Goal: Transaction & Acquisition: Purchase product/service

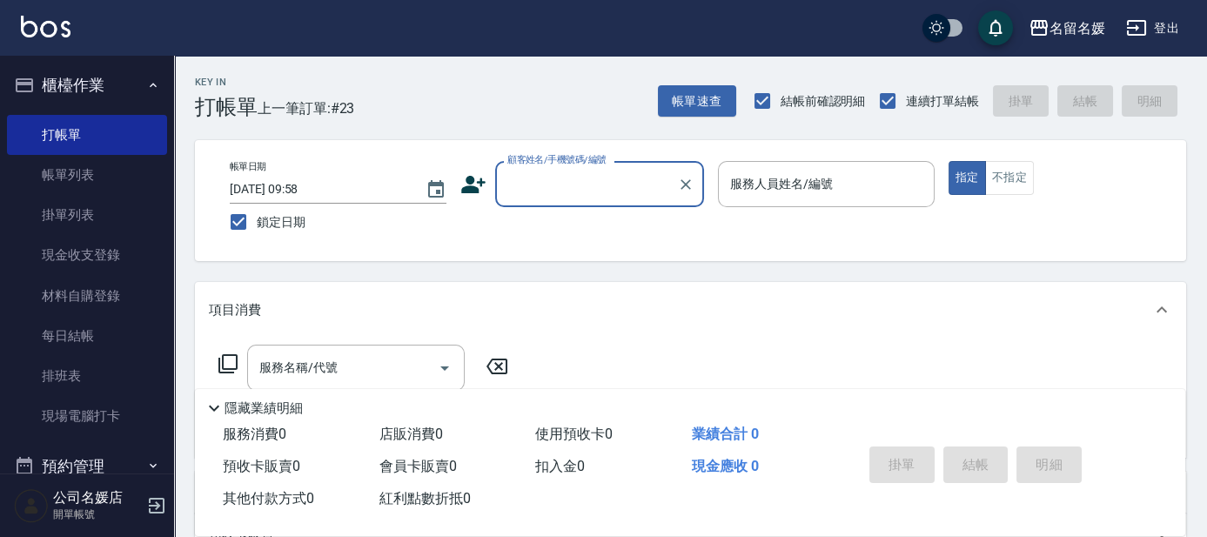
click at [578, 192] on input "顧客姓名/手機號碼/編號" at bounding box center [586, 184] width 167 height 30
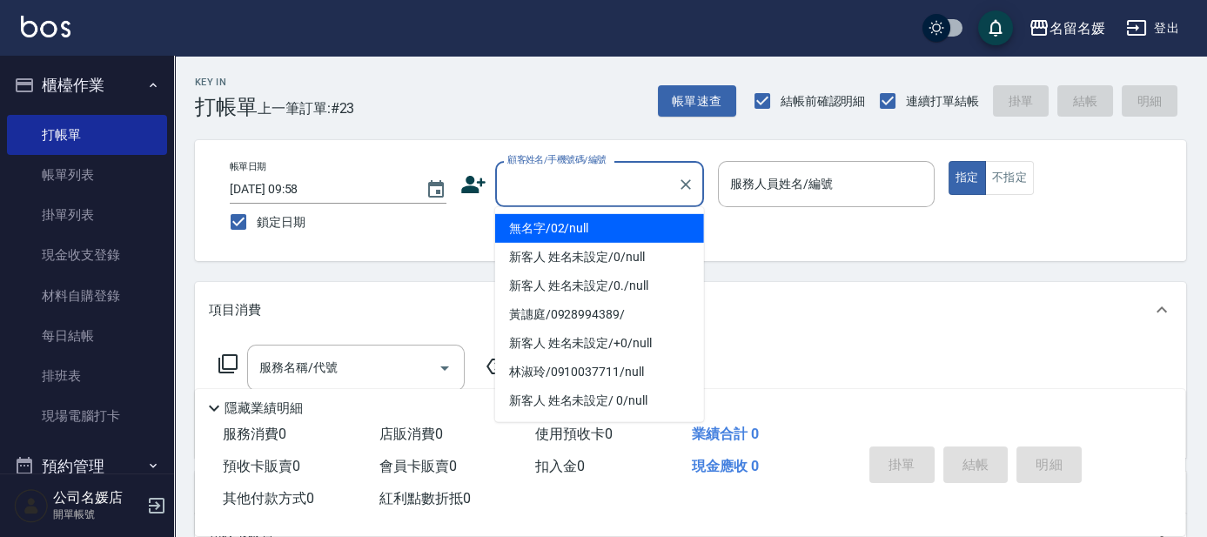
click at [572, 235] on li "無名字/02/null" at bounding box center [599, 228] width 209 height 29
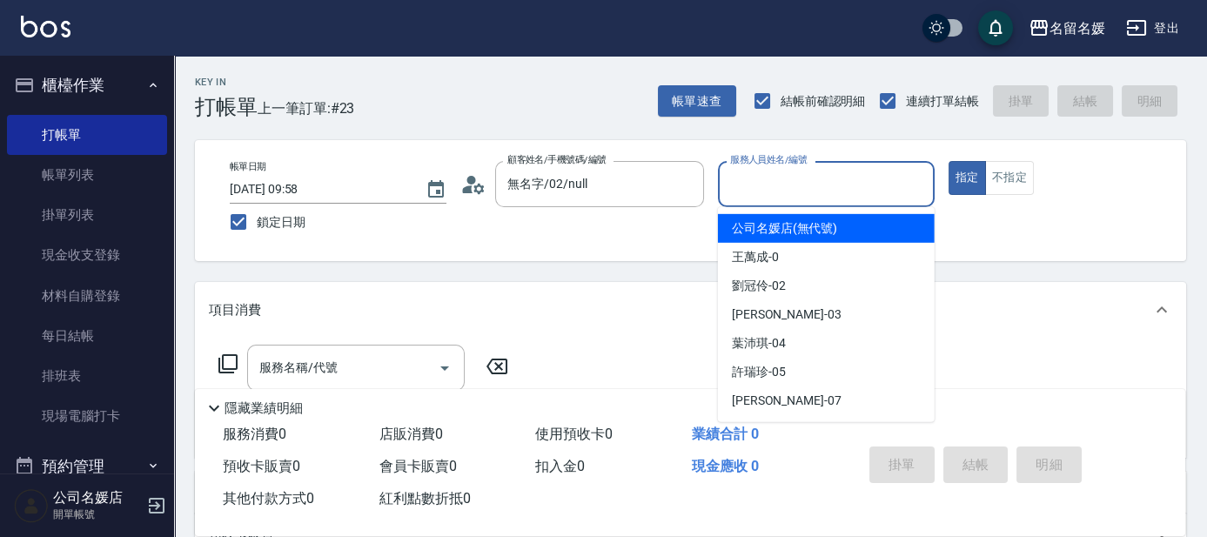
type input "無名字/02/null"
click at [818, 192] on input "服務人員姓名/編號" at bounding box center [826, 184] width 201 height 30
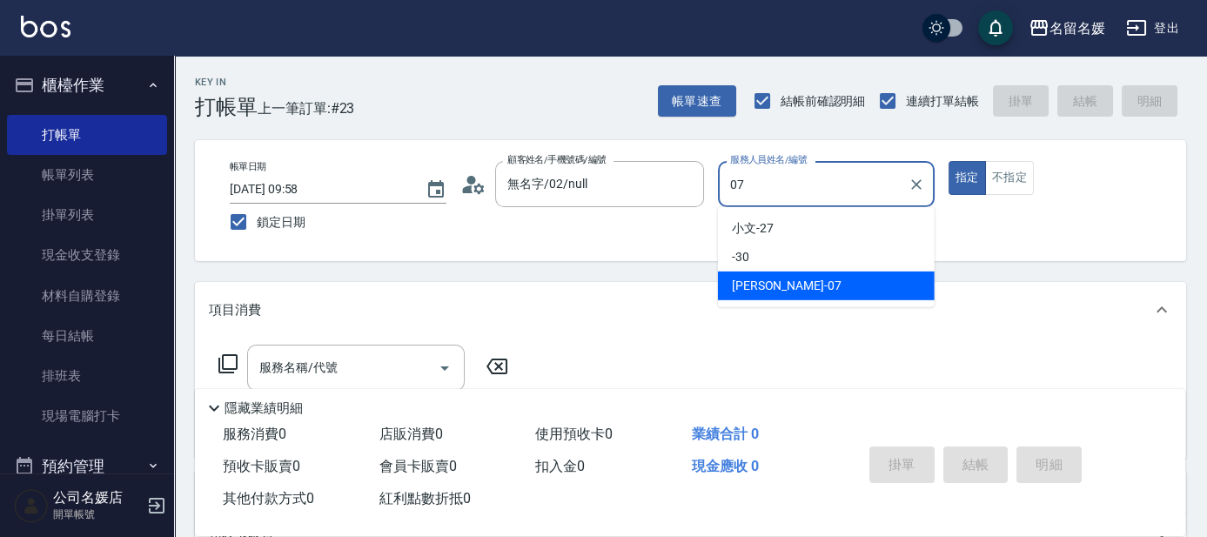
type input "07"
type button "true"
type input "[PERSON_NAME]-07"
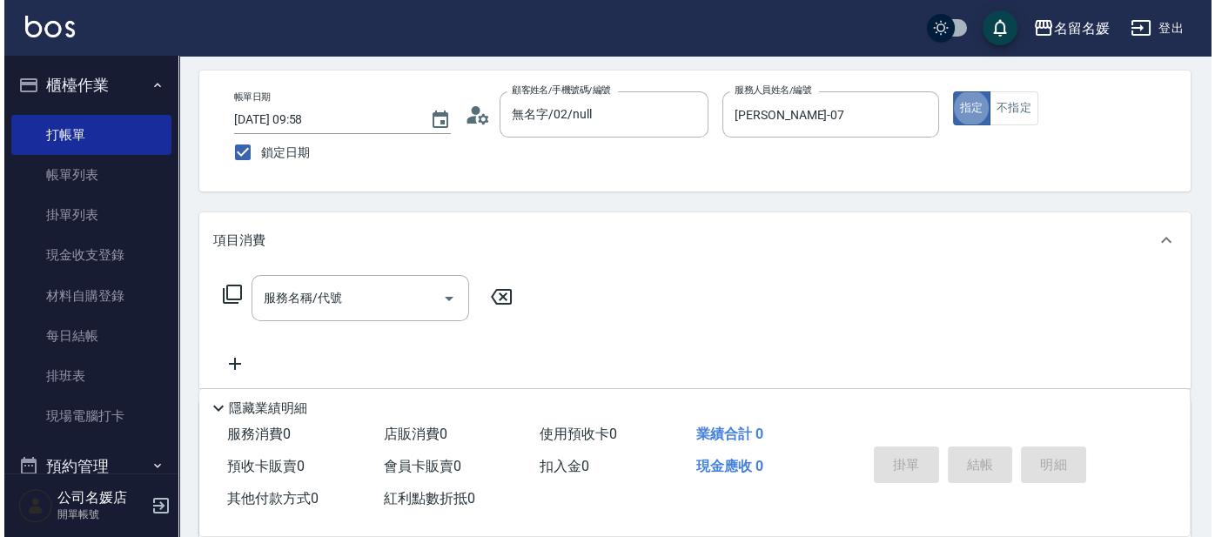
scroll to position [78, 0]
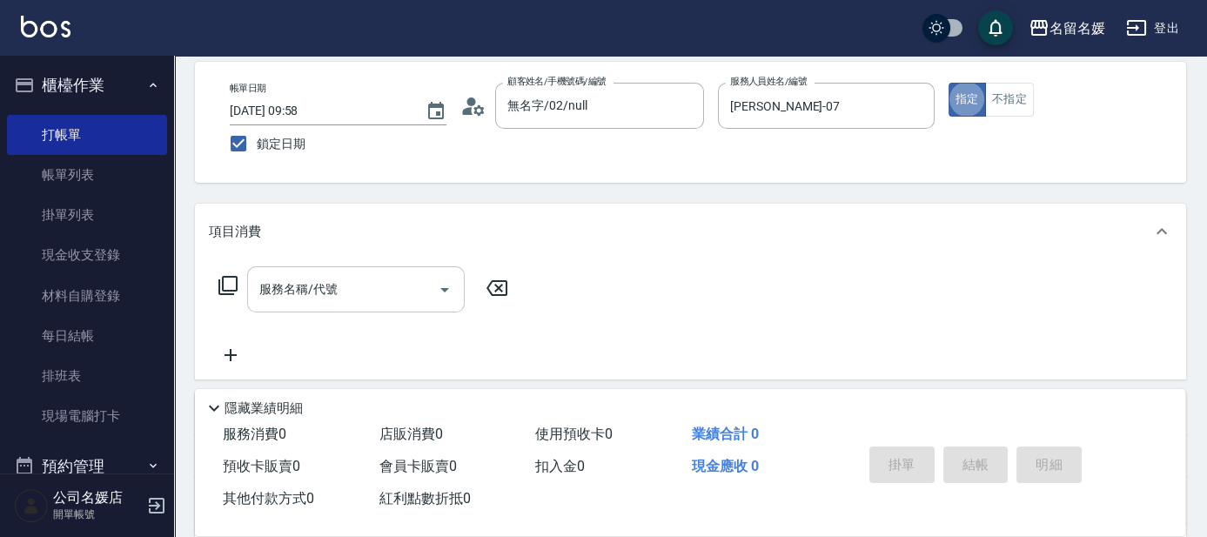
click at [387, 296] on input "服務名稱/代號" at bounding box center [343, 289] width 176 height 30
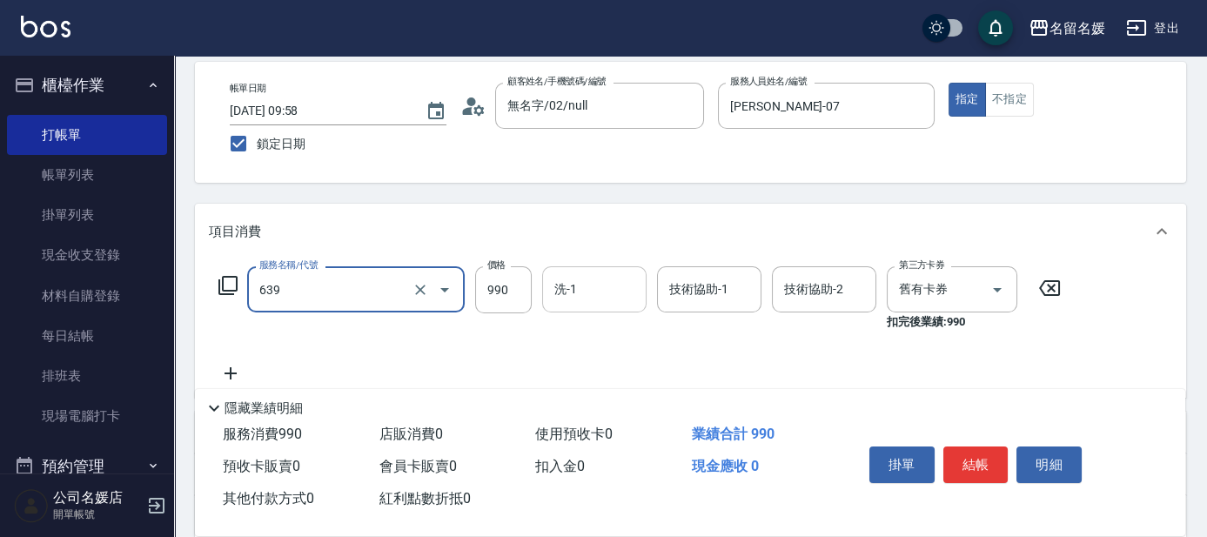
click at [609, 291] on input "洗-1" at bounding box center [594, 289] width 89 height 30
type input "(芙)蘆薈髮膜套卡(自材)(639)"
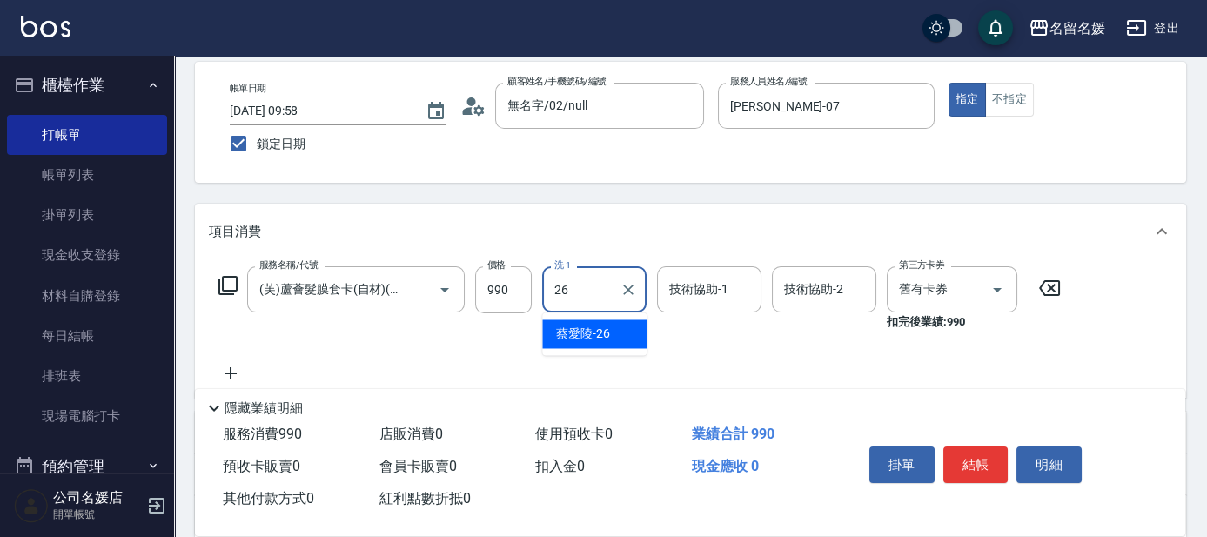
type input "[PERSON_NAME]-26"
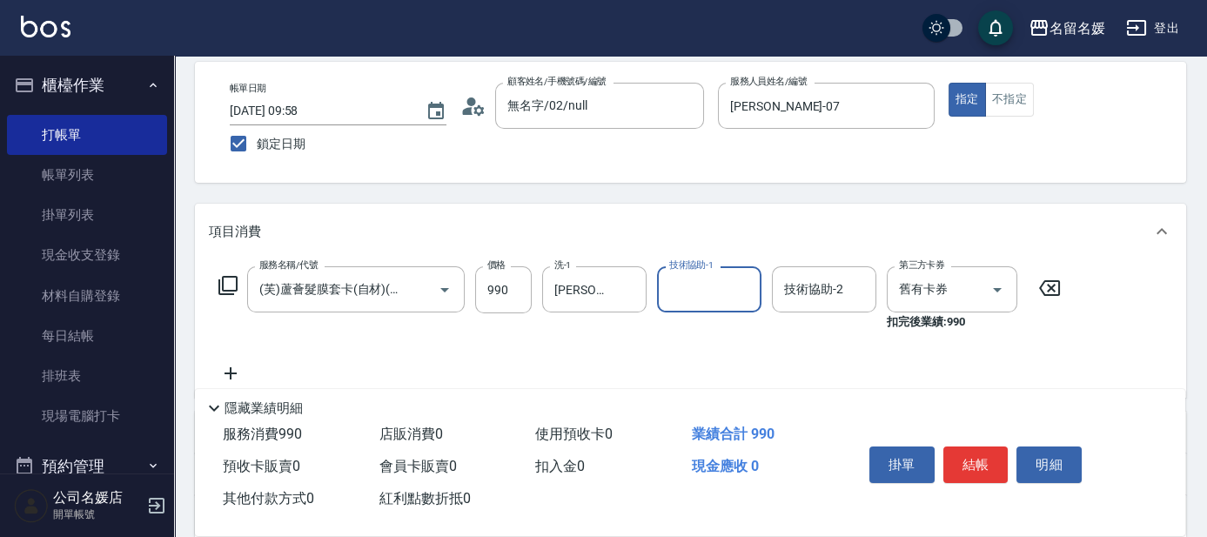
click at [713, 279] on input "技術協助-1" at bounding box center [709, 289] width 89 height 30
type input "[PERSON_NAME]-26"
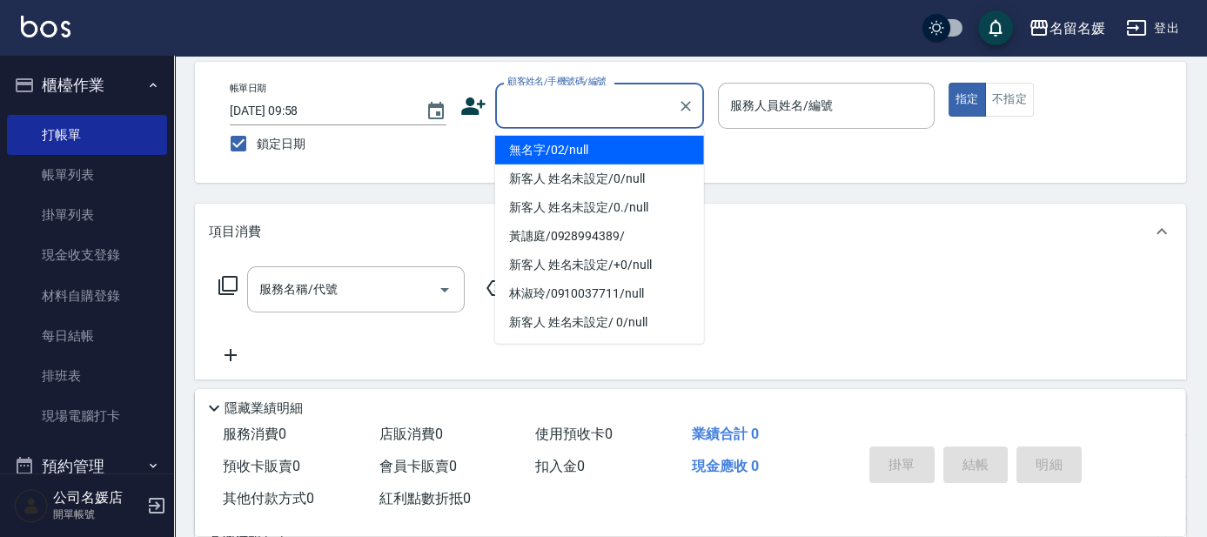
click at [548, 110] on input "顧客姓名/手機號碼/編號" at bounding box center [586, 106] width 167 height 30
click at [590, 151] on li "無名字/02/null" at bounding box center [599, 150] width 209 height 29
type input "無名字/02/null"
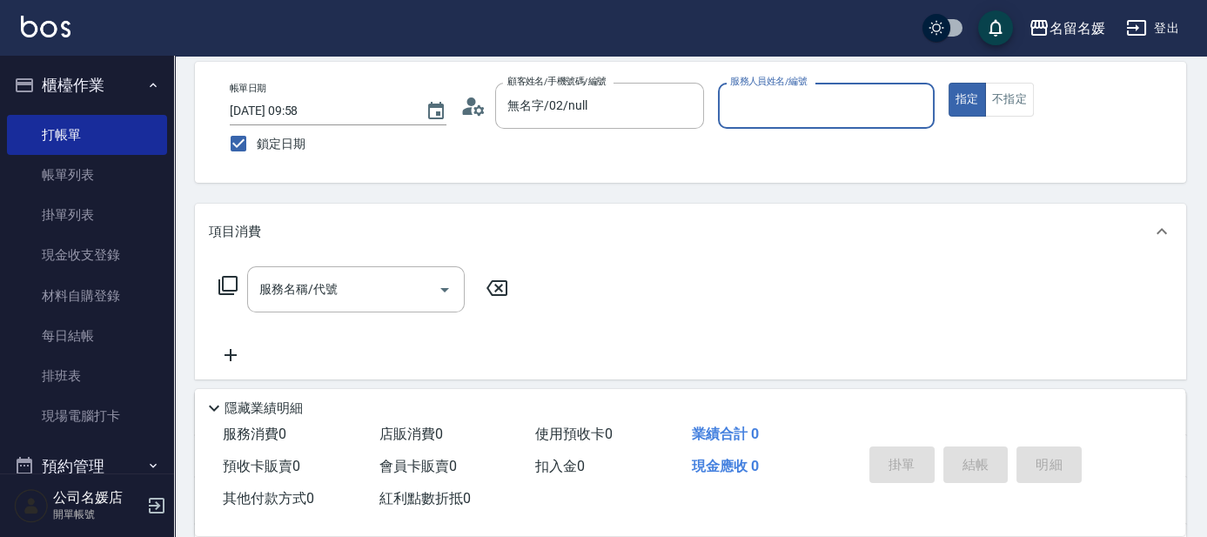
click at [760, 109] on input "服務人員姓名/編號" at bounding box center [826, 106] width 201 height 30
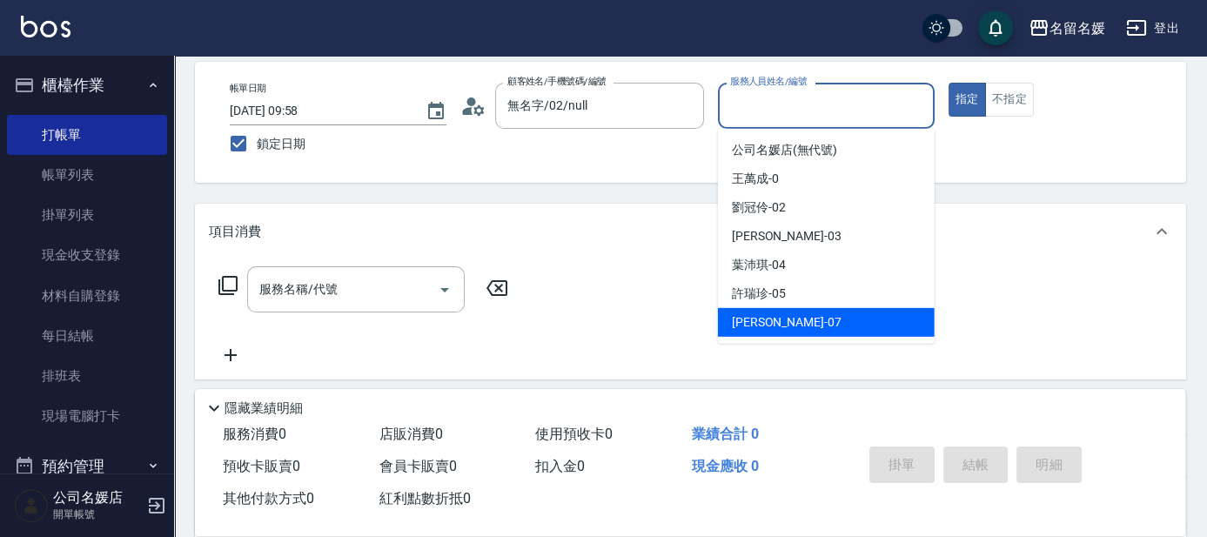
click at [812, 316] on div "[PERSON_NAME] -07" at bounding box center [826, 322] width 217 height 29
type input "[PERSON_NAME]-07"
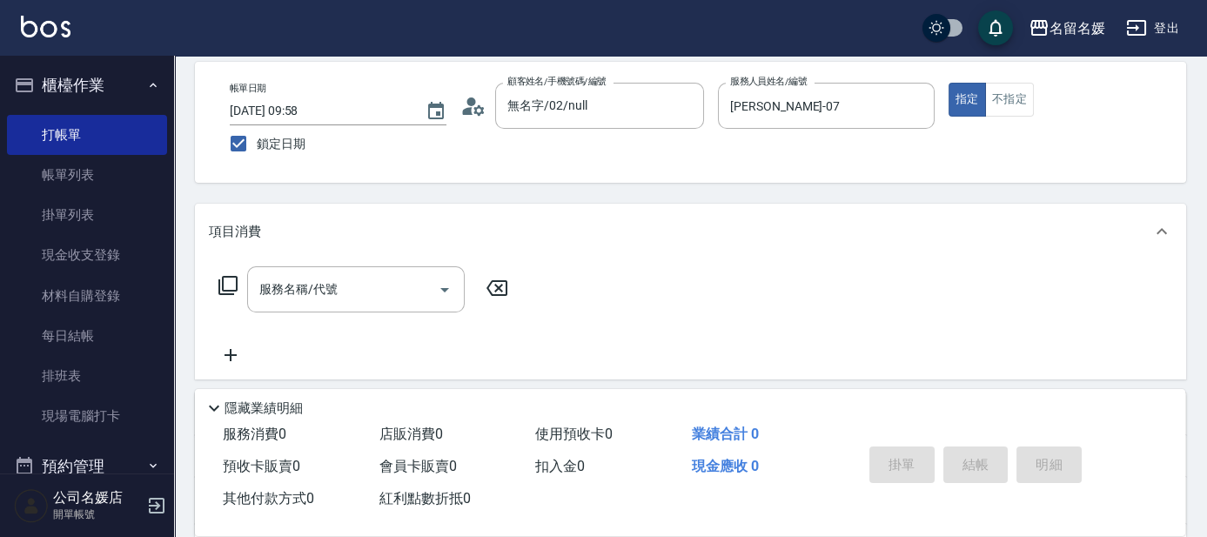
click at [224, 285] on icon at bounding box center [228, 285] width 21 height 21
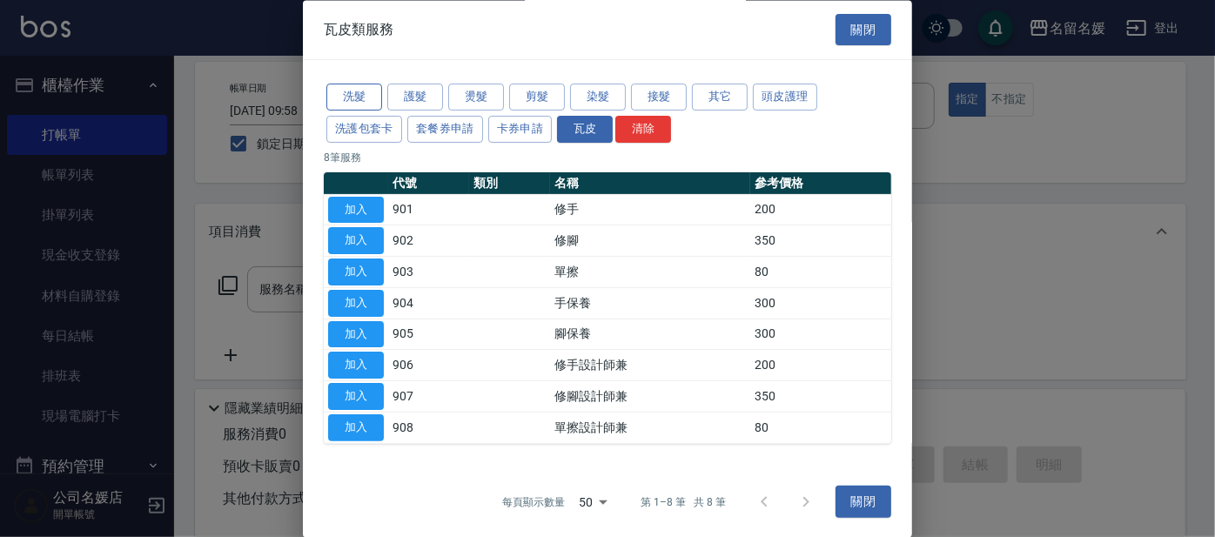
click at [360, 93] on button "洗髮" at bounding box center [354, 97] width 56 height 27
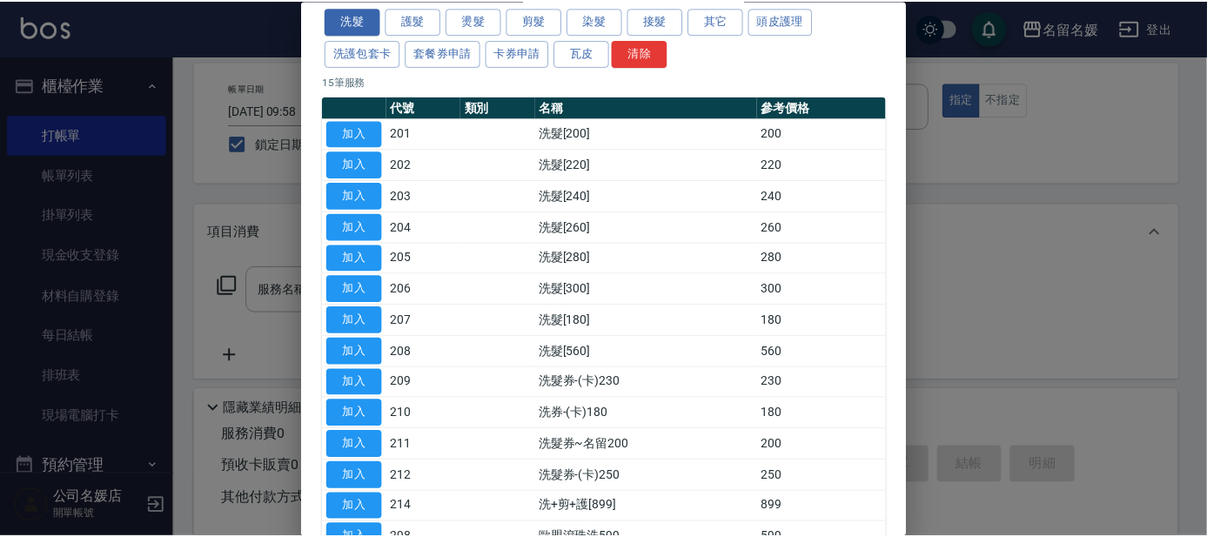
scroll to position [216, 0]
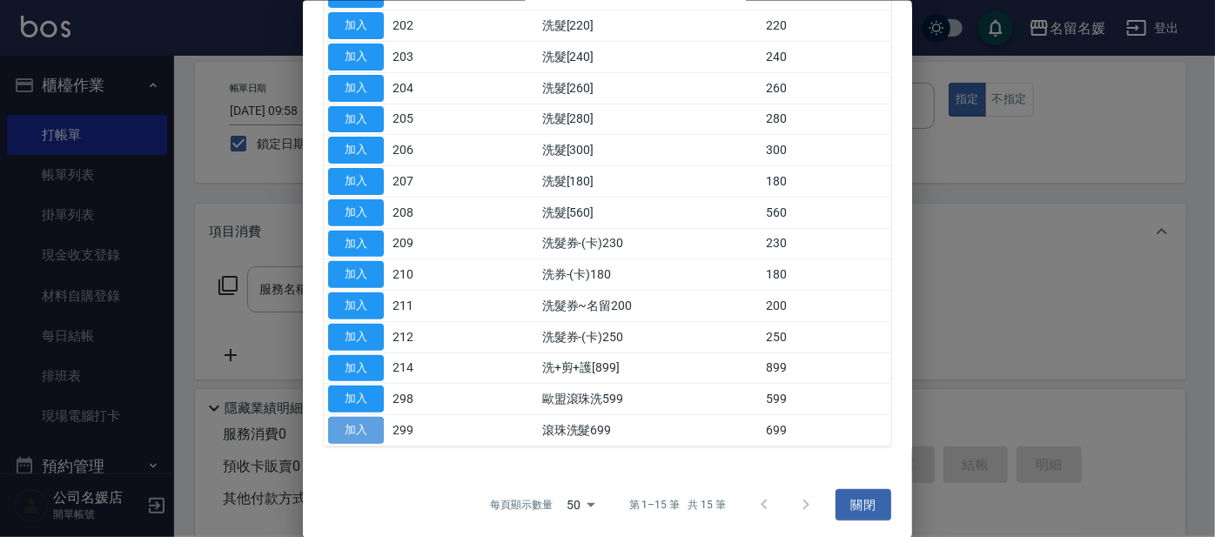
click at [336, 422] on button "加入" at bounding box center [356, 430] width 56 height 27
type input "滾珠洗髮699(299)"
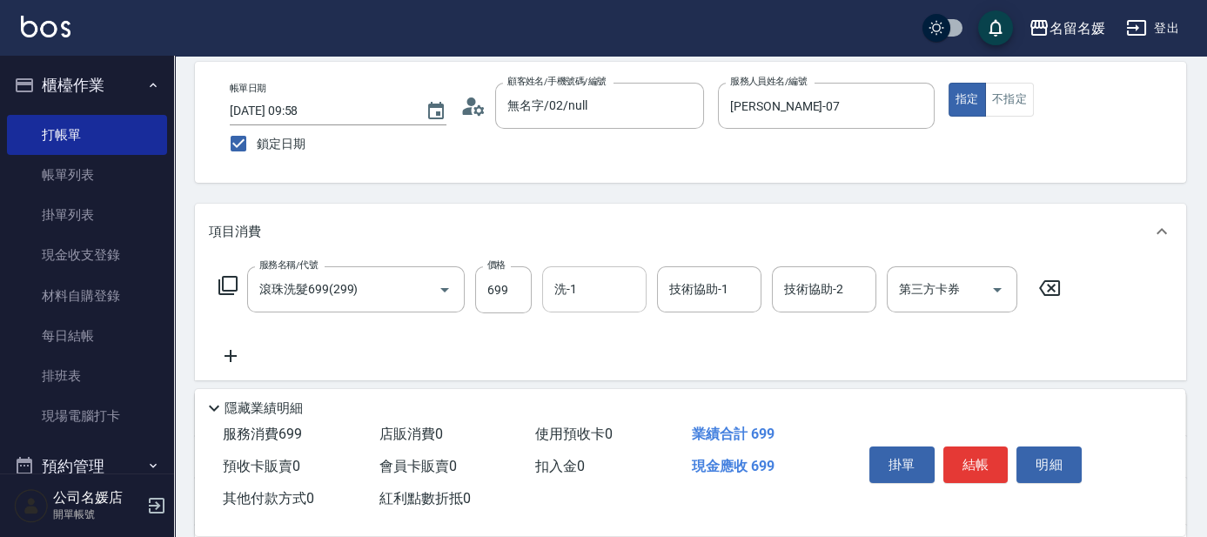
click at [615, 288] on input "洗-1" at bounding box center [594, 289] width 89 height 30
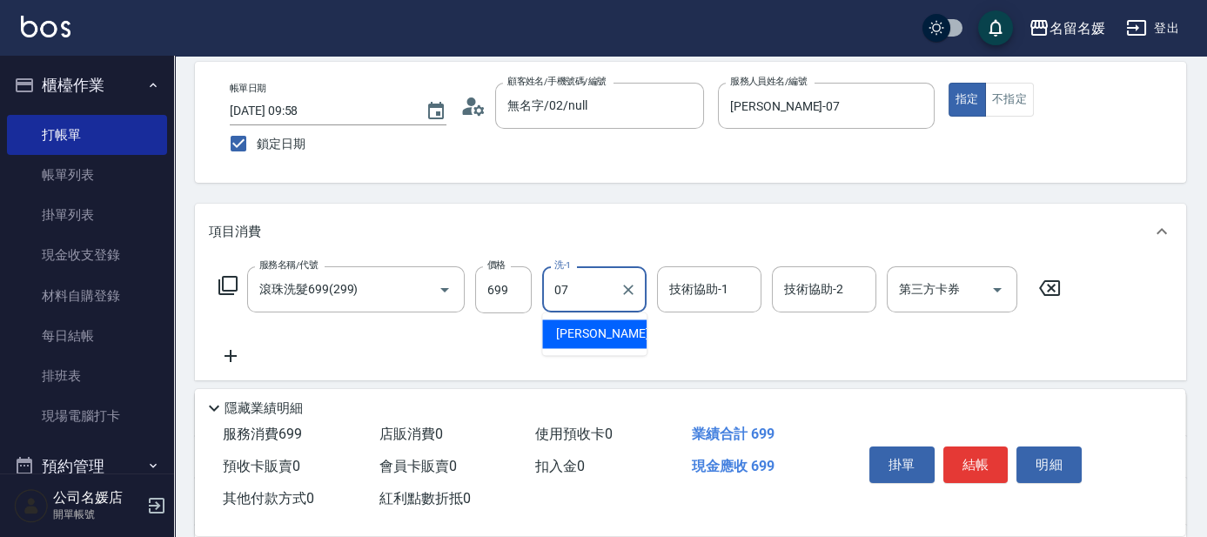
click at [592, 328] on span "[PERSON_NAME] -07" at bounding box center [611, 334] width 110 height 18
type input "[PERSON_NAME]-07"
click at [703, 296] on div "技術協助-1 技術協助-1" at bounding box center [709, 289] width 104 height 46
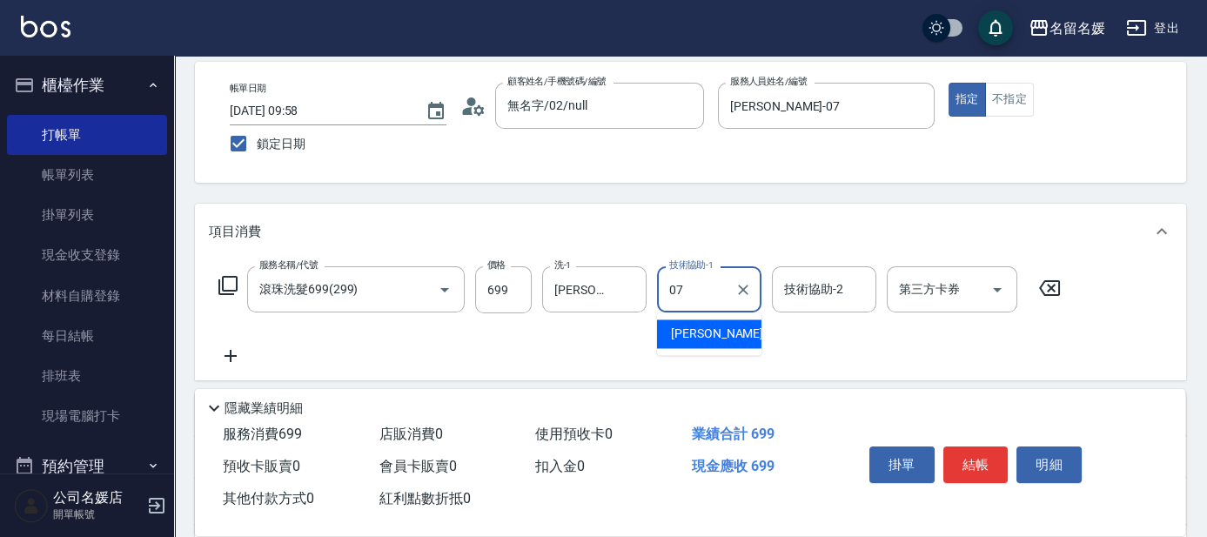
click at [729, 331] on div "[PERSON_NAME] -07" at bounding box center [709, 333] width 104 height 29
type input "[PERSON_NAME]-07"
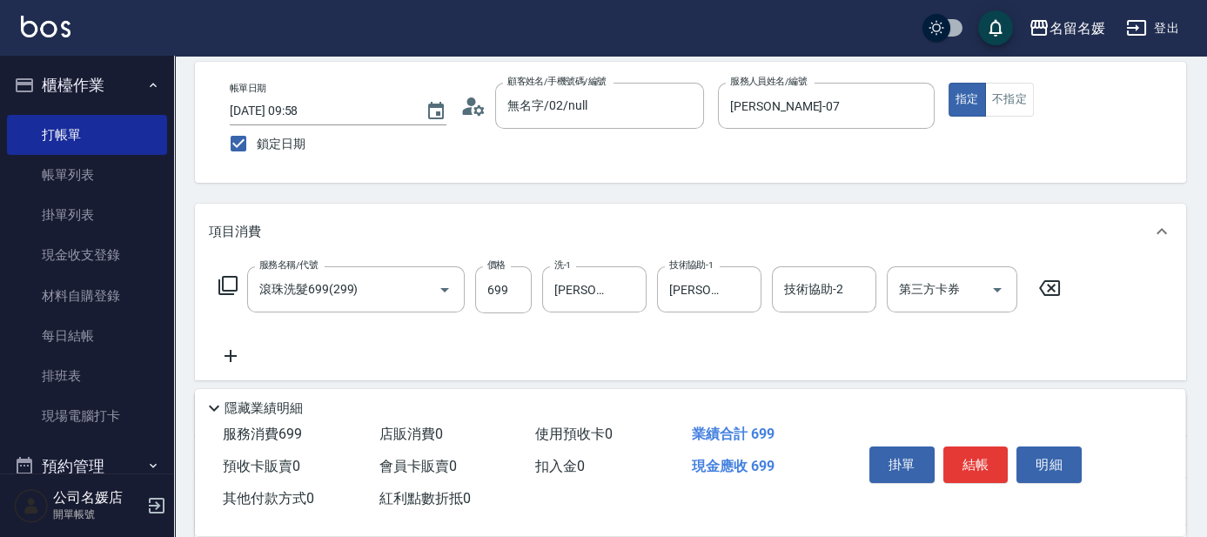
click at [225, 286] on icon at bounding box center [228, 285] width 21 height 21
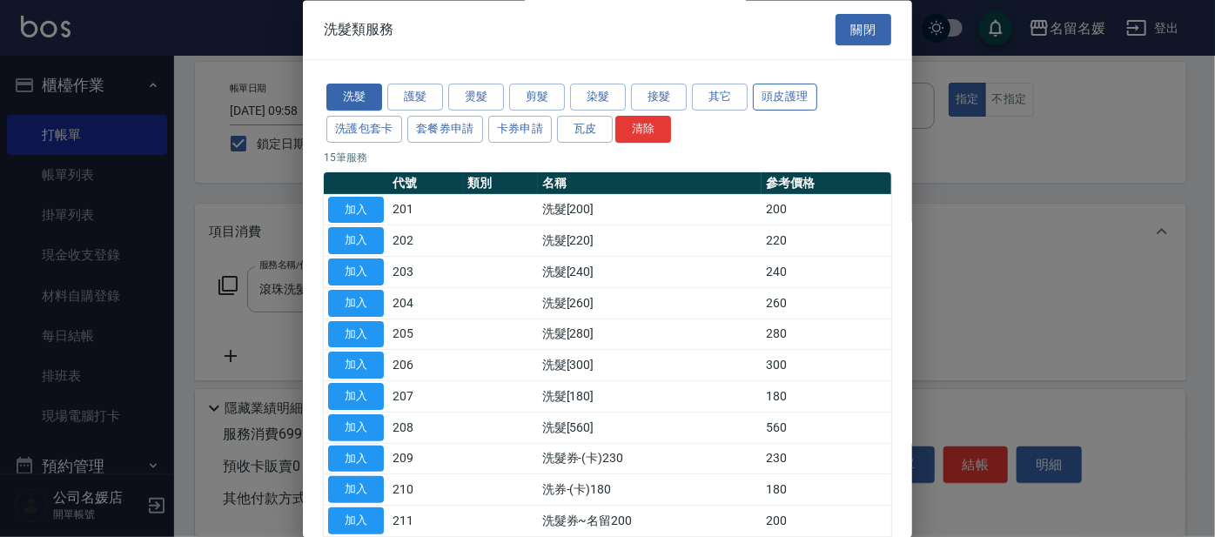
click at [775, 89] on button "頭皮護理" at bounding box center [785, 97] width 64 height 27
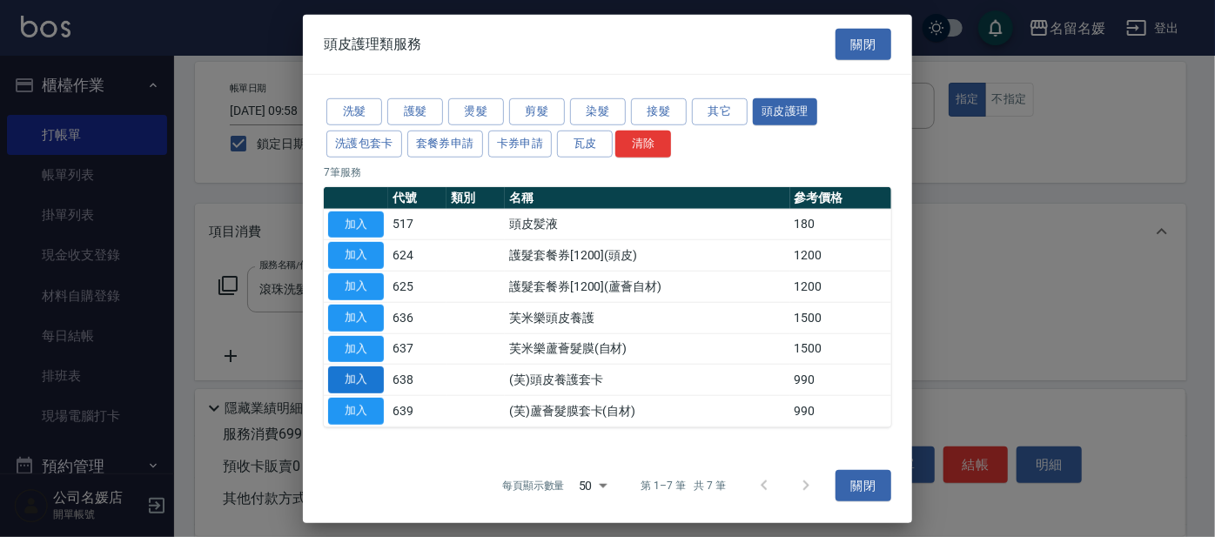
click at [373, 374] on button "加入" at bounding box center [356, 379] width 56 height 27
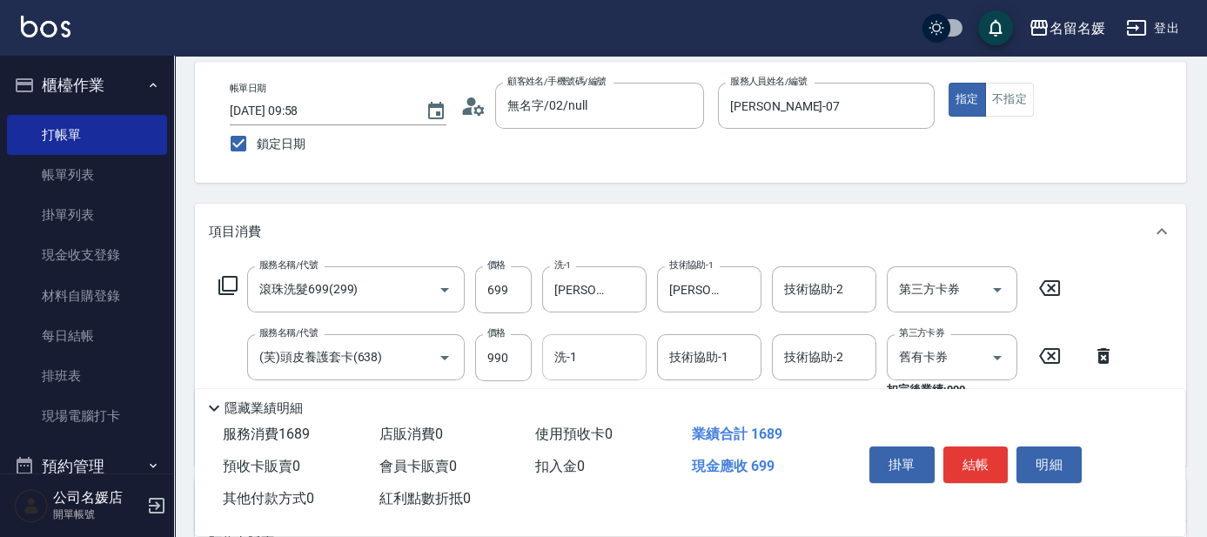
click at [603, 360] on input "洗-1" at bounding box center [594, 357] width 89 height 30
drag, startPoint x: 633, startPoint y: 400, endPoint x: 699, endPoint y: 365, distance: 74.8
click at [634, 400] on div "張家惠 -24" at bounding box center [594, 401] width 104 height 29
type input "張家惠-24"
click at [701, 362] on div "技術協助-1 技術協助-1" at bounding box center [709, 357] width 104 height 46
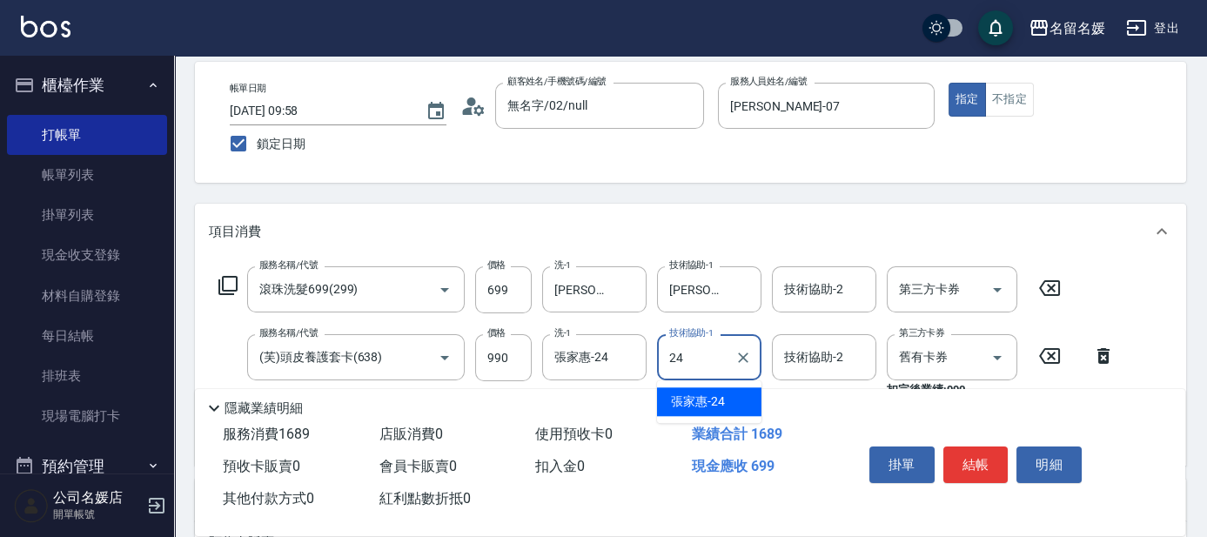
click at [725, 404] on div "張家惠 -24" at bounding box center [709, 401] width 104 height 29
type input "張家惠-24"
click at [914, 367] on input "舊有卡券" at bounding box center [928, 357] width 66 height 30
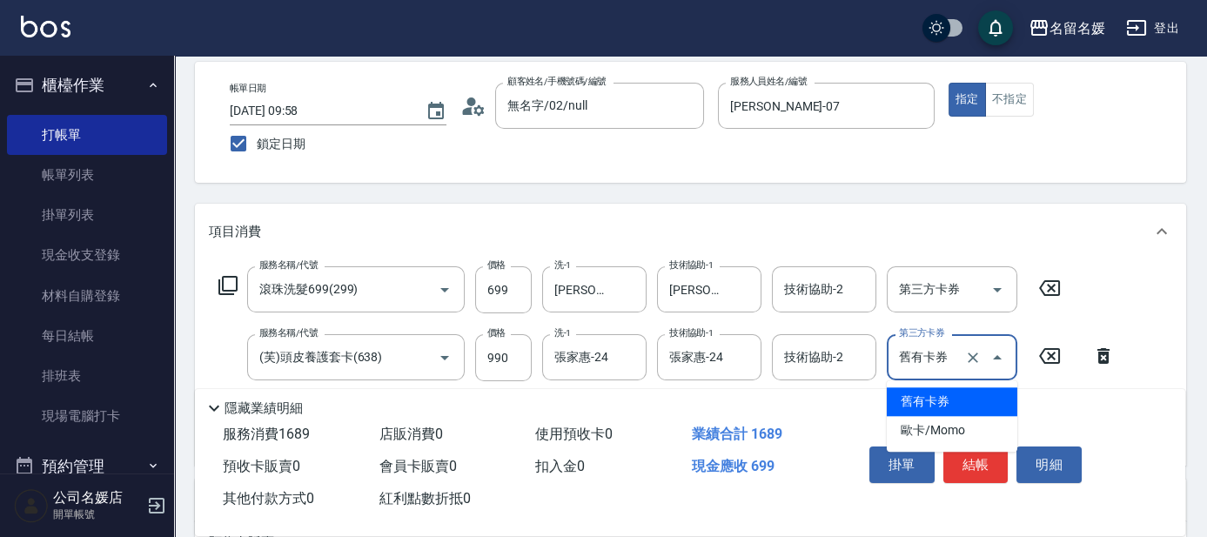
drag, startPoint x: 914, startPoint y: 402, endPoint x: 926, endPoint y: 402, distance: 12.2
click at [914, 402] on span "舊有卡券" at bounding box center [952, 401] width 131 height 29
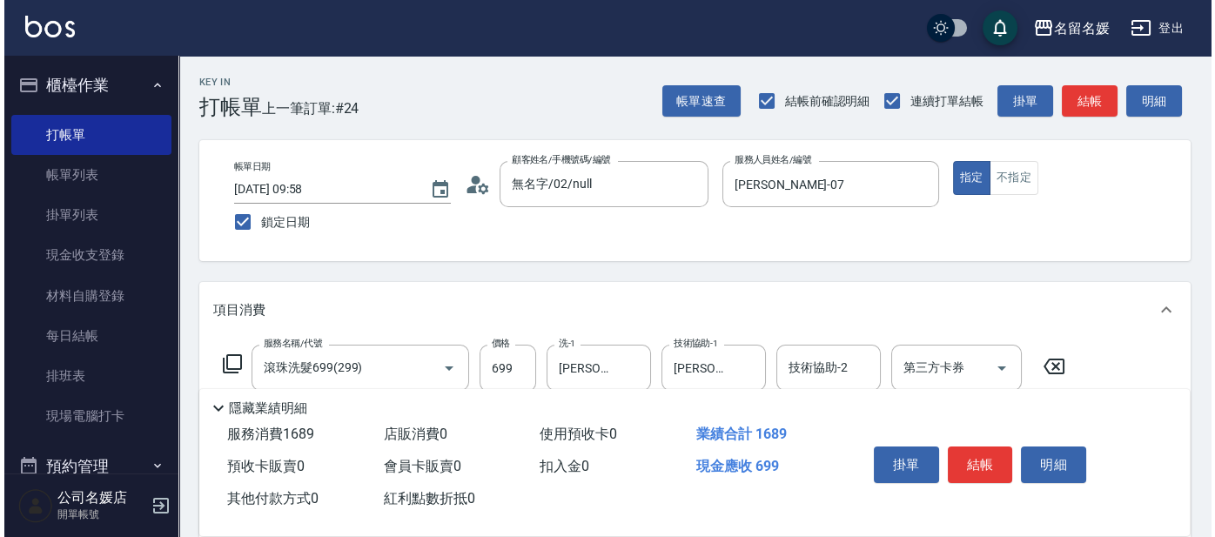
scroll to position [0, 0]
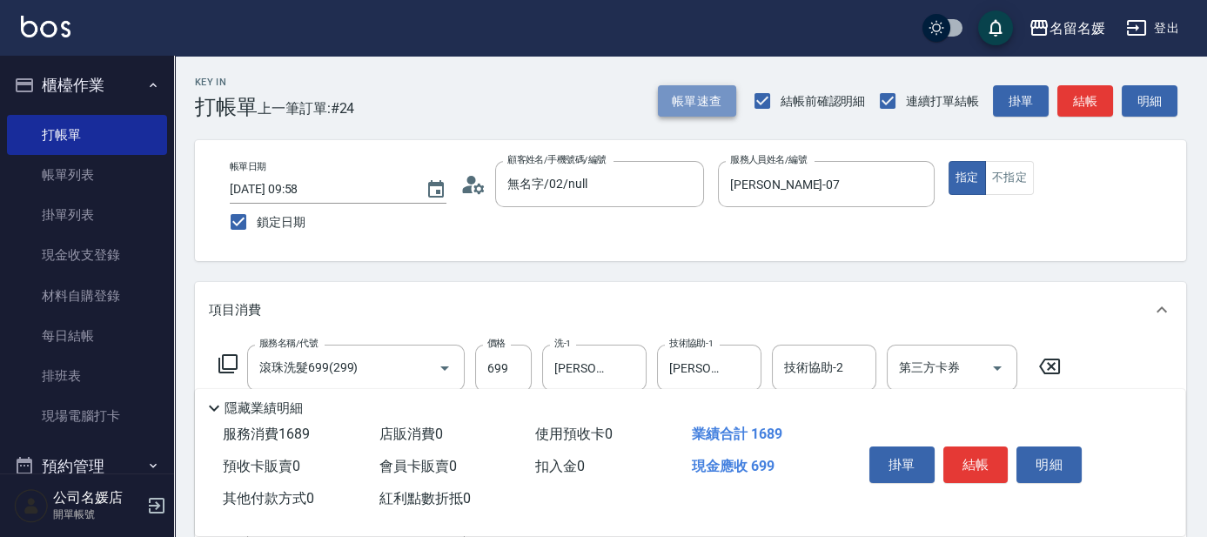
click at [719, 99] on button "帳單速查" at bounding box center [697, 101] width 78 height 32
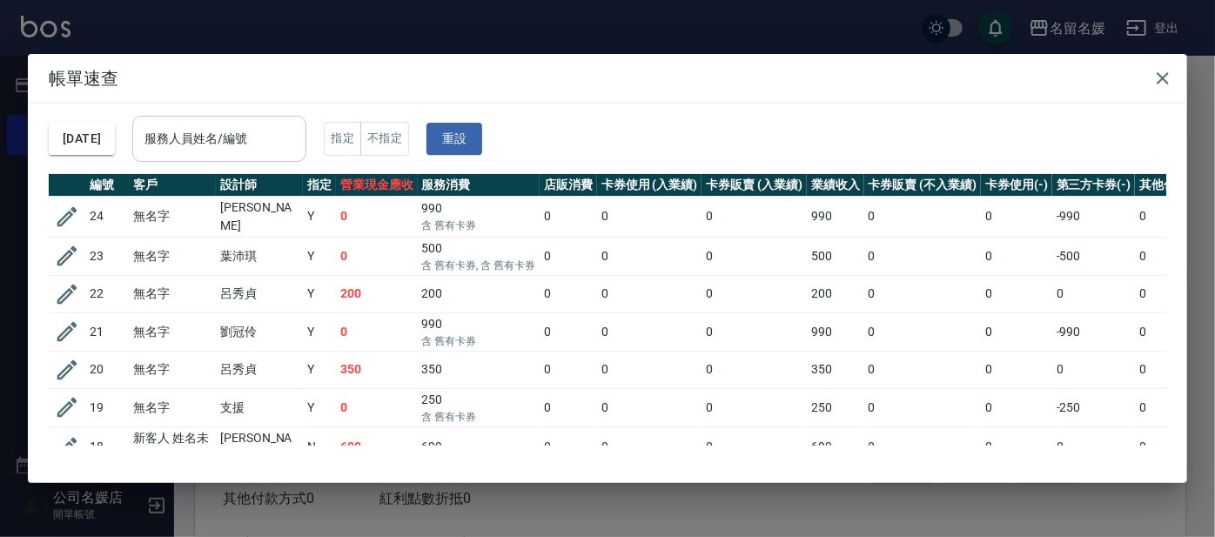
click at [290, 142] on input "服務人員姓名/編號" at bounding box center [219, 139] width 158 height 30
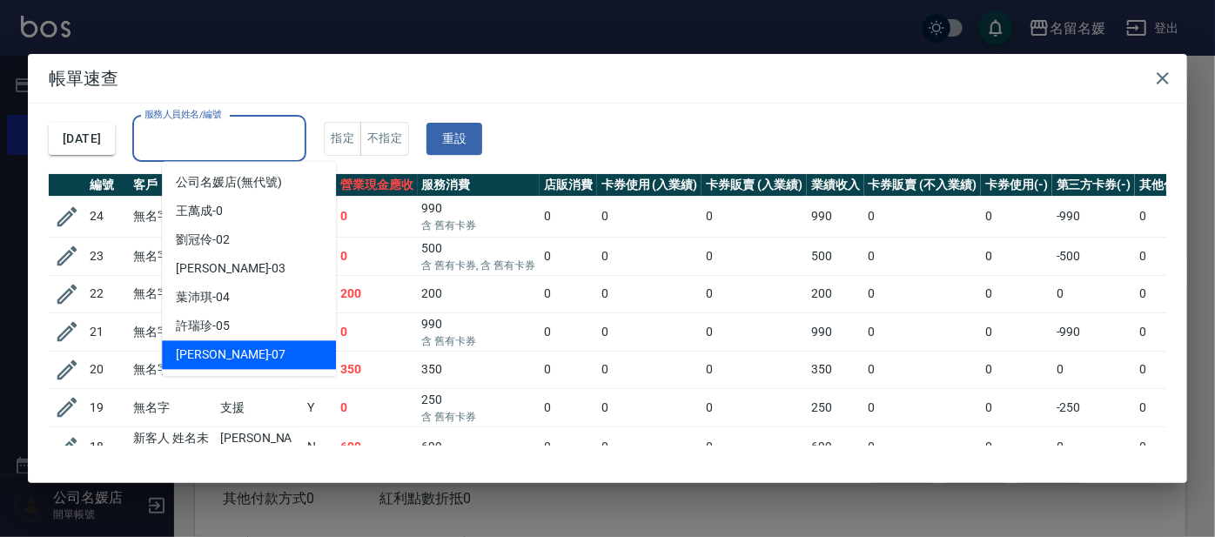
click at [266, 347] on div "[PERSON_NAME] -07" at bounding box center [249, 354] width 174 height 29
type input "[PERSON_NAME]-07"
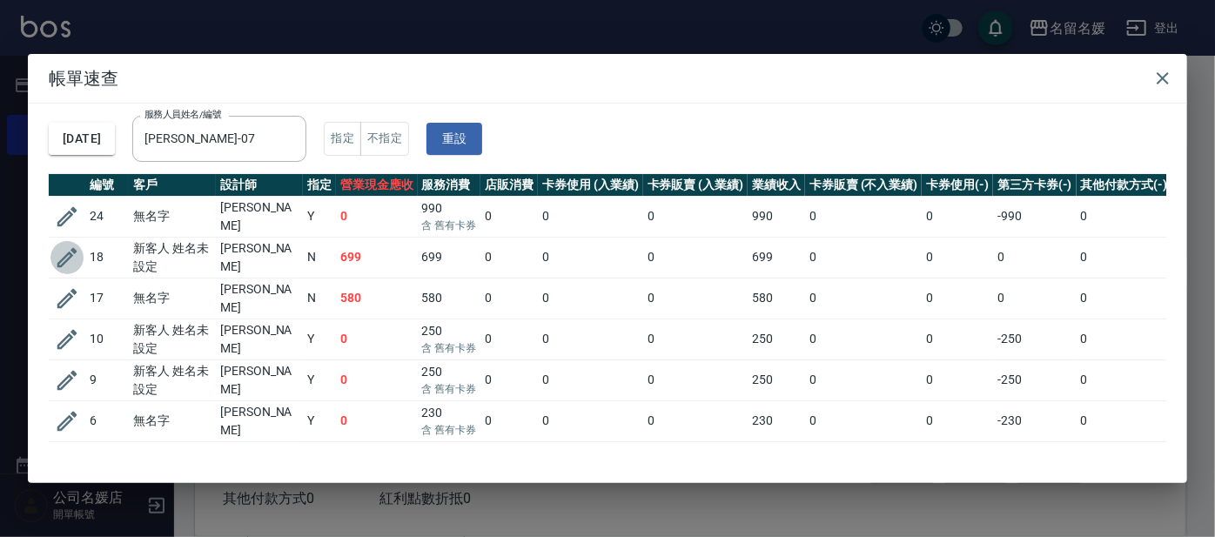
click at [60, 259] on icon "button" at bounding box center [67, 258] width 20 height 20
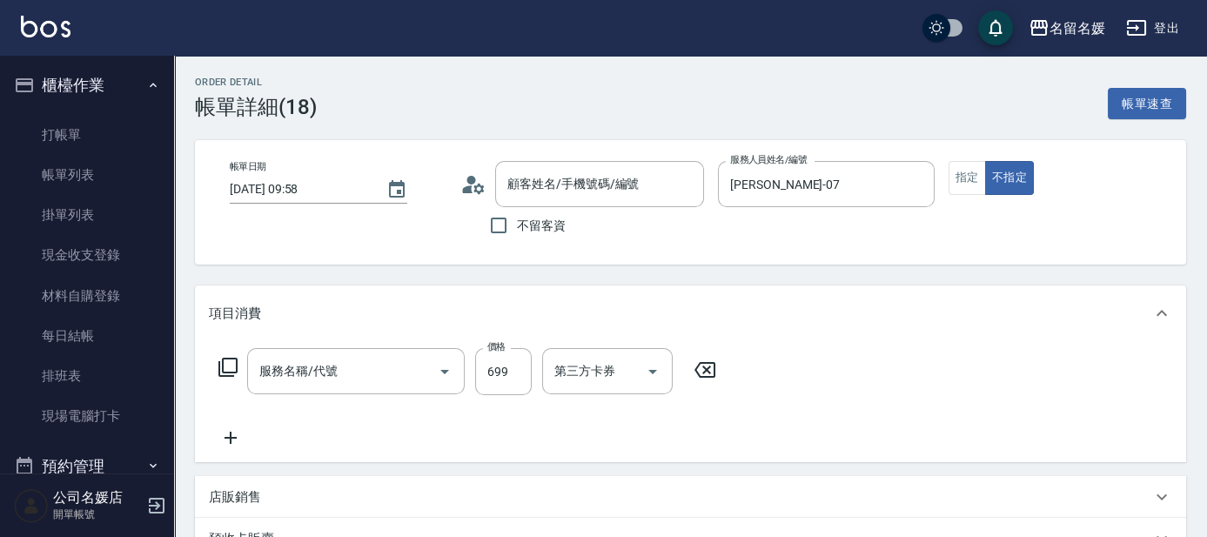
type input "[DATE] 09:58"
type input "[PERSON_NAME]-07"
type input "新客人 姓名未設定/0/null"
type input "滾珠洗髮699(299)"
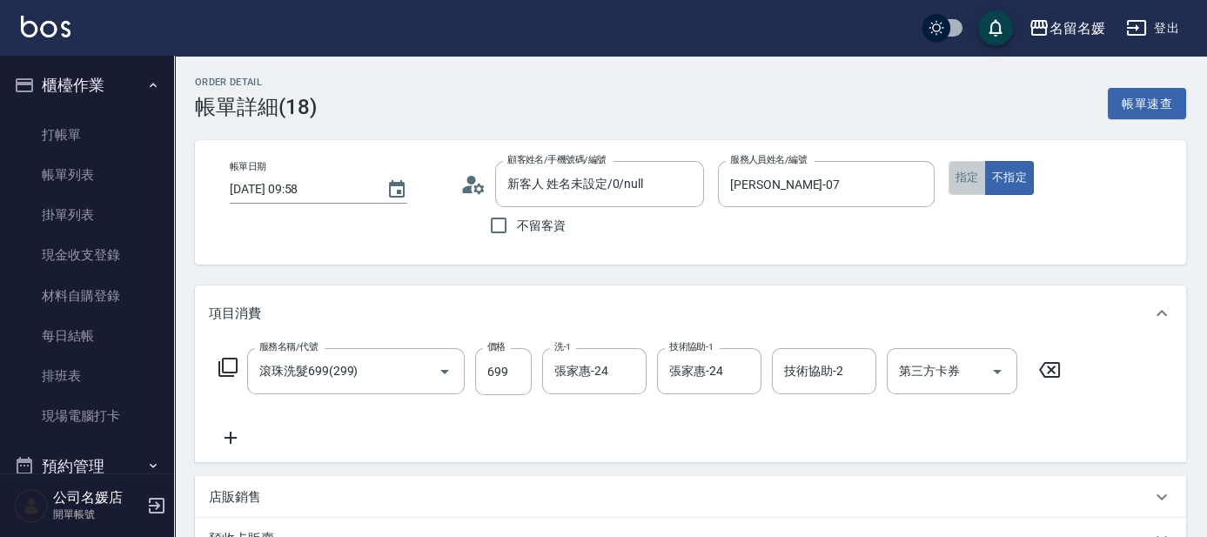
click at [960, 178] on button "指定" at bounding box center [967, 178] width 37 height 34
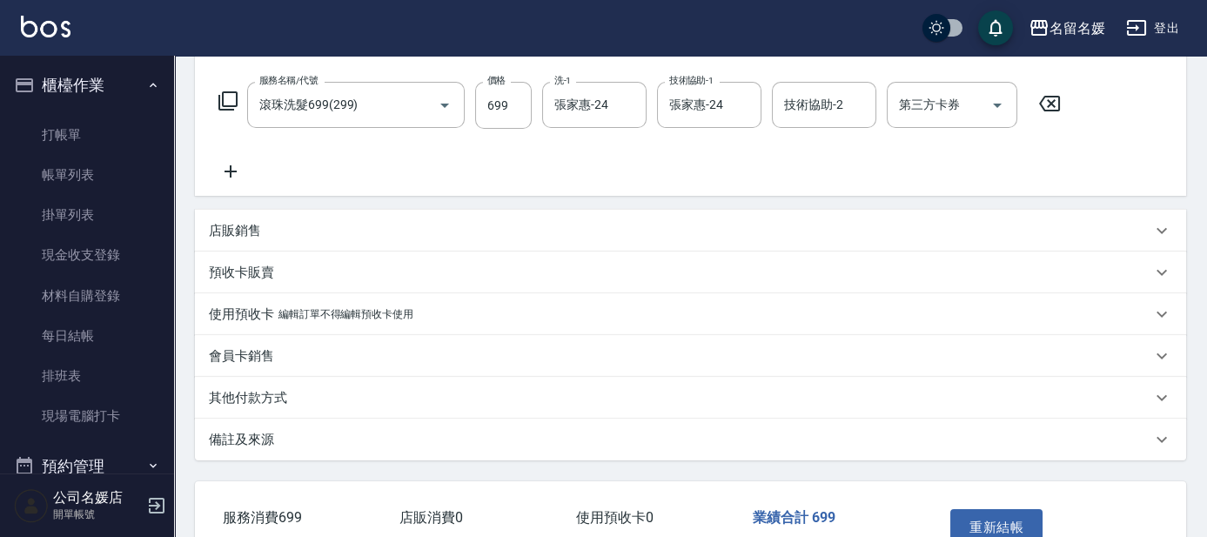
scroll to position [376, 0]
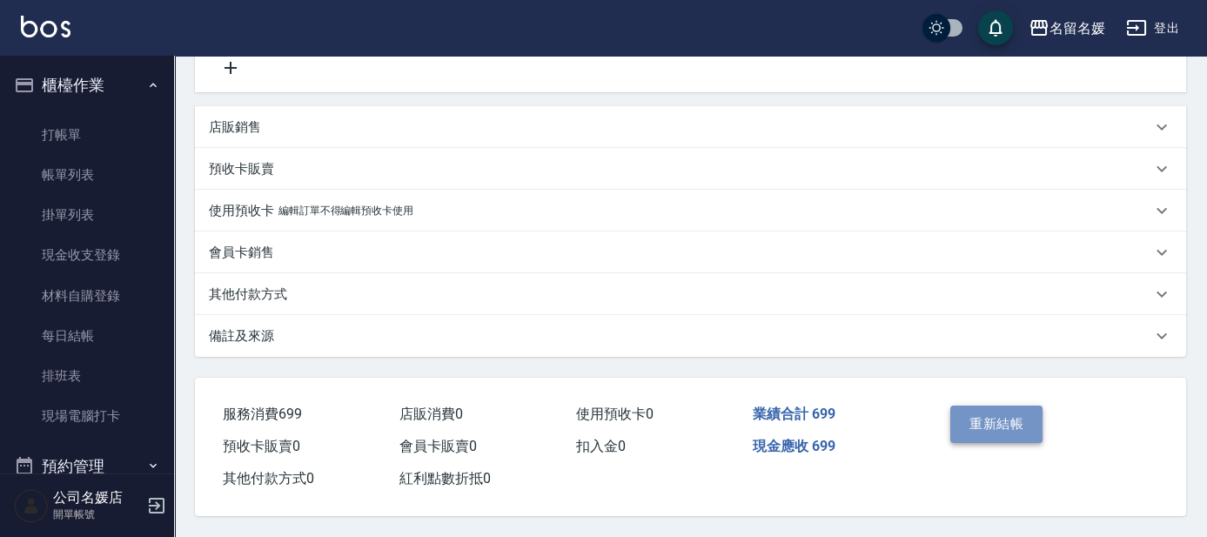
click at [993, 416] on button "重新結帳" at bounding box center [997, 424] width 92 height 37
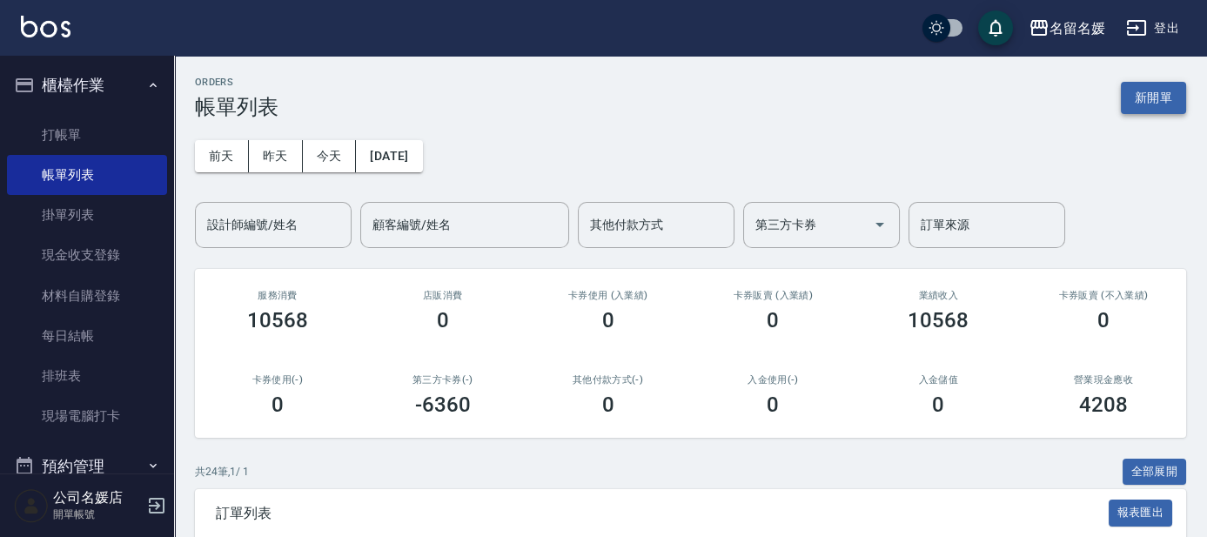
click at [1143, 93] on button "新開單" at bounding box center [1153, 98] width 65 height 32
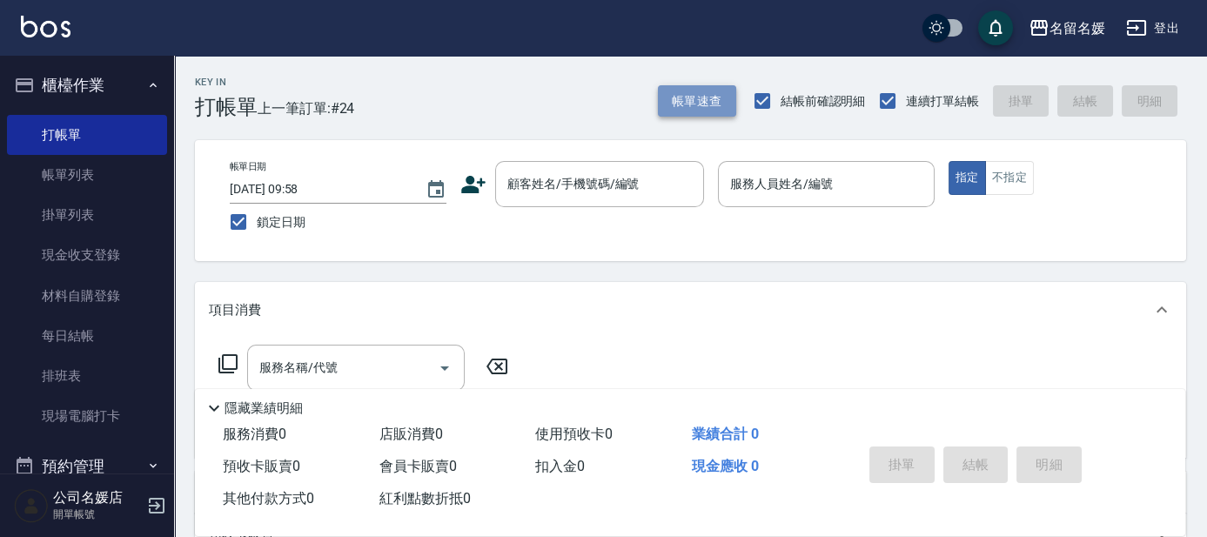
click at [703, 101] on button "帳單速查" at bounding box center [697, 101] width 78 height 32
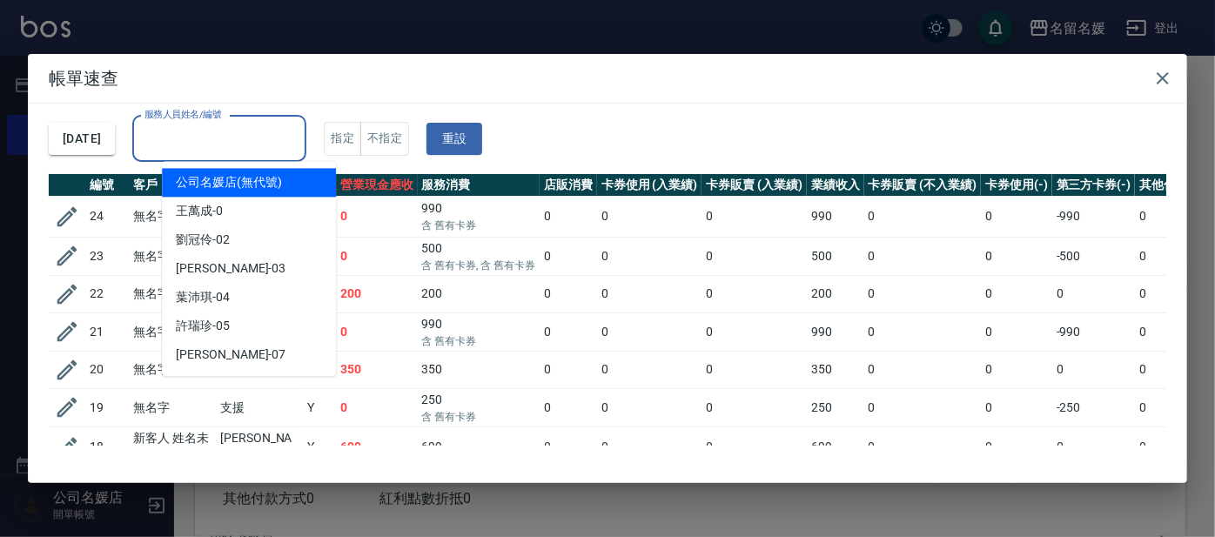
click at [271, 151] on input "服務人員姓名/編號" at bounding box center [219, 139] width 158 height 30
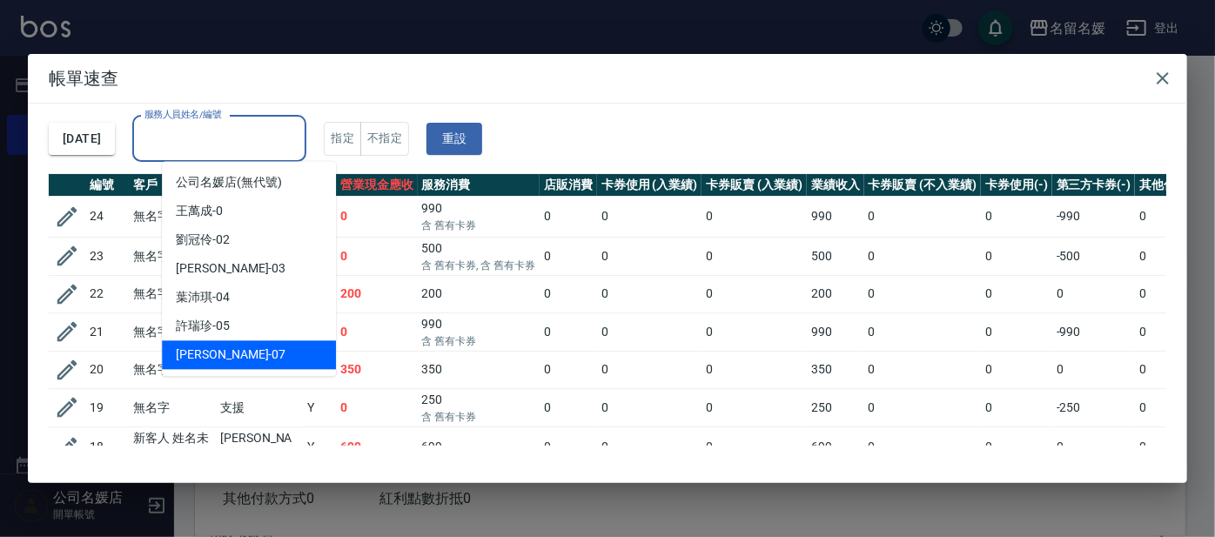
click at [251, 355] on div "[PERSON_NAME] -07" at bounding box center [249, 354] width 174 height 29
type input "[PERSON_NAME]-07"
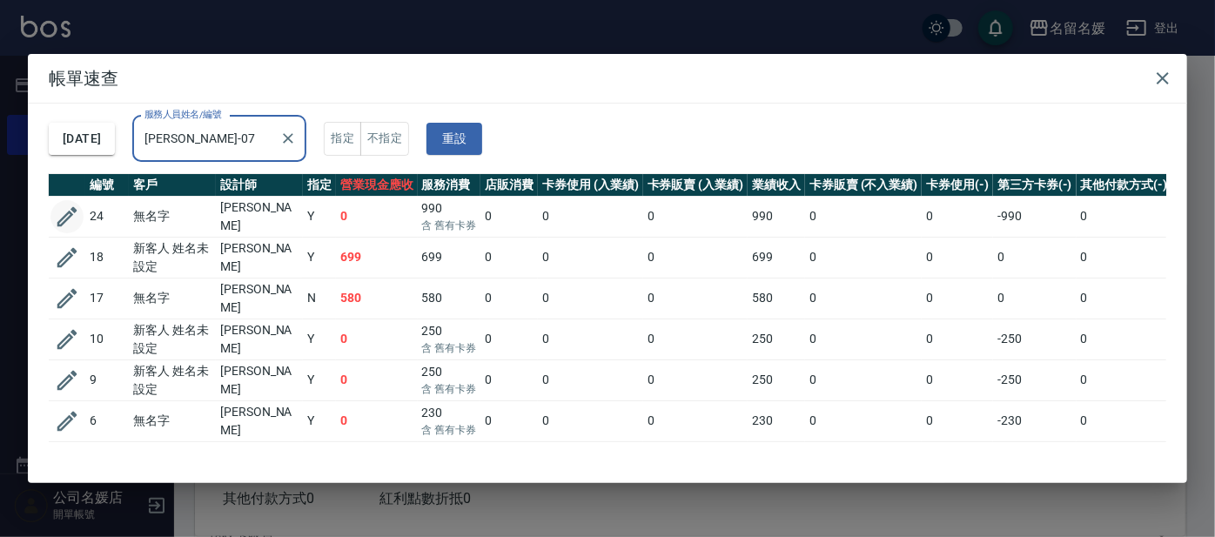
click at [64, 216] on icon "button" at bounding box center [67, 217] width 26 height 26
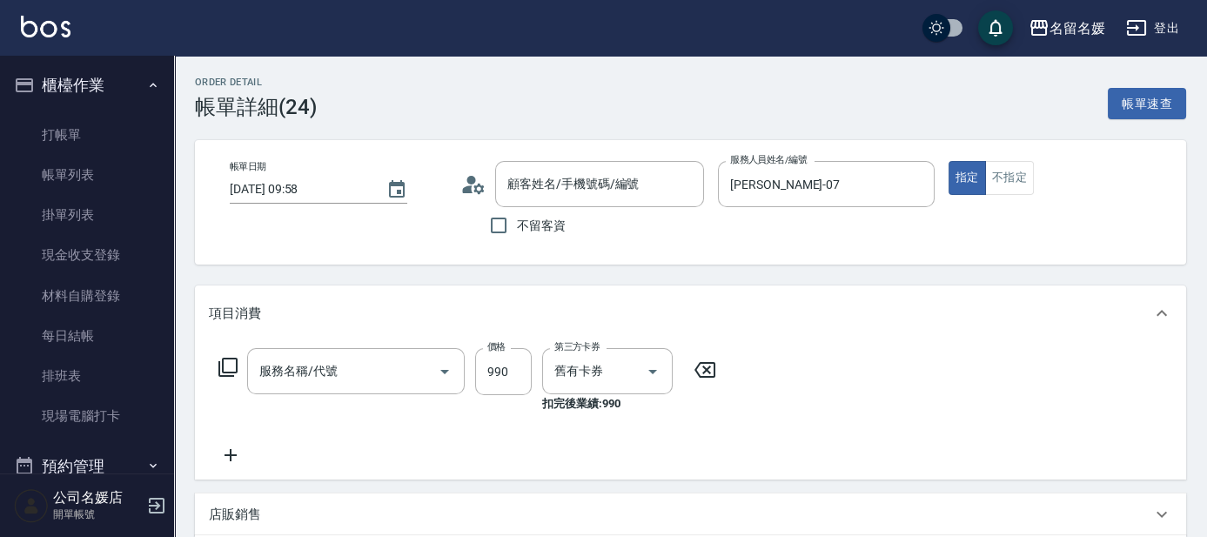
type input "[DATE] 09:58"
type input "[PERSON_NAME]-07"
type input "無名字/02/null"
type input "(芙)蘆薈髮膜套卡(自材)(639)"
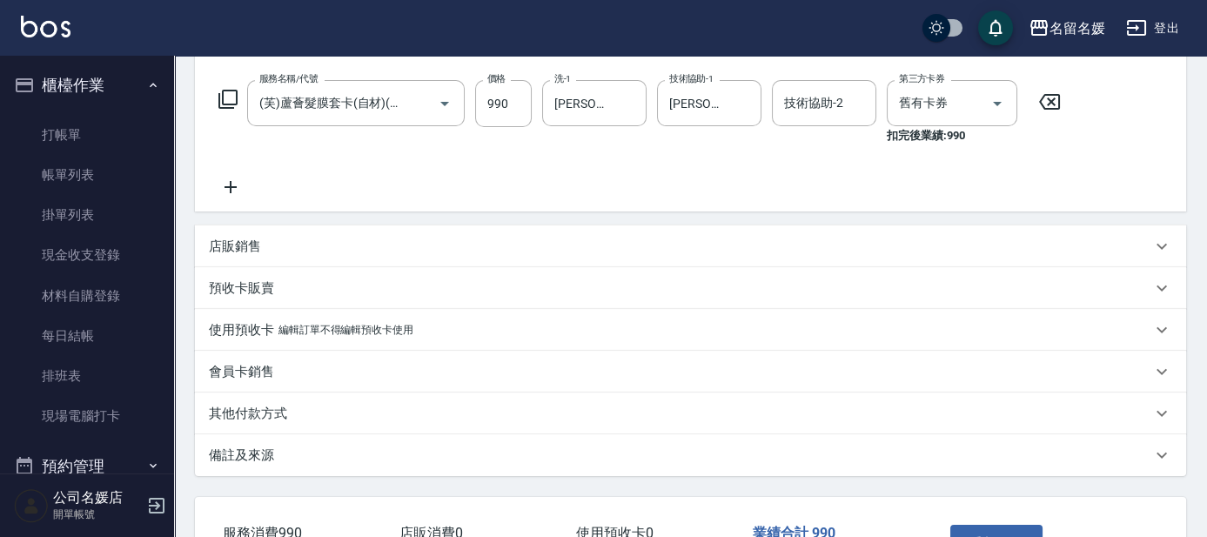
scroll to position [393, 0]
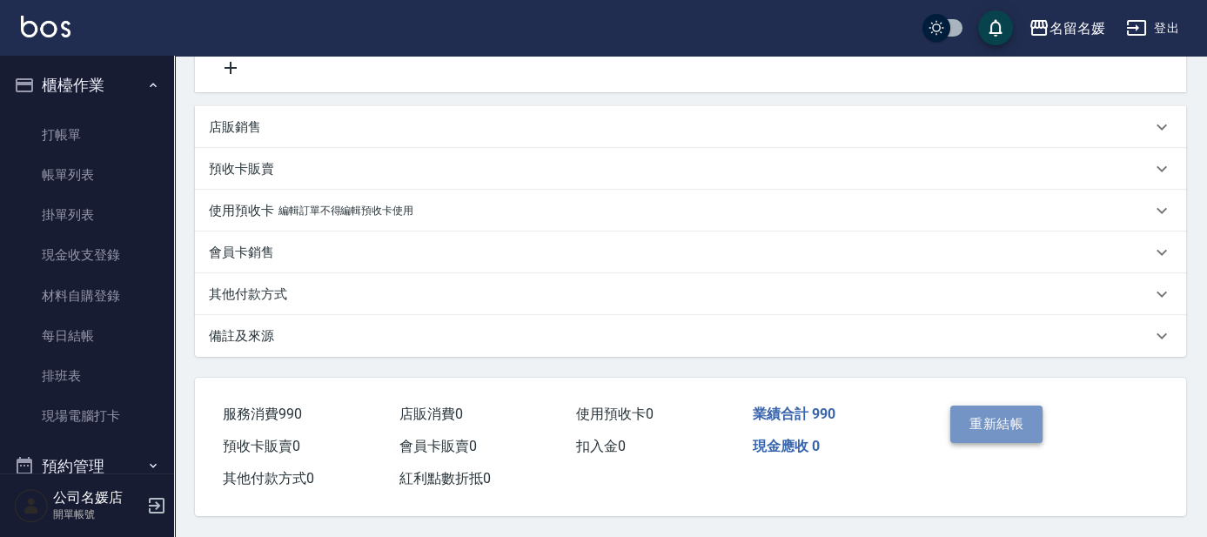
click at [981, 411] on button "重新結帳" at bounding box center [997, 424] width 92 height 37
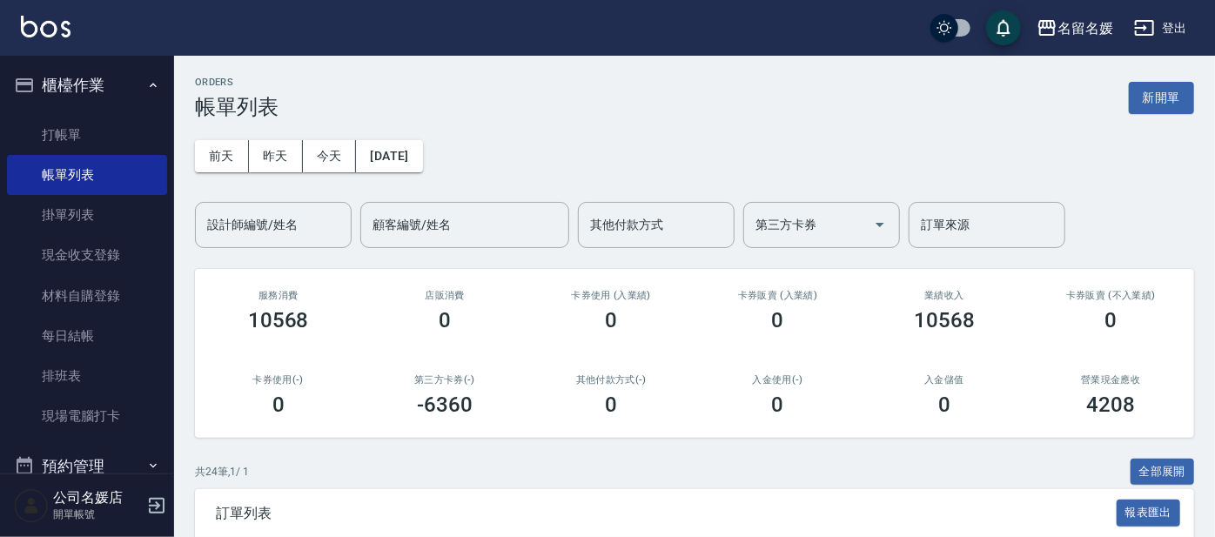
click at [1158, 91] on button "新開單" at bounding box center [1161, 98] width 65 height 32
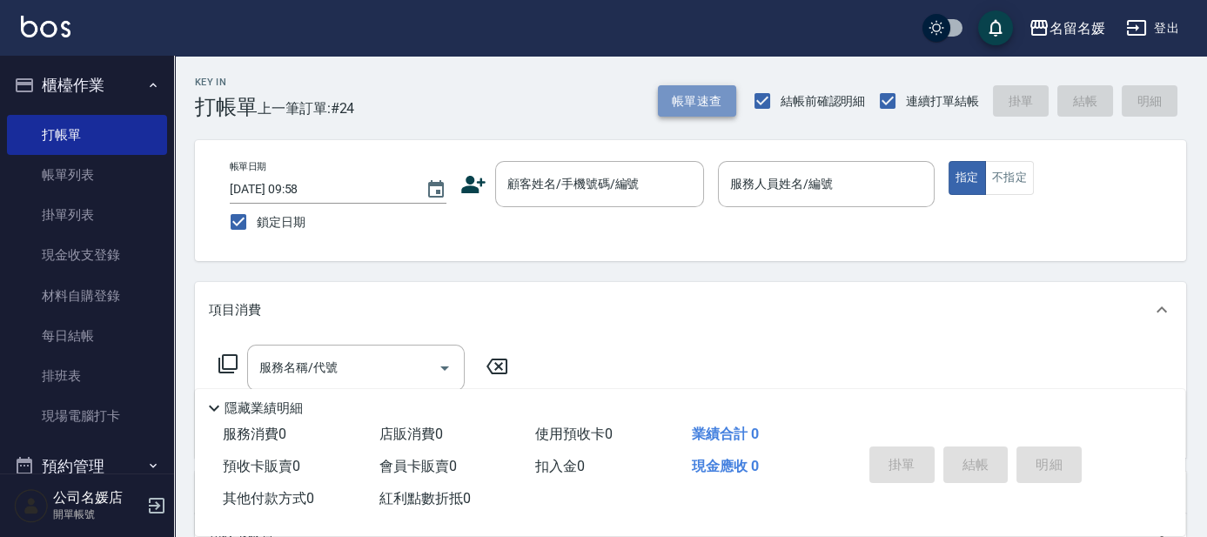
click at [705, 104] on button "帳單速查" at bounding box center [697, 101] width 78 height 32
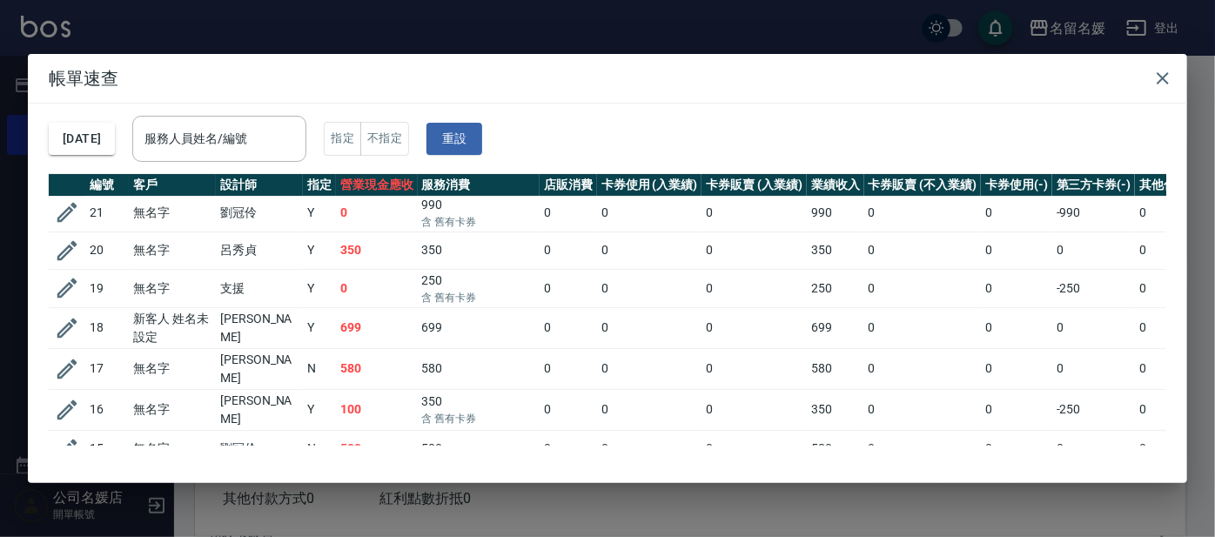
scroll to position [158, 0]
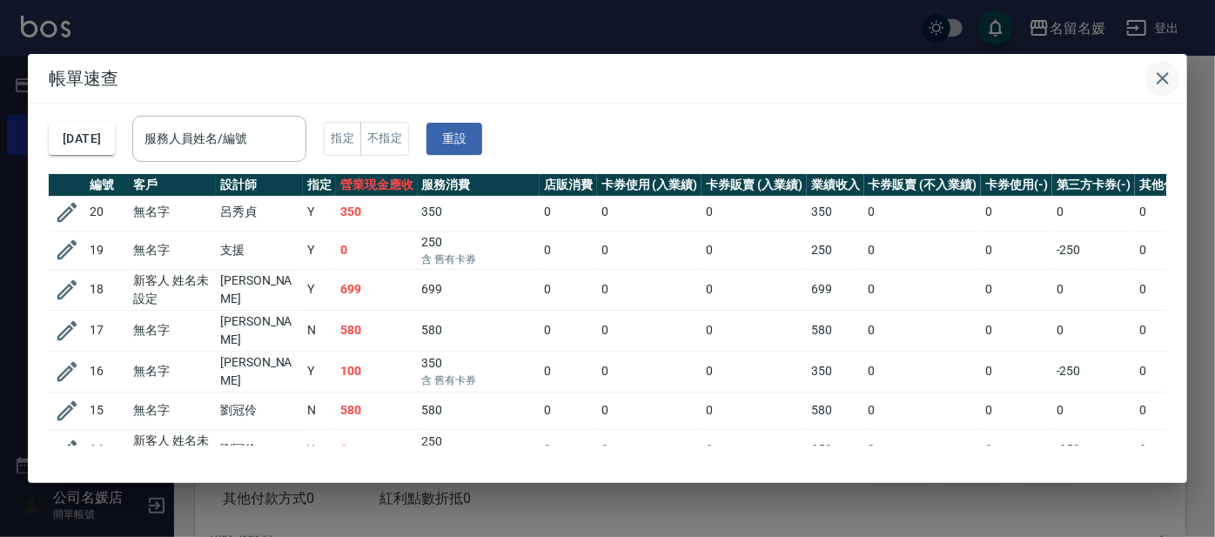
click at [1168, 77] on icon "button" at bounding box center [1163, 78] width 21 height 21
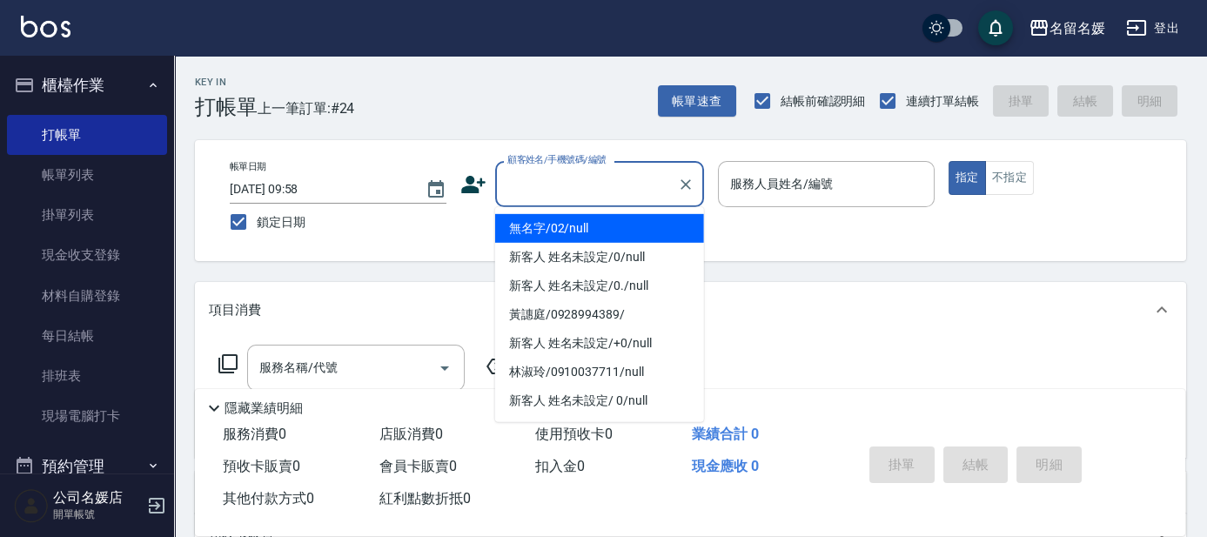
click at [581, 185] on input "顧客姓名/手機號碼/編號" at bounding box center [586, 184] width 167 height 30
click at [573, 219] on li "無名字/02/null" at bounding box center [599, 228] width 209 height 29
type input "無名字/02/null"
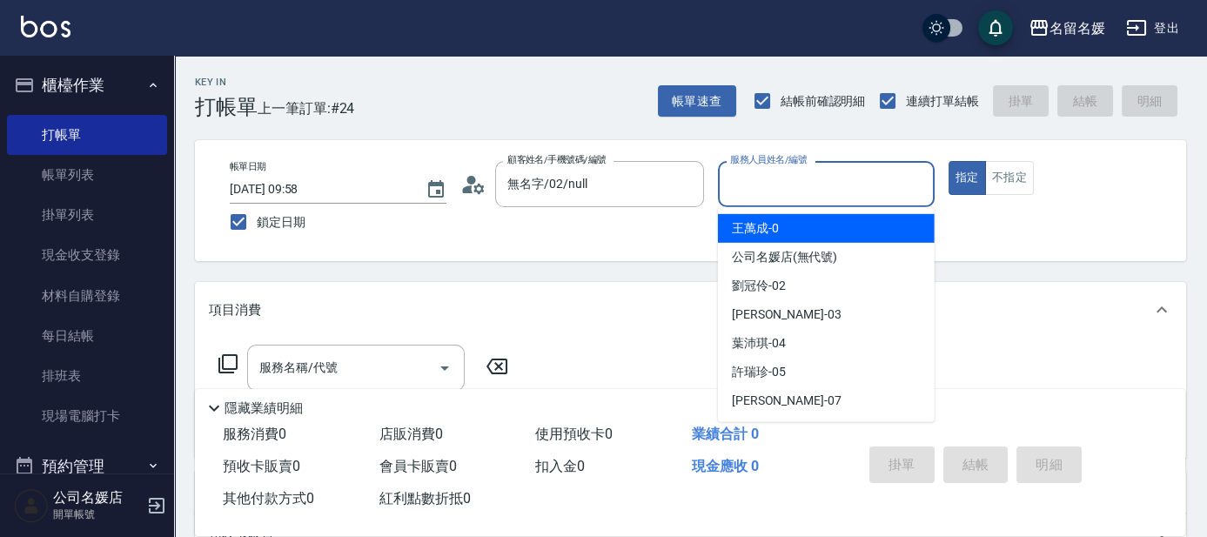
click at [773, 174] on input "服務人員姓名/編號" at bounding box center [826, 184] width 201 height 30
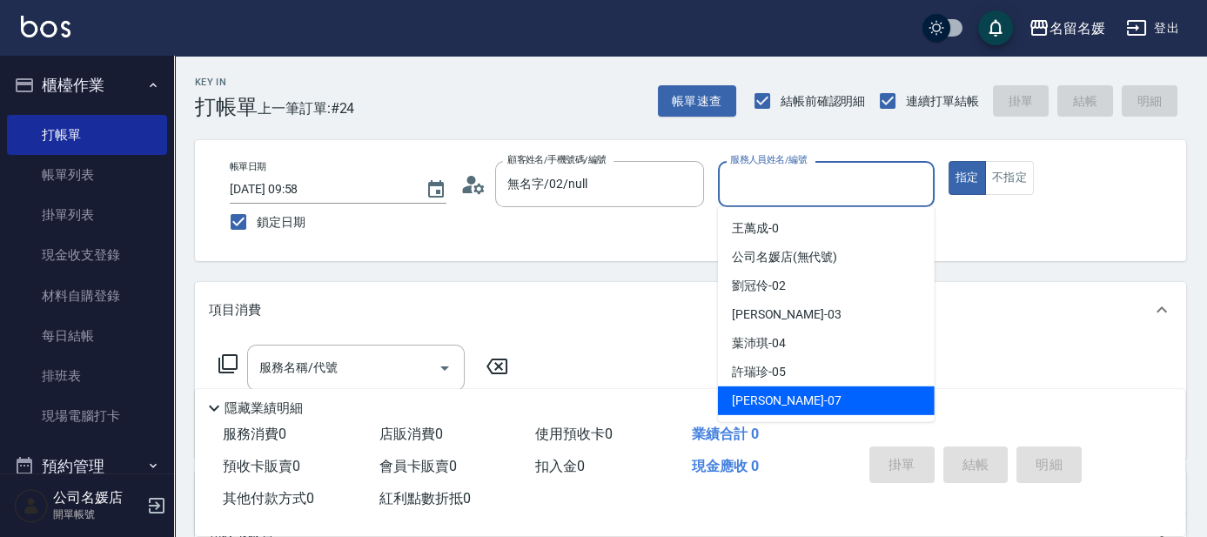
click at [774, 405] on span "[PERSON_NAME] -07" at bounding box center [787, 401] width 110 height 18
type input "[PERSON_NAME]-07"
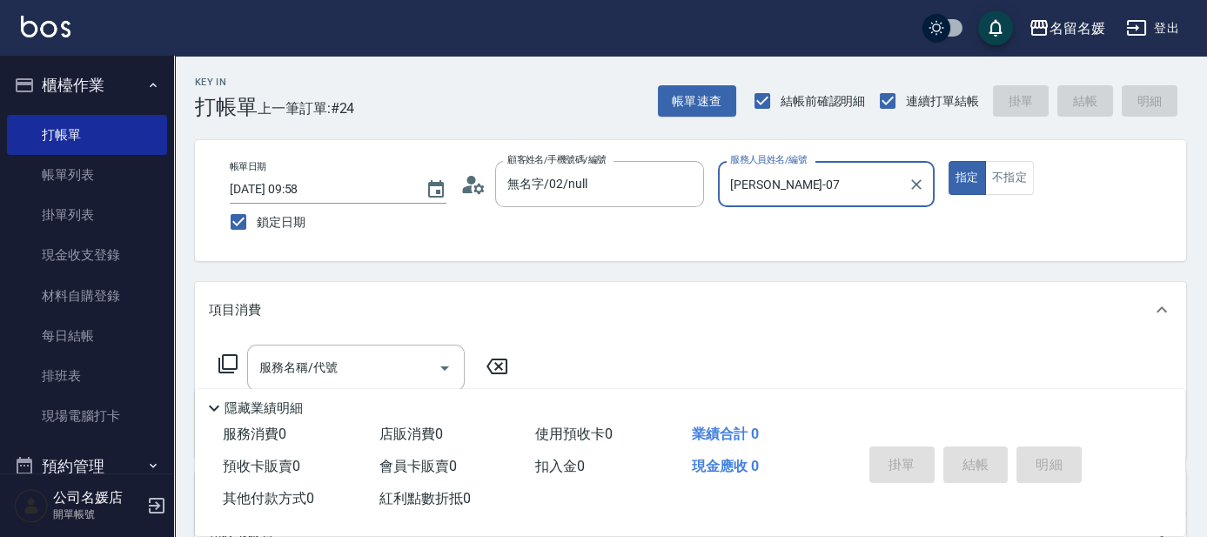
click at [232, 363] on icon at bounding box center [228, 363] width 21 height 21
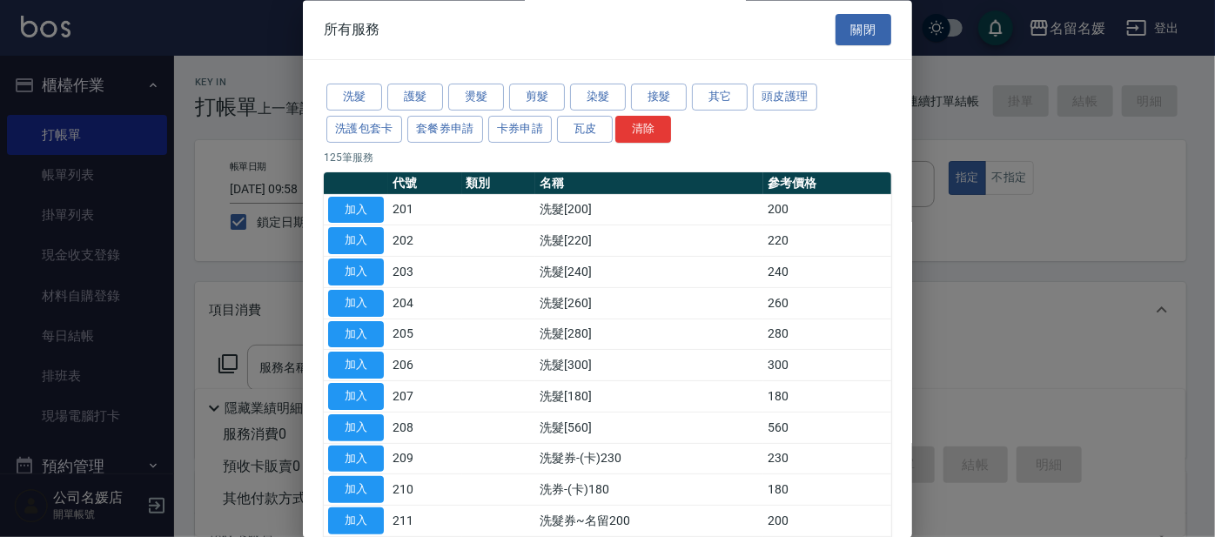
click at [343, 82] on div "洗髮 護髮 燙髮 剪髮 染髮 接髮 其它 頭皮護理 洗護包套卡 套餐券申請 卡券申請 瓦皮 清除" at bounding box center [608, 114] width 568 height 64
click at [353, 88] on button "洗髮" at bounding box center [354, 97] width 56 height 27
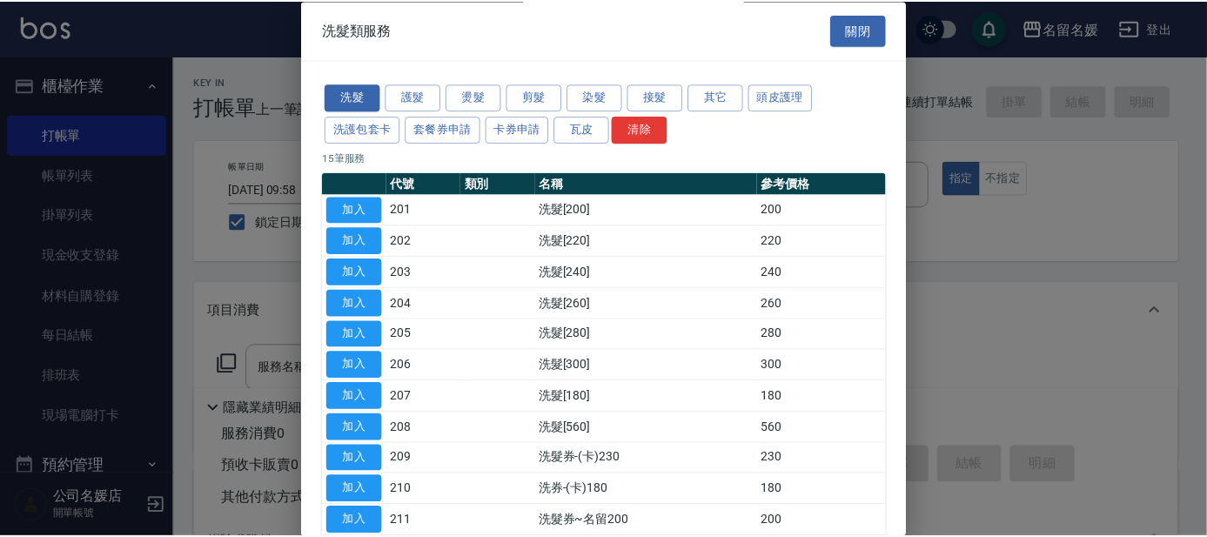
scroll to position [216, 0]
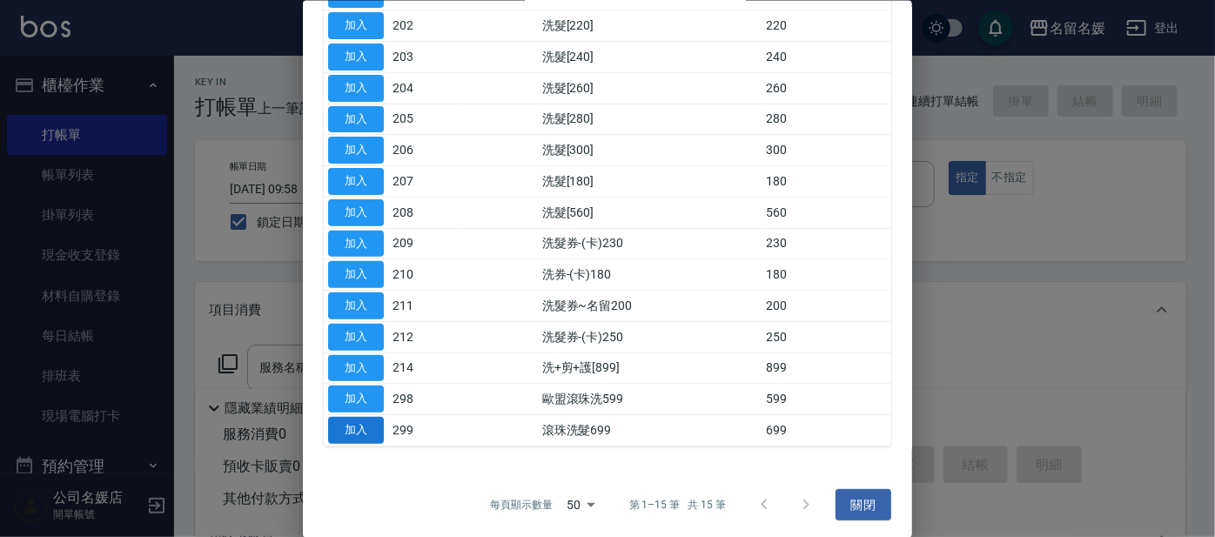
click at [363, 425] on button "加入" at bounding box center [356, 430] width 56 height 27
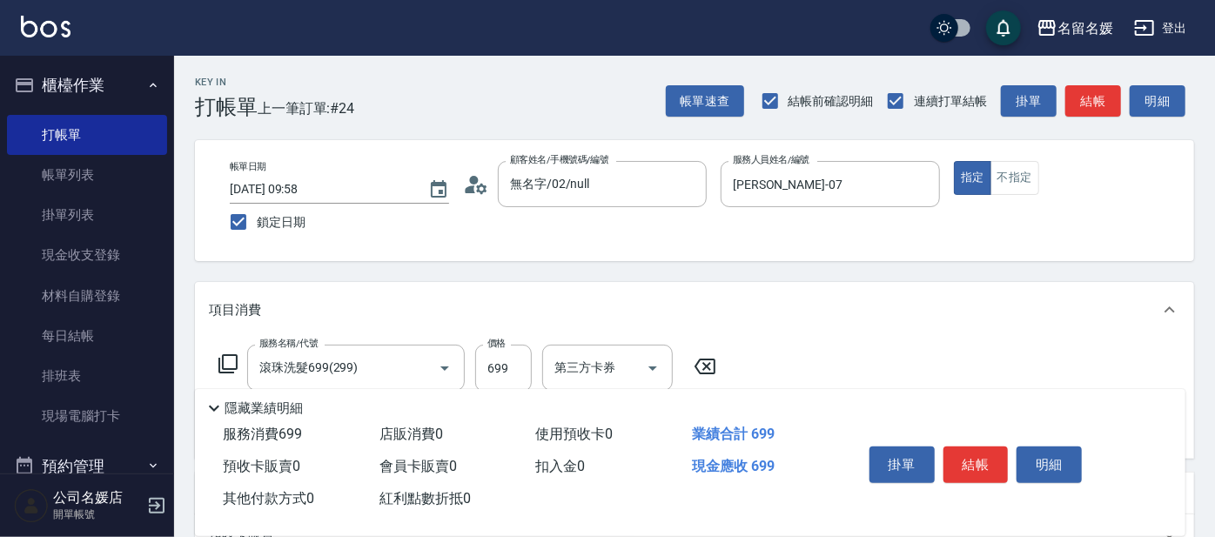
type input "滾珠洗髮699(299)"
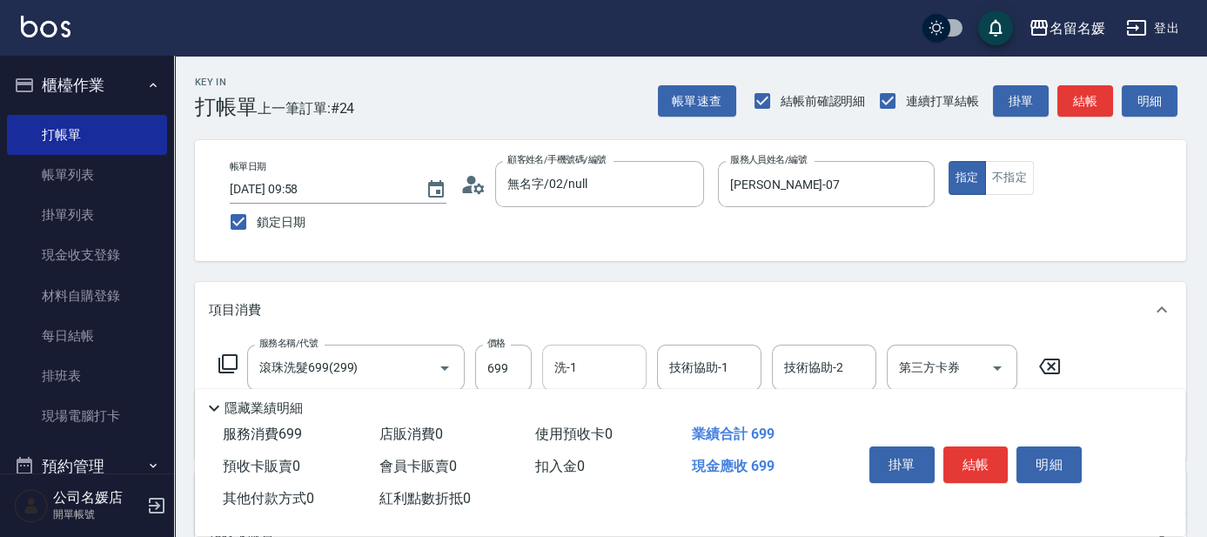
click at [605, 357] on input "洗-1" at bounding box center [594, 368] width 89 height 30
click at [609, 409] on span "[PERSON_NAME] -07" at bounding box center [611, 412] width 110 height 18
type input "[PERSON_NAME]-07"
click at [670, 369] on div "技術協助-1 技術協助-1" at bounding box center [709, 368] width 104 height 46
click at [747, 398] on div "[PERSON_NAME] -07" at bounding box center [709, 412] width 104 height 29
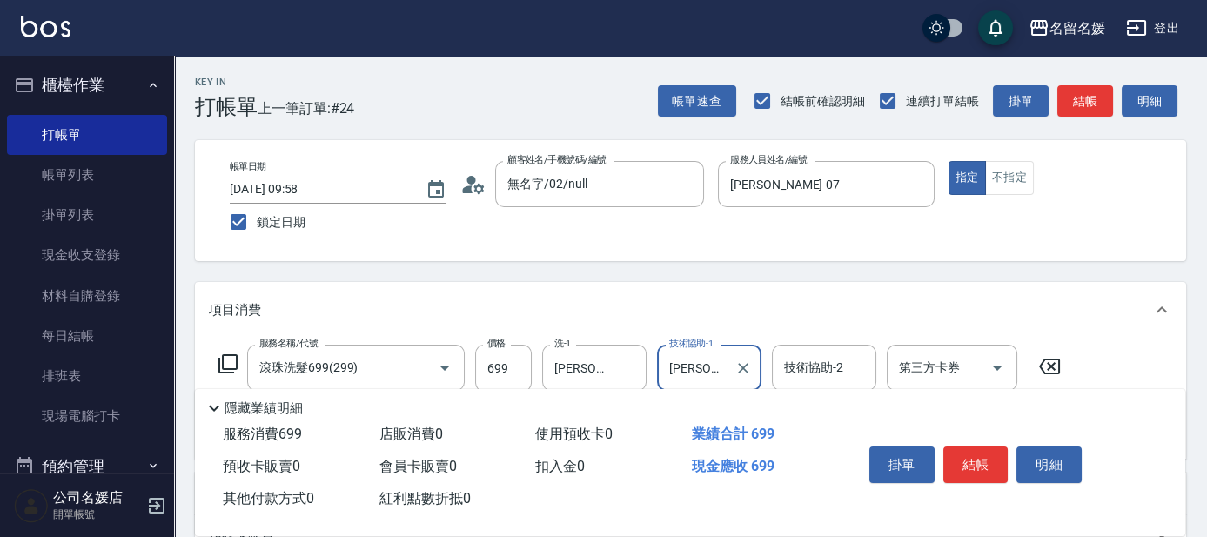
type input "[PERSON_NAME]-07"
click at [226, 358] on icon at bounding box center [228, 363] width 21 height 21
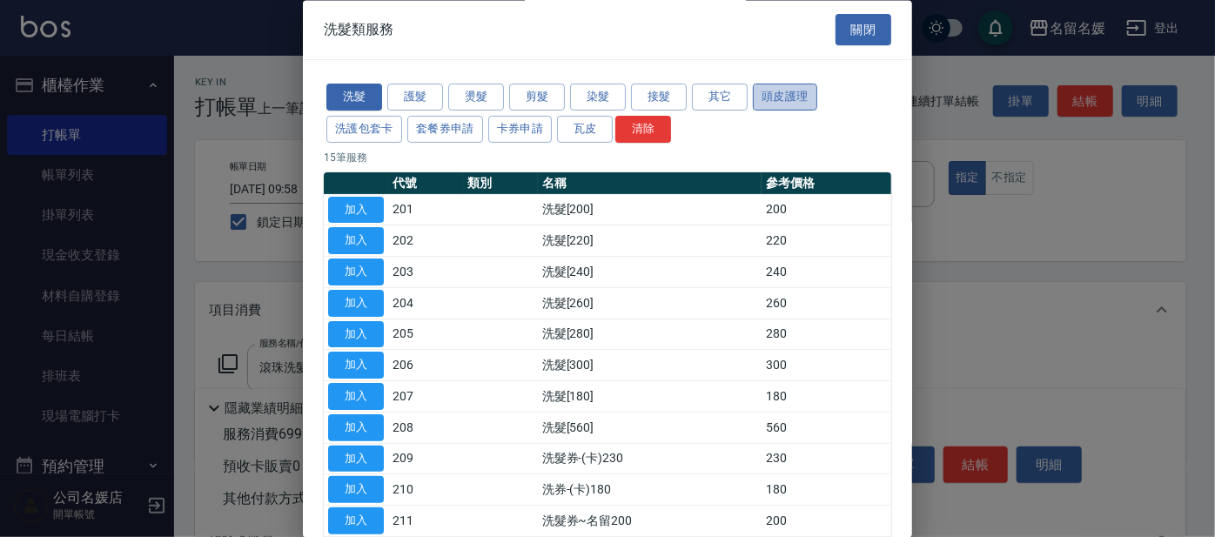
click at [787, 95] on button "頭皮護理" at bounding box center [785, 97] width 64 height 27
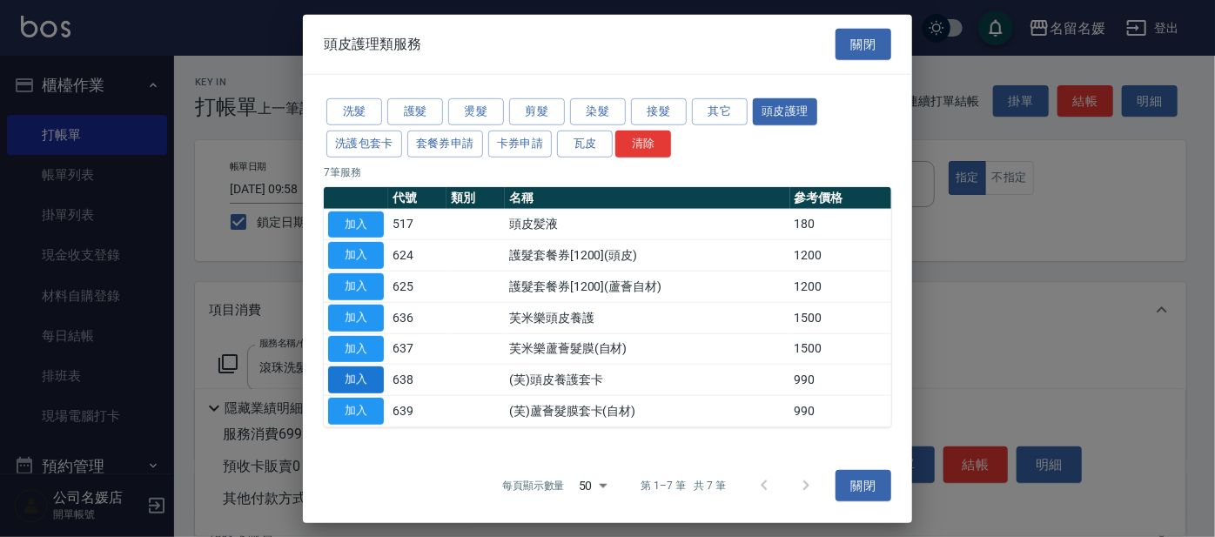
click at [353, 373] on button "加入" at bounding box center [356, 379] width 56 height 27
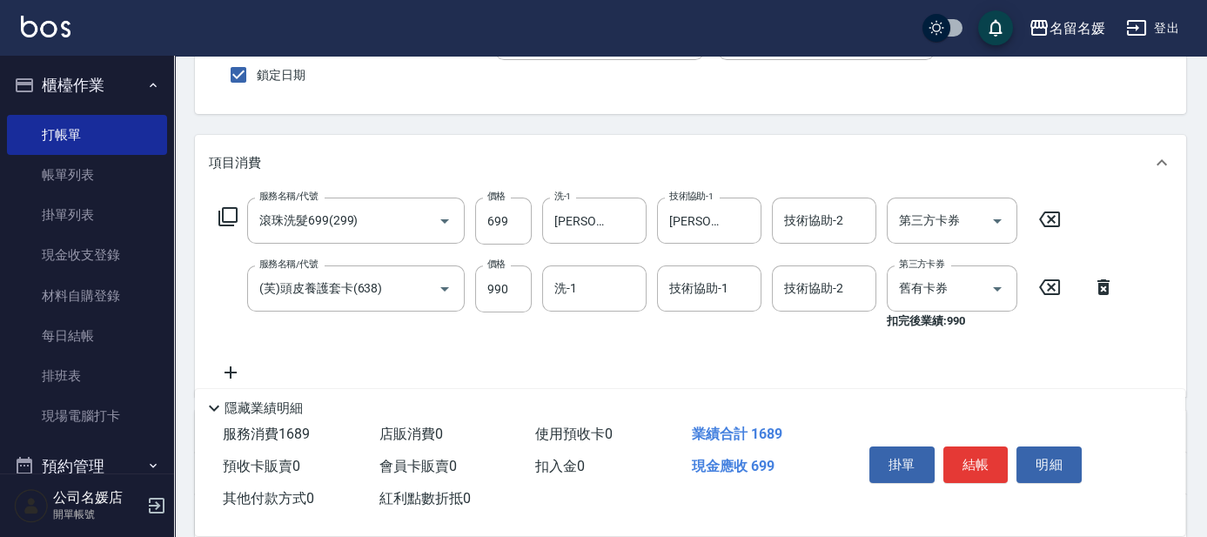
scroll to position [158, 0]
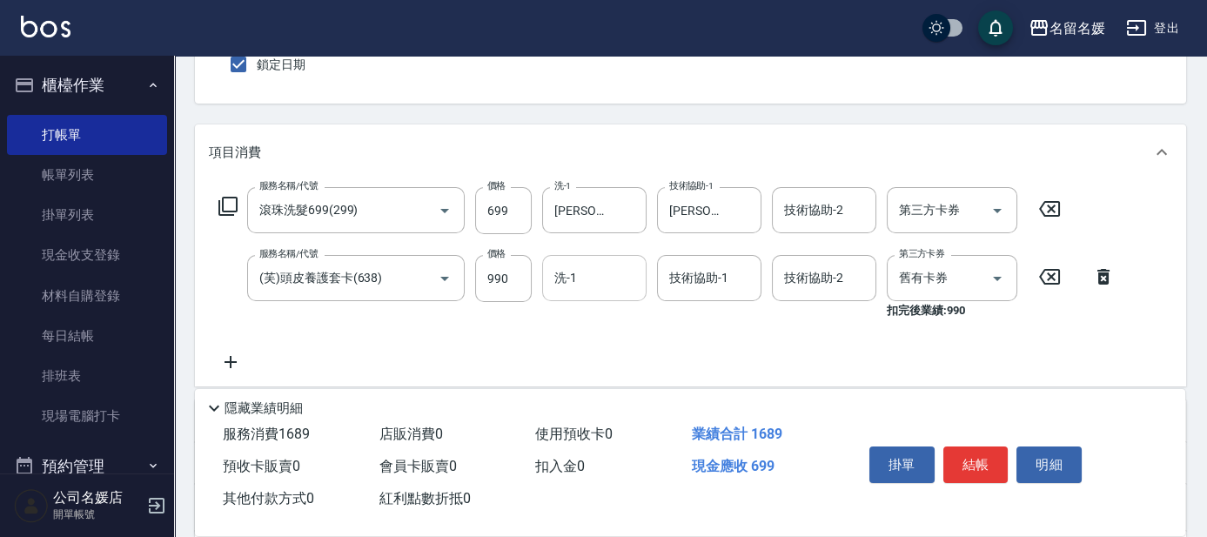
click at [615, 277] on input "洗-1" at bounding box center [594, 278] width 89 height 30
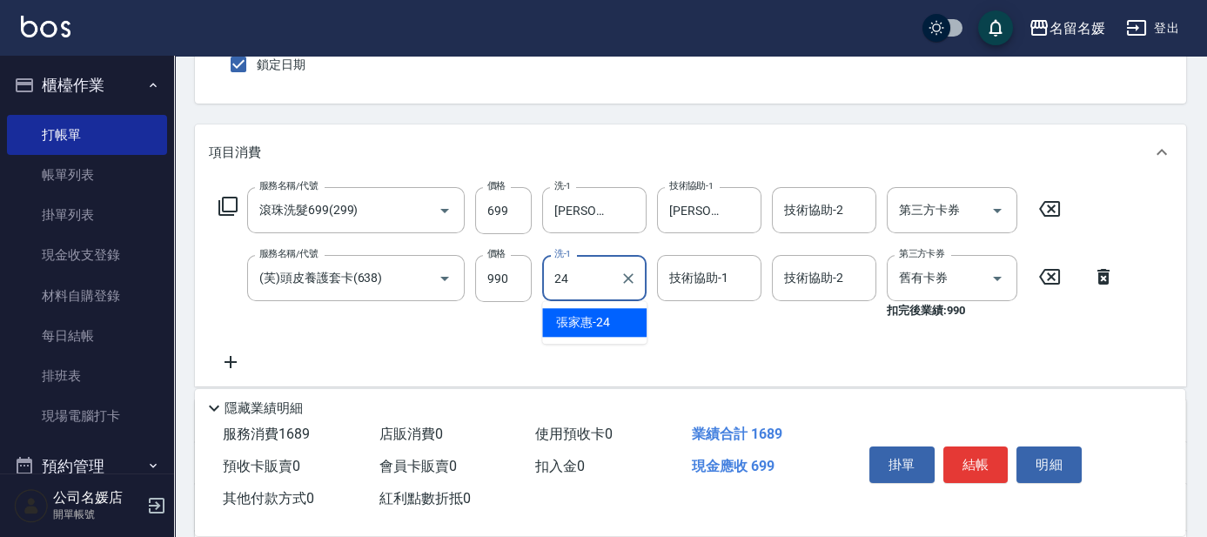
click at [612, 313] on div "張家惠 -24" at bounding box center [594, 322] width 104 height 29
type input "張家惠-24"
click at [706, 277] on div "技術協助-1 技術協助-1" at bounding box center [709, 278] width 104 height 46
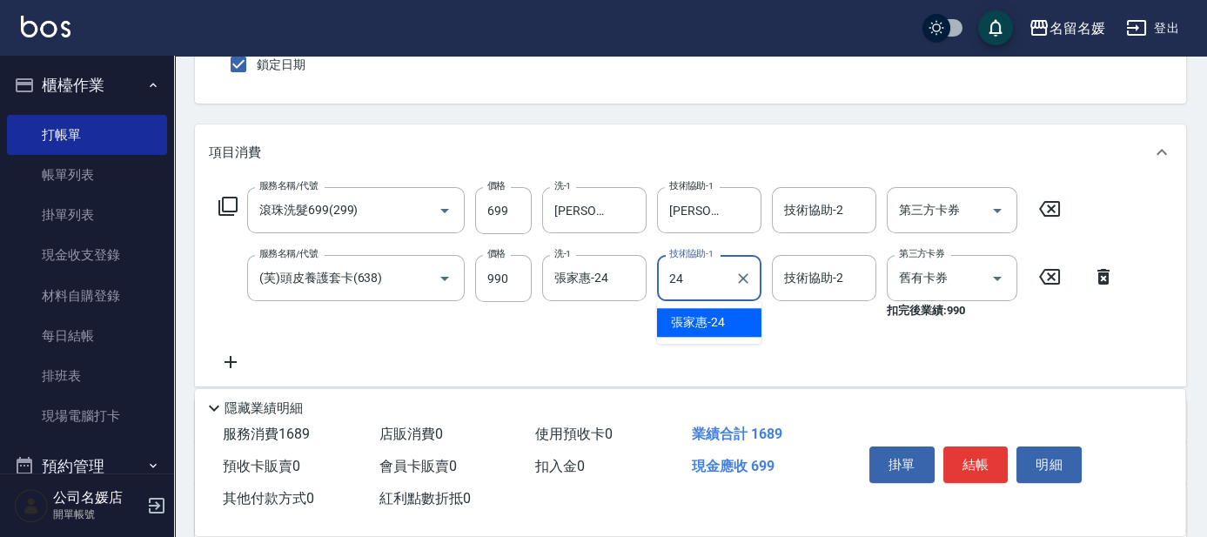
drag, startPoint x: 717, startPoint y: 319, endPoint x: 882, endPoint y: 290, distance: 167.2
click at [717, 320] on span "張家惠 -24" at bounding box center [698, 322] width 54 height 18
type input "張家惠-24"
click at [912, 283] on input "舊有卡券" at bounding box center [928, 278] width 66 height 30
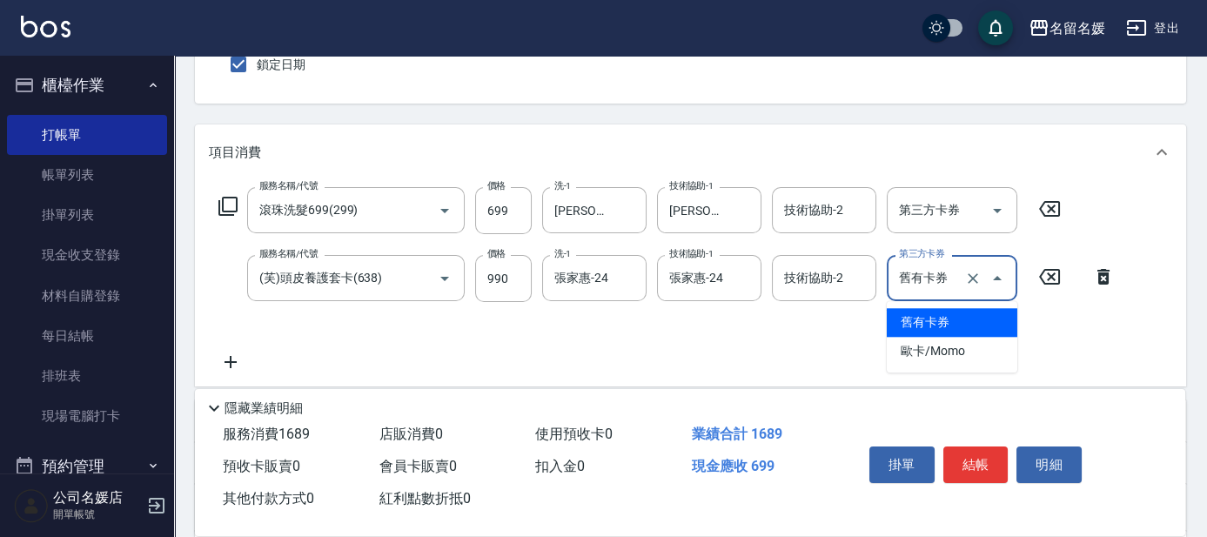
click at [922, 323] on span "舊有卡券" at bounding box center [952, 322] width 131 height 29
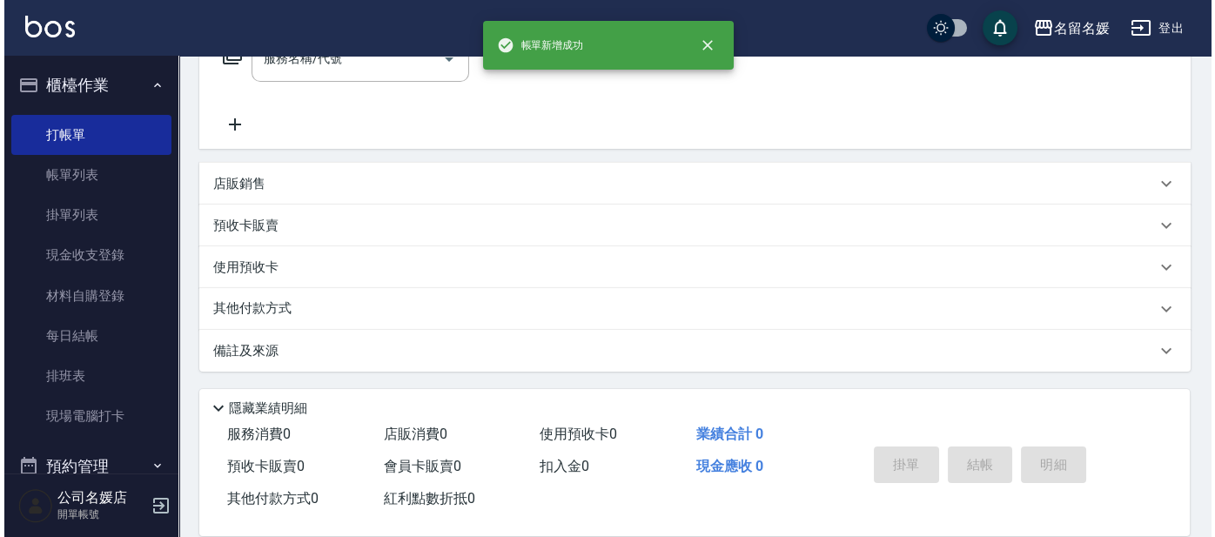
scroll to position [0, 0]
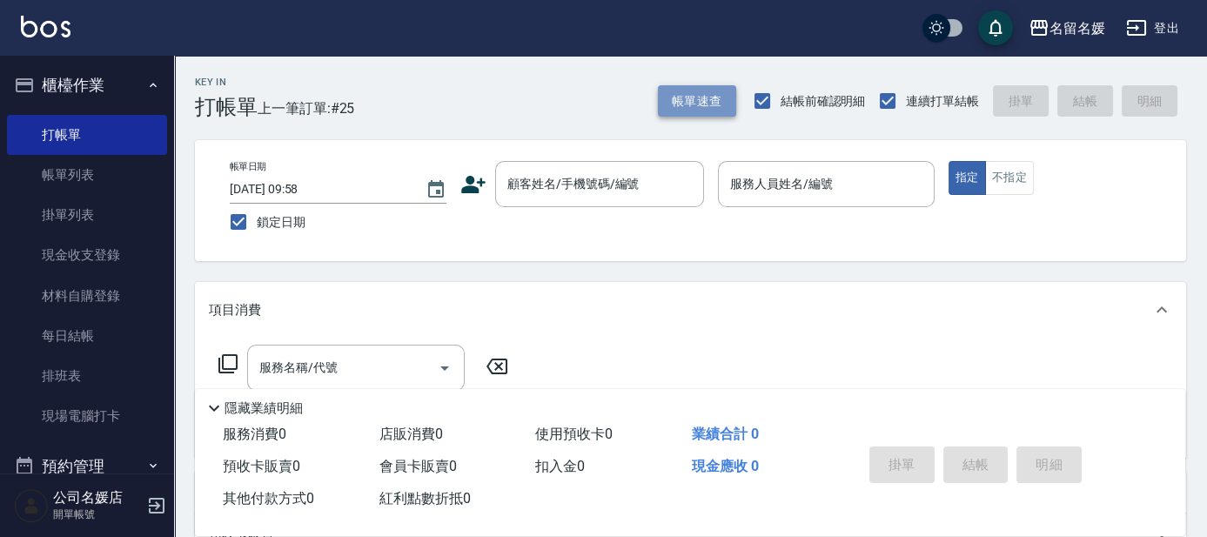
click at [703, 107] on button "帳單速查" at bounding box center [697, 101] width 78 height 32
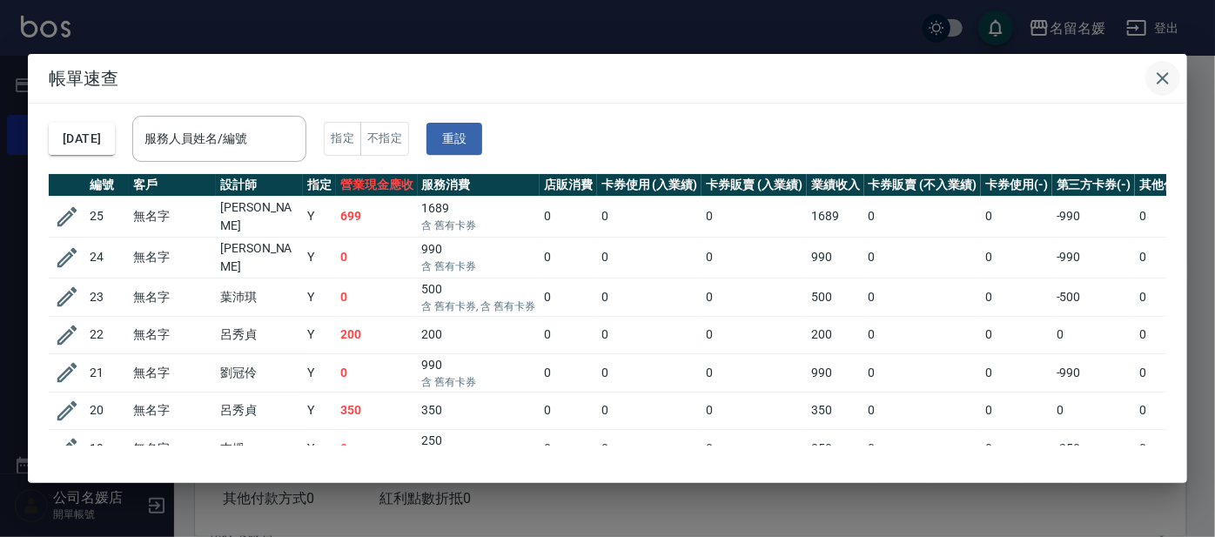
click at [1164, 72] on icon "button" at bounding box center [1163, 78] width 21 height 21
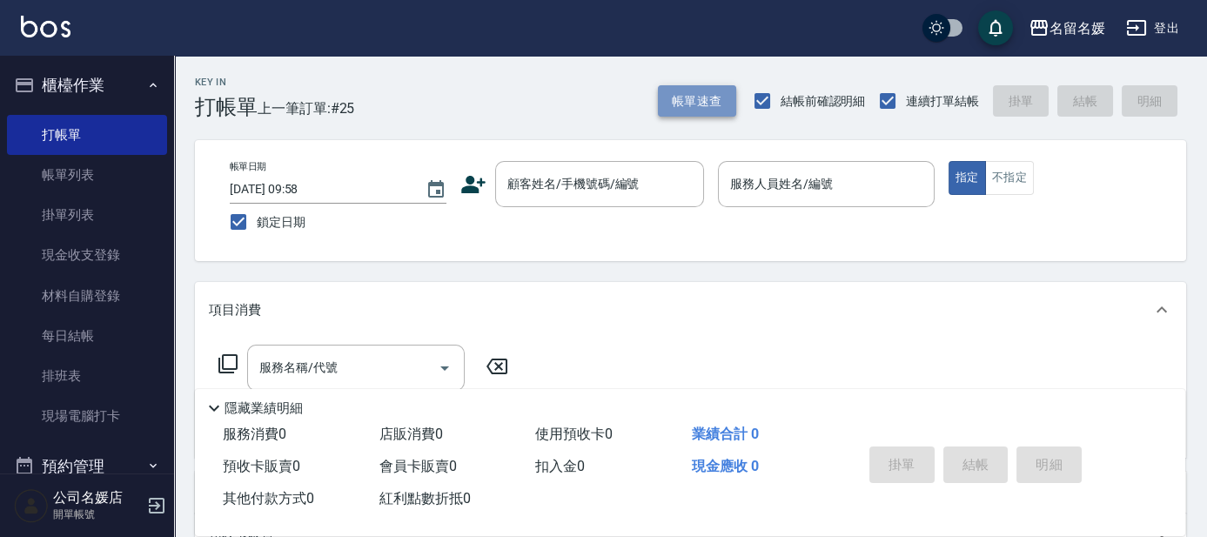
click at [731, 93] on button "帳單速查" at bounding box center [697, 101] width 78 height 32
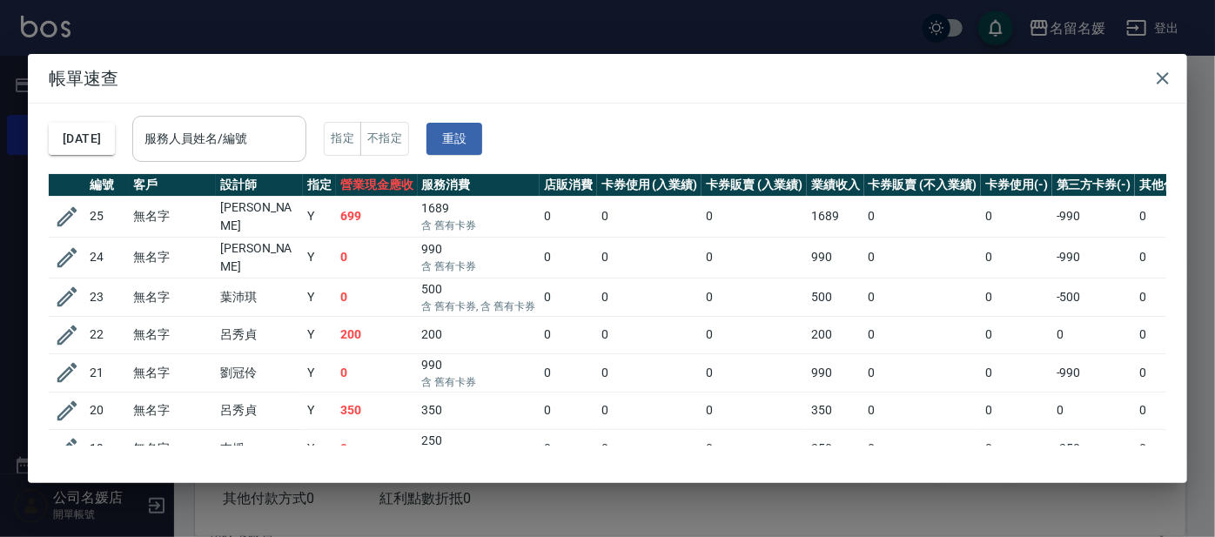
click at [225, 144] on input "服務人員姓名/編號" at bounding box center [219, 139] width 158 height 30
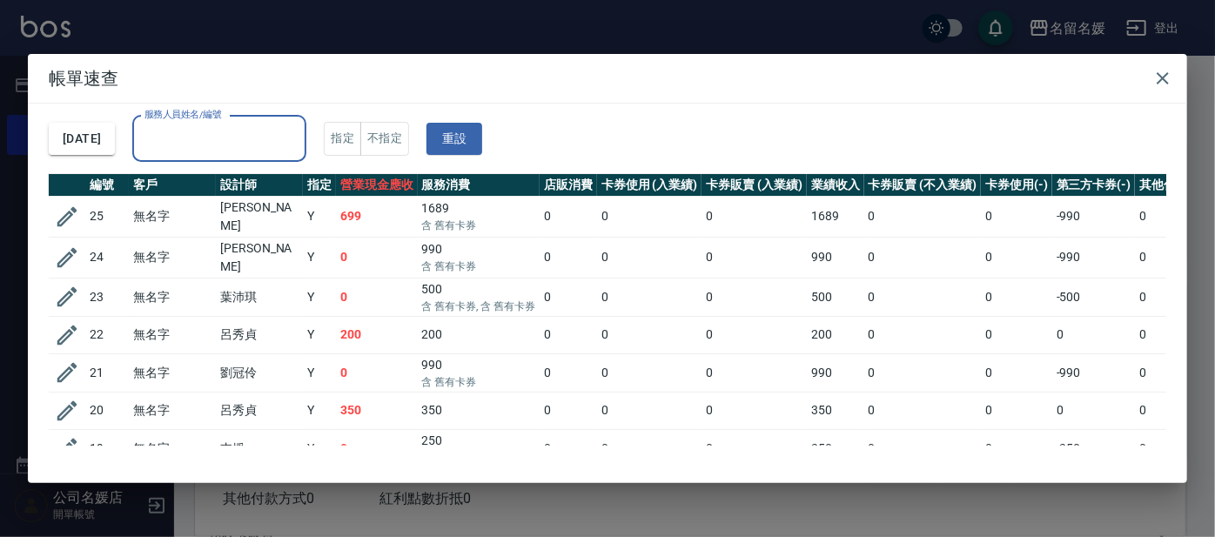
click at [239, 139] on input "服務人員姓名/編號" at bounding box center [219, 139] width 158 height 30
click at [242, 139] on input "服務人員姓名/編號" at bounding box center [219, 139] width 158 height 30
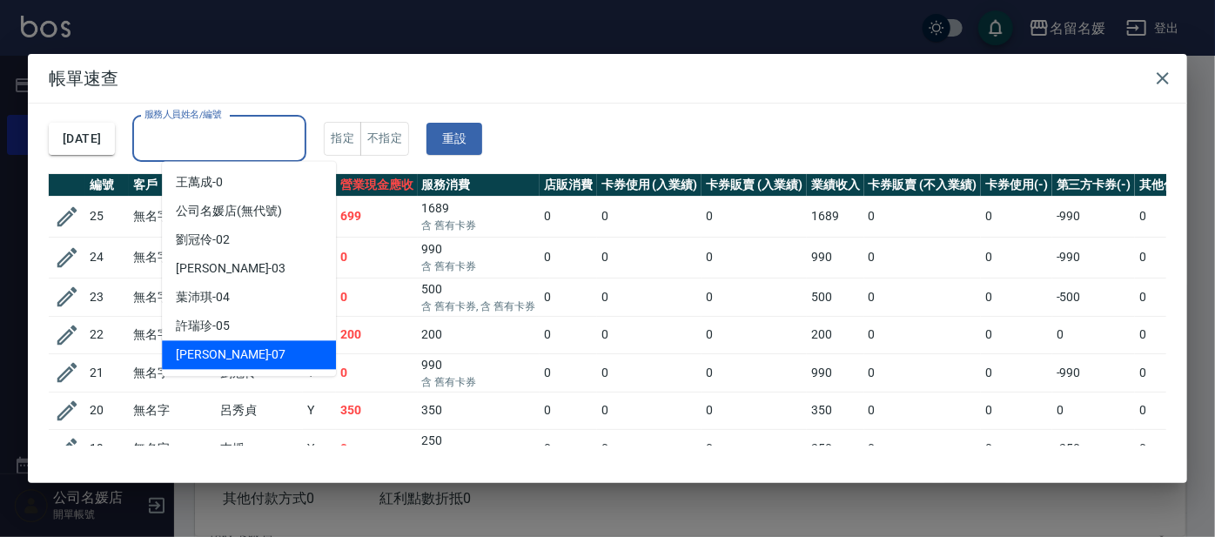
click at [265, 355] on div "[PERSON_NAME] -07" at bounding box center [249, 354] width 174 height 29
type input "[PERSON_NAME]-07"
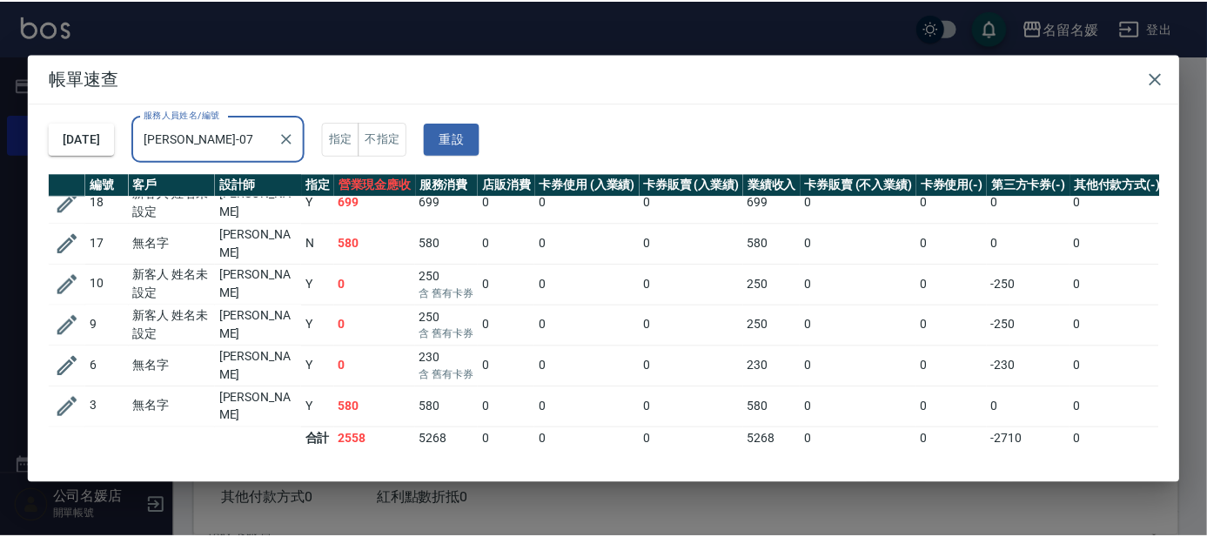
scroll to position [97, 0]
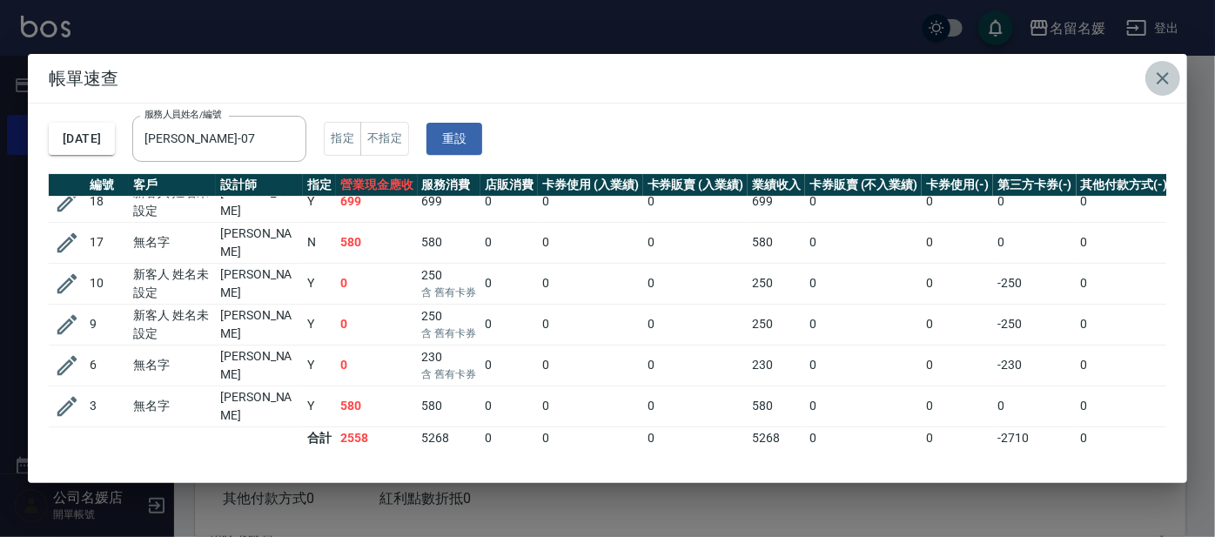
click at [1167, 83] on icon "button" at bounding box center [1163, 78] width 21 height 21
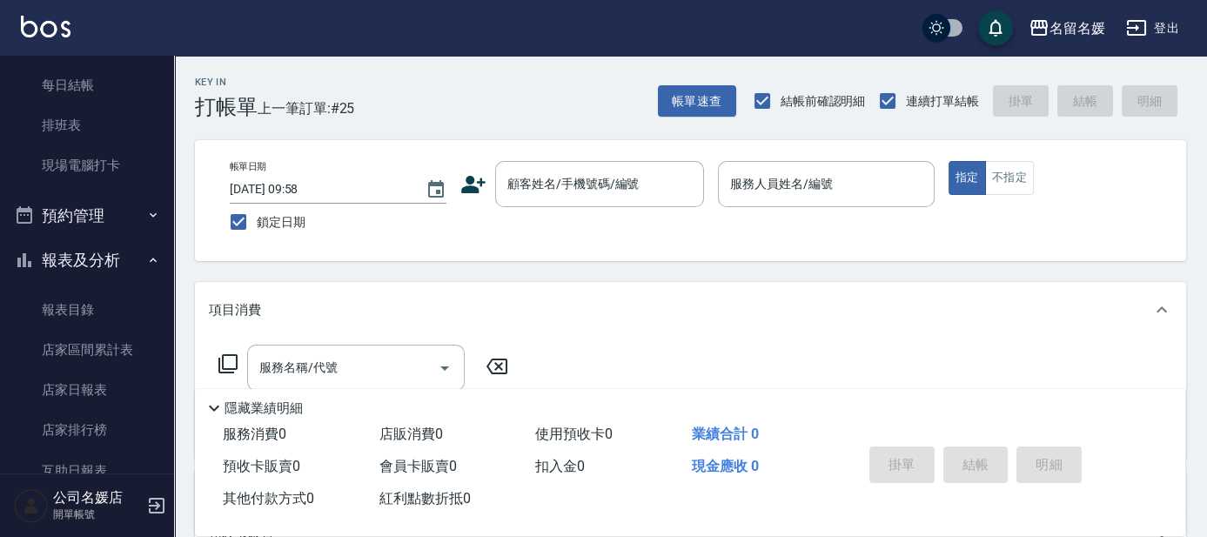
scroll to position [316, 0]
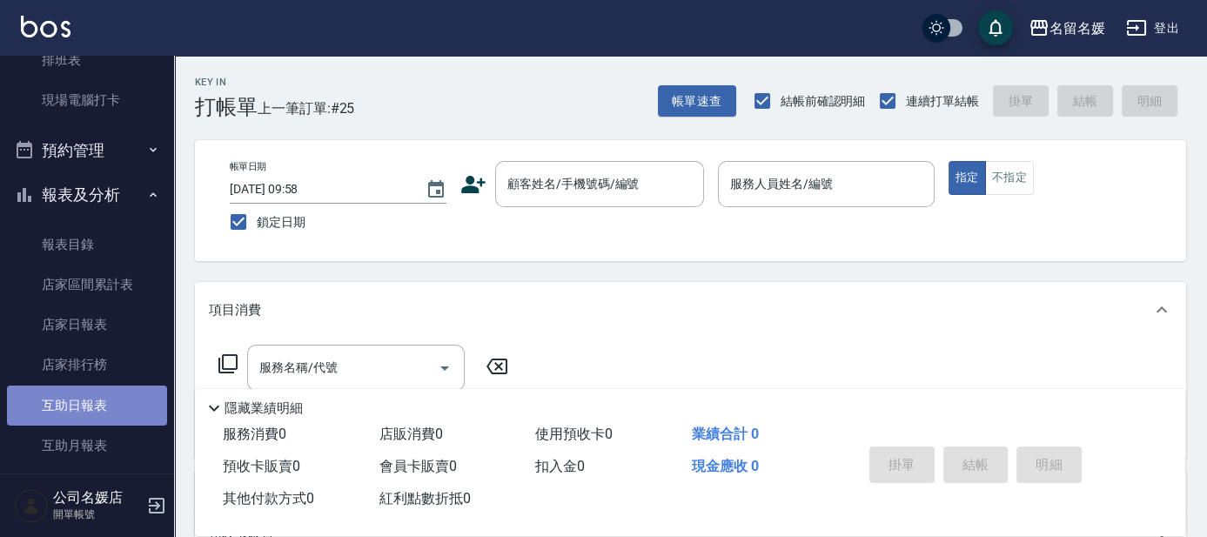
click at [109, 403] on link "互助日報表" at bounding box center [87, 406] width 160 height 40
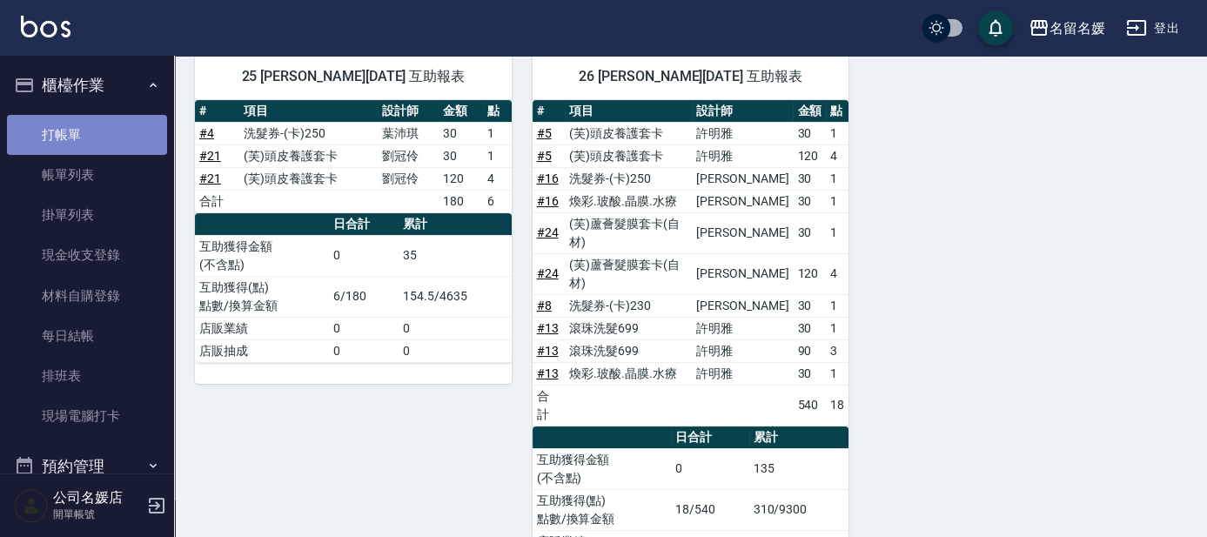
click at [111, 138] on link "打帳單" at bounding box center [87, 135] width 160 height 40
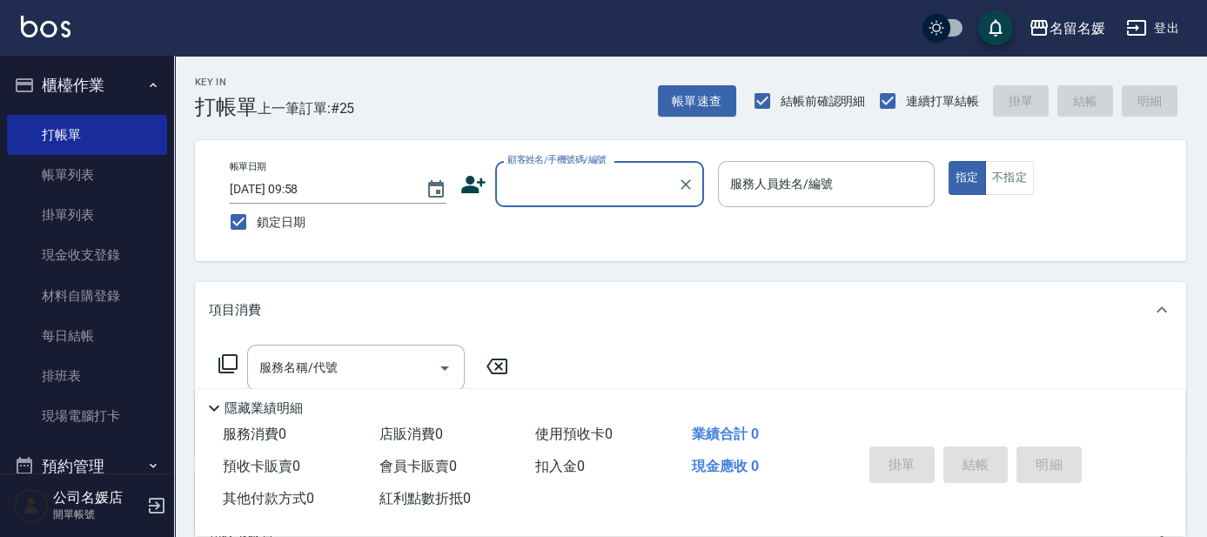
click at [623, 189] on input "顧客姓名/手機號碼/編號" at bounding box center [586, 184] width 167 height 30
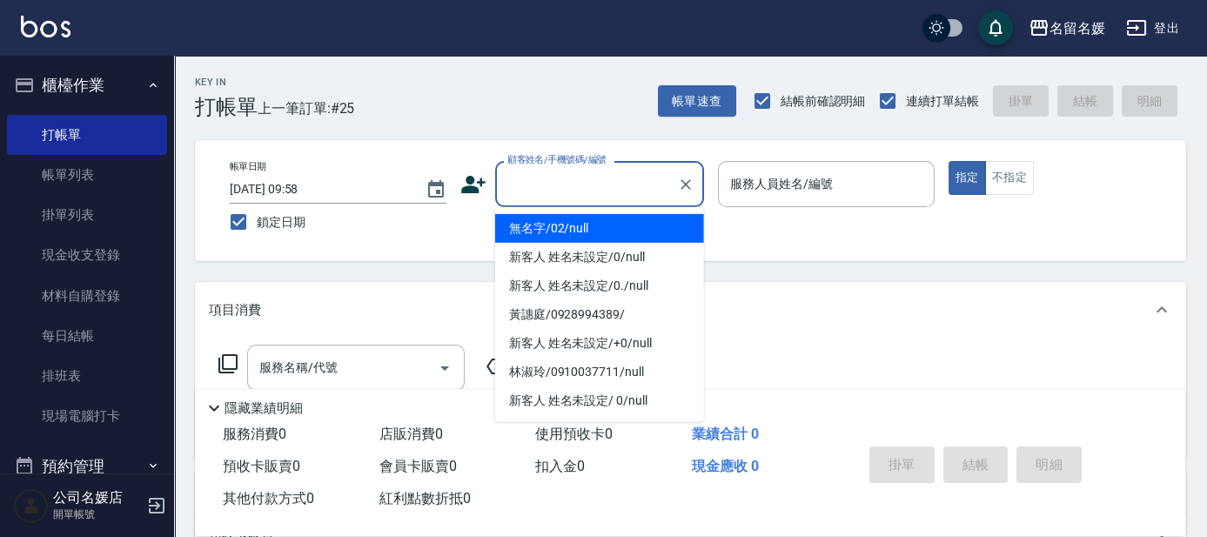
click at [658, 226] on li "無名字/02/null" at bounding box center [599, 228] width 209 height 29
type input "無名字/02/null"
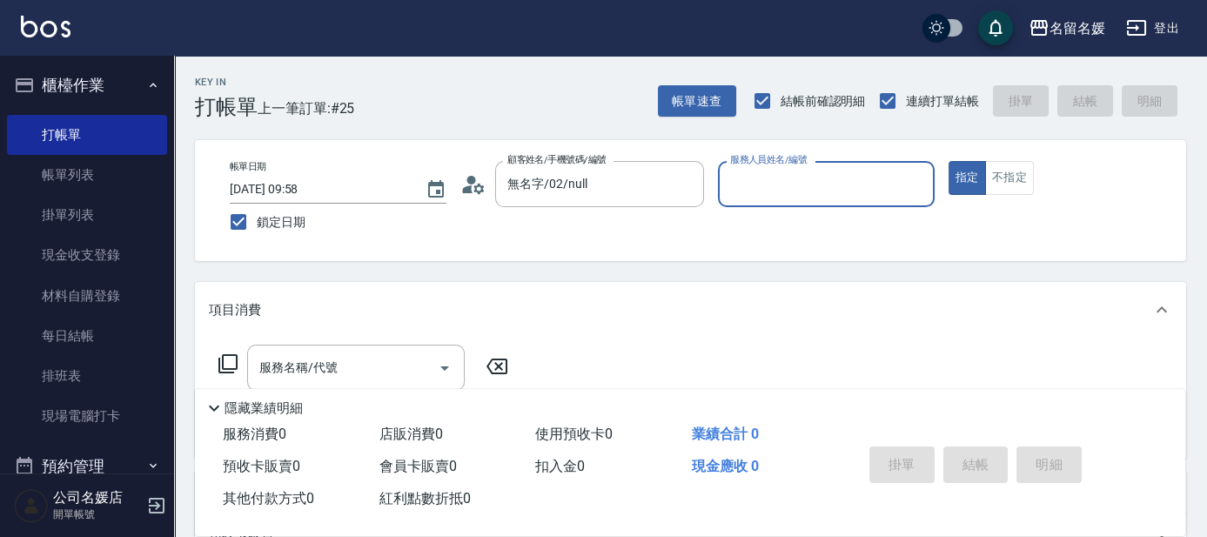
click at [807, 189] on input "服務人員姓名/編號" at bounding box center [826, 184] width 201 height 30
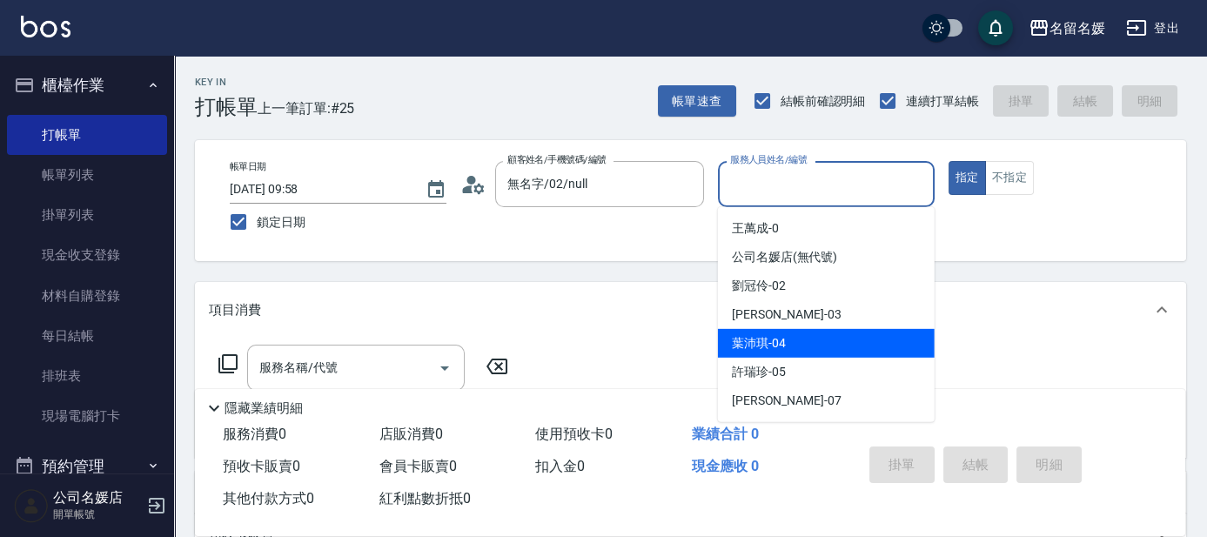
click at [787, 342] on div "[PERSON_NAME]-04" at bounding box center [826, 343] width 217 height 29
type input "[PERSON_NAME]-04"
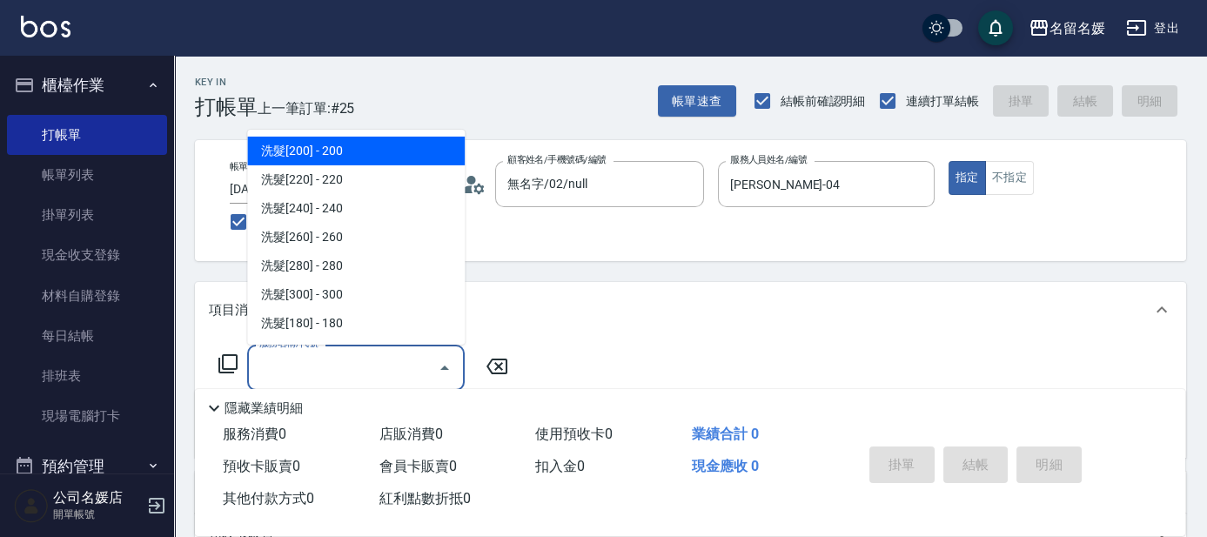
click at [346, 360] on input "服務名稱/代號" at bounding box center [343, 368] width 176 height 30
type input "2"
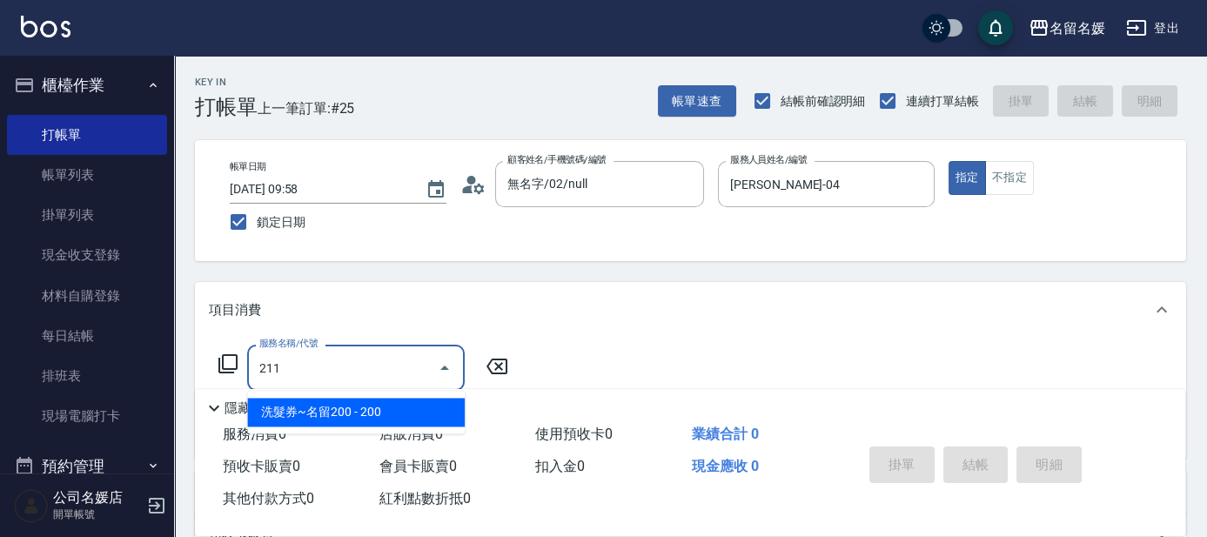
click at [401, 410] on span "洗髮券~名留200 - 200" at bounding box center [356, 412] width 218 height 29
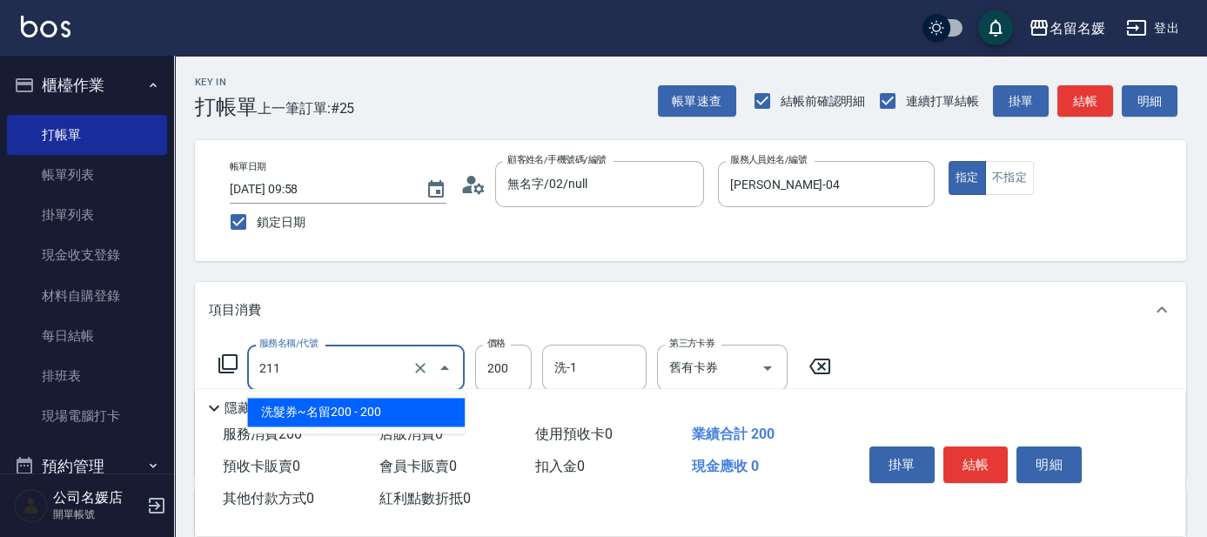
drag, startPoint x: 366, startPoint y: 364, endPoint x: 384, endPoint y: 400, distance: 39.7
click at [366, 372] on input "211" at bounding box center [331, 368] width 153 height 30
drag, startPoint x: 388, startPoint y: 406, endPoint x: 503, endPoint y: 387, distance: 116.5
click at [391, 406] on span "洗髮券~名留200 - 200" at bounding box center [356, 412] width 218 height 29
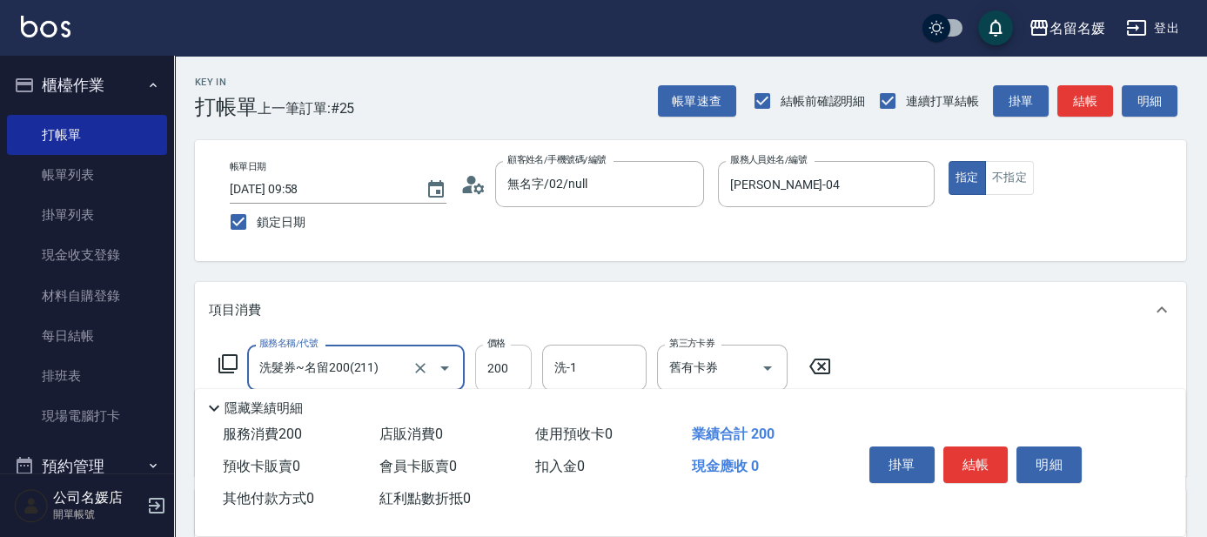
type input "洗髮券~名留200(211)"
click at [482, 364] on input "200" at bounding box center [503, 368] width 57 height 47
type input "145"
click at [971, 460] on button "結帳" at bounding box center [976, 465] width 65 height 37
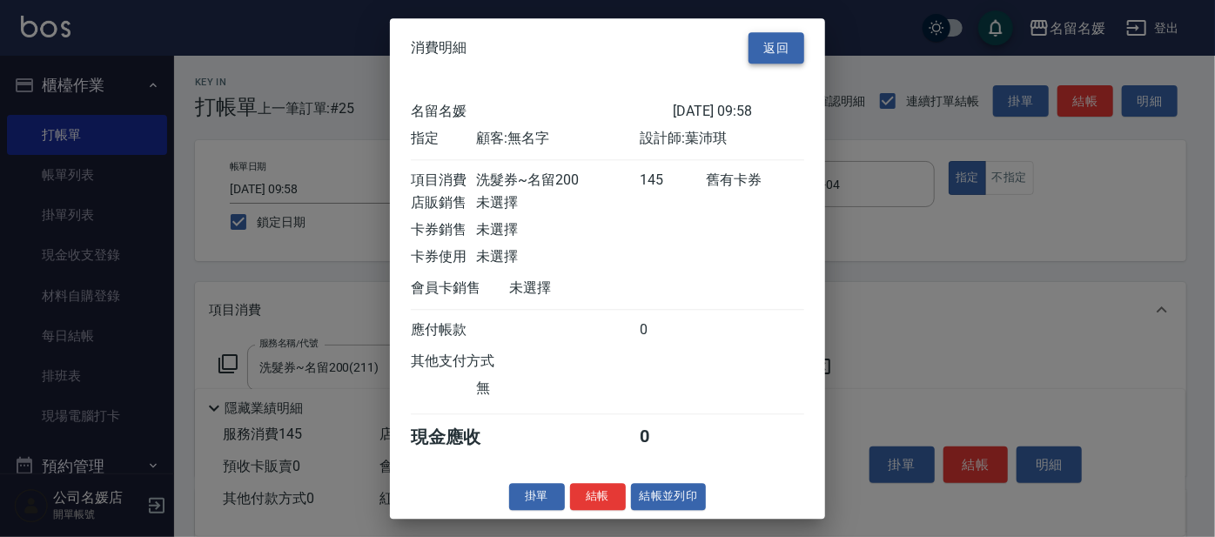
click at [770, 46] on button "返回" at bounding box center [777, 48] width 56 height 32
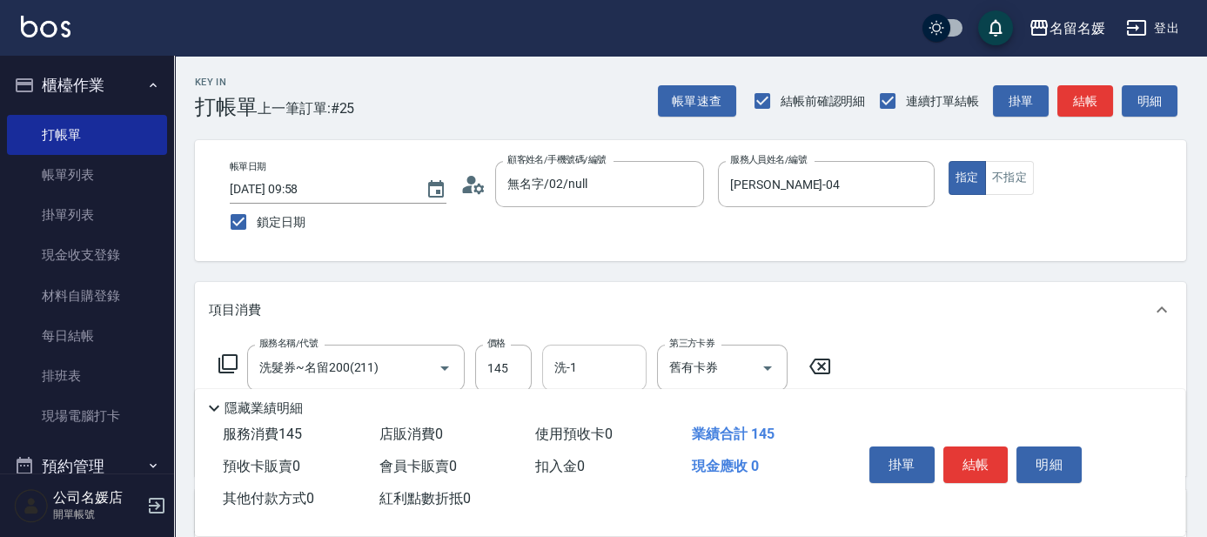
click at [582, 366] on input "洗-1" at bounding box center [594, 368] width 89 height 30
click at [616, 405] on div "[PERSON_NAME]-23" at bounding box center [594, 412] width 104 height 29
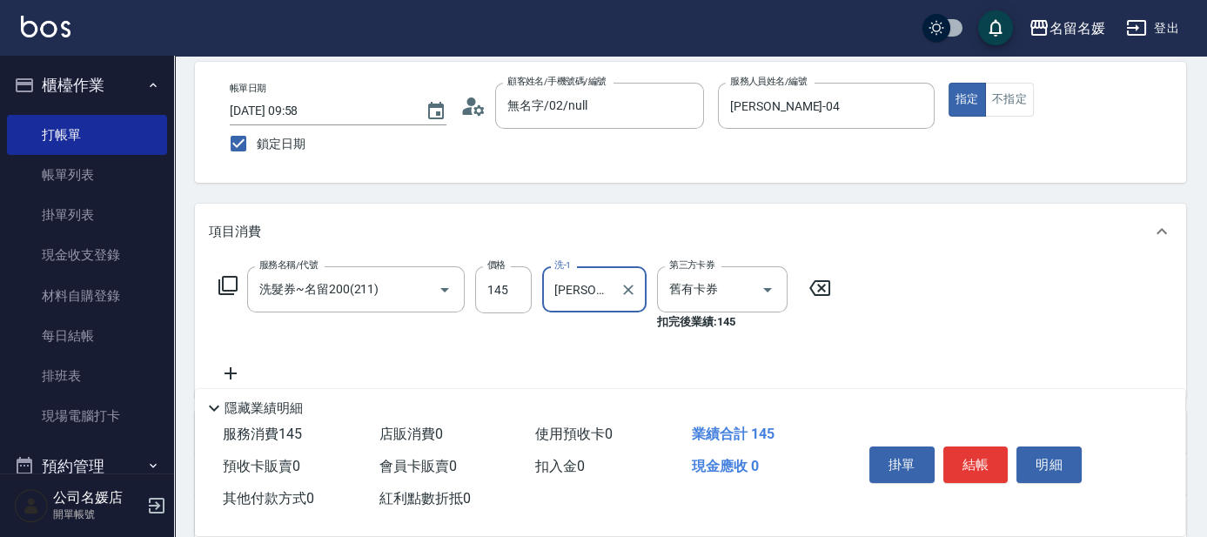
scroll to position [158, 0]
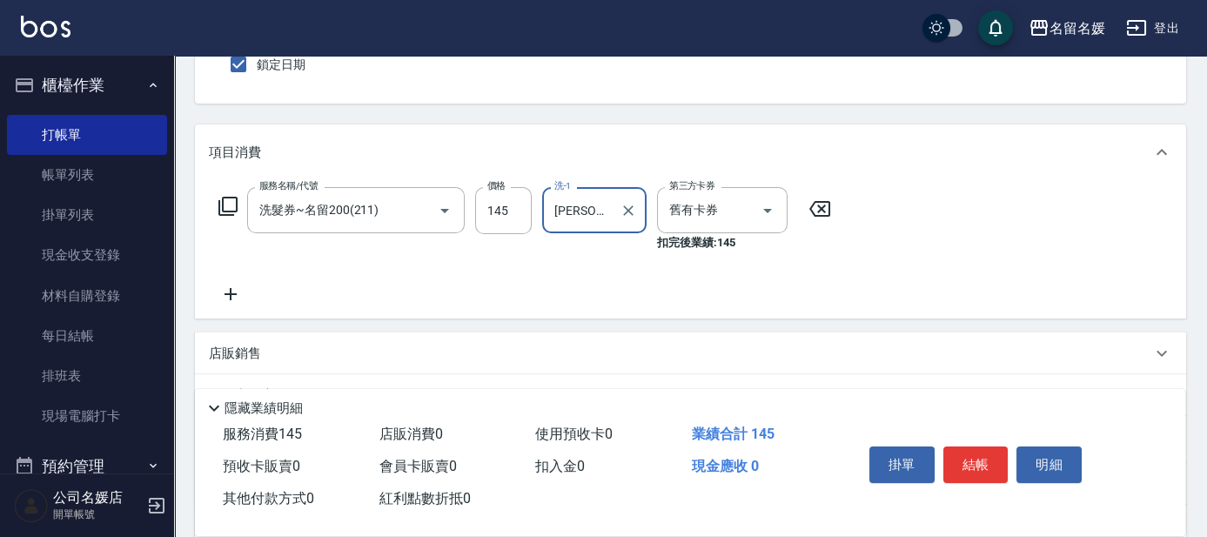
type input "[PERSON_NAME]-23"
click at [225, 291] on icon at bounding box center [231, 294] width 44 height 21
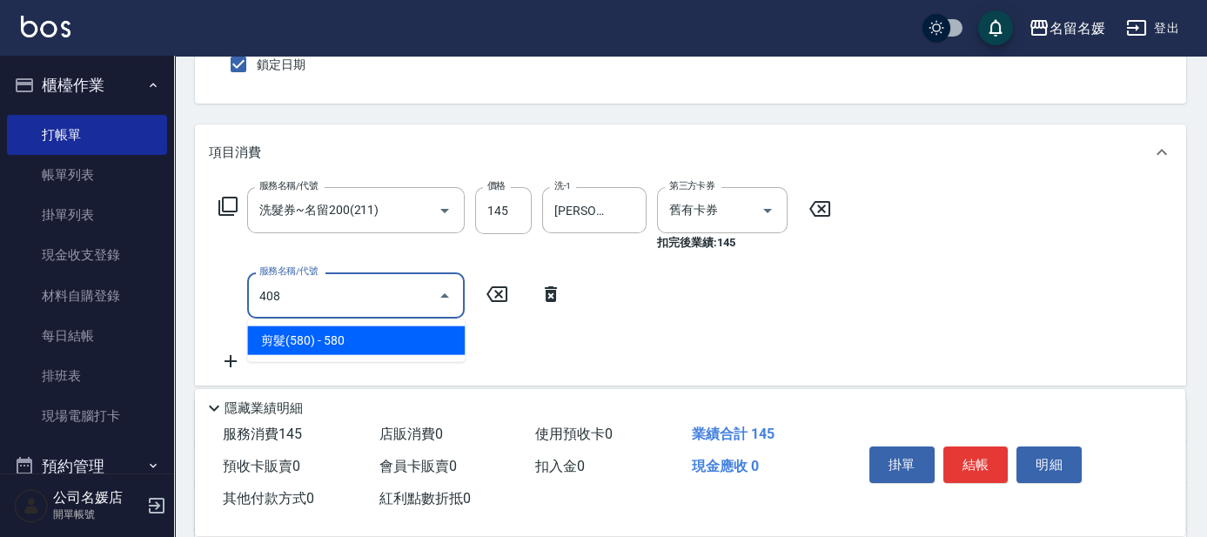
click at [395, 344] on span "剪髮(580) - 580" at bounding box center [356, 340] width 218 height 29
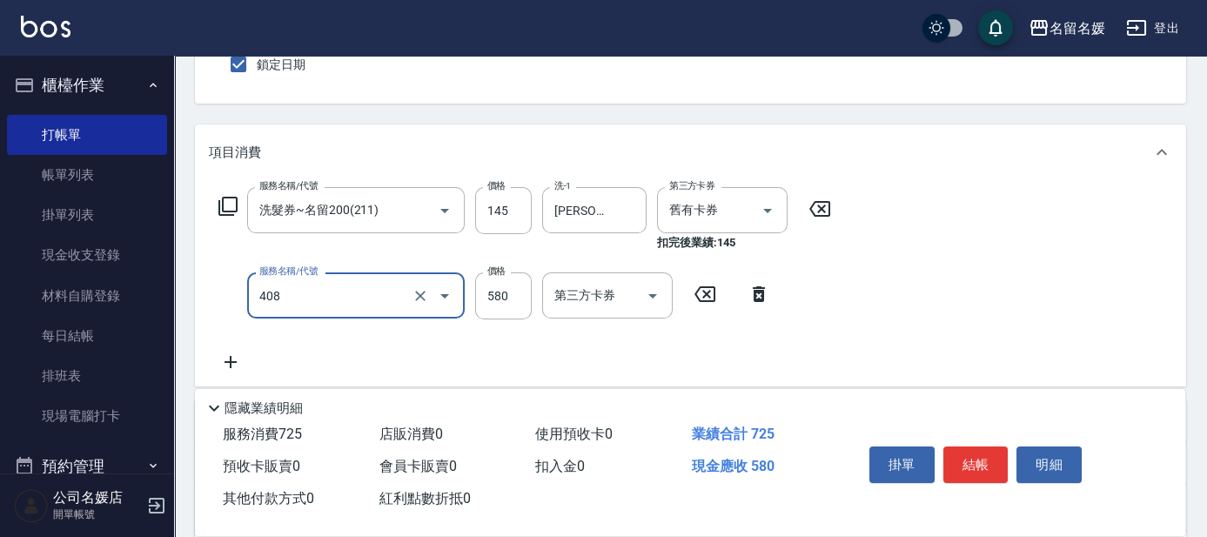
drag, startPoint x: 355, startPoint y: 289, endPoint x: 360, endPoint y: 312, distance: 23.2
click at [355, 298] on input "408" at bounding box center [331, 295] width 153 height 30
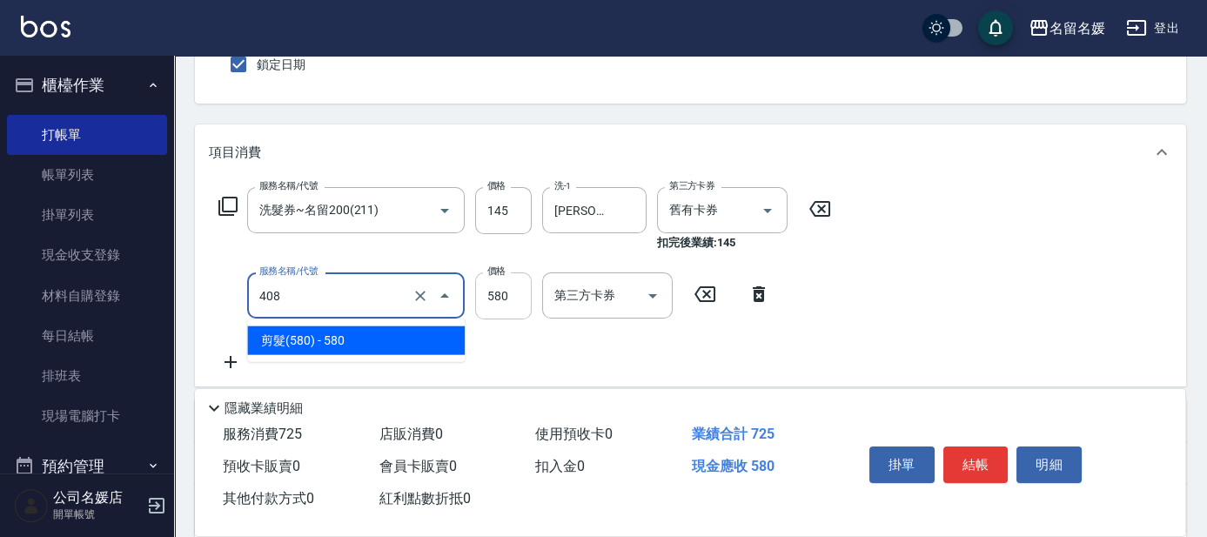
drag, startPoint x: 389, startPoint y: 345, endPoint x: 497, endPoint y: 313, distance: 112.6
click at [443, 326] on span "剪髮(580) - 580" at bounding box center [356, 340] width 218 height 29
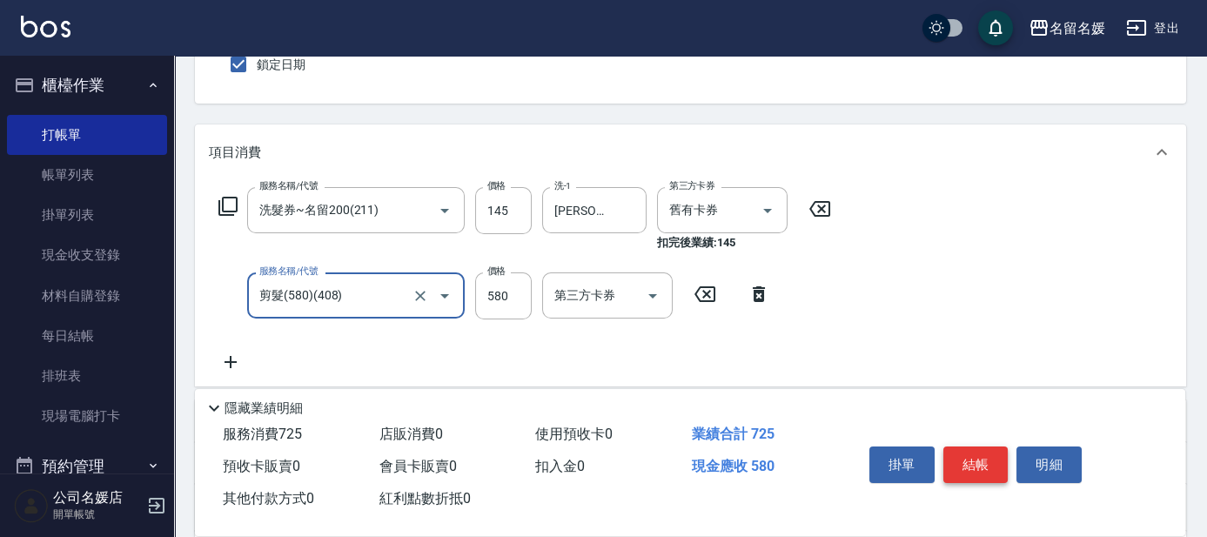
type input "剪髮(580)(408)"
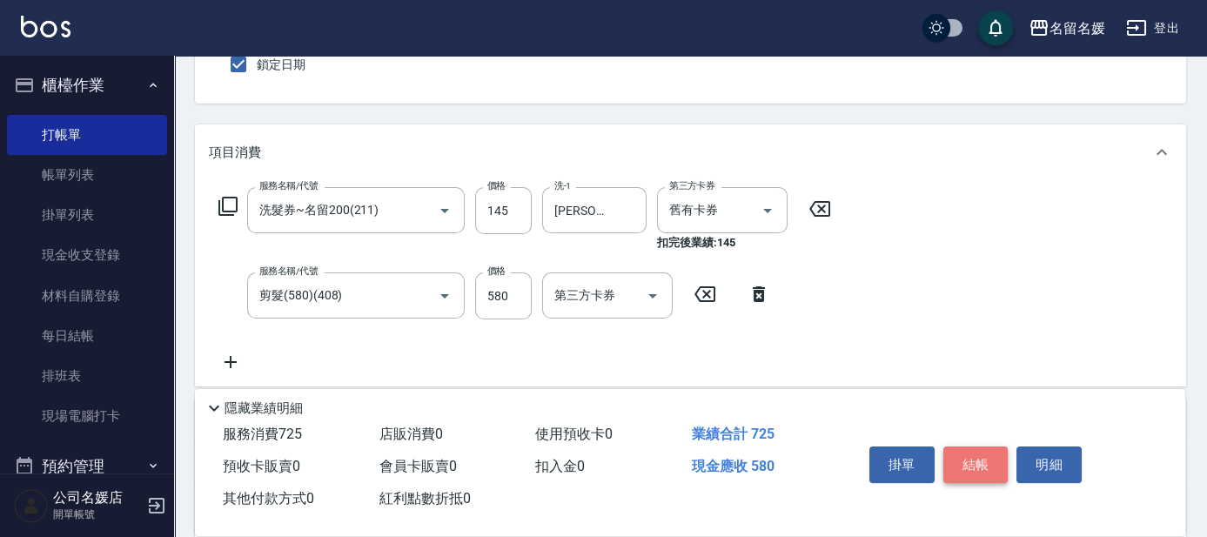
click at [961, 458] on button "結帳" at bounding box center [976, 465] width 65 height 37
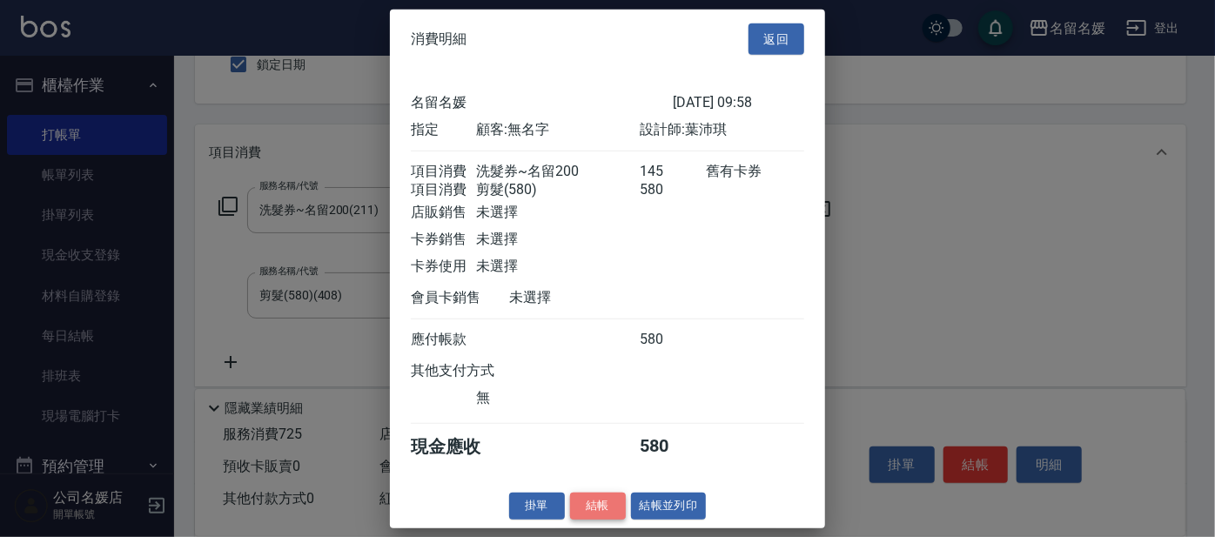
click at [599, 510] on button "結帳" at bounding box center [598, 506] width 56 height 27
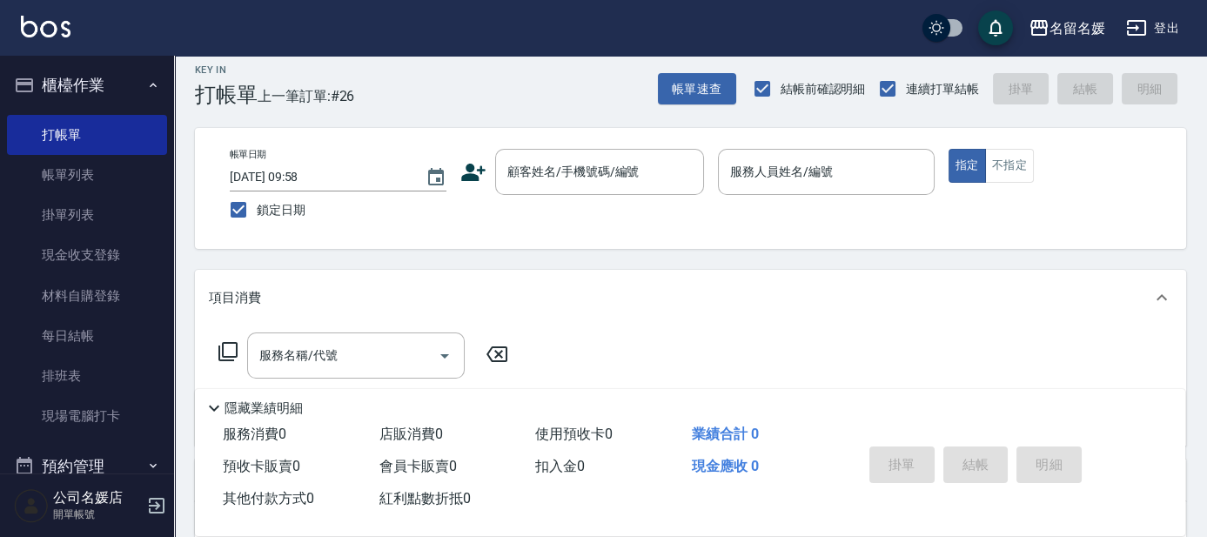
scroll to position [0, 0]
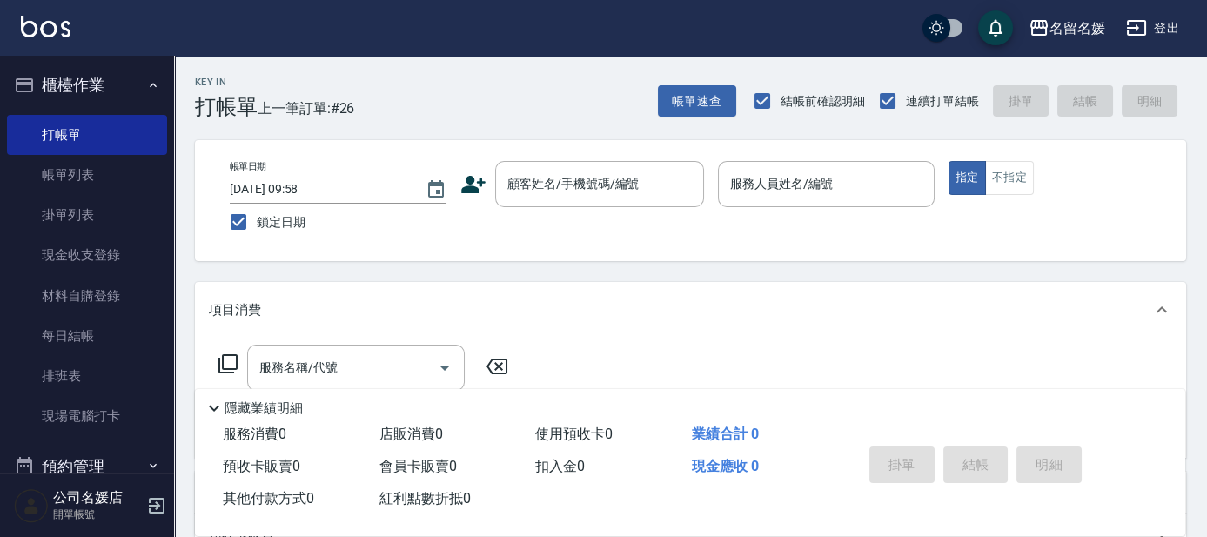
click at [871, 263] on div "Key In 打帳單 上一筆訂單:#26 帳單速查 結帳前確認明細 連續打單結帳 掛單 結帳 明細 帳單日期 [DATE] 09:58 鎖定日期 顧客姓名/手…" at bounding box center [690, 451] width 1033 height 790
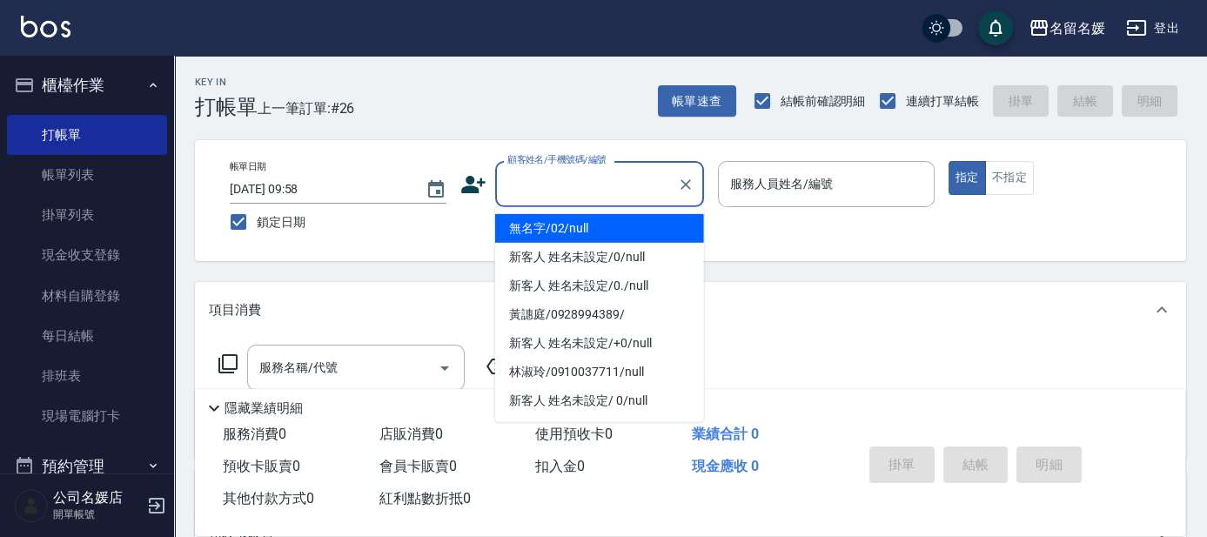
click at [626, 190] on input "顧客姓名/手機號碼/編號" at bounding box center [586, 184] width 167 height 30
type input "0"
type input "03"
type input "無名字/02/null"
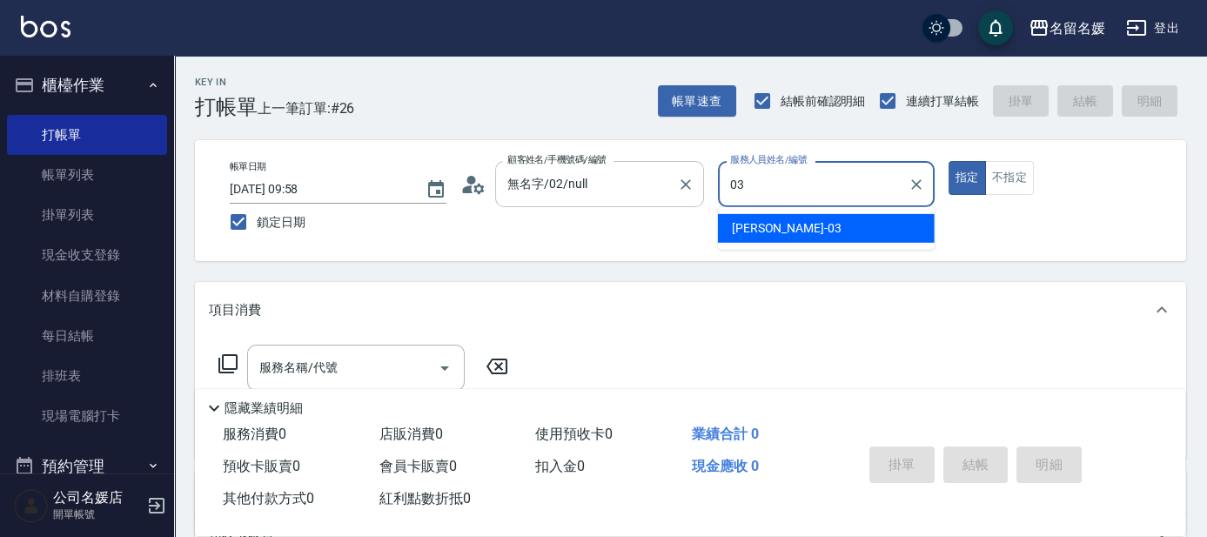
type input "03"
type button "true"
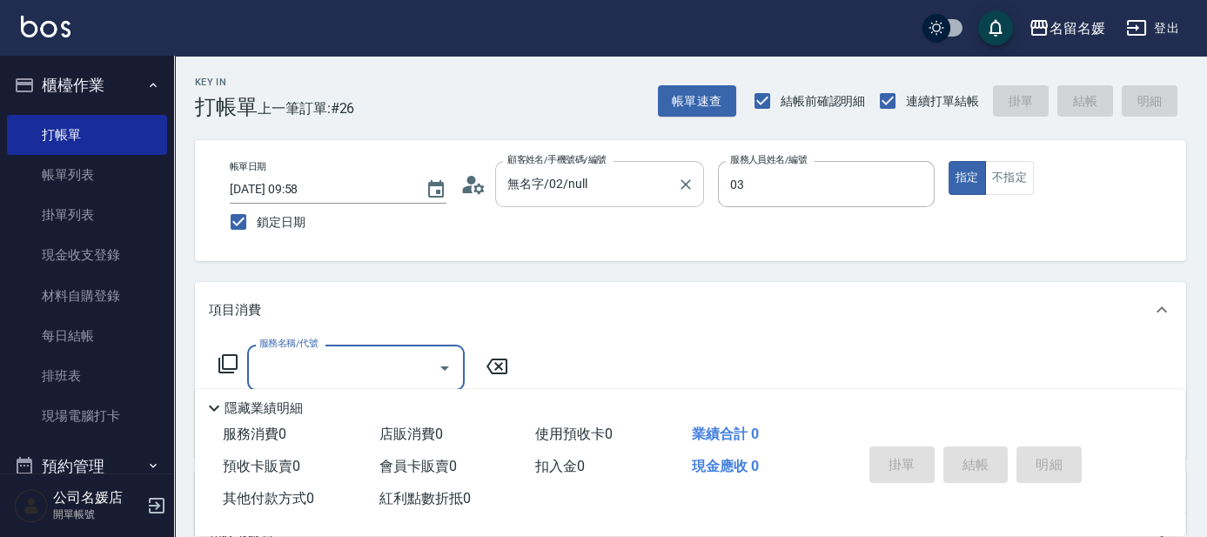
type input "[PERSON_NAME]-03"
type input "新客人 姓名未設定/0/null"
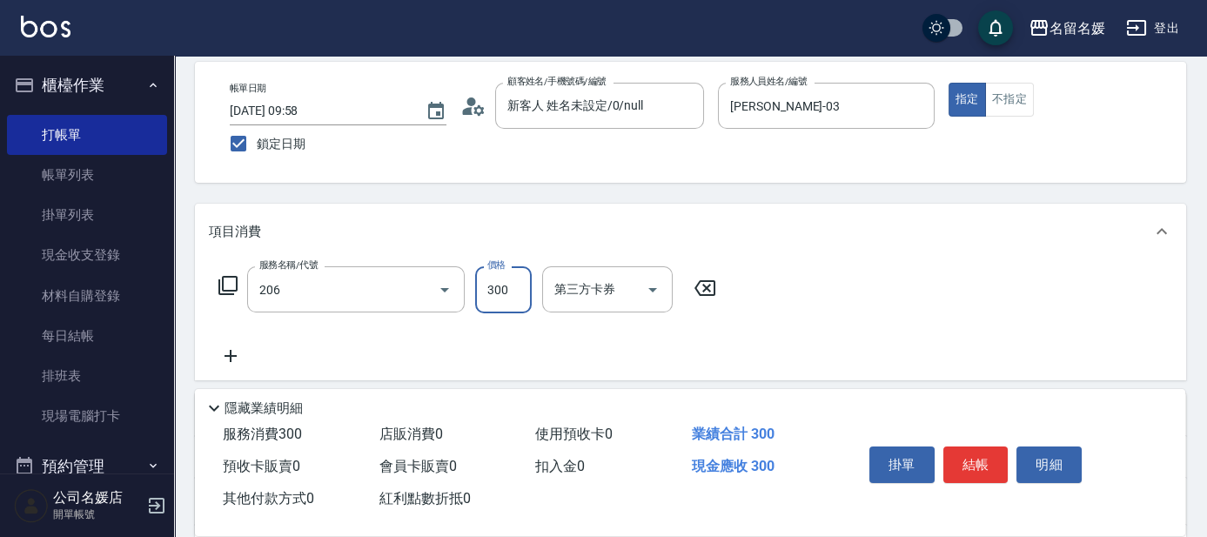
type input "洗髮[300](206)"
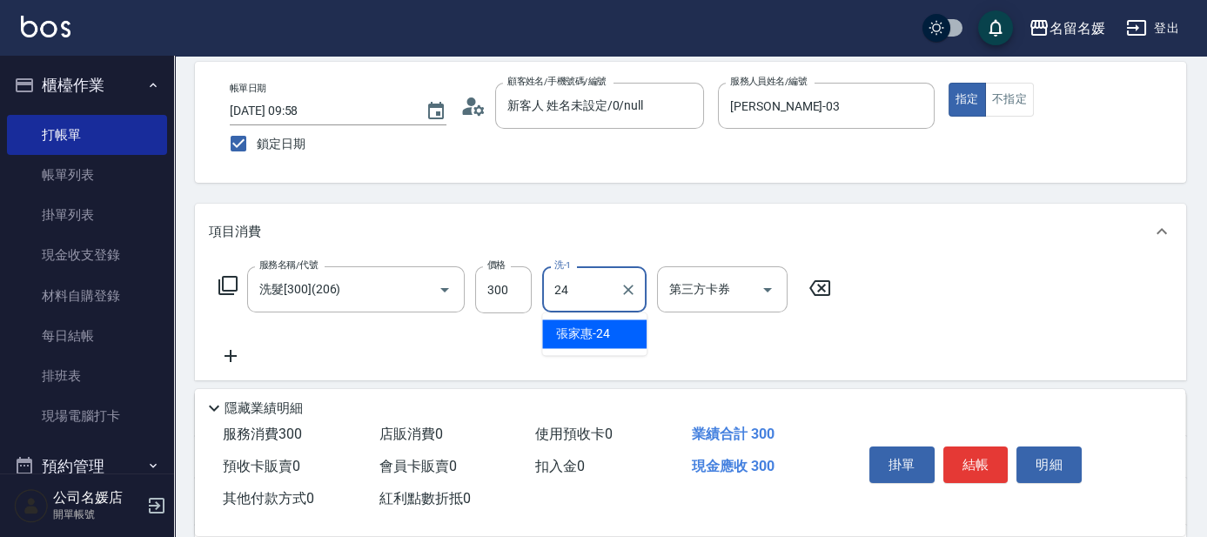
type input "張家惠-24"
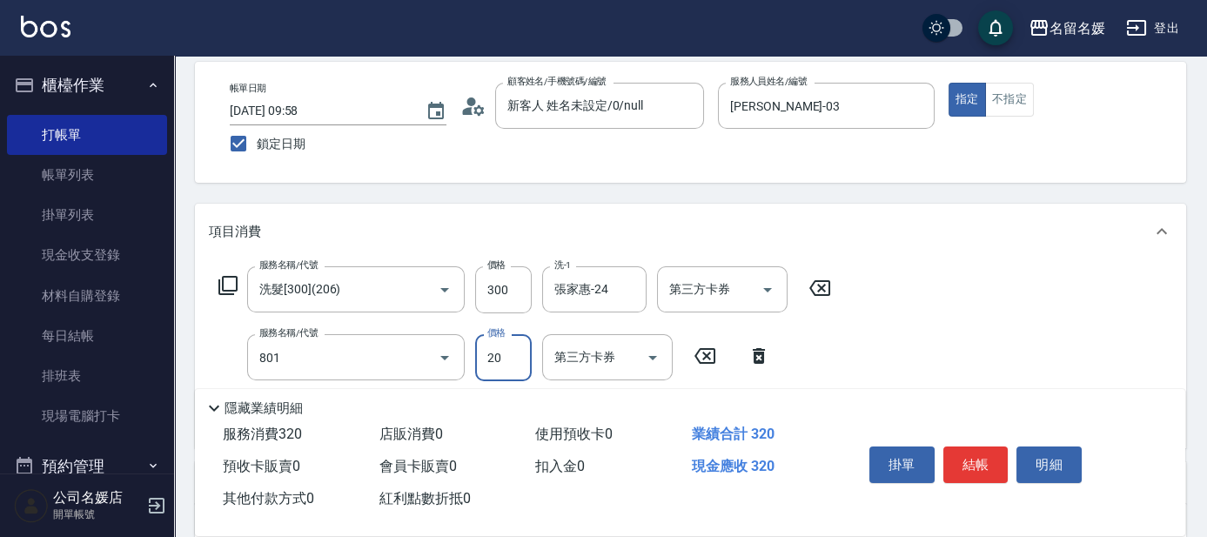
type input "潤絲(801)"
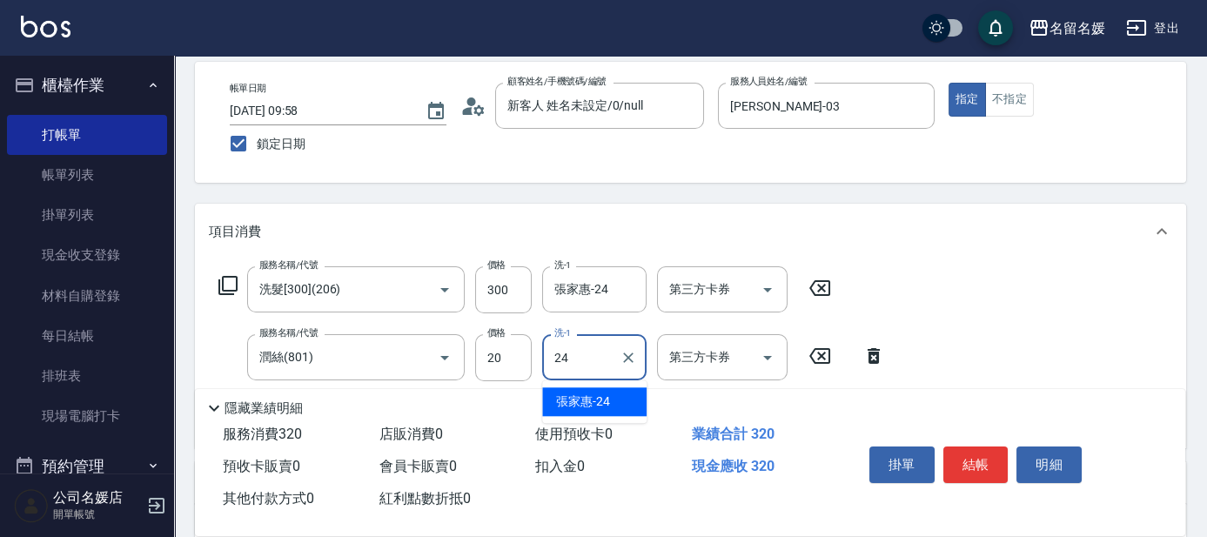
type input "張家惠-24"
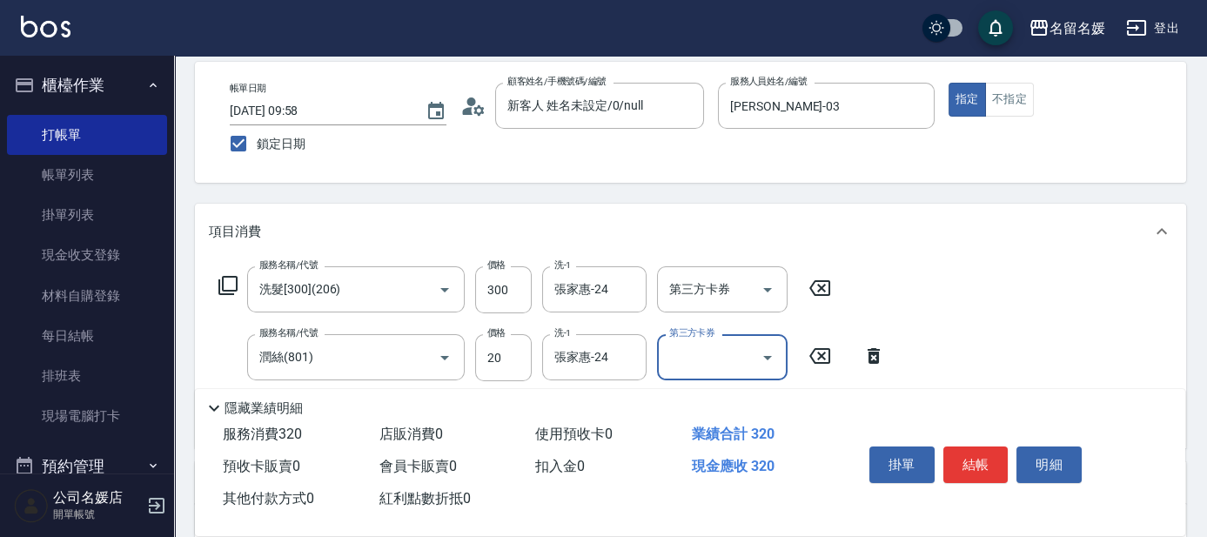
scroll to position [0, 0]
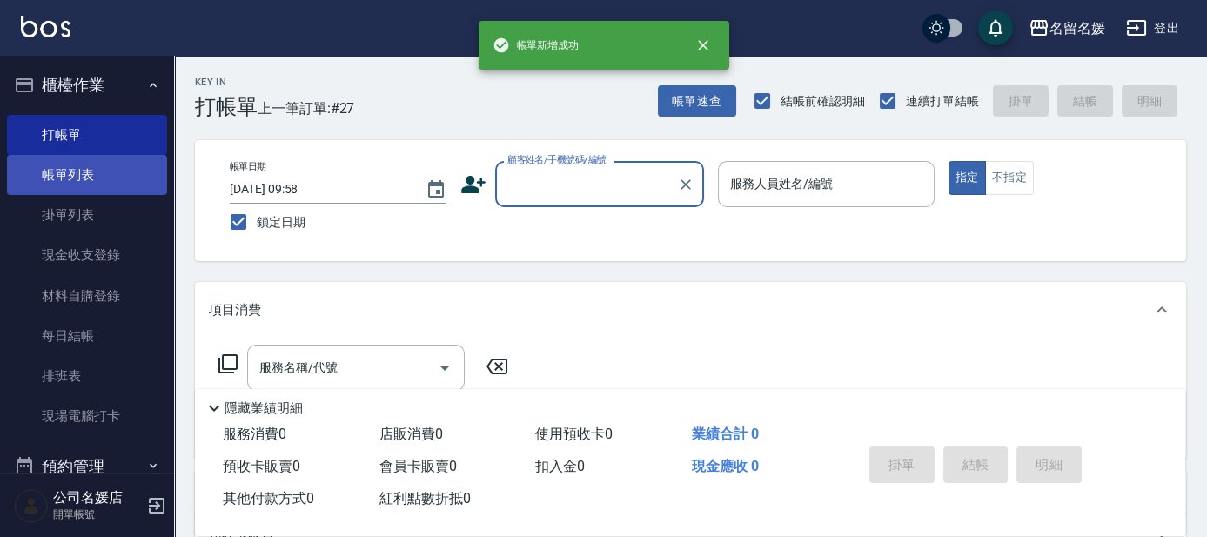
click at [53, 181] on link "帳單列表" at bounding box center [87, 175] width 160 height 40
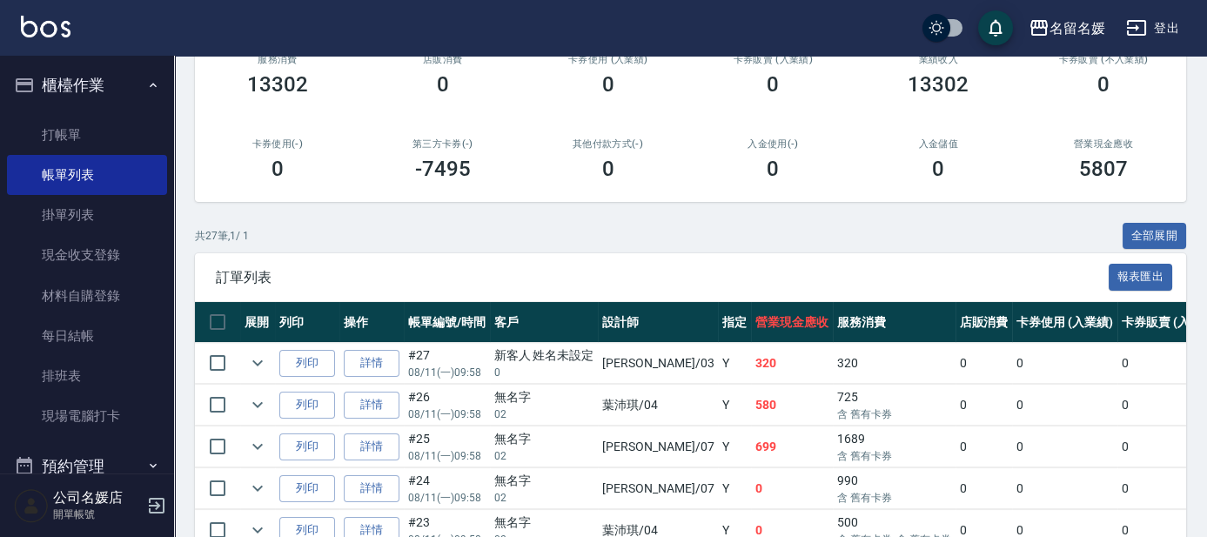
scroll to position [237, 0]
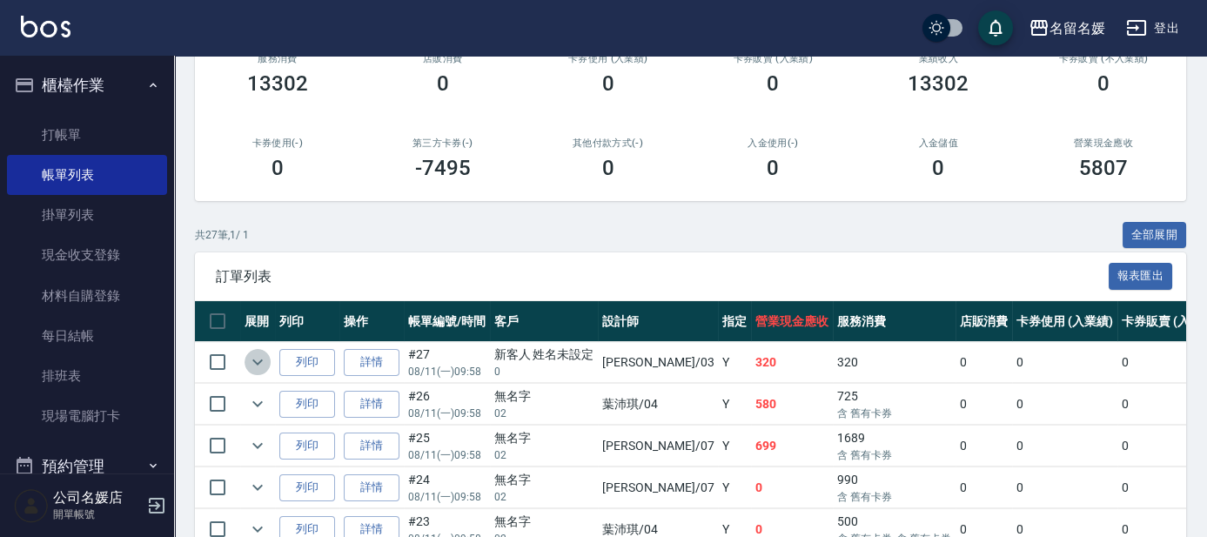
click at [264, 364] on icon "expand row" at bounding box center [257, 362] width 21 height 21
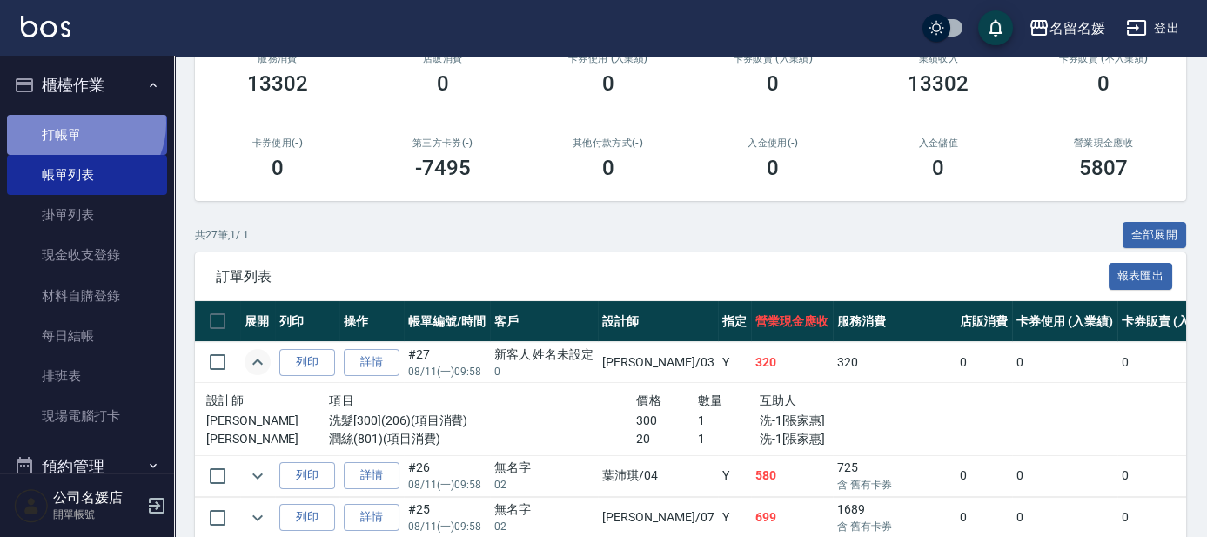
click at [79, 123] on link "打帳單" at bounding box center [87, 135] width 160 height 40
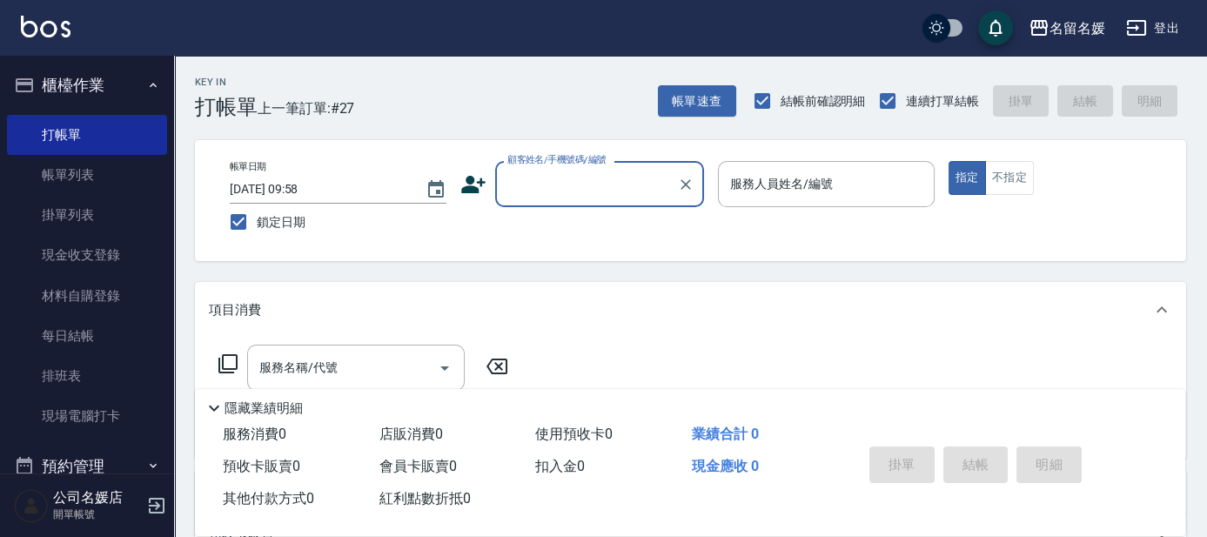
click at [595, 190] on input "顧客姓名/手機號碼/編號" at bounding box center [586, 184] width 167 height 30
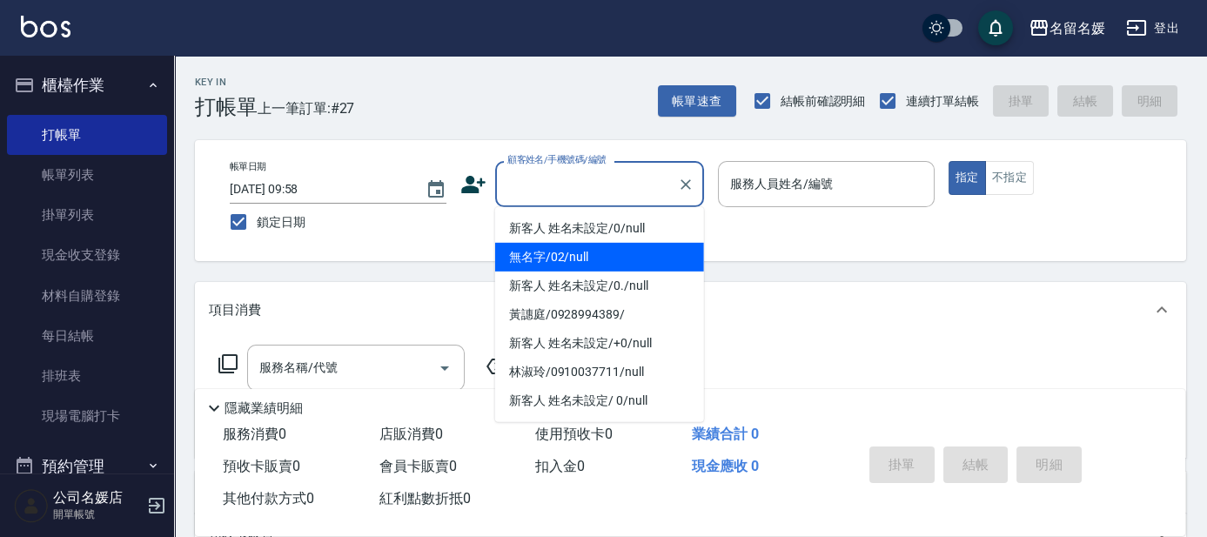
drag, startPoint x: 592, startPoint y: 260, endPoint x: 812, endPoint y: 175, distance: 236.2
click at [595, 256] on li "無名字/02/null" at bounding box center [599, 257] width 209 height 29
type input "無名字/02/null"
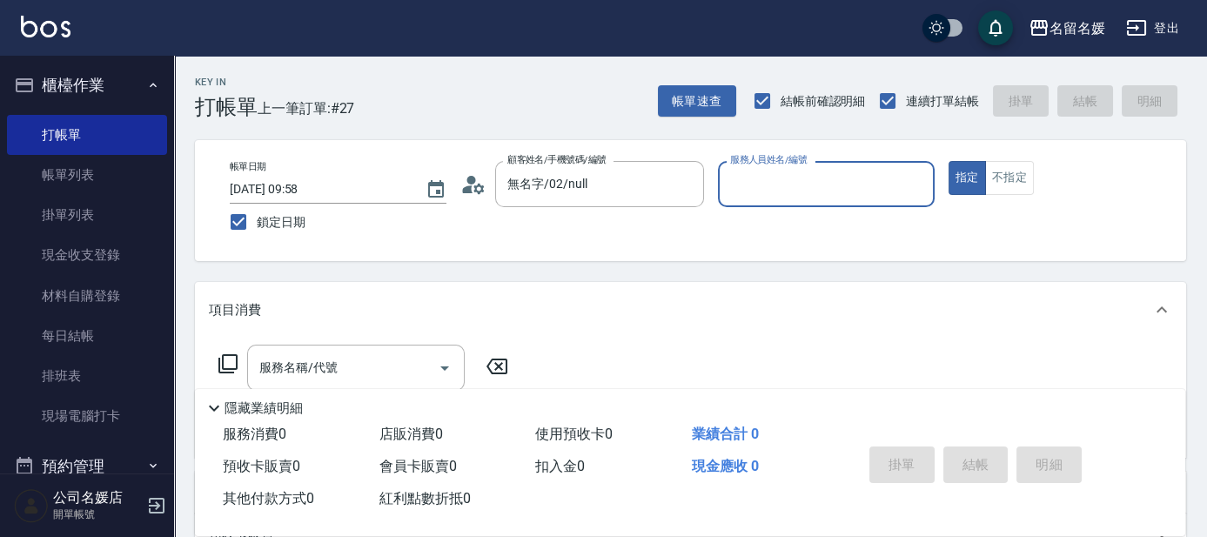
drag, startPoint x: 812, startPoint y: 175, endPoint x: 792, endPoint y: 151, distance: 30.9
click at [807, 175] on div "服務人員姓名/編號 服務人員姓名/編號" at bounding box center [826, 184] width 217 height 46
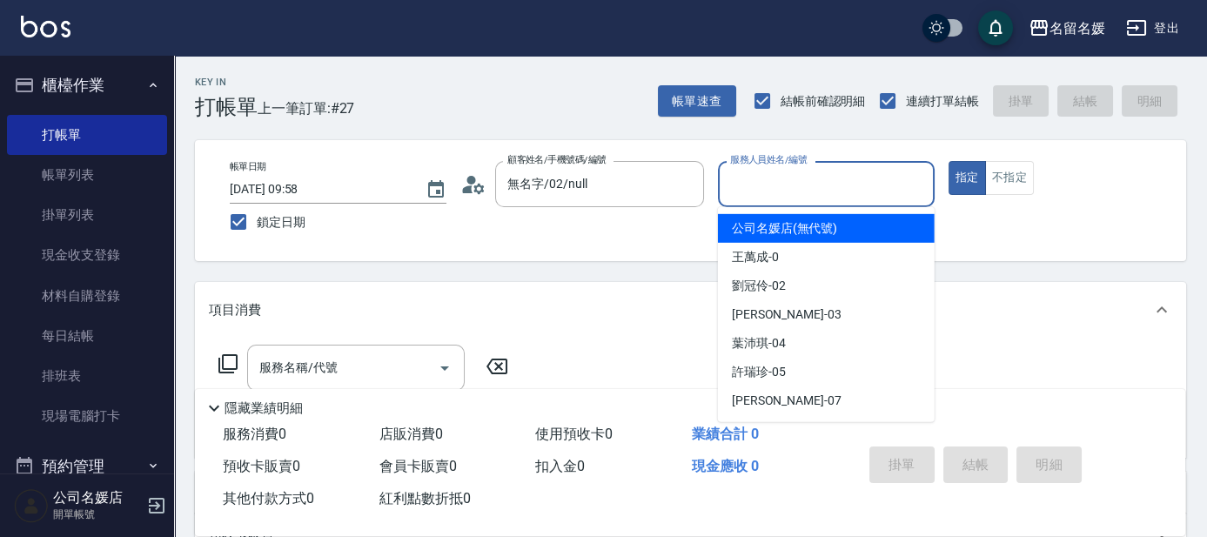
click at [791, 186] on input "服務人員姓名/編號" at bounding box center [826, 184] width 201 height 30
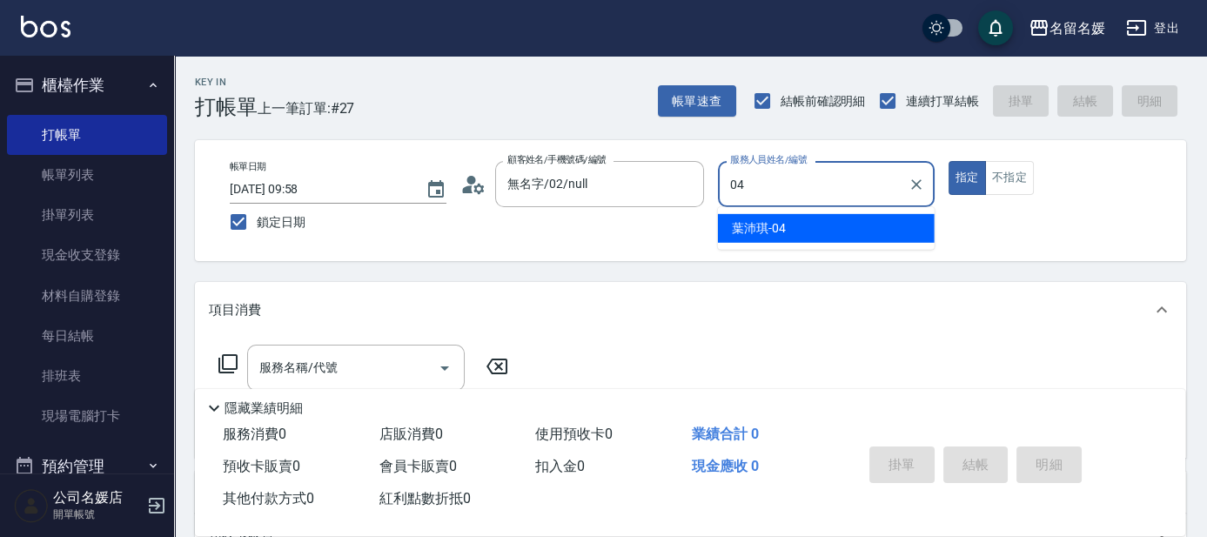
type input "04"
type button "true"
type input "[PERSON_NAME]-04"
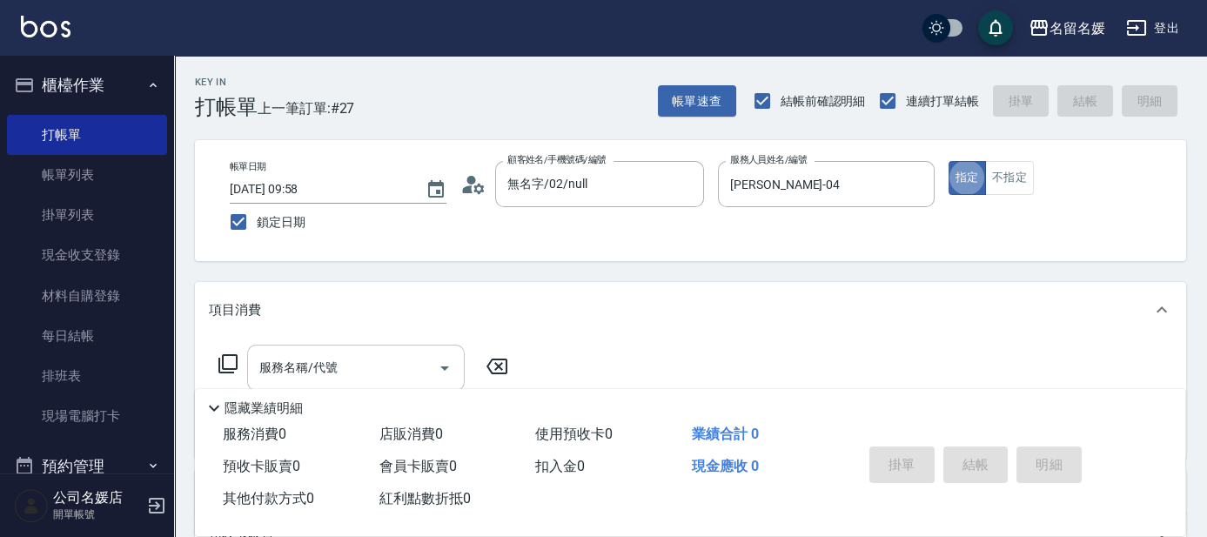
click at [385, 376] on input "服務名稱/代號" at bounding box center [343, 368] width 176 height 30
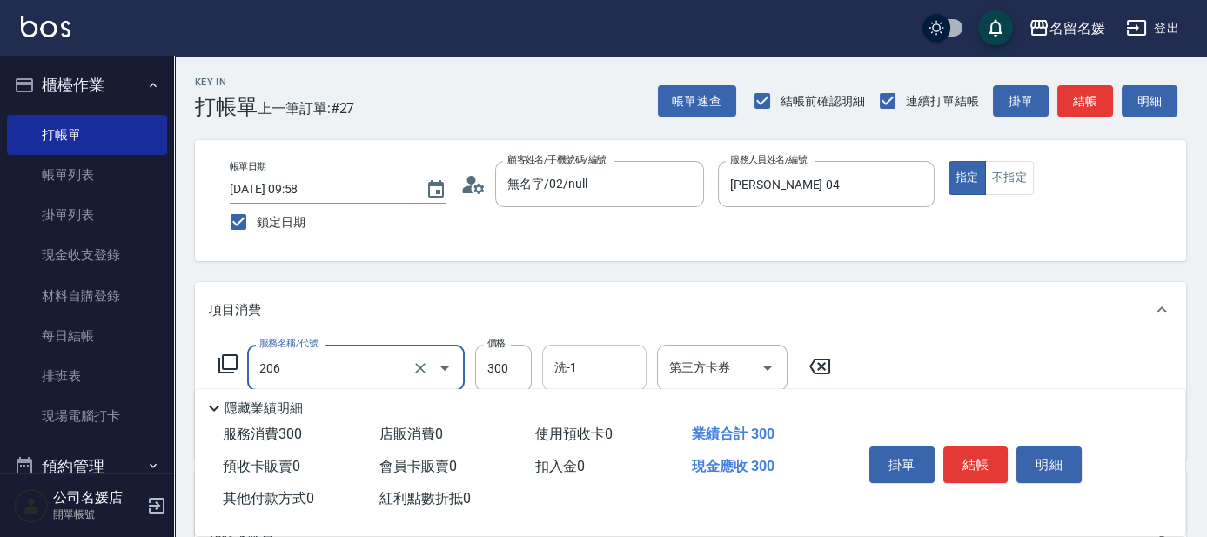
click at [601, 369] on input "洗-1" at bounding box center [594, 368] width 89 height 30
type input "洗髮[300](206)"
type input "[PERSON_NAME]-26"
click at [985, 177] on button "不指定" at bounding box center [1009, 178] width 49 height 34
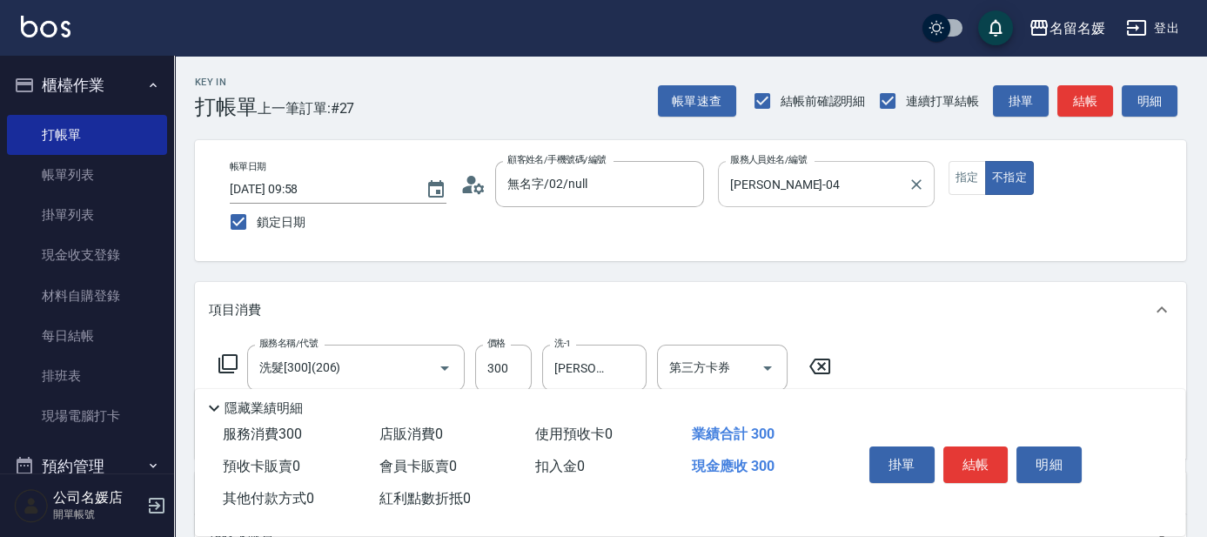
scroll to position [158, 0]
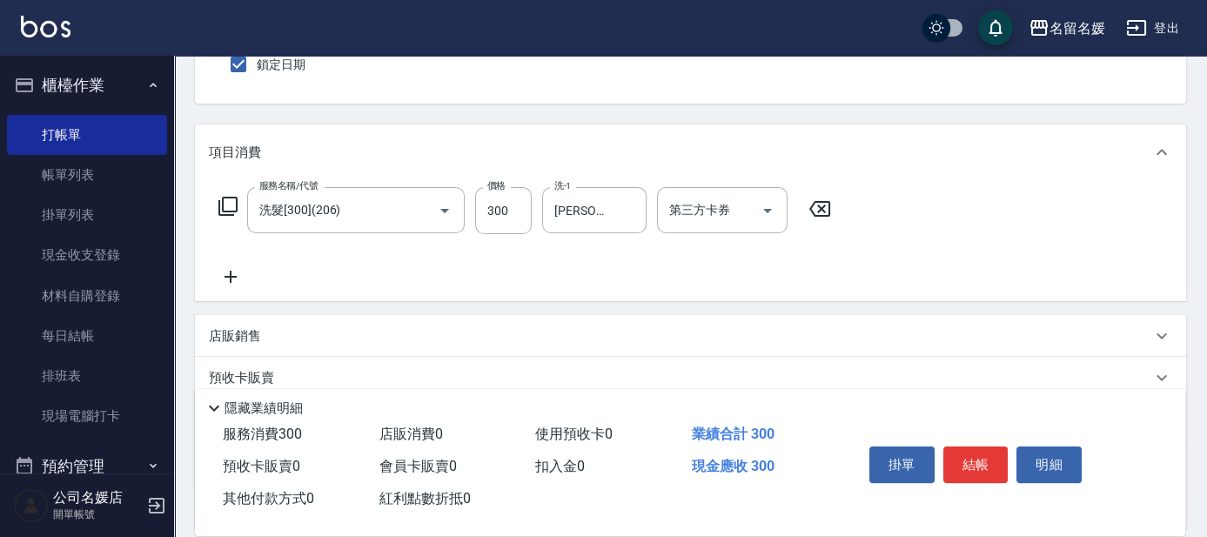
click at [239, 272] on icon at bounding box center [231, 276] width 44 height 21
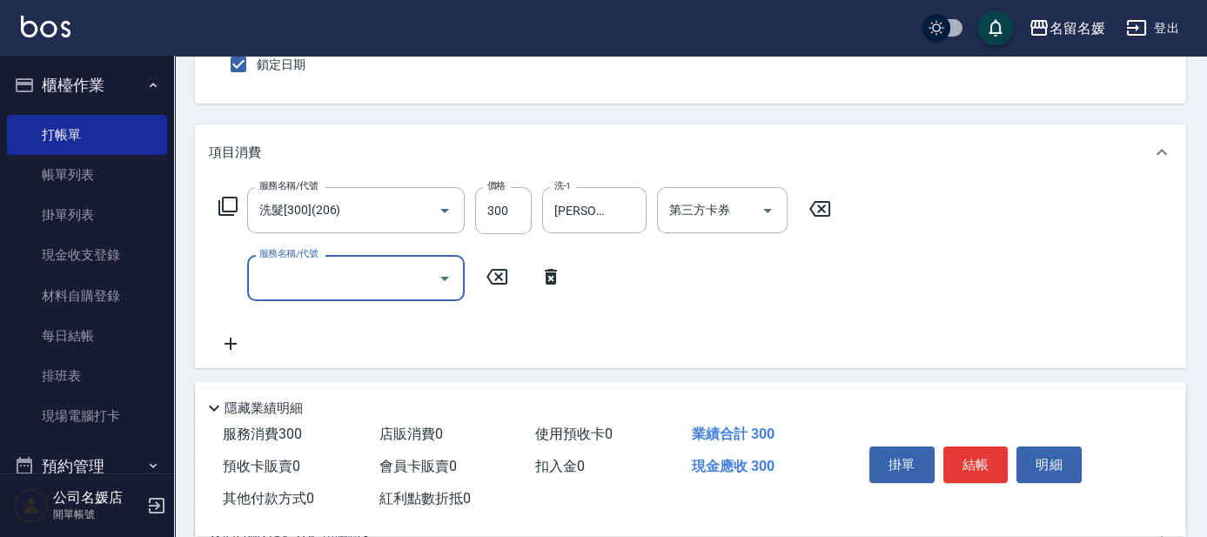
click at [318, 284] on input "服務名稱/代號" at bounding box center [343, 278] width 176 height 30
click at [598, 277] on input "洗-1" at bounding box center [594, 278] width 89 height 30
type input "潤絲(801)"
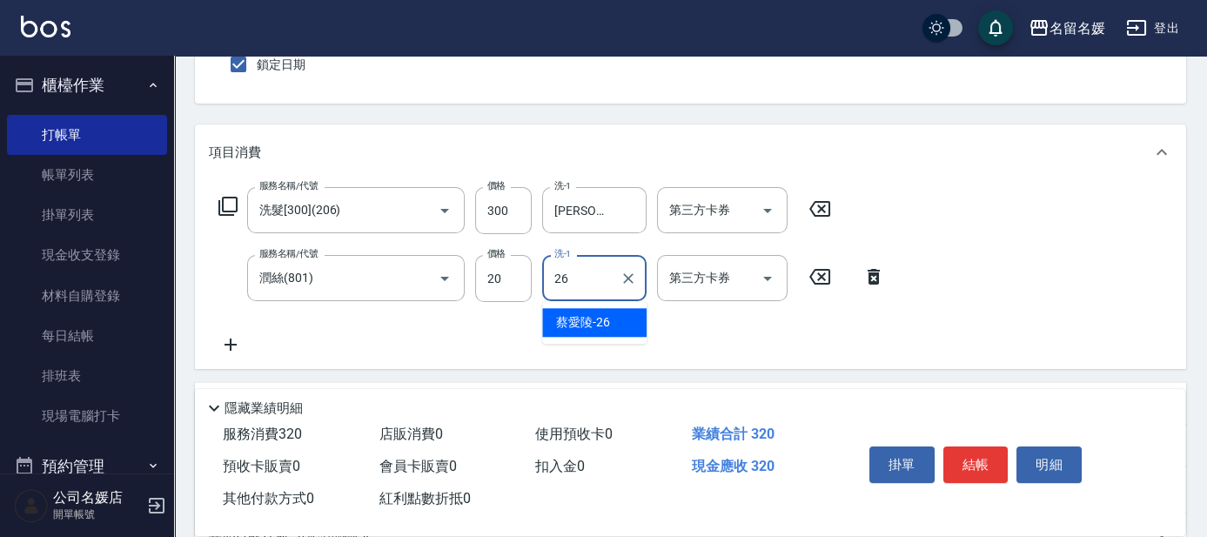
type input "[PERSON_NAME]-26"
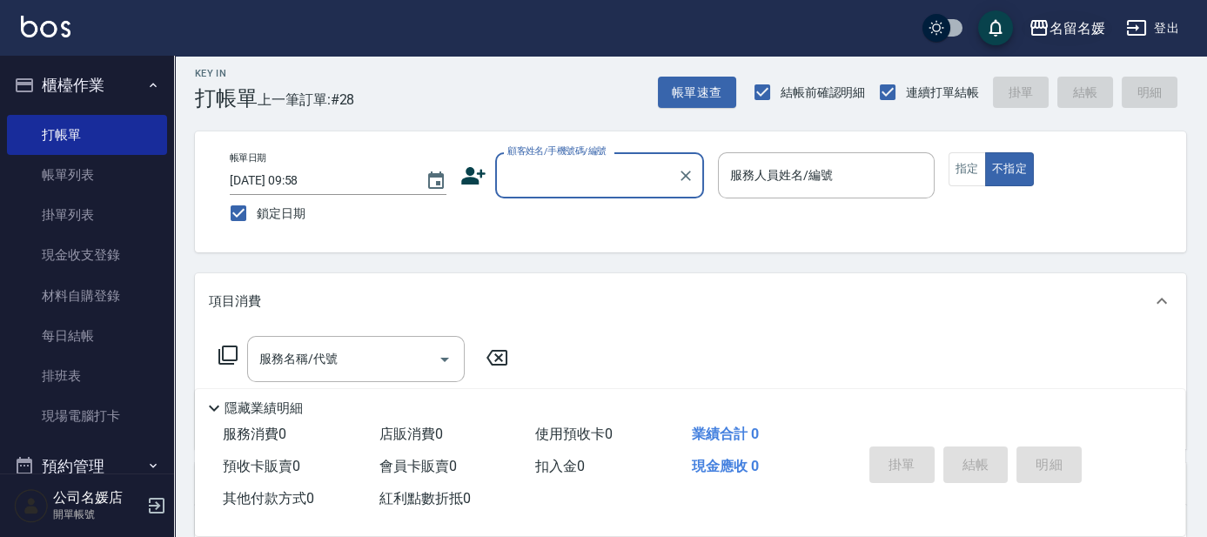
scroll to position [0, 0]
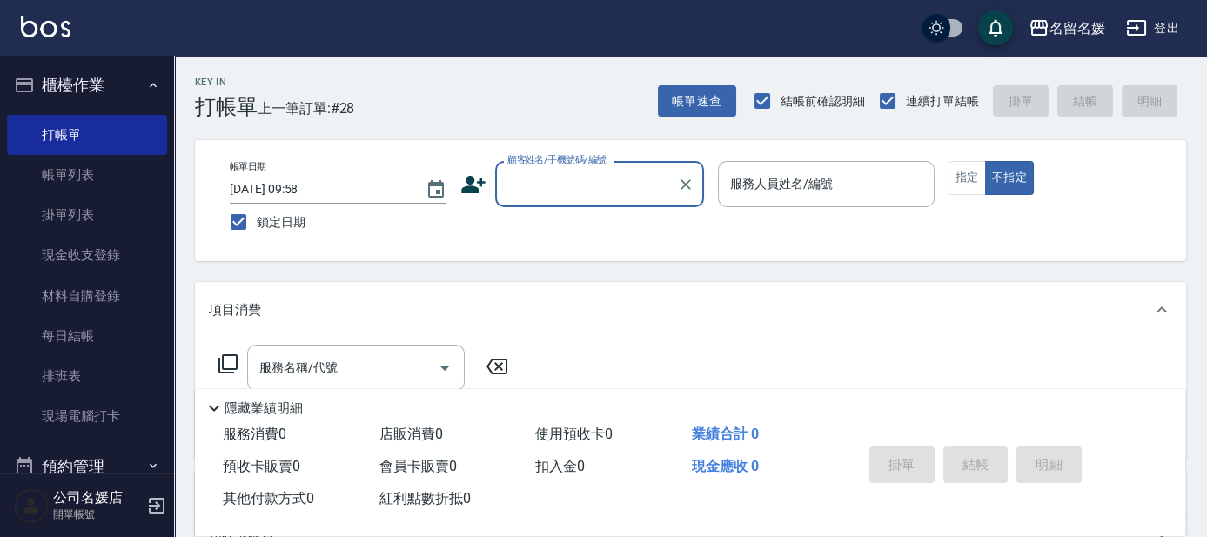
drag, startPoint x: 608, startPoint y: 175, endPoint x: 607, endPoint y: 192, distance: 16.6
click at [606, 181] on input "顧客姓名/手機號碼/編號" at bounding box center [586, 184] width 167 height 30
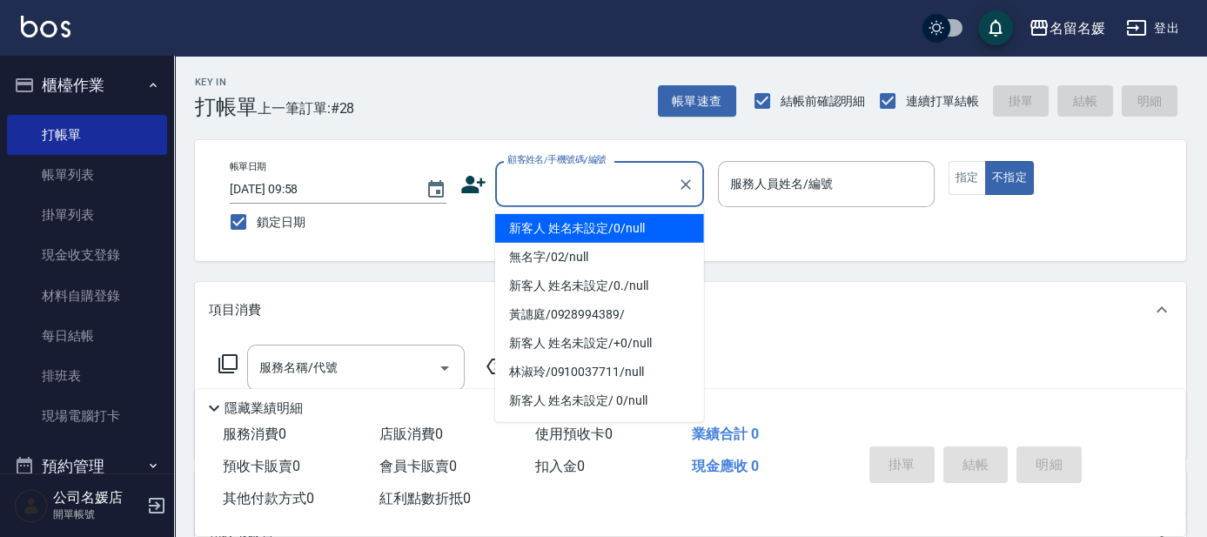
drag, startPoint x: 622, startPoint y: 242, endPoint x: 612, endPoint y: 269, distance: 28.6
click at [618, 252] on ul "新客人 姓名未設定/0/null 無名字/02/null 新客人 姓名未設定/0./null [PERSON_NAME]/0928994389/ 新客人 姓名…" at bounding box center [599, 314] width 209 height 215
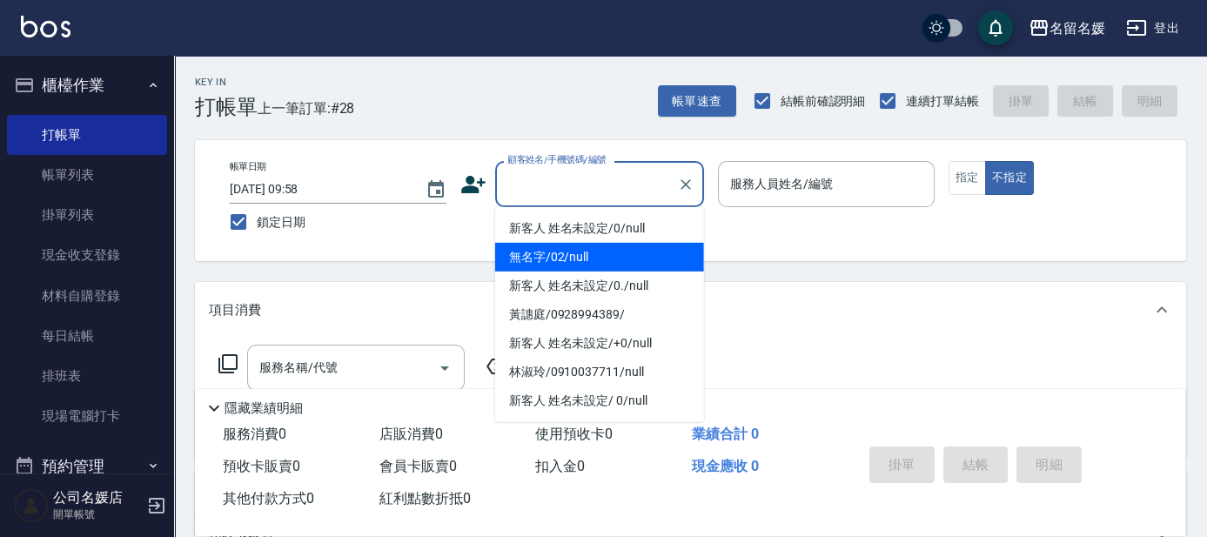
click at [611, 265] on li "無名字/02/null" at bounding box center [599, 257] width 209 height 29
type input "無名字/02/null"
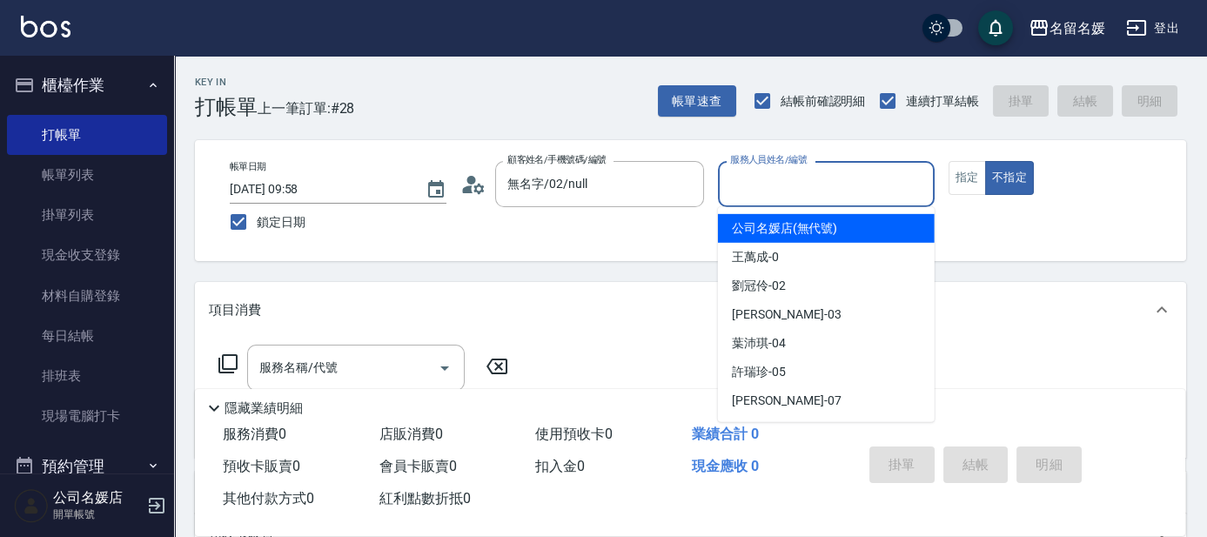
click at [840, 186] on input "服務人員姓名/編號" at bounding box center [826, 184] width 201 height 30
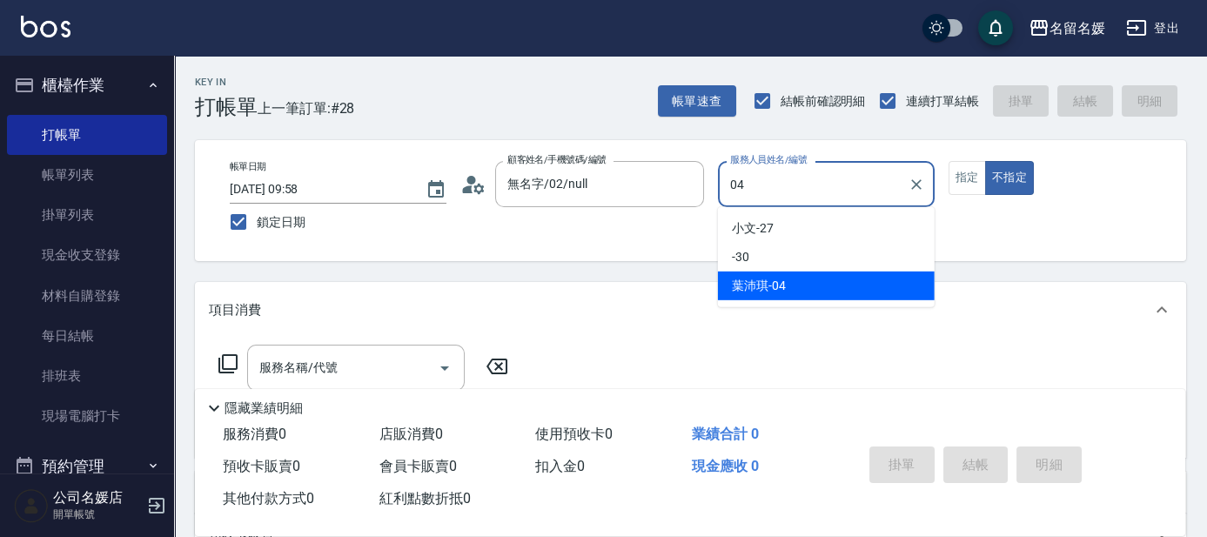
type input "04"
type button "false"
type input "[PERSON_NAME]-04"
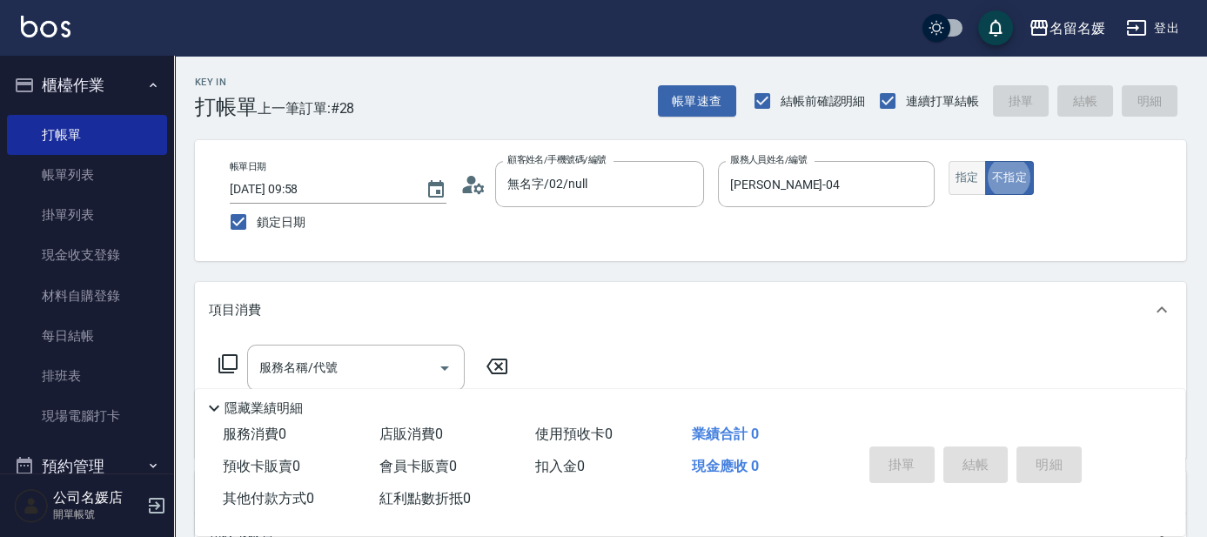
click at [956, 165] on button "指定" at bounding box center [967, 178] width 37 height 34
click at [313, 368] on div "服務名稱/代號 服務名稱/代號" at bounding box center [356, 368] width 218 height 46
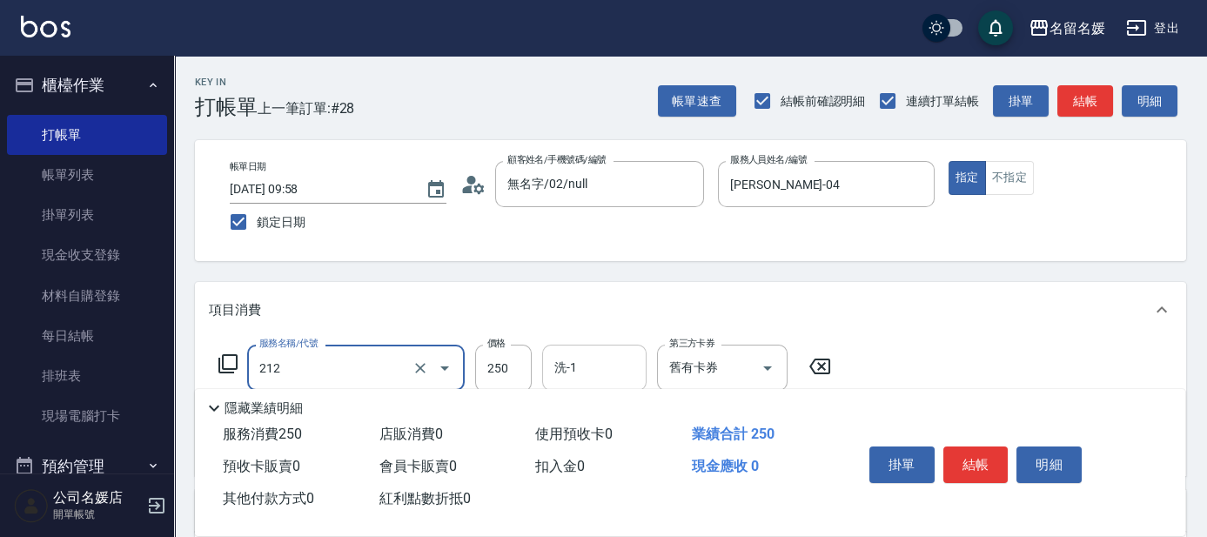
type input "洗髮券-(卡)250(212)"
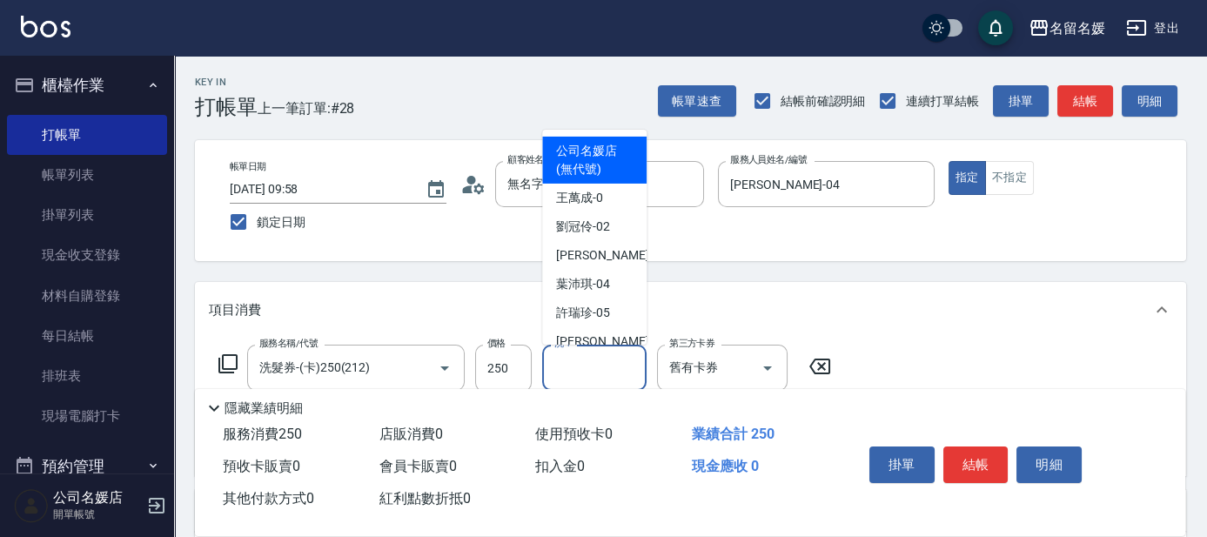
click at [583, 367] on input "洗-1" at bounding box center [594, 368] width 89 height 30
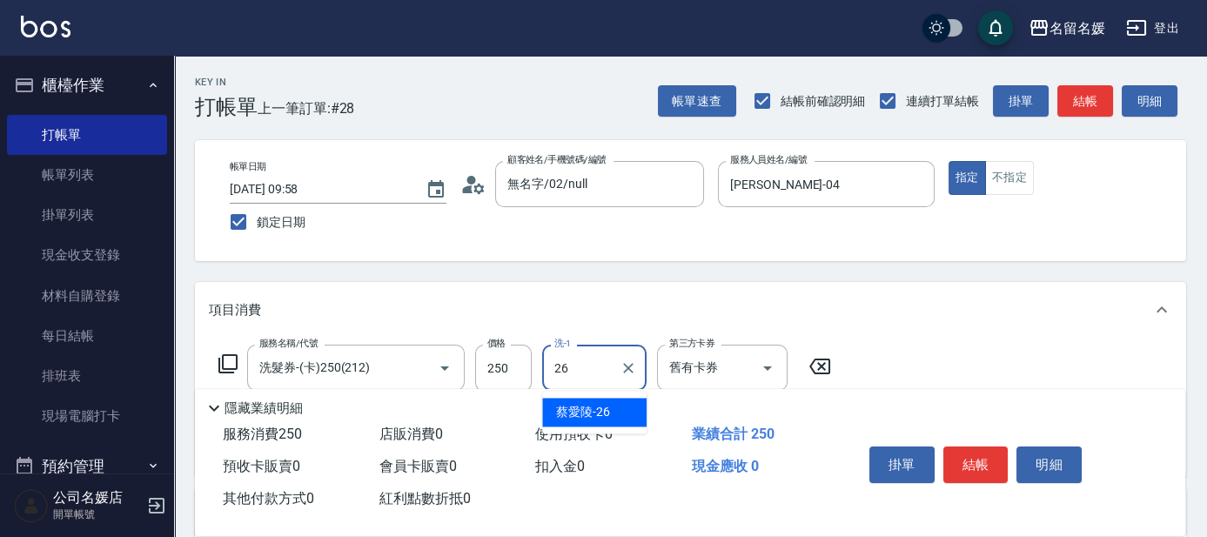
type input "[PERSON_NAME]-26"
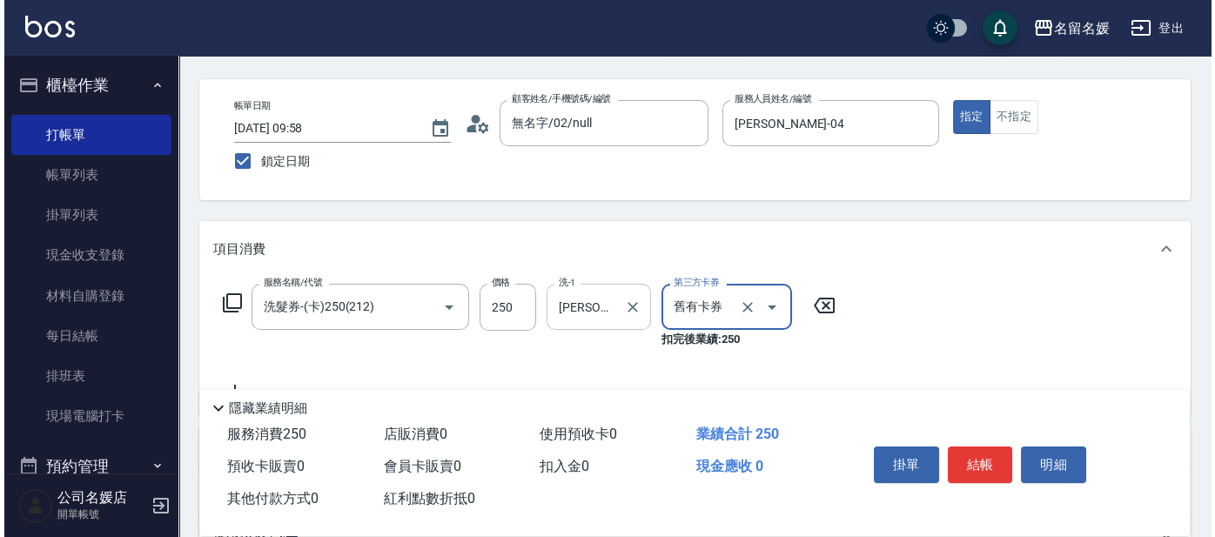
scroll to position [78, 0]
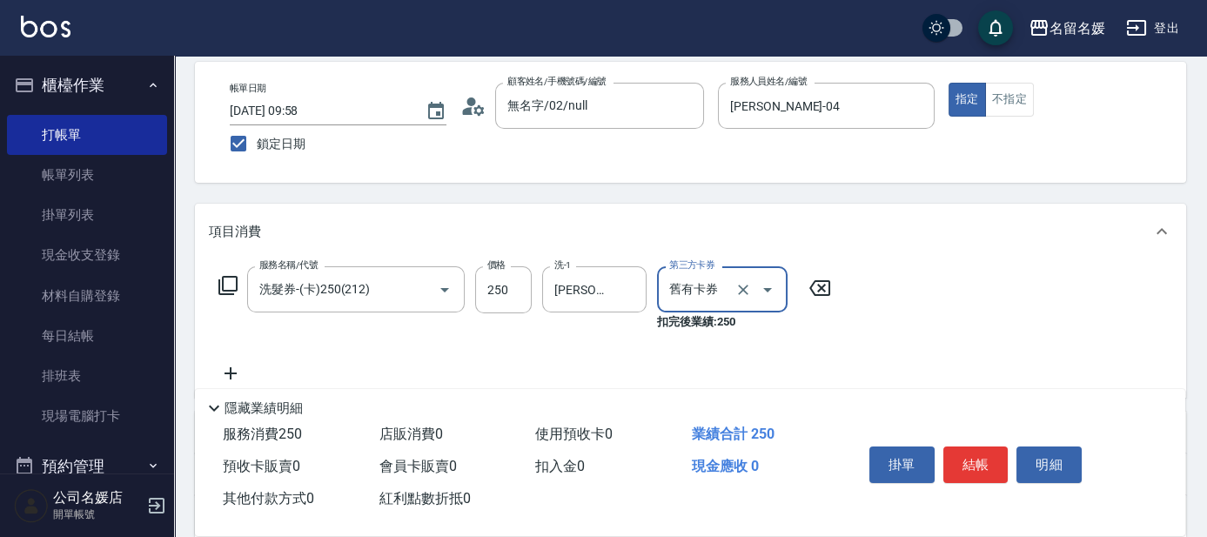
click at [239, 281] on div "服務名稱/代號 洗髮券-(卡)250(212) 服務名稱/代號 價格 250 價格 洗-1 [PERSON_NAME]-26 洗-1 第三方卡券 舊有卡券 第…" at bounding box center [525, 298] width 633 height 64
click at [227, 276] on icon at bounding box center [228, 285] width 19 height 19
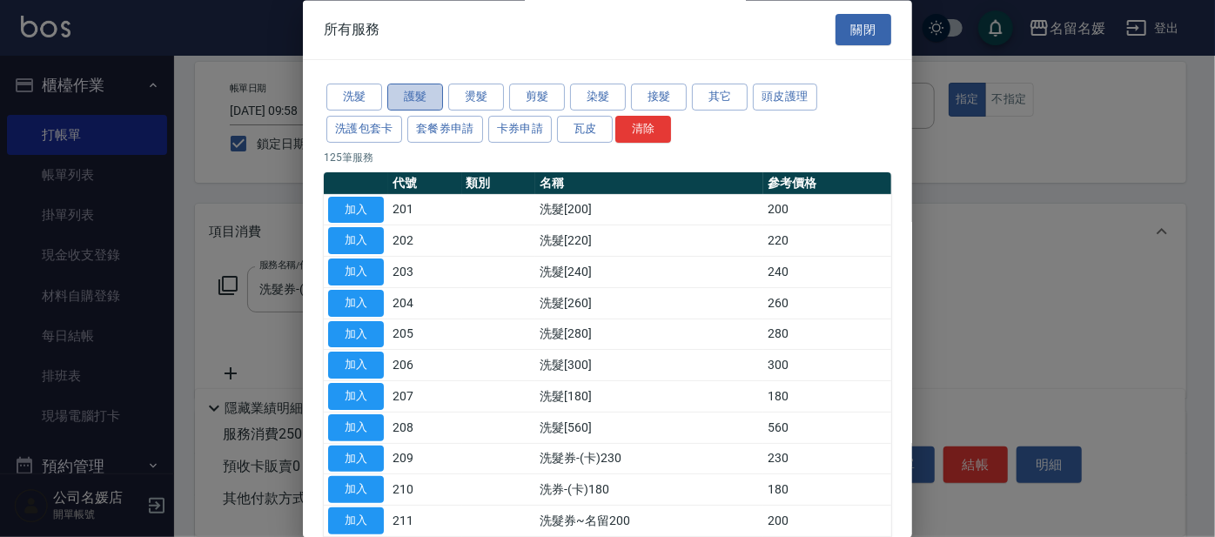
click at [423, 103] on button "護髮" at bounding box center [415, 97] width 56 height 27
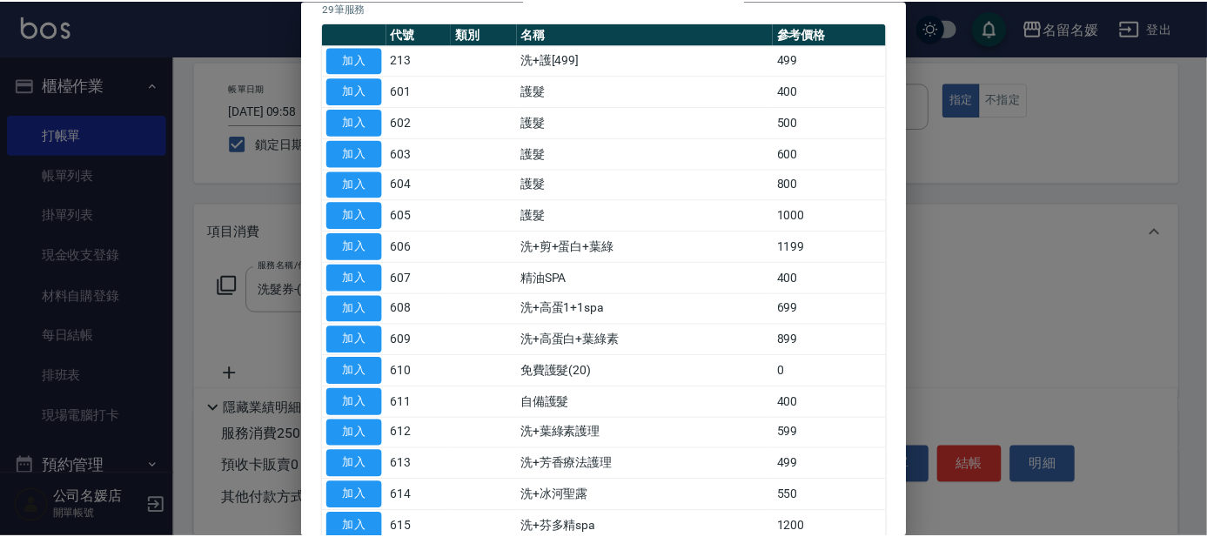
scroll to position [158, 0]
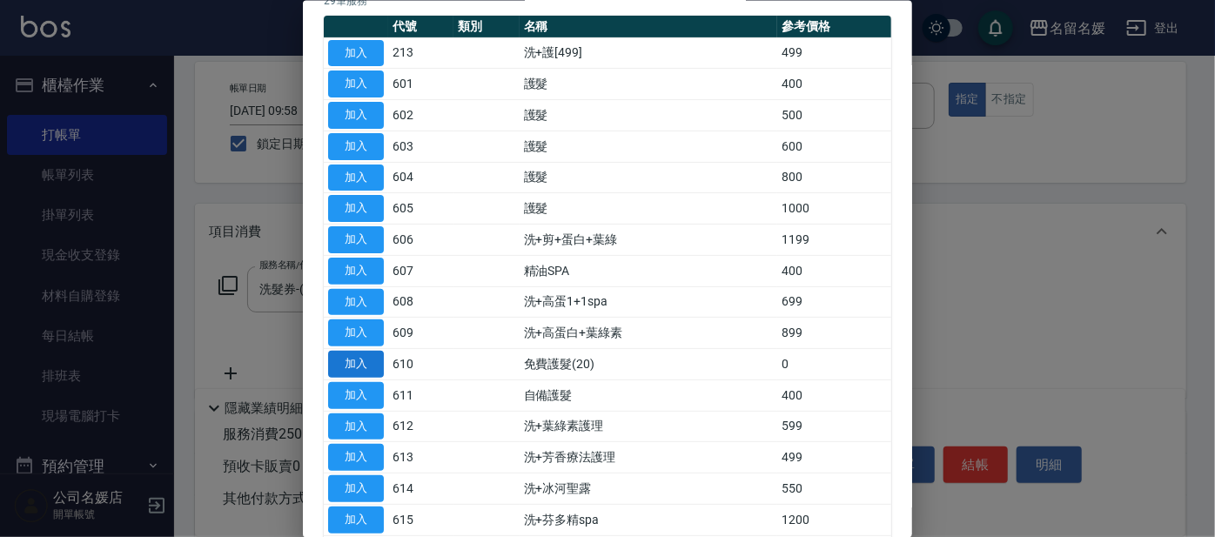
click at [345, 353] on button "加入" at bounding box center [356, 364] width 56 height 27
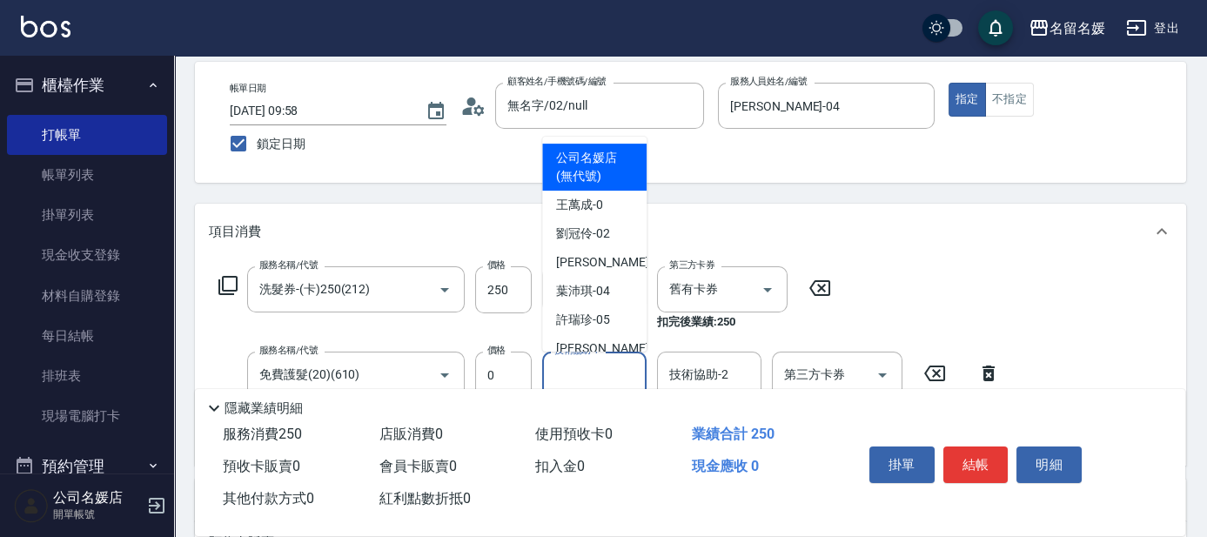
click at [594, 372] on div "技術協助-1 技術協助-1" at bounding box center [594, 375] width 104 height 46
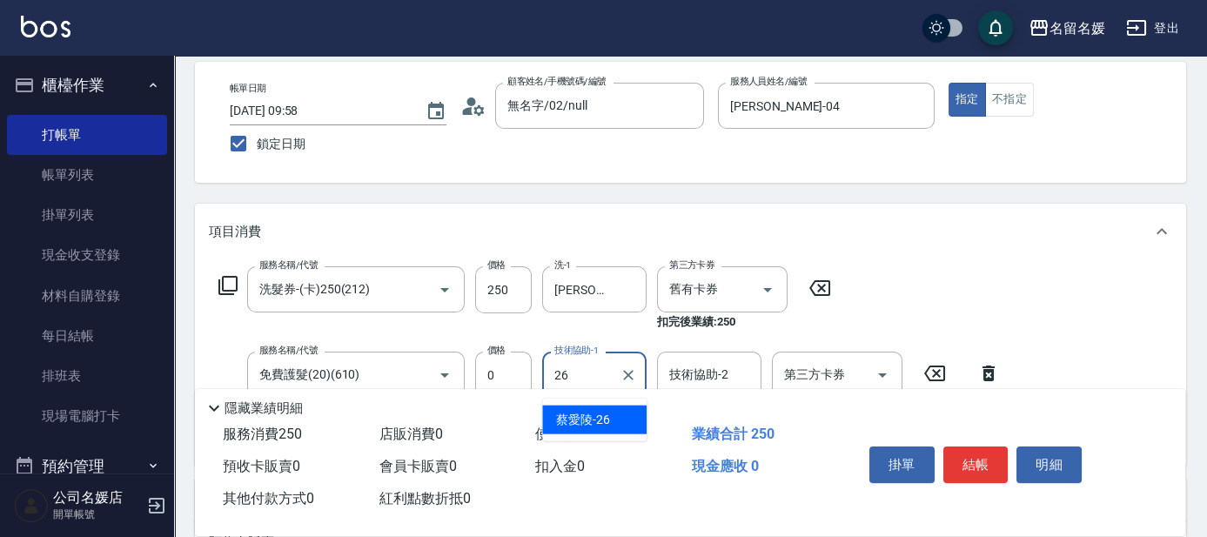
type input "[PERSON_NAME]-26"
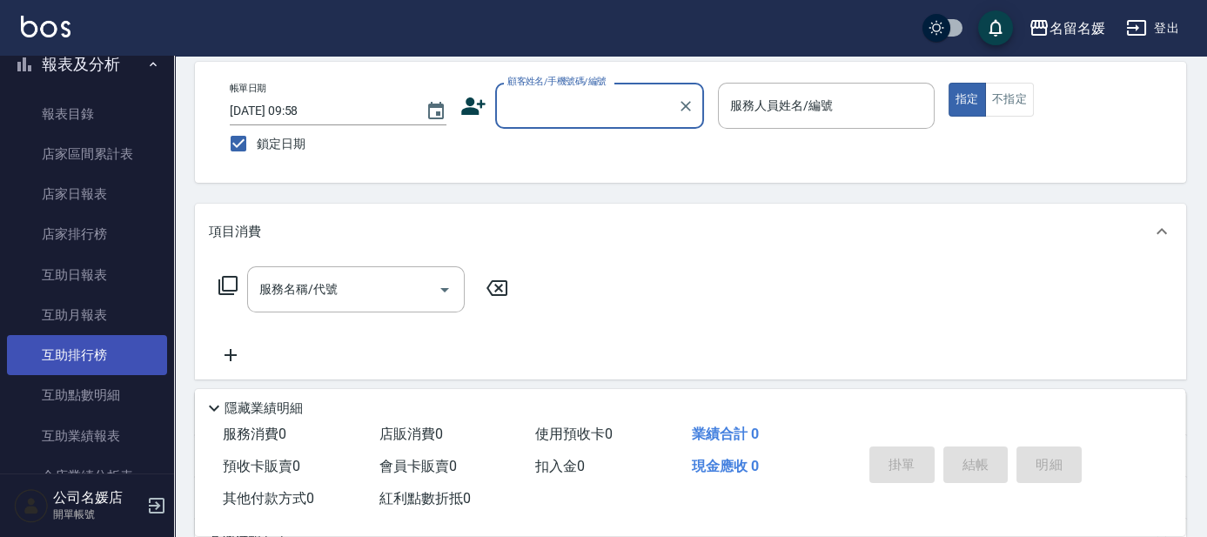
scroll to position [474, 0]
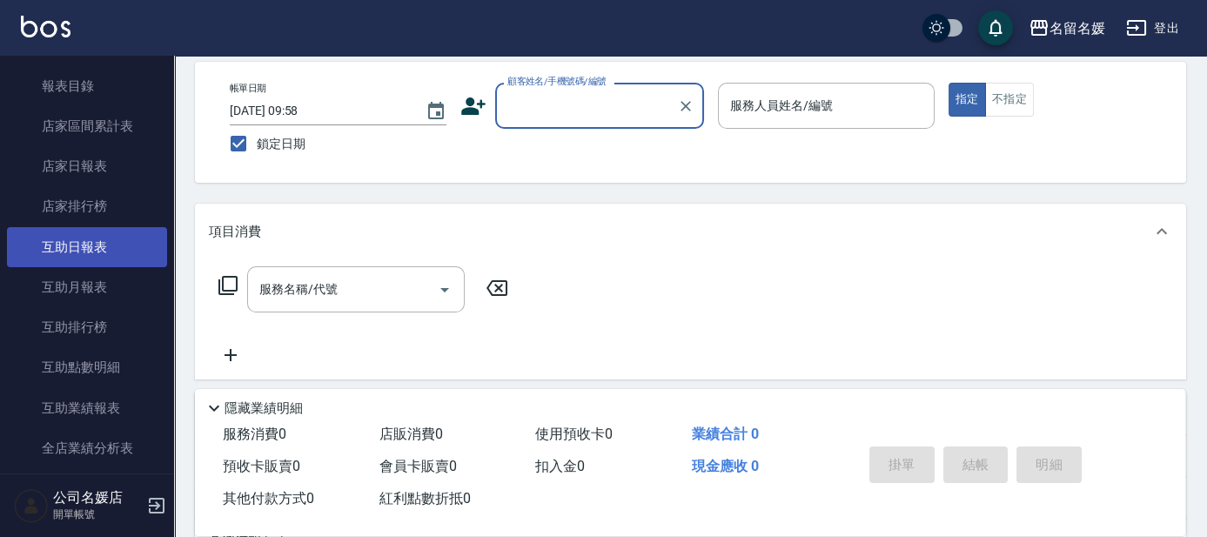
click at [124, 254] on link "互助日報表" at bounding box center [87, 247] width 160 height 40
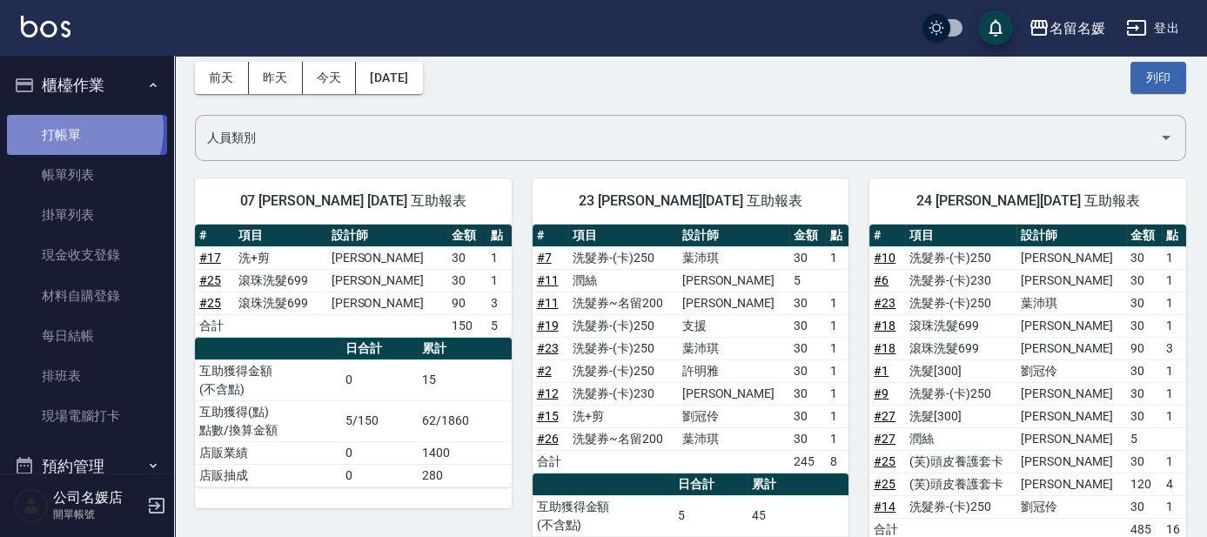
click at [74, 129] on link "打帳單" at bounding box center [87, 135] width 160 height 40
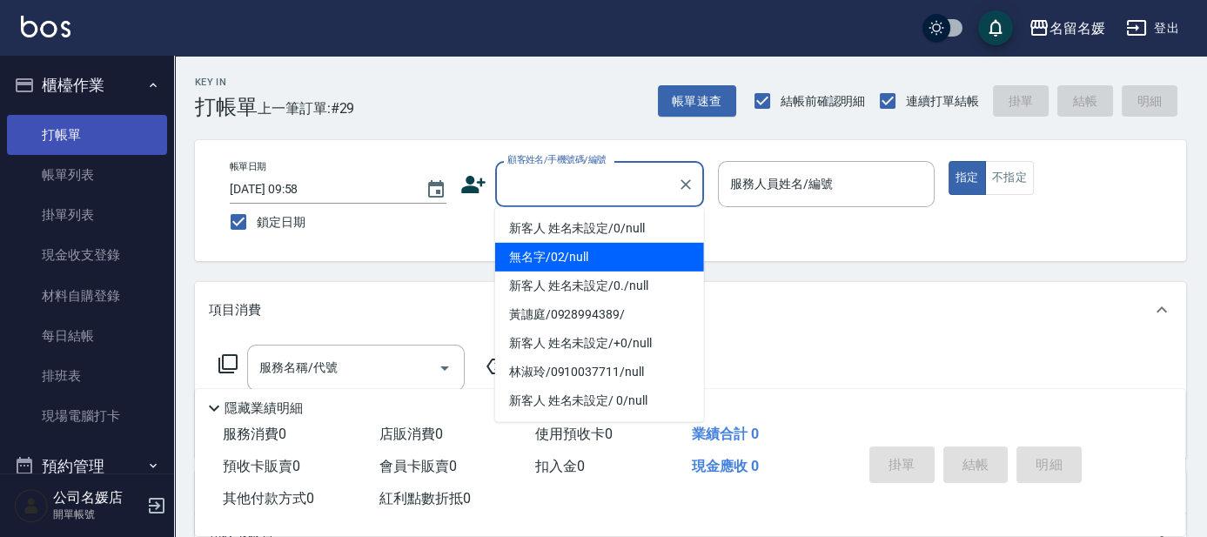
type input "無名字/02/null"
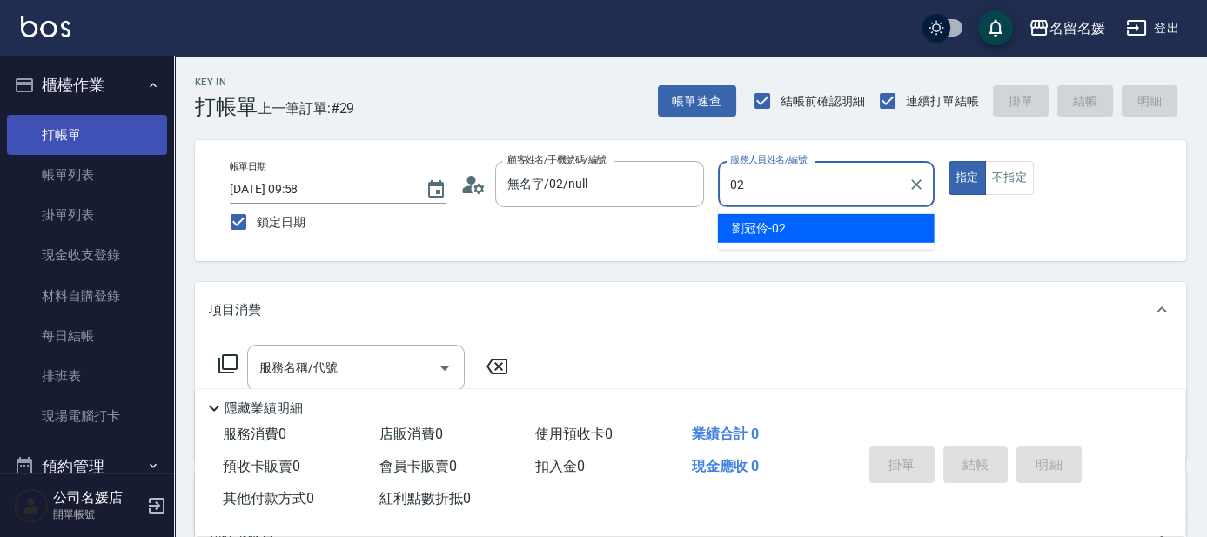
type input "02"
type button "true"
type input "劉冠伶-02"
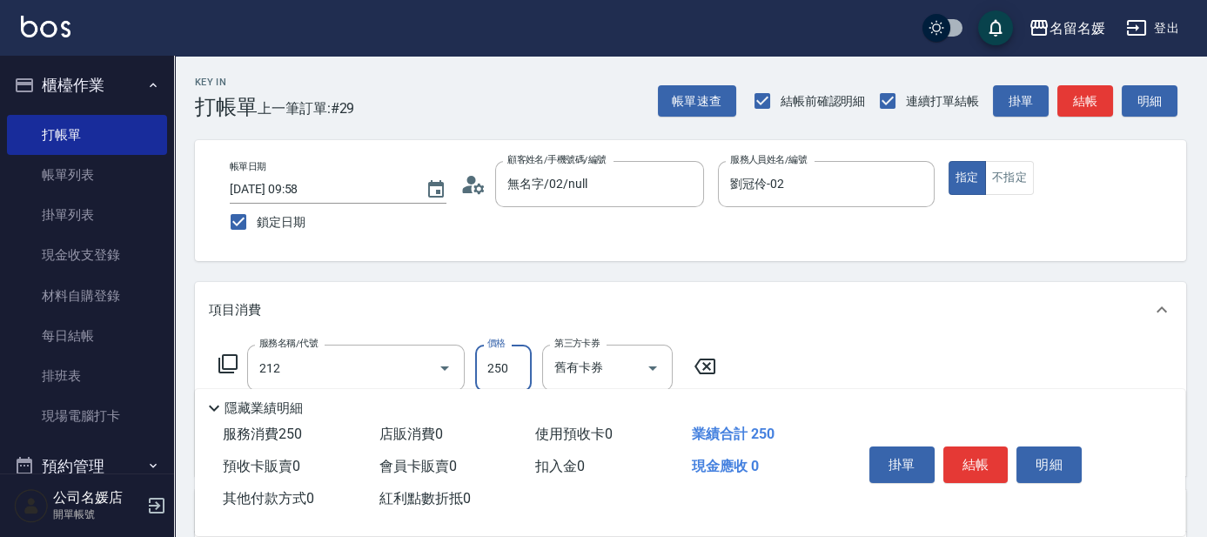
type input "洗髮券-(卡)250(212)"
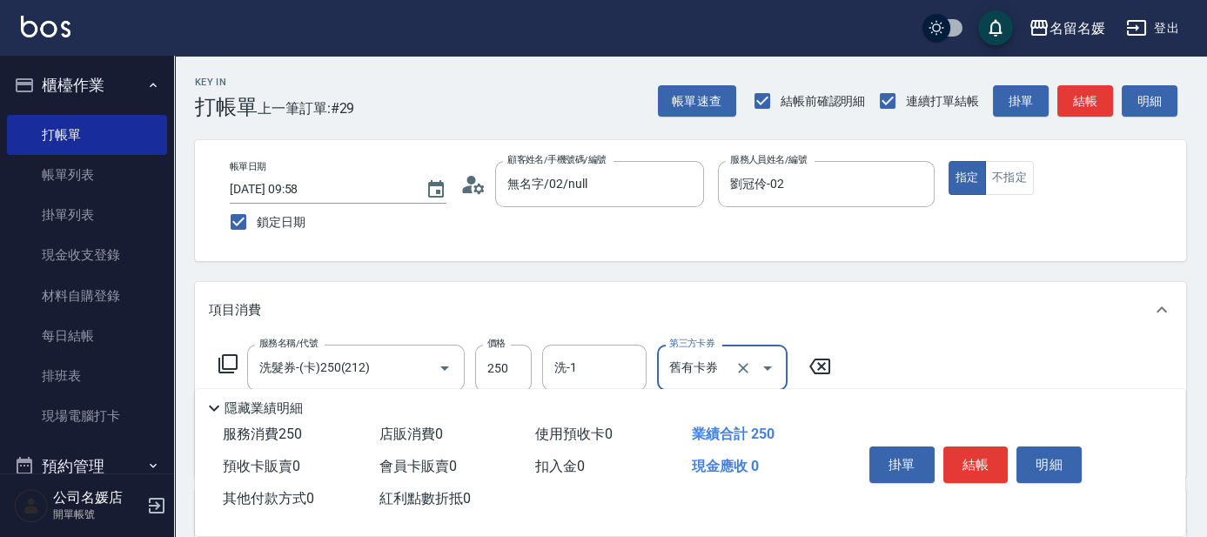
scroll to position [78, 0]
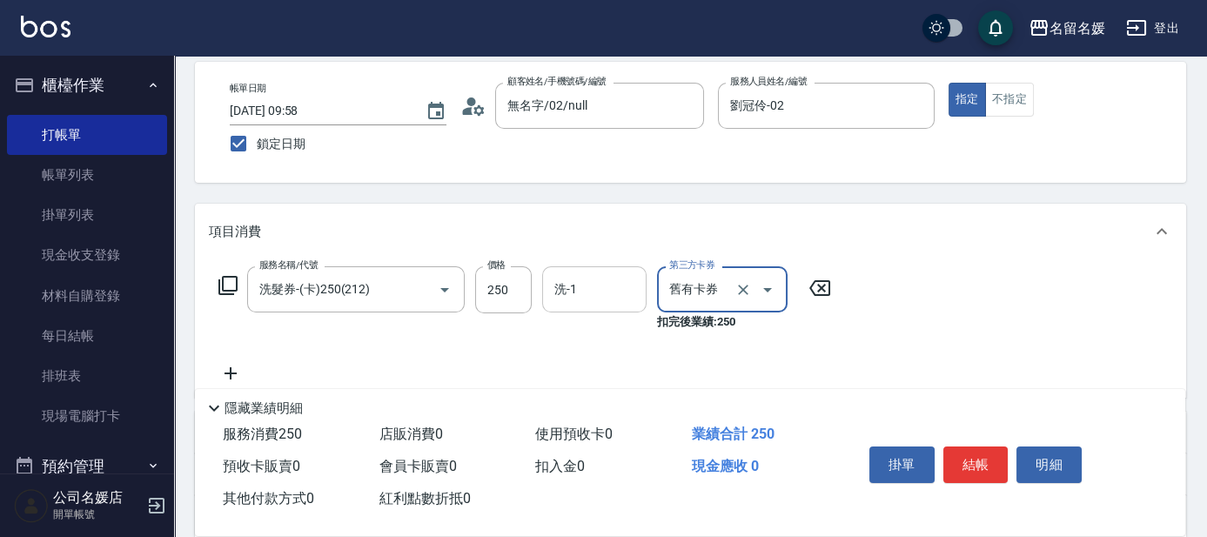
click at [617, 283] on input "洗-1" at bounding box center [594, 289] width 89 height 30
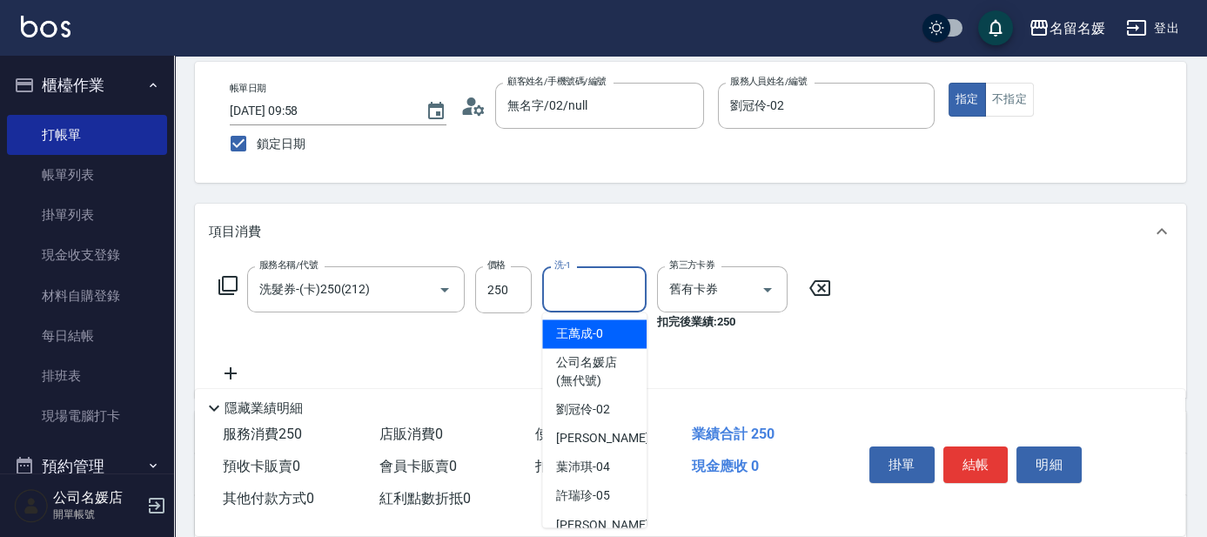
type input "2"
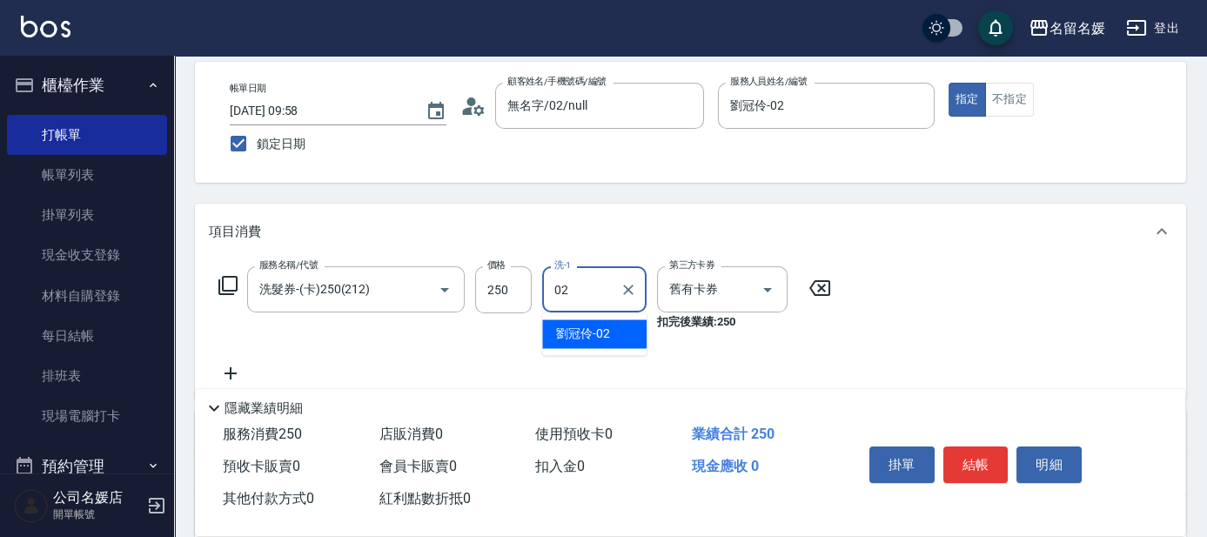
type input "劉冠伶-02"
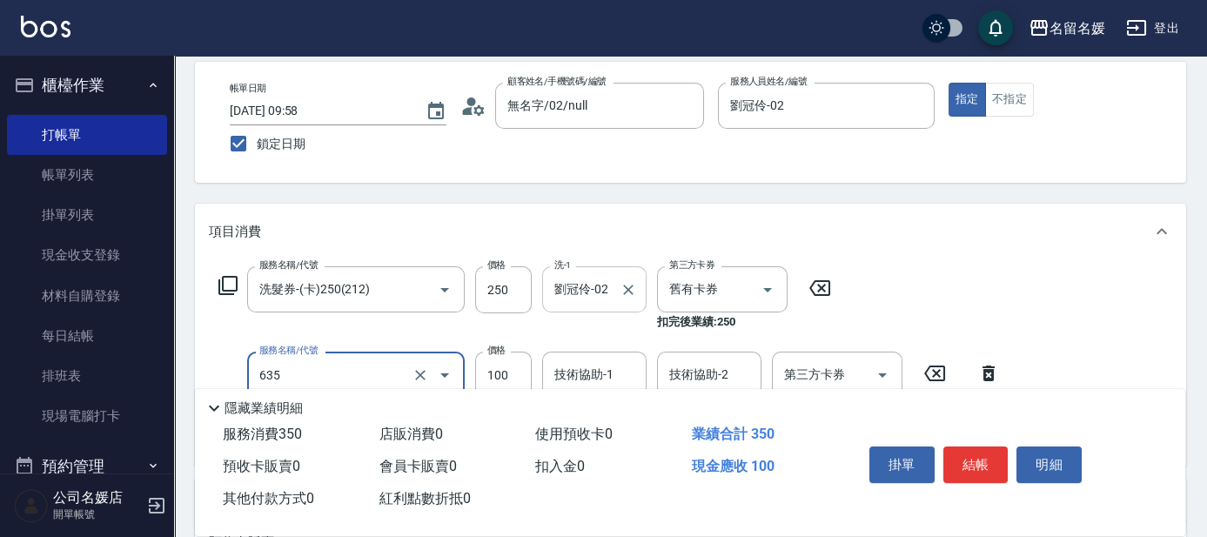
type input "[PERSON_NAME].玻酸.晶膜.水療(635)"
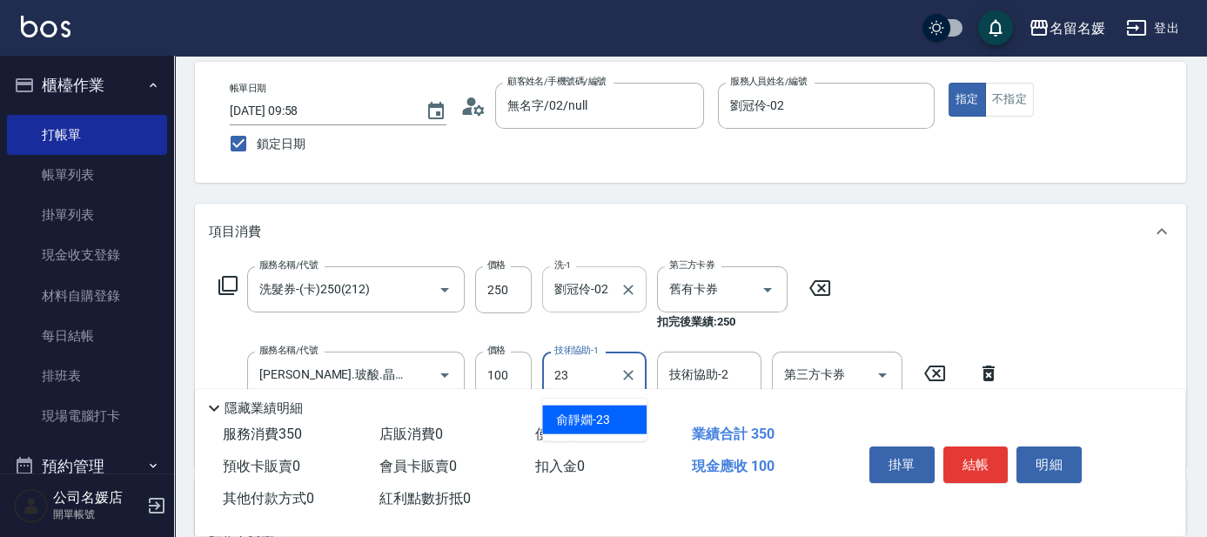
type input "[PERSON_NAME]-23"
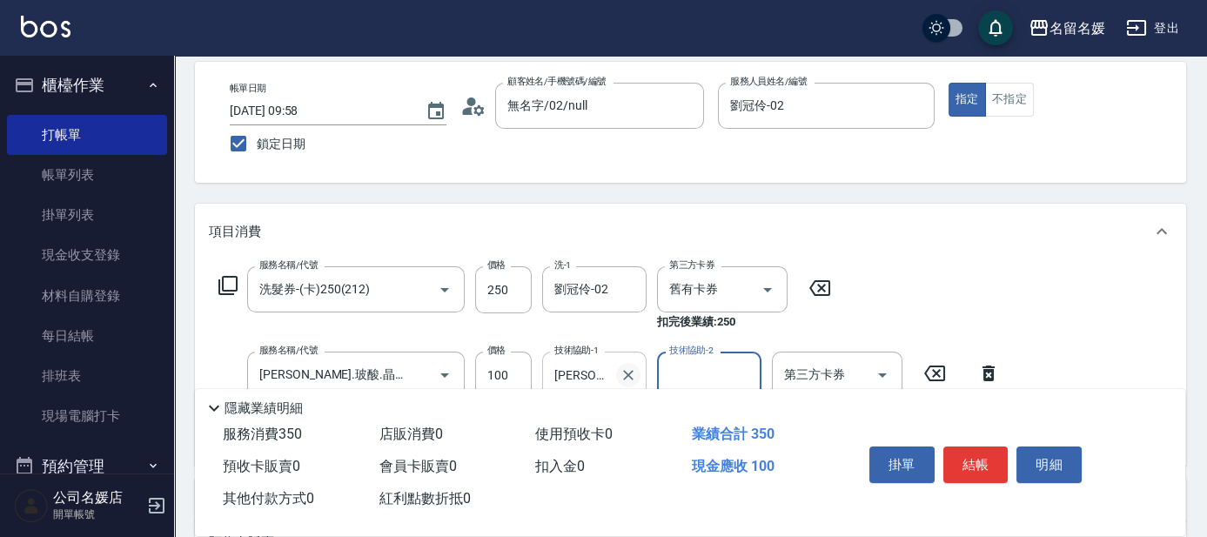
click at [629, 374] on icon "Clear" at bounding box center [628, 375] width 10 height 10
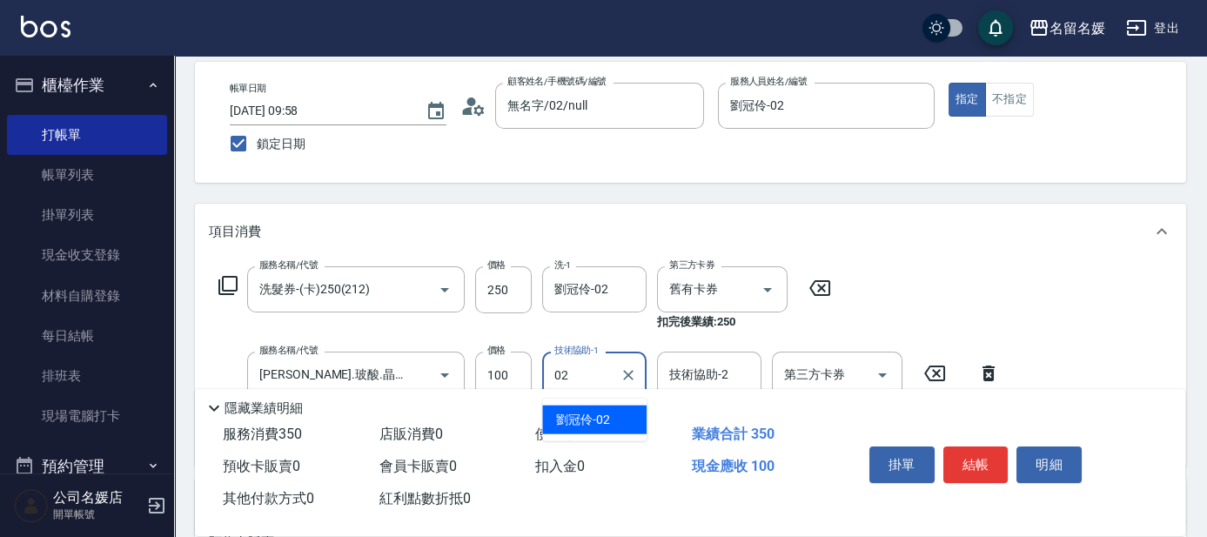
type input "劉冠伶-02"
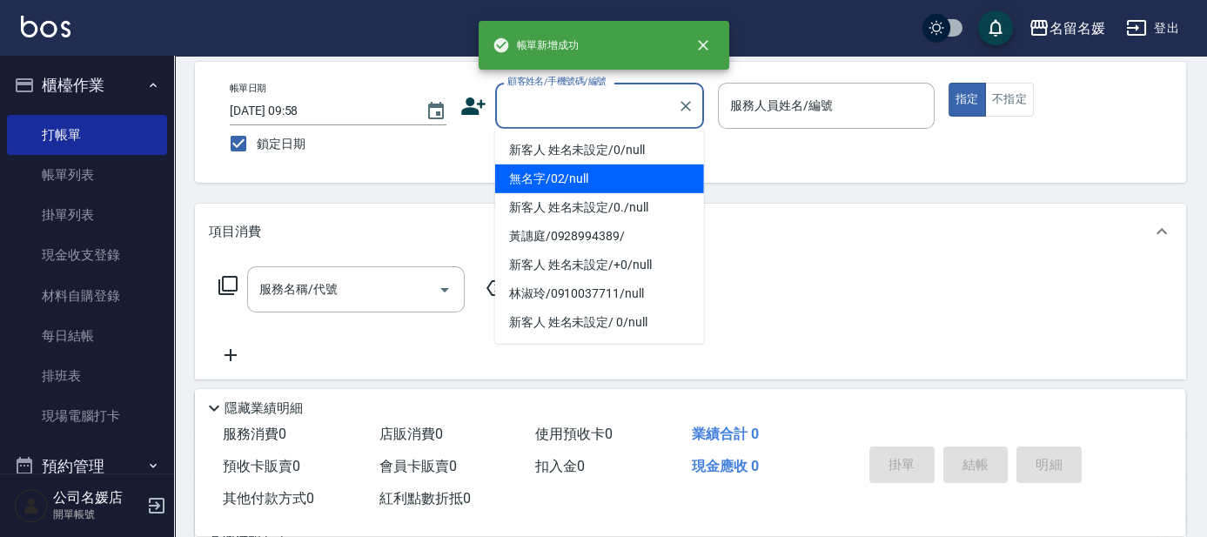
type input "無名字/02/null"
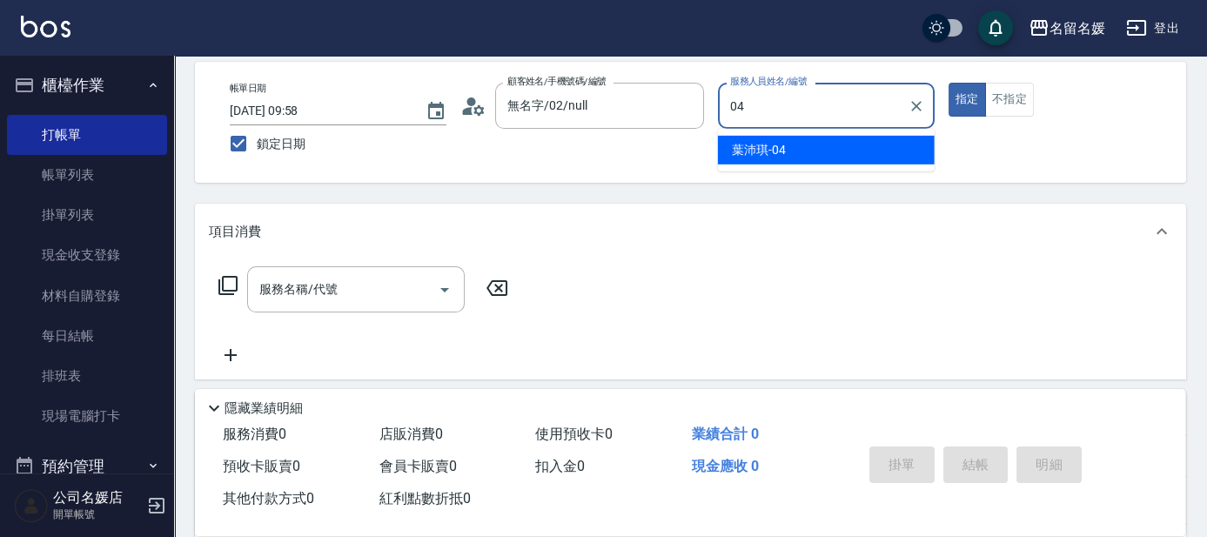
type input "[PERSON_NAME]-04"
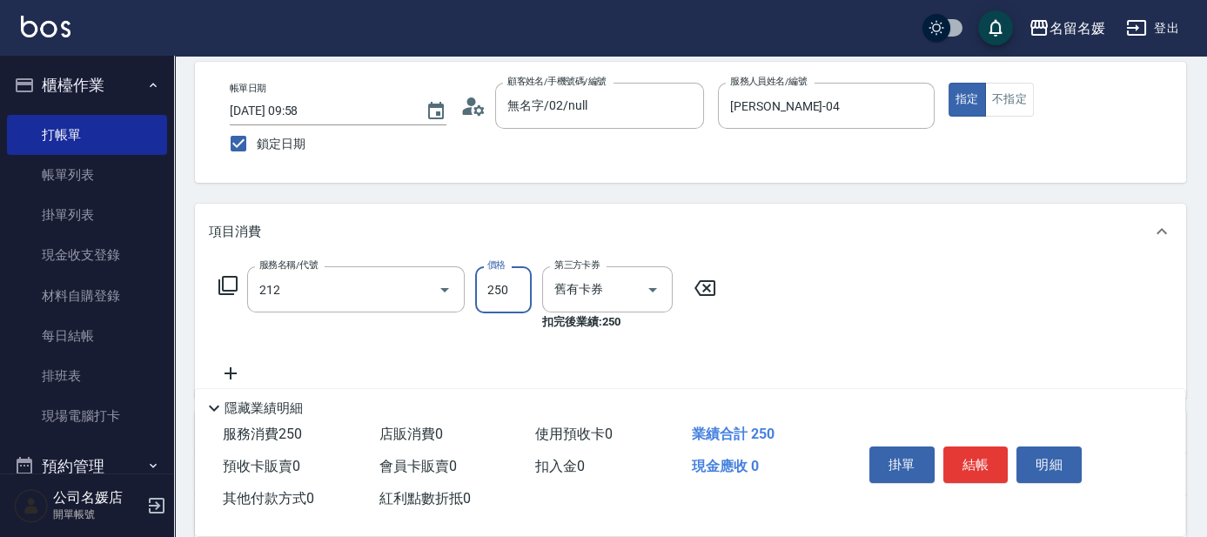
type input "洗髮券-(卡)250(212)"
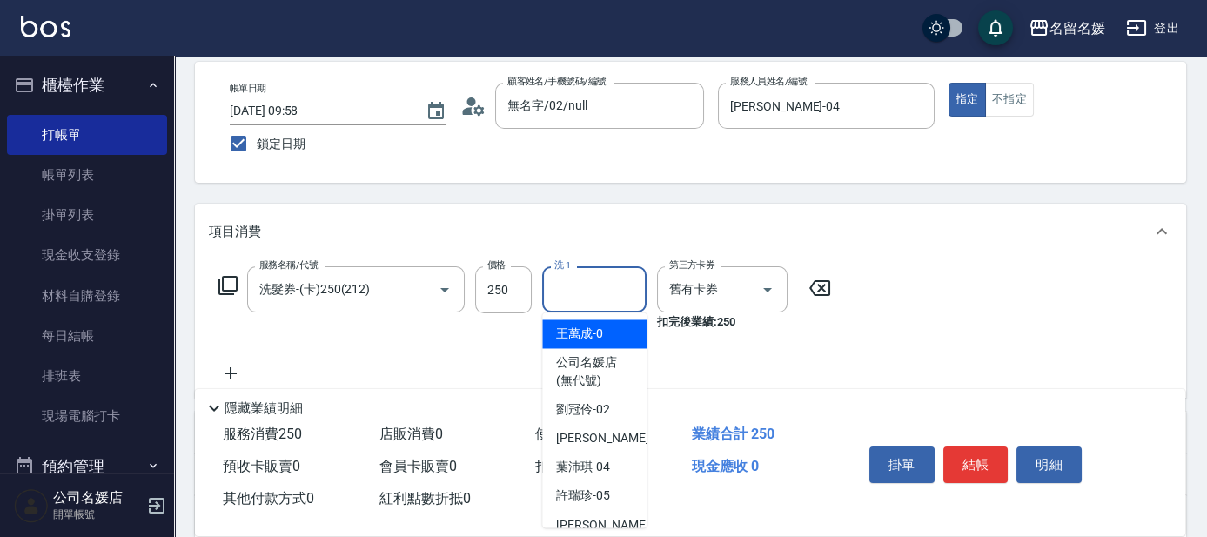
drag, startPoint x: 586, startPoint y: 291, endPoint x: 599, endPoint y: 286, distance: 13.8
click at [586, 291] on input "洗-1" at bounding box center [594, 289] width 89 height 30
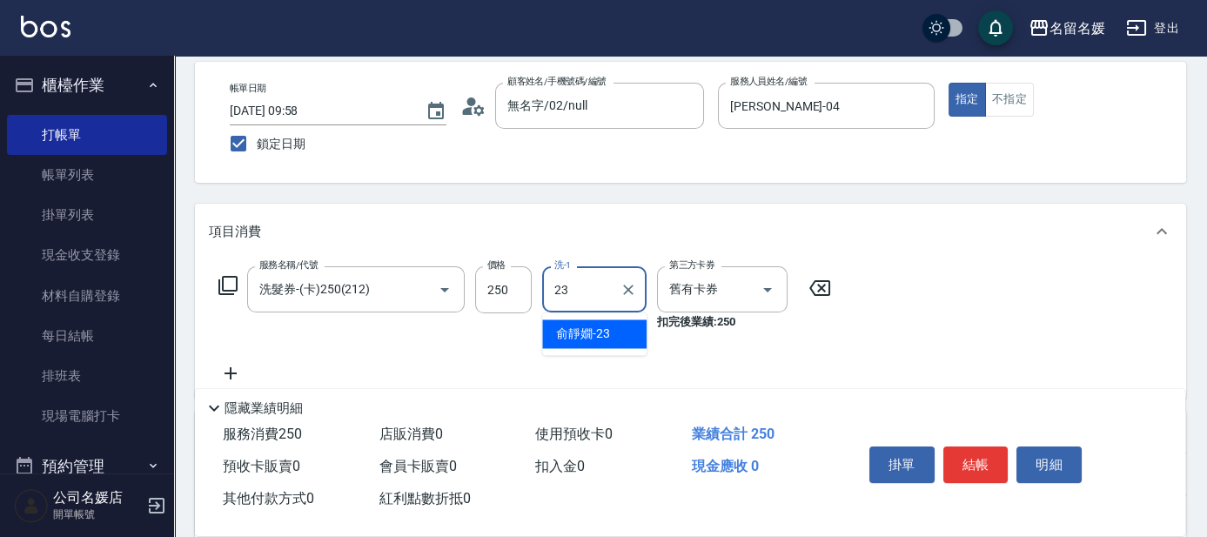
type input "[PERSON_NAME]-23"
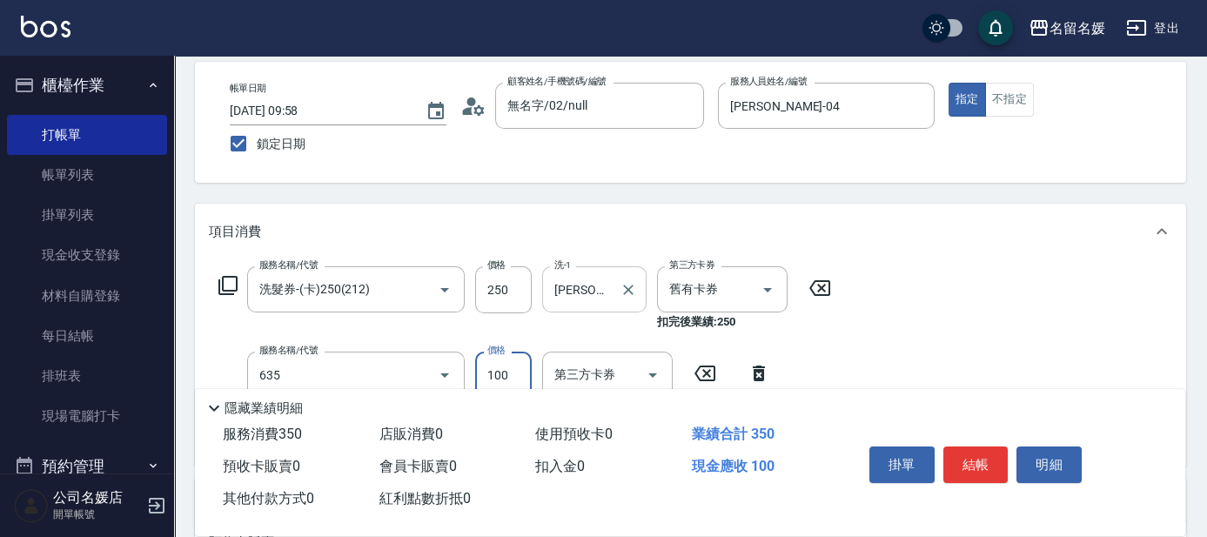
type input "[PERSON_NAME].玻酸.晶膜.水療(635)"
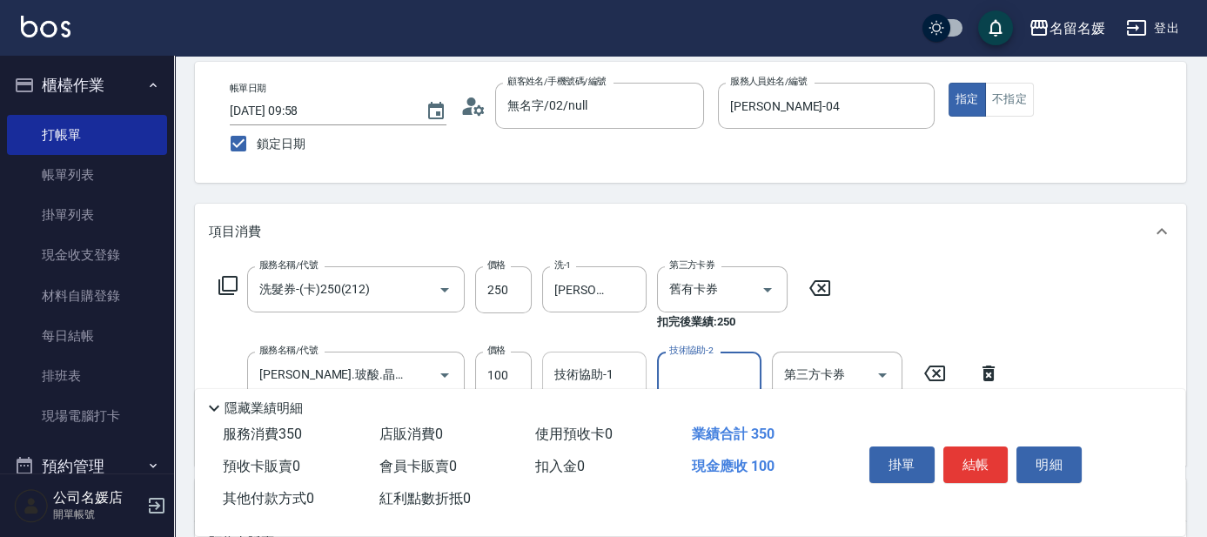
click at [589, 372] on div "技術協助-1 技術協助-1" at bounding box center [594, 375] width 104 height 46
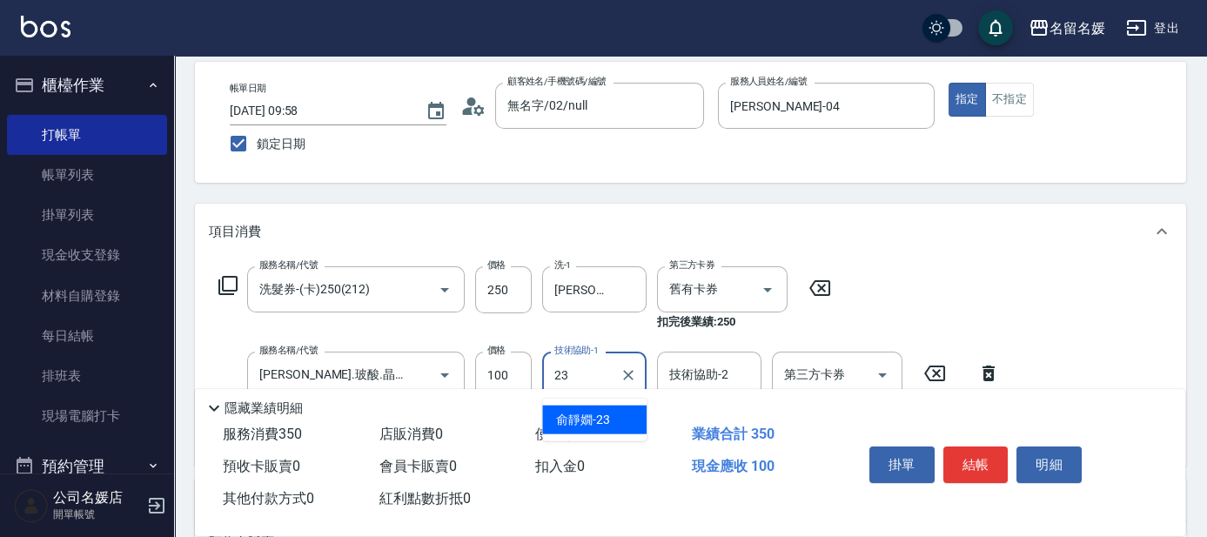
type input "[PERSON_NAME]-23"
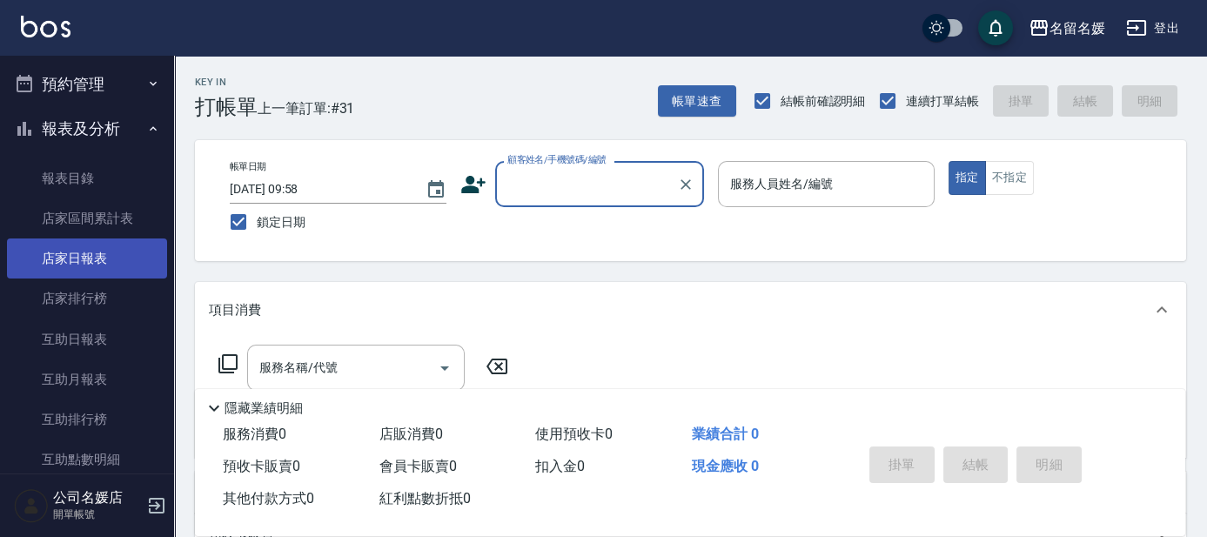
scroll to position [395, 0]
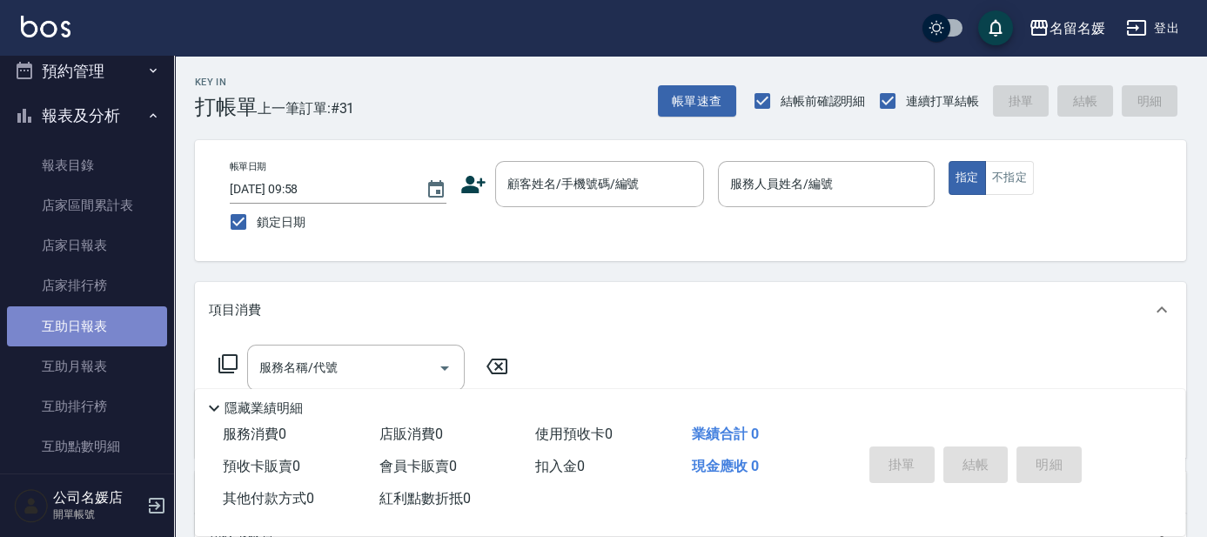
click at [120, 306] on link "互助日報表" at bounding box center [87, 326] width 160 height 40
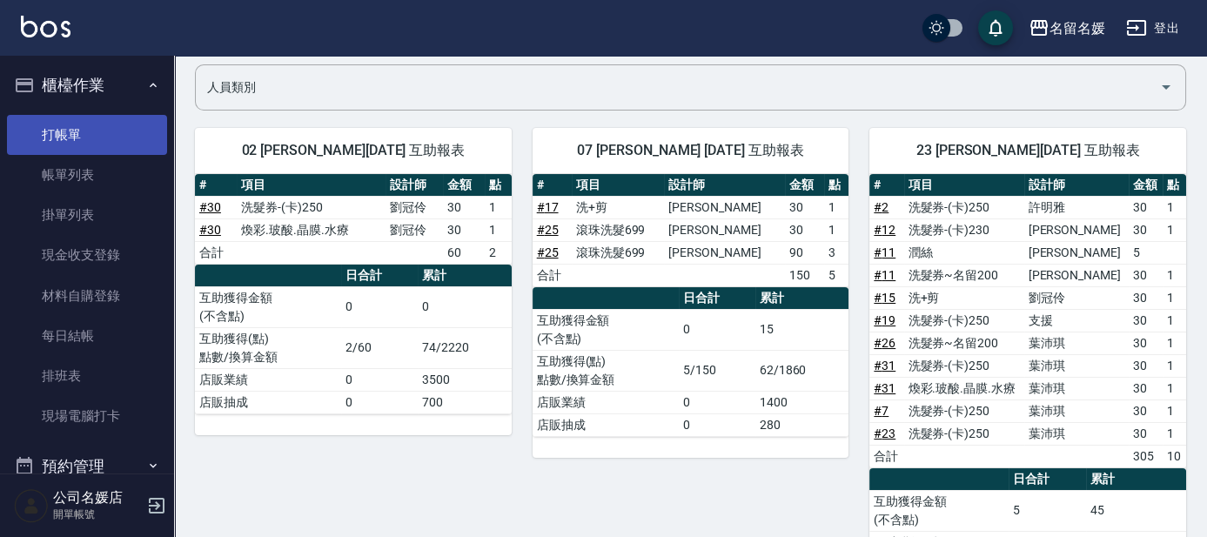
click at [56, 115] on link "打帳單" at bounding box center [87, 135] width 160 height 40
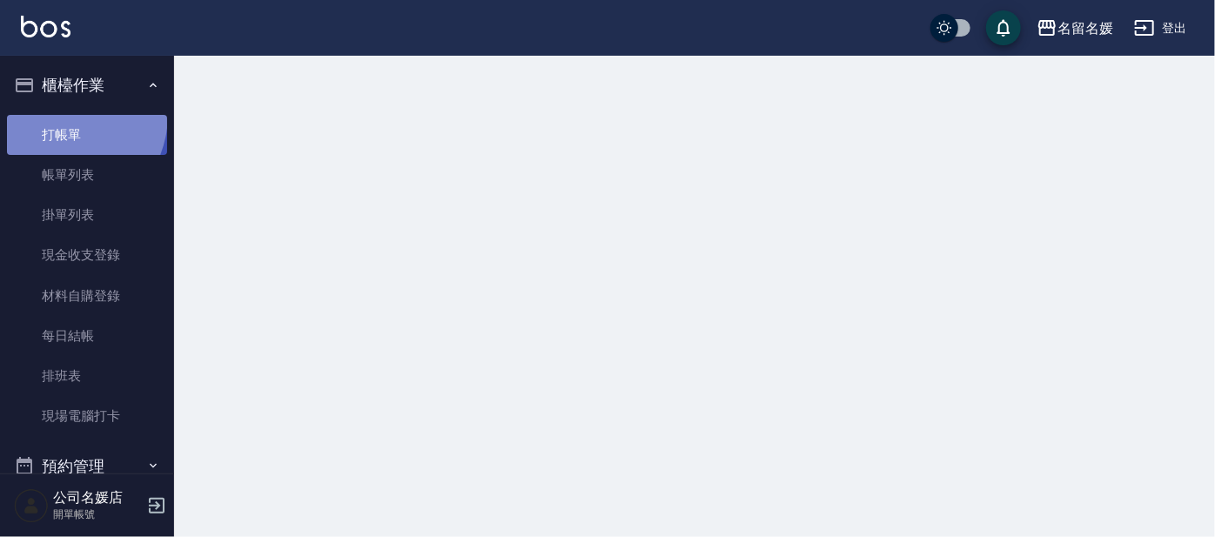
click at [57, 115] on link "打帳單" at bounding box center [87, 135] width 160 height 40
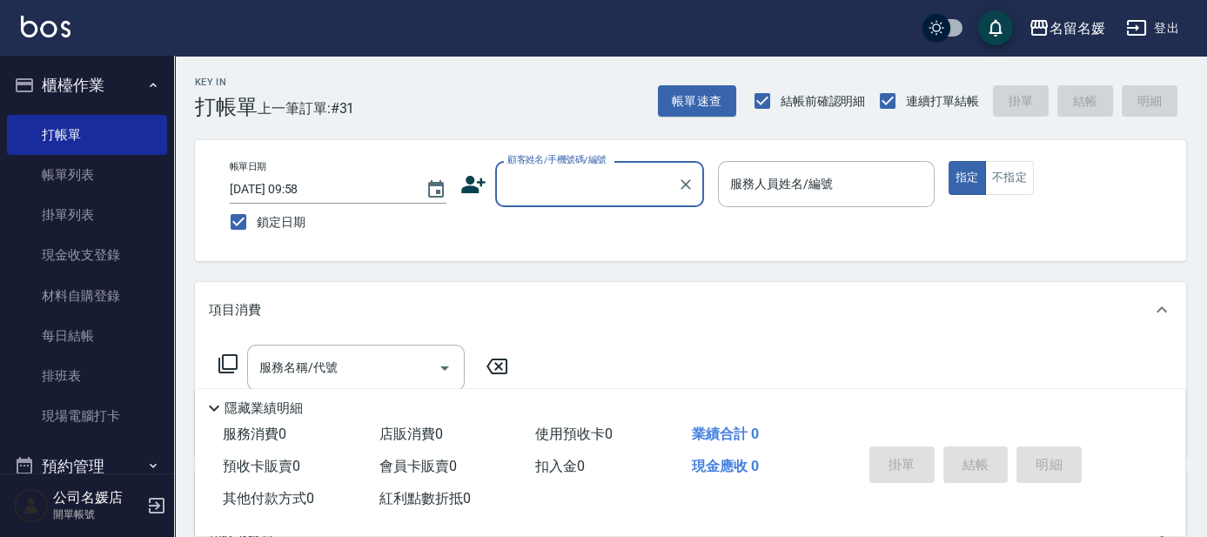
click at [614, 174] on input "顧客姓名/手機號碼/編號" at bounding box center [586, 184] width 167 height 30
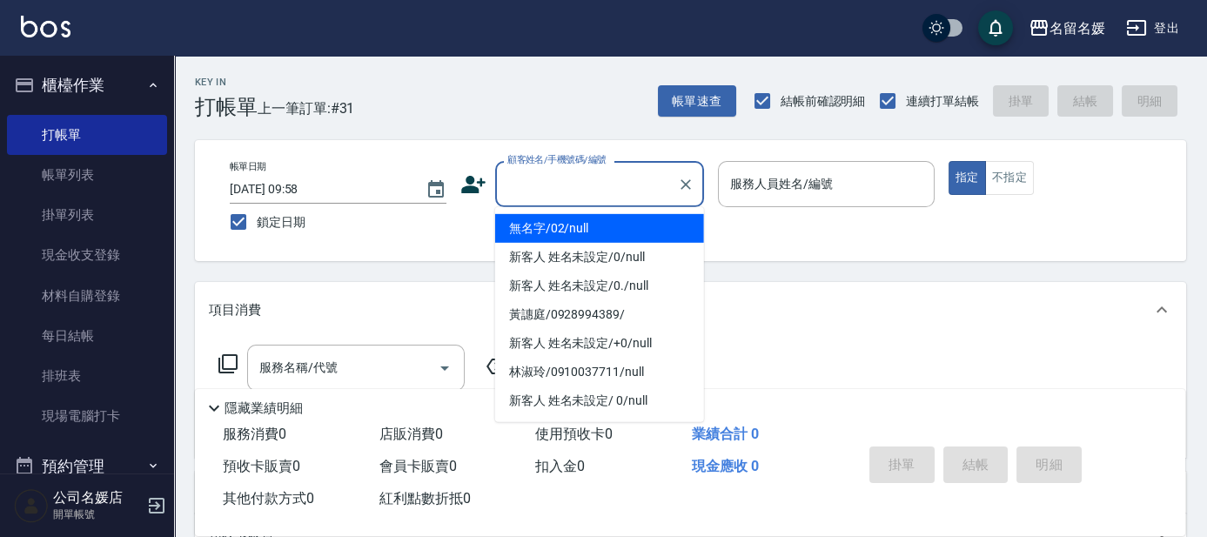
click at [642, 234] on li "無名字/02/null" at bounding box center [599, 228] width 209 height 29
type input "無名字/02/null"
click at [768, 187] on label "服務人員姓名/編號" at bounding box center [781, 183] width 103 height 17
click at [768, 187] on input "服務人員姓名/編號" at bounding box center [826, 184] width 201 height 30
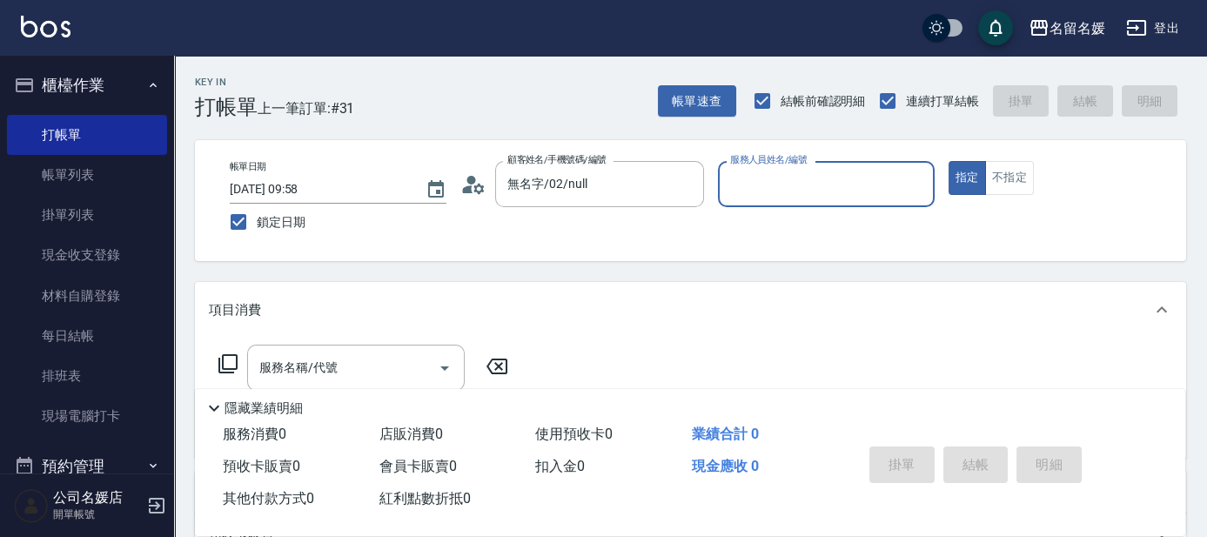
click at [782, 184] on input "服務人員姓名/編號" at bounding box center [826, 184] width 201 height 30
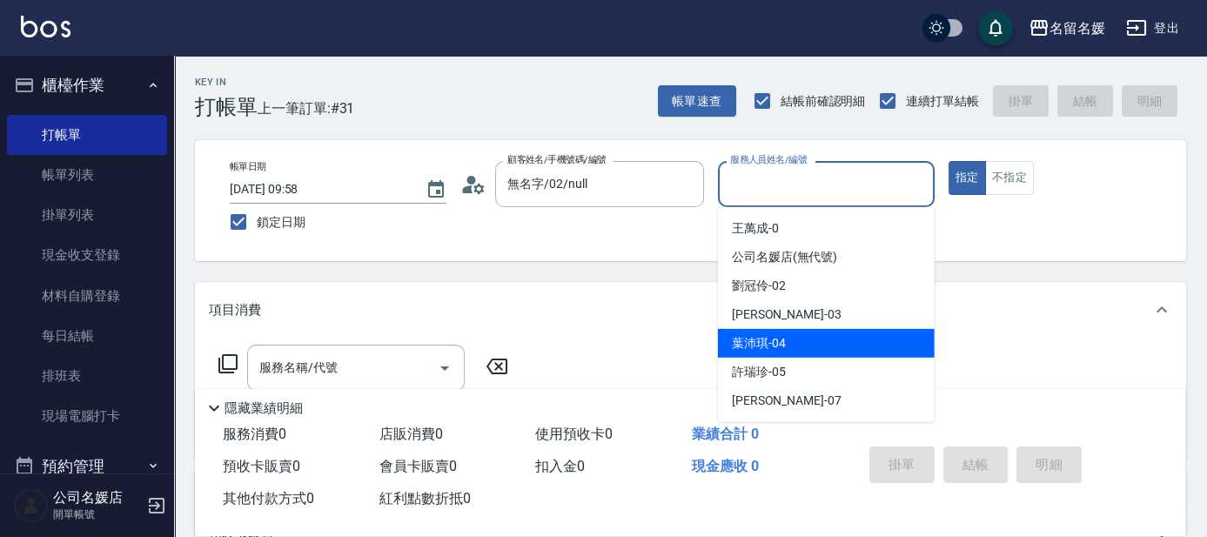
click at [780, 344] on span "[PERSON_NAME]-04" at bounding box center [759, 343] width 54 height 18
type input "[PERSON_NAME]-04"
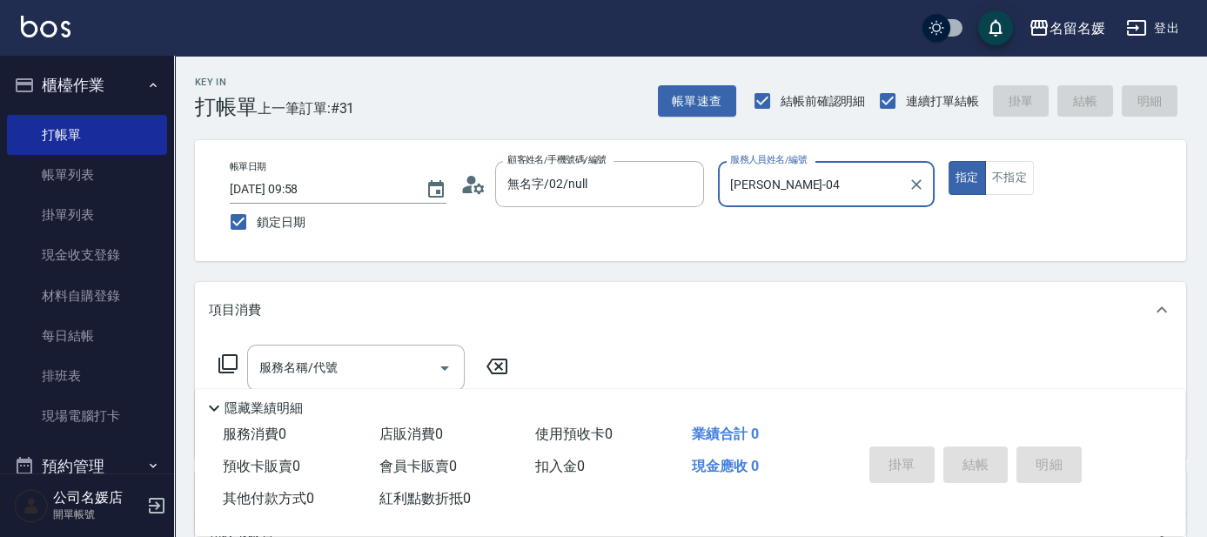
scroll to position [78, 0]
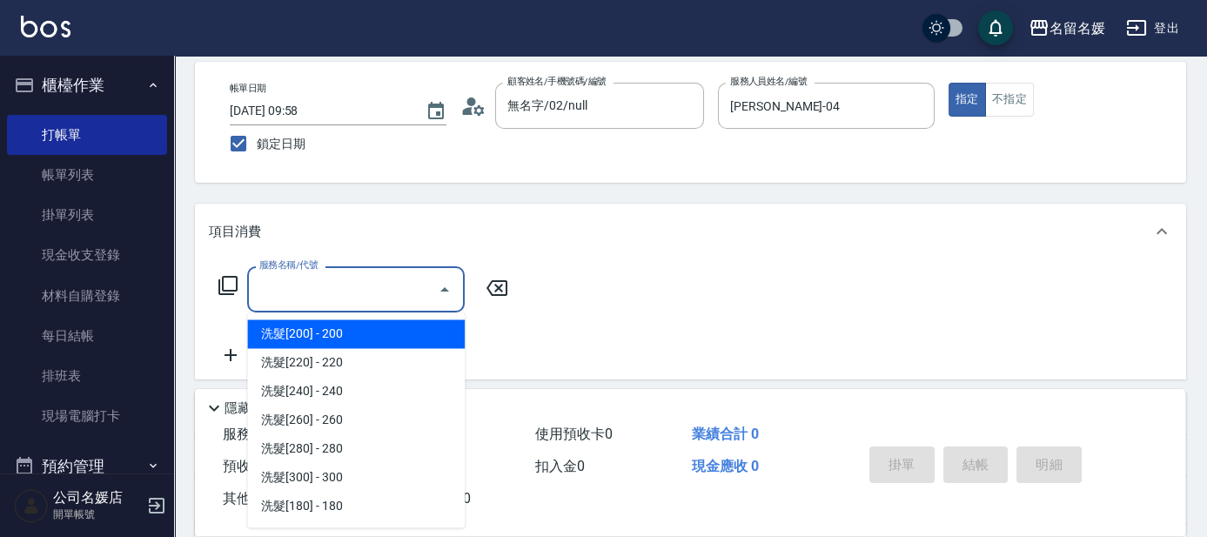
click at [303, 285] on div "服務名稱/代號 服務名稱/代號" at bounding box center [356, 289] width 218 height 46
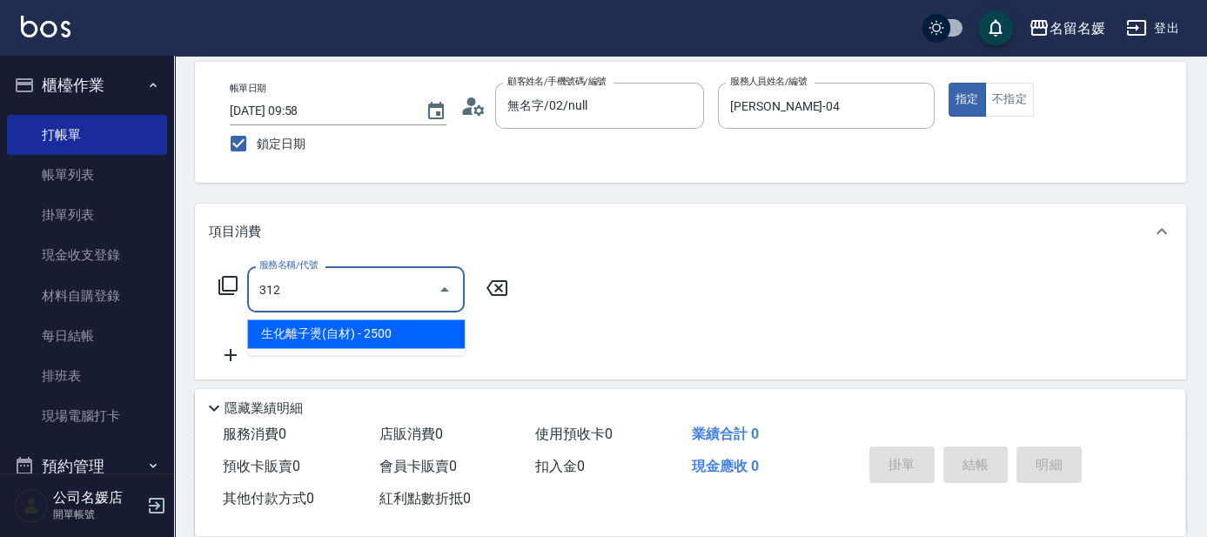
click at [421, 332] on span "生化離子燙(自材) - 2500" at bounding box center [356, 333] width 218 height 29
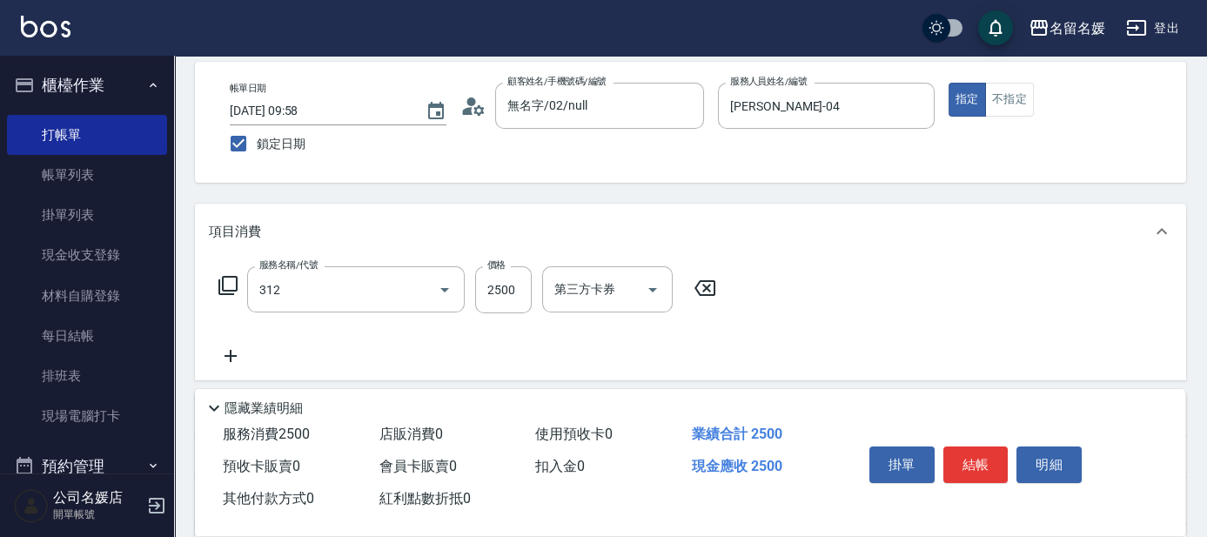
type input "生化離子燙(自材)(312)"
click at [372, 313] on div "服務名稱/代號 生化離子燙(自材)(312) 服務名稱/代號 價格 2500 價格 第三方卡券 第三方卡券" at bounding box center [468, 316] width 518 height 100
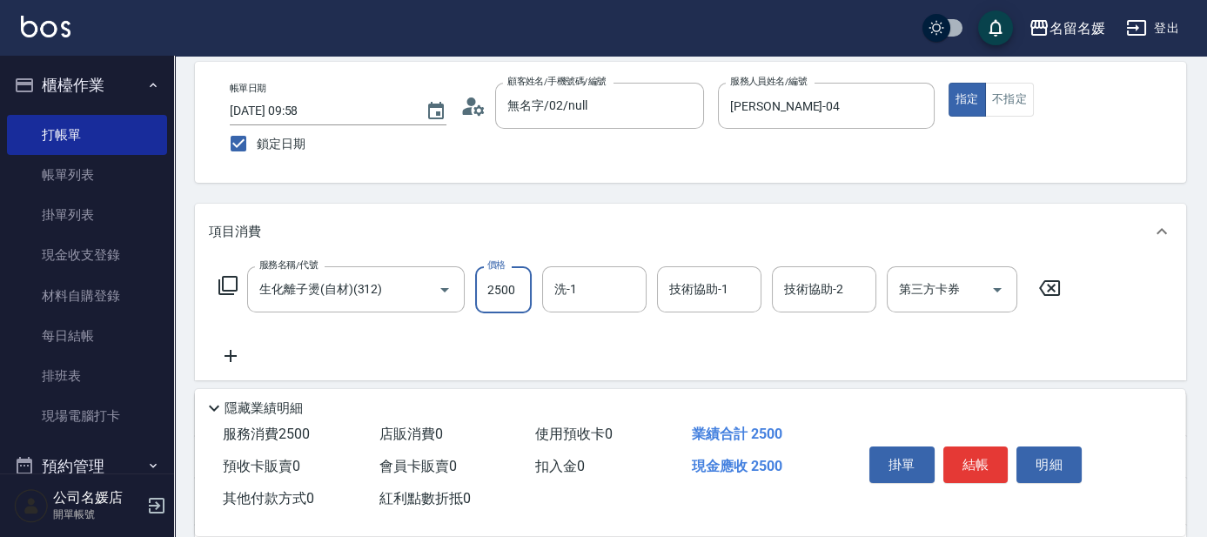
click at [489, 285] on input "2500" at bounding box center [503, 289] width 57 height 47
type input "2800"
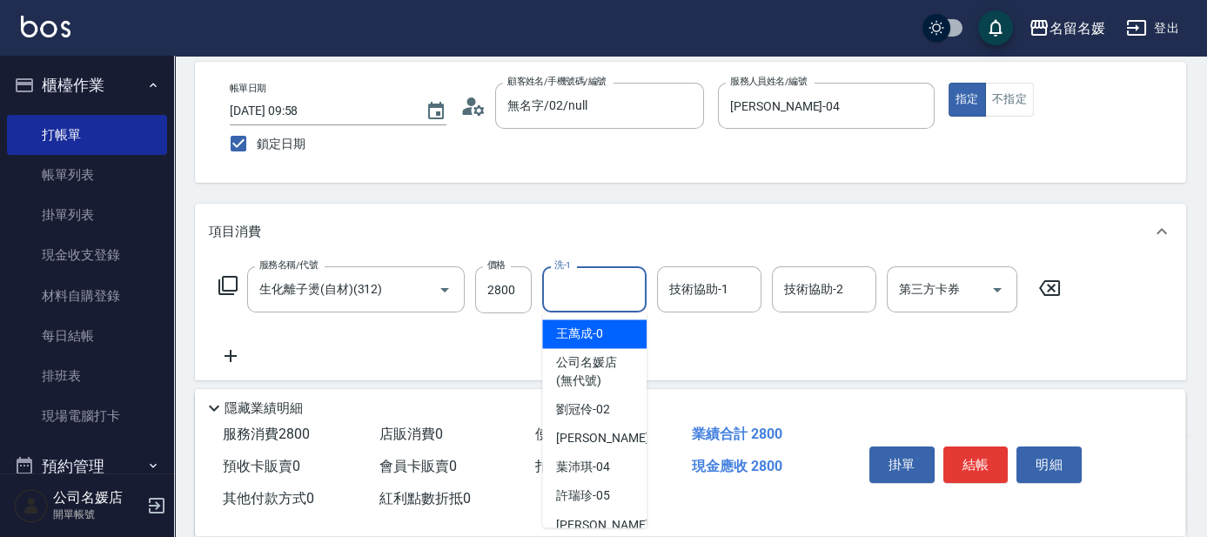
drag, startPoint x: 596, startPoint y: 298, endPoint x: 590, endPoint y: 305, distance: 9.3
click at [596, 298] on input "洗-1" at bounding box center [594, 289] width 89 height 30
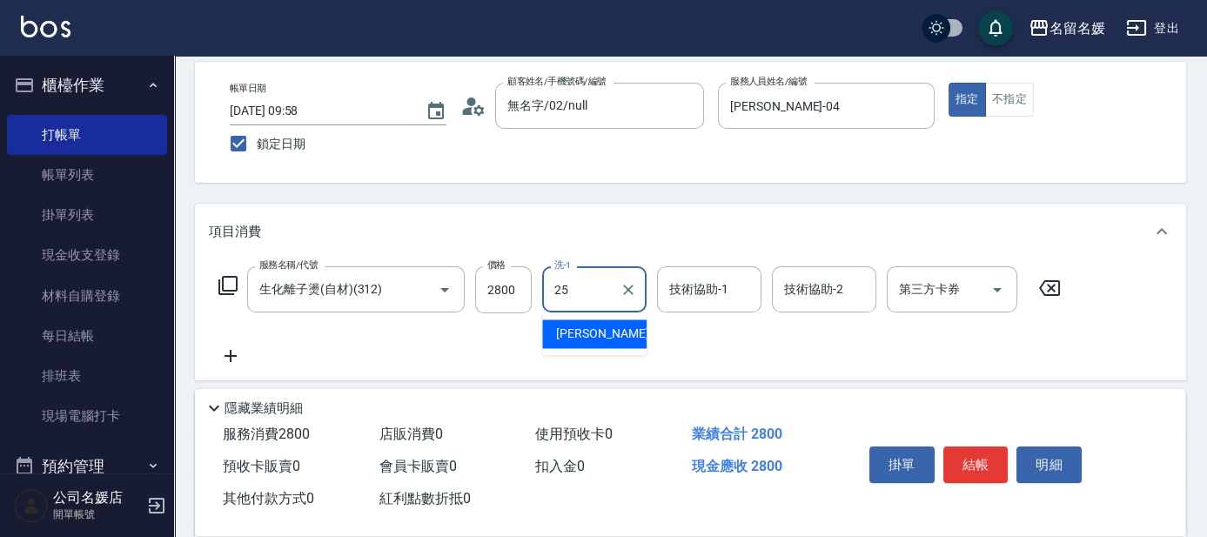
click at [606, 334] on span "[PERSON_NAME]-25" at bounding box center [611, 334] width 110 height 18
type input "[PERSON_NAME]-25"
click at [676, 292] on input "技術協助-1" at bounding box center [709, 289] width 89 height 30
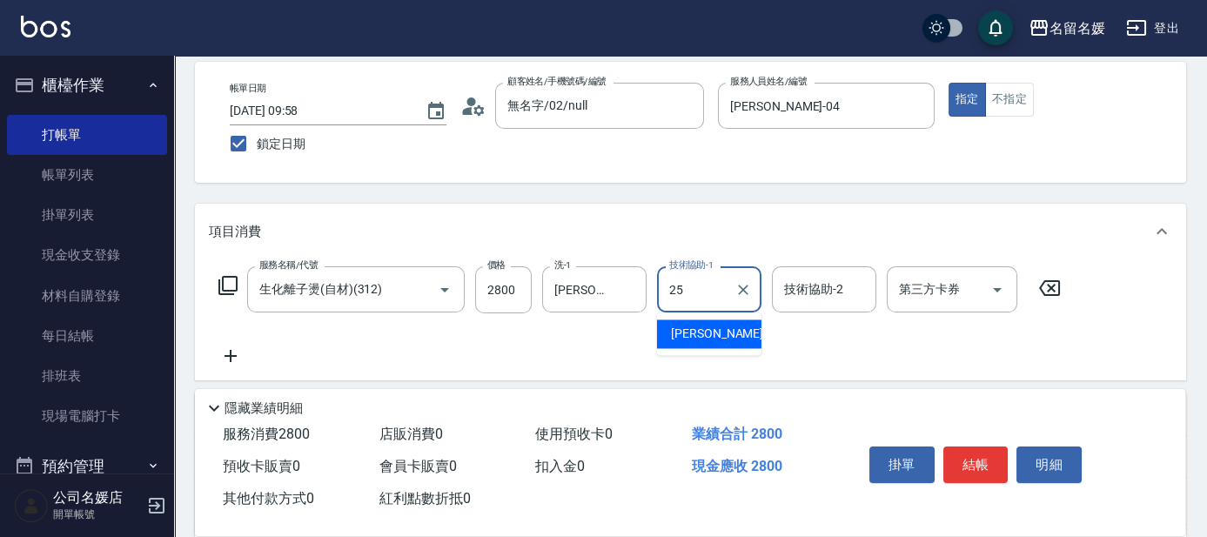
click at [716, 332] on span "[PERSON_NAME]-25" at bounding box center [726, 334] width 110 height 18
type input "[PERSON_NAME]-25"
click at [232, 353] on icon at bounding box center [231, 356] width 44 height 21
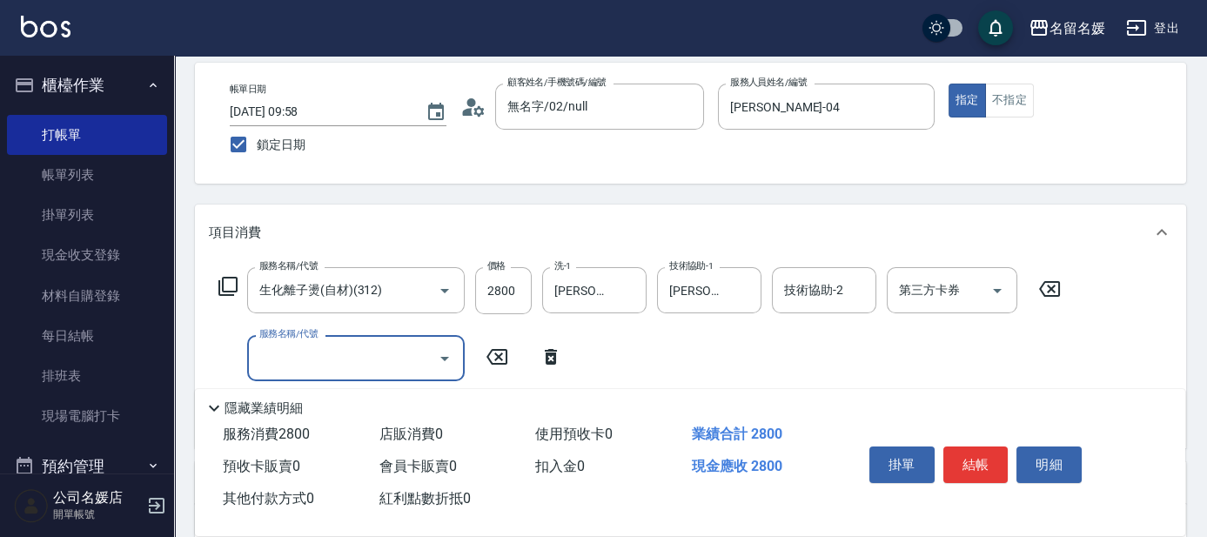
click at [227, 278] on icon at bounding box center [228, 286] width 19 height 19
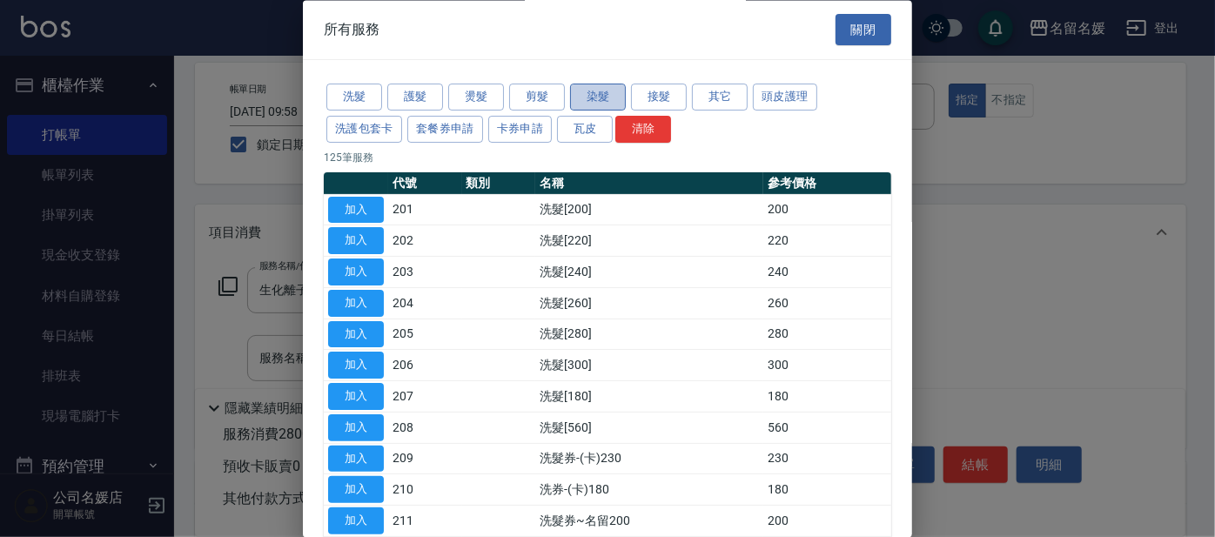
click at [615, 89] on button "染髮" at bounding box center [598, 97] width 56 height 27
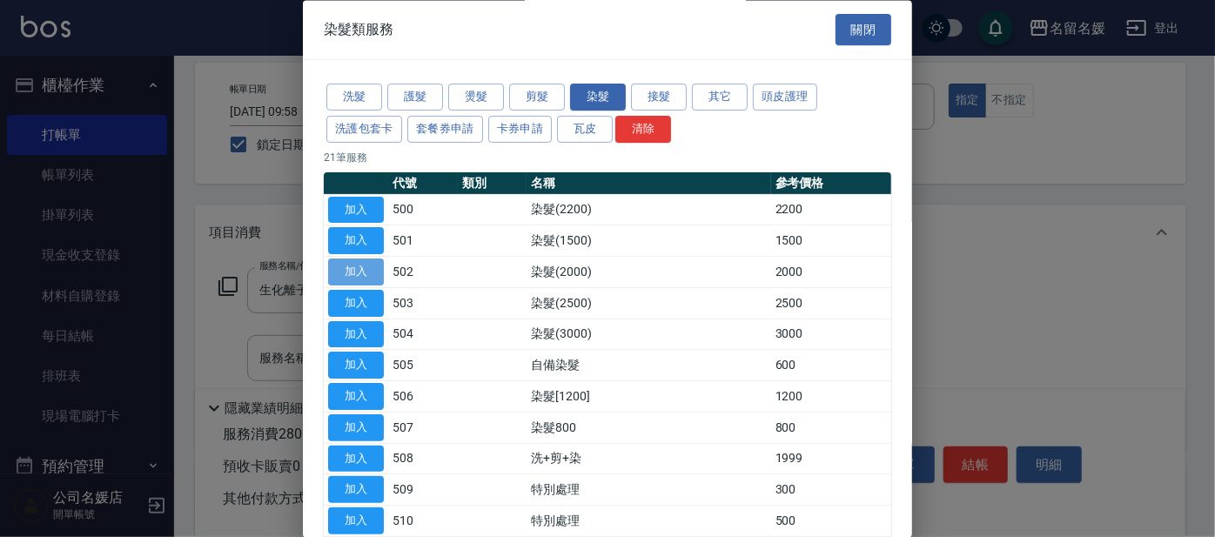
click at [357, 265] on button "加入" at bounding box center [356, 272] width 56 height 27
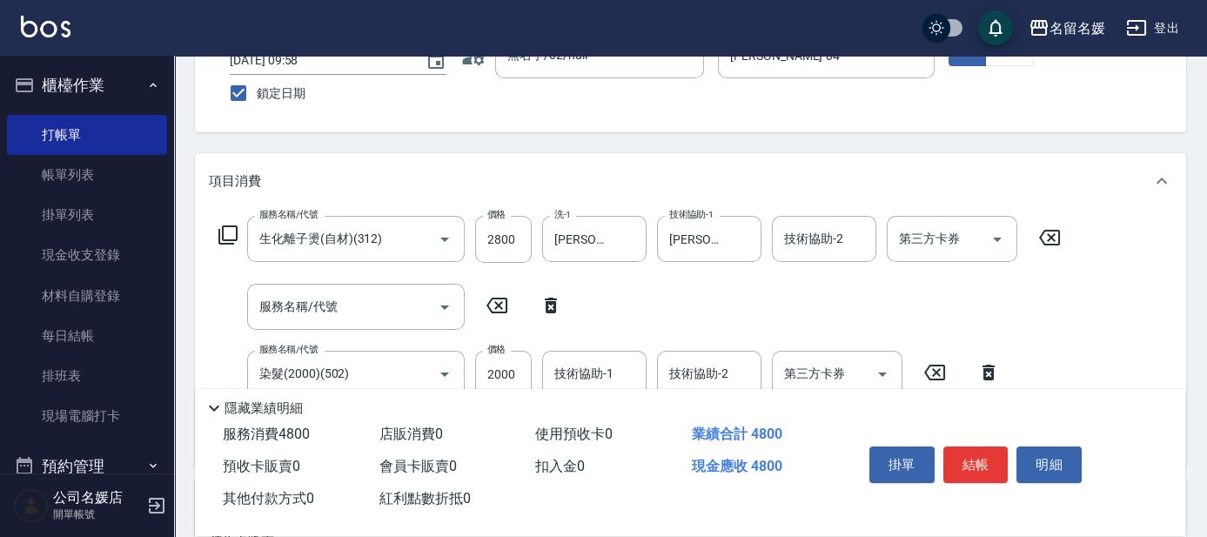
scroll to position [157, 0]
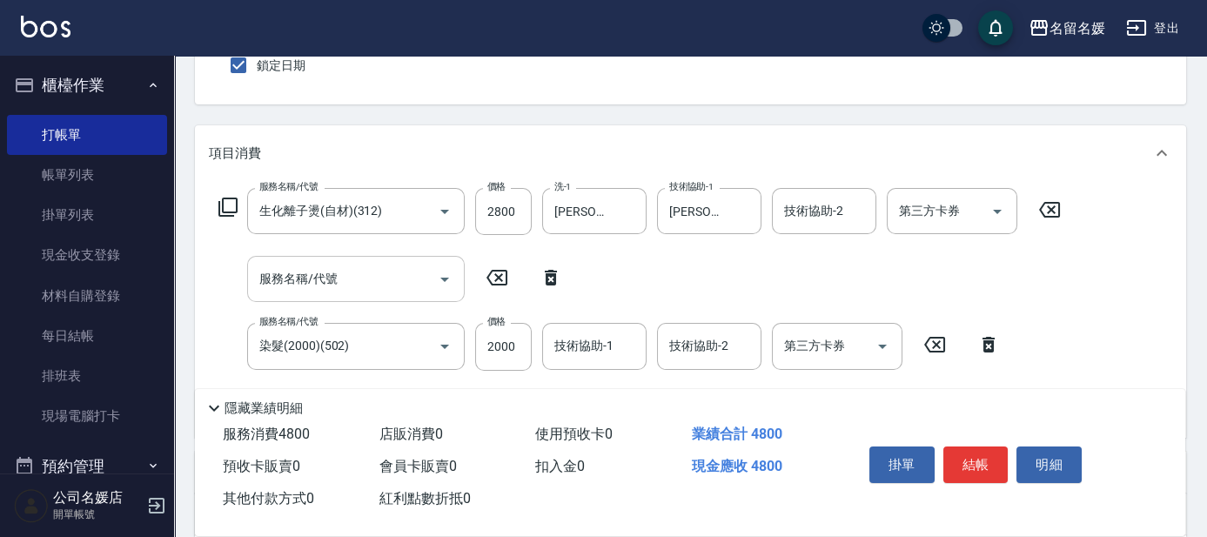
click at [368, 279] on input "服務名稱/代號" at bounding box center [343, 279] width 176 height 30
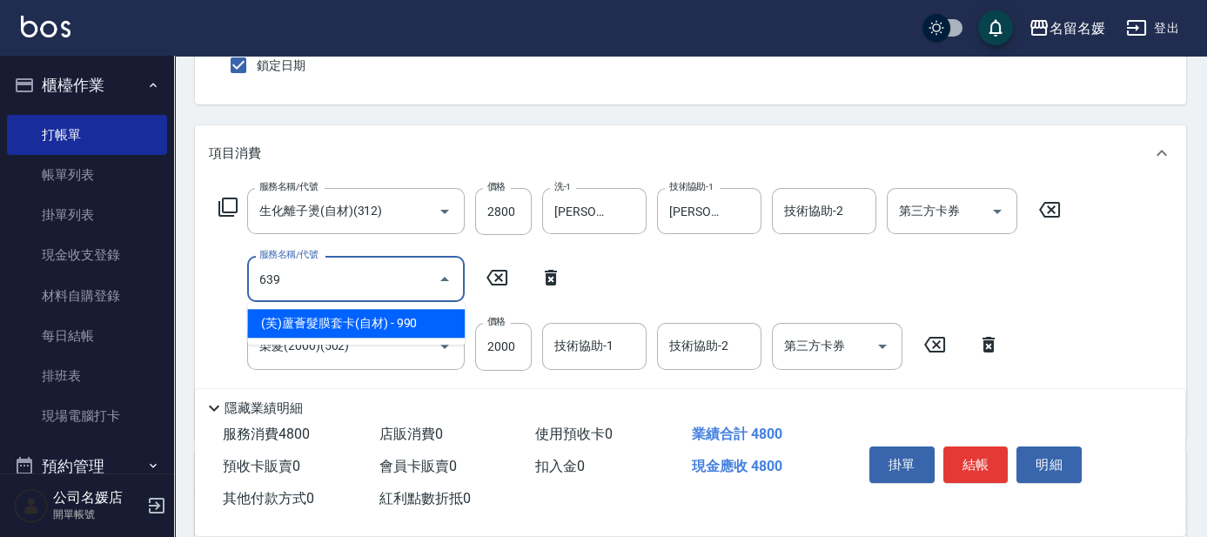
click at [414, 323] on span "(芙)蘆薈髮膜套卡(自材) - 990" at bounding box center [356, 323] width 218 height 29
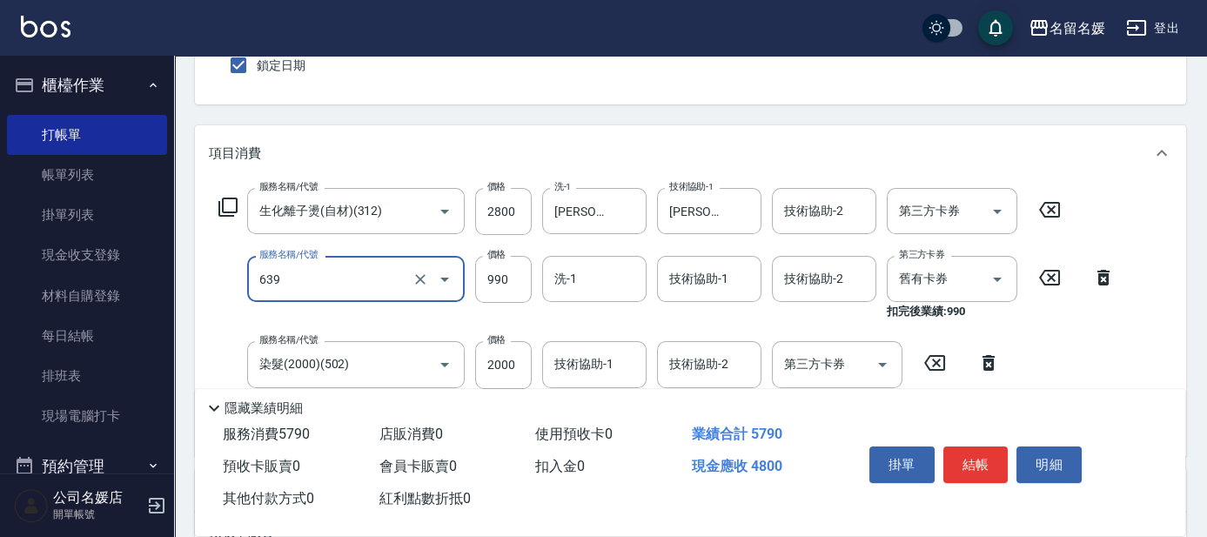
drag, startPoint x: 350, startPoint y: 276, endPoint x: 366, endPoint y: 284, distance: 18.3
click at [350, 277] on input "639" at bounding box center [331, 279] width 153 height 30
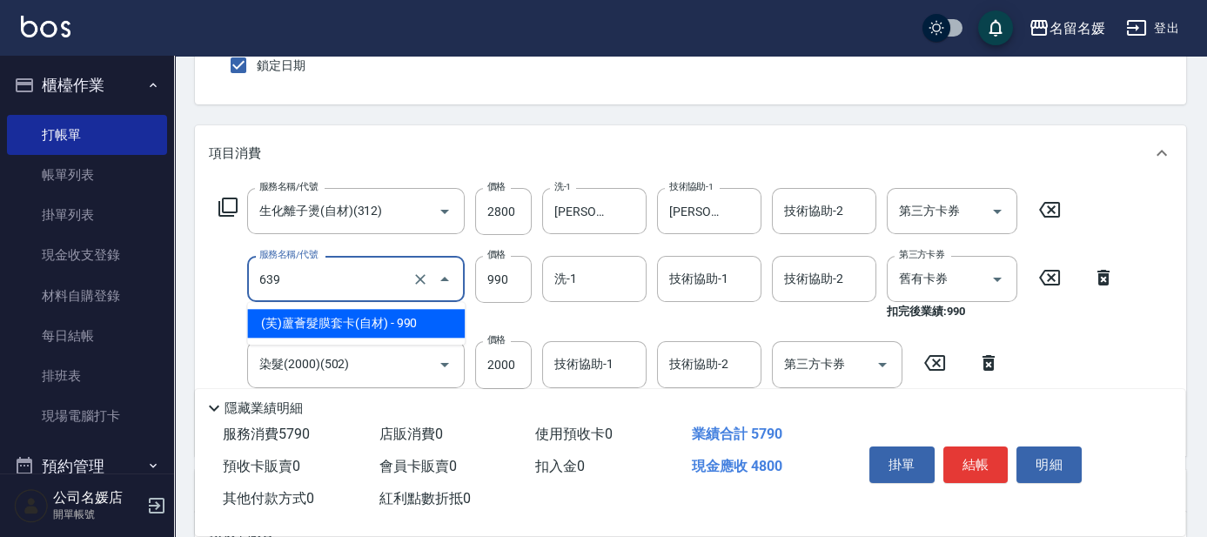
click at [383, 325] on span "(芙)蘆薈髮膜套卡(自材) - 990" at bounding box center [356, 323] width 218 height 29
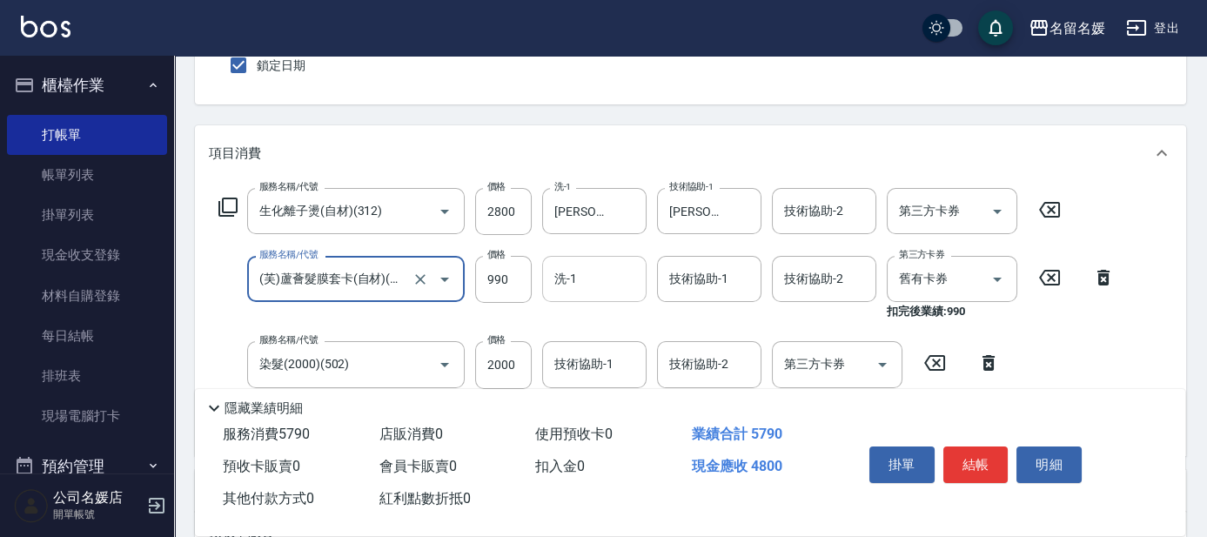
type input "(芙)蘆薈髮膜套卡(自材)(639)"
click at [613, 285] on input "洗-1" at bounding box center [594, 279] width 89 height 30
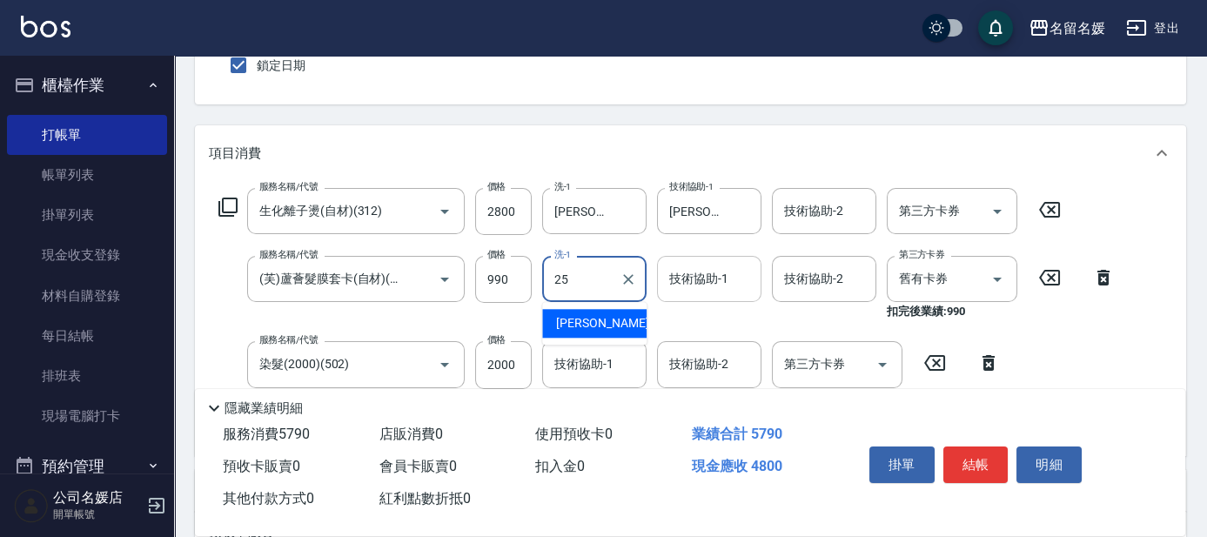
drag, startPoint x: 600, startPoint y: 320, endPoint x: 708, endPoint y: 268, distance: 119.9
click at [609, 313] on div "[PERSON_NAME]-25" at bounding box center [594, 323] width 104 height 29
type input "[PERSON_NAME]-25"
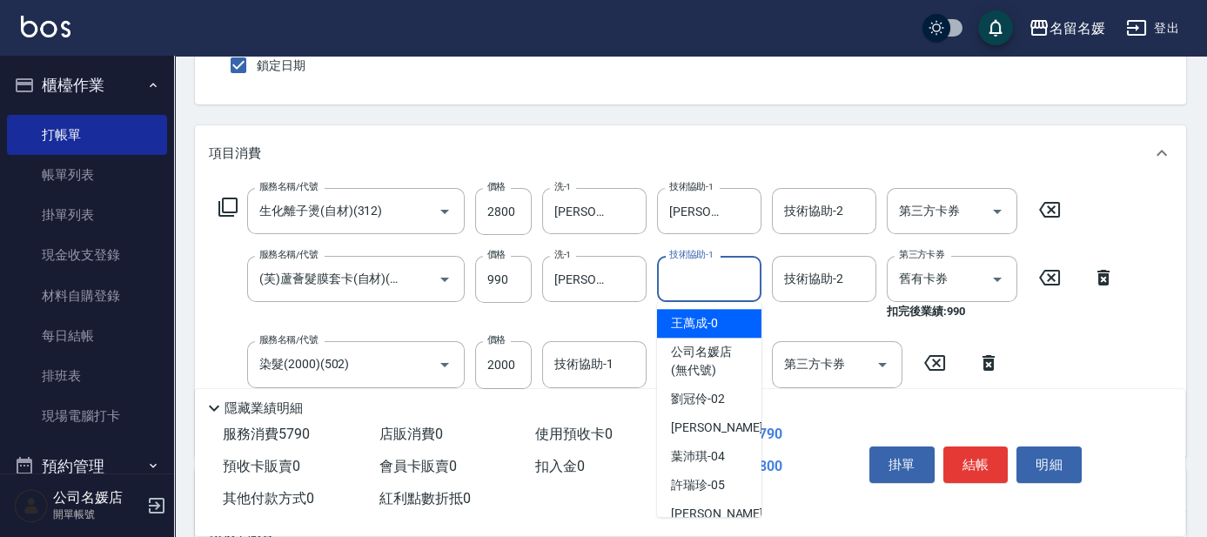
click at [711, 272] on div "技術協助-1 技術協助-1" at bounding box center [709, 279] width 104 height 46
type input "5"
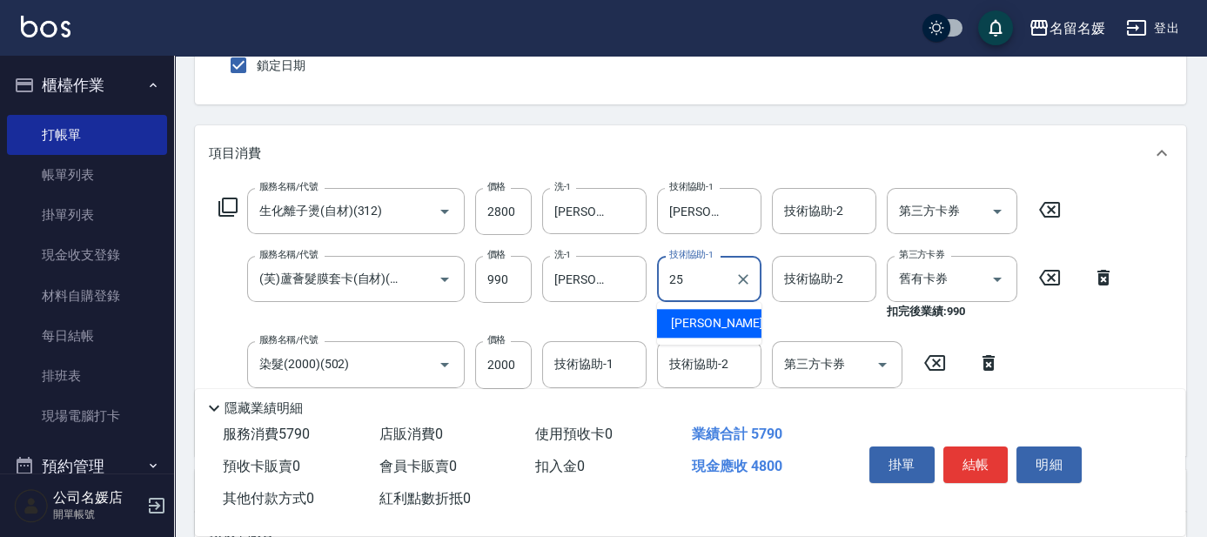
click at [701, 319] on span "[PERSON_NAME]-25" at bounding box center [726, 323] width 110 height 18
type input "[PERSON_NAME]-25"
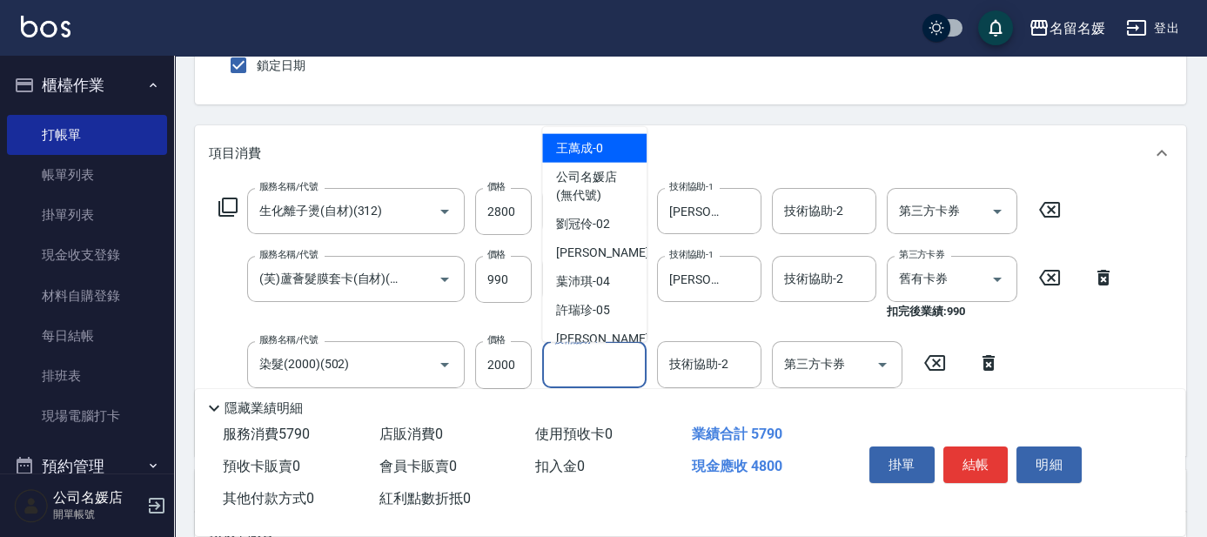
click at [601, 377] on input "技術協助-1" at bounding box center [594, 364] width 89 height 30
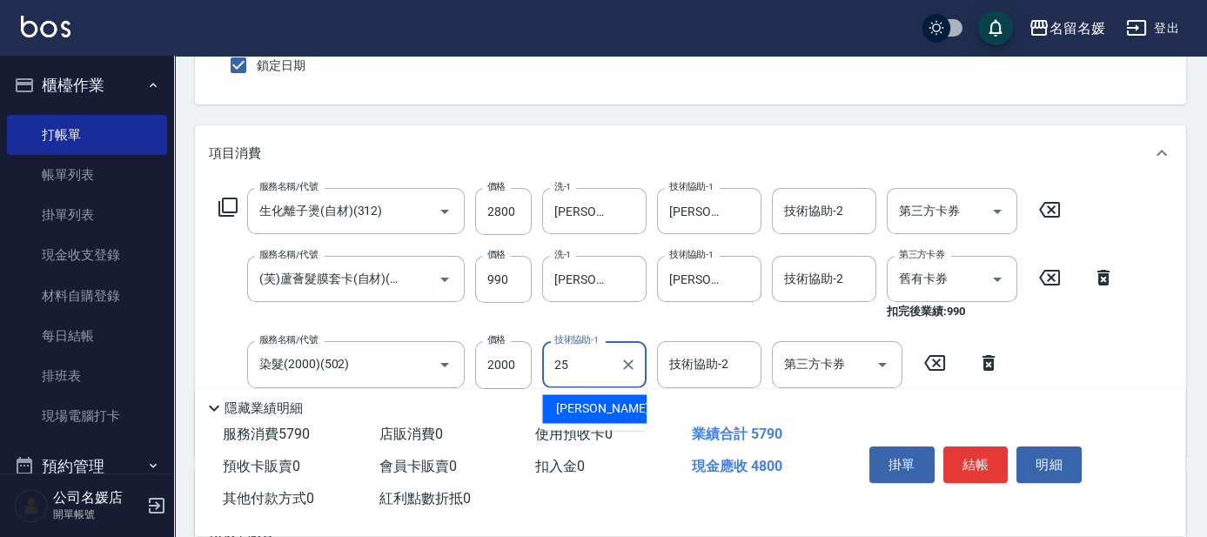
click at [608, 412] on span "[PERSON_NAME]-25" at bounding box center [611, 409] width 110 height 18
type input "[PERSON_NAME]-25"
click at [698, 365] on div "技術協助-2 技術協助-2" at bounding box center [709, 364] width 104 height 46
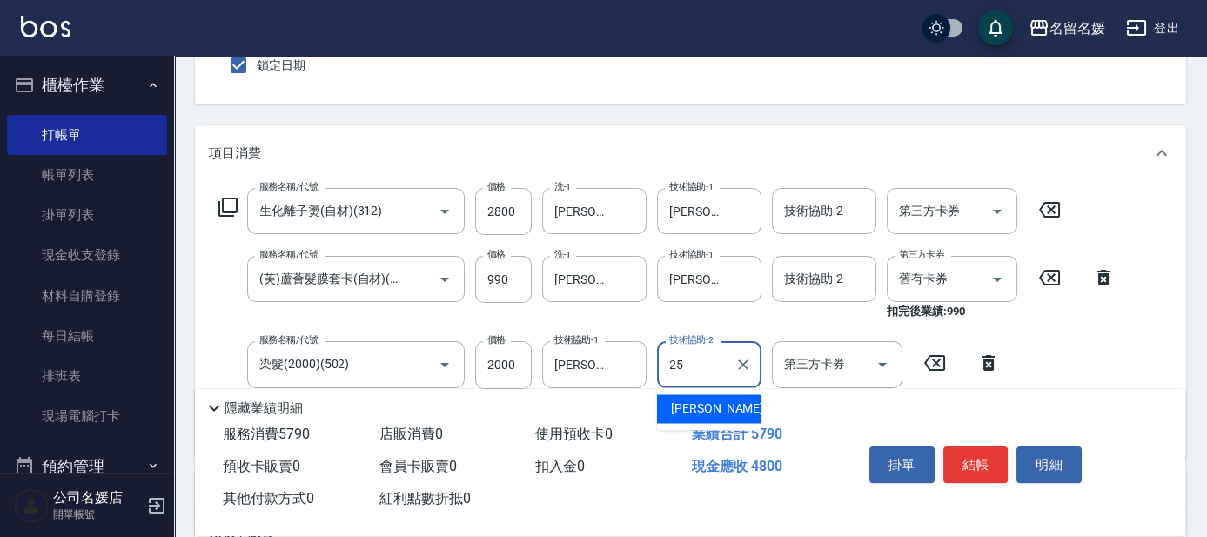
click at [719, 402] on span "[PERSON_NAME]-25" at bounding box center [726, 409] width 110 height 18
type input "[PERSON_NAME]-25"
click at [481, 208] on input "2800" at bounding box center [503, 211] width 57 height 47
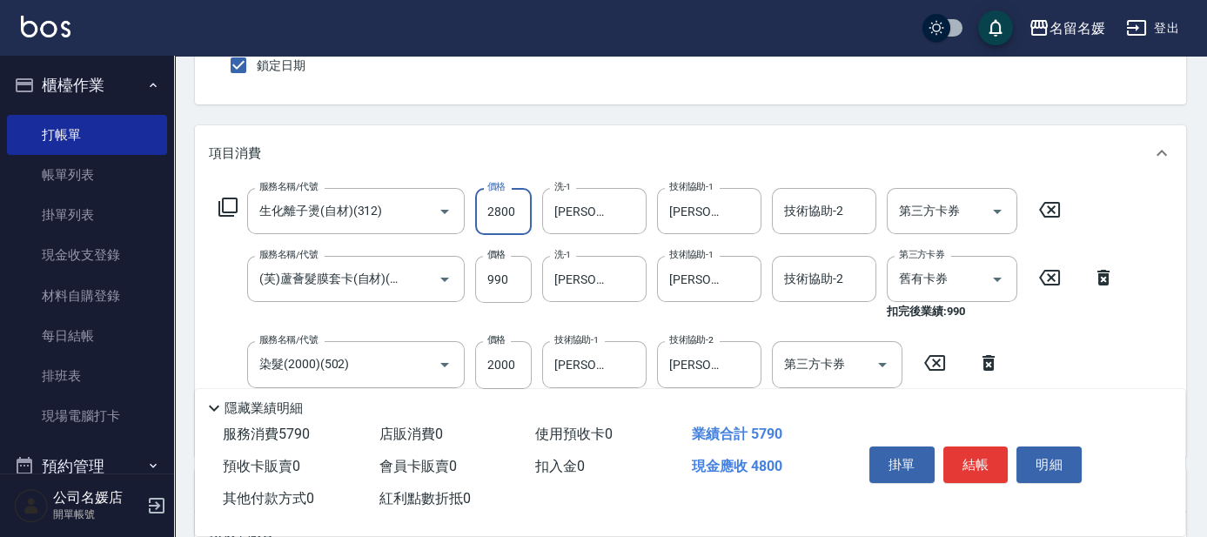
click at [481, 216] on input "2800" at bounding box center [503, 211] width 57 height 47
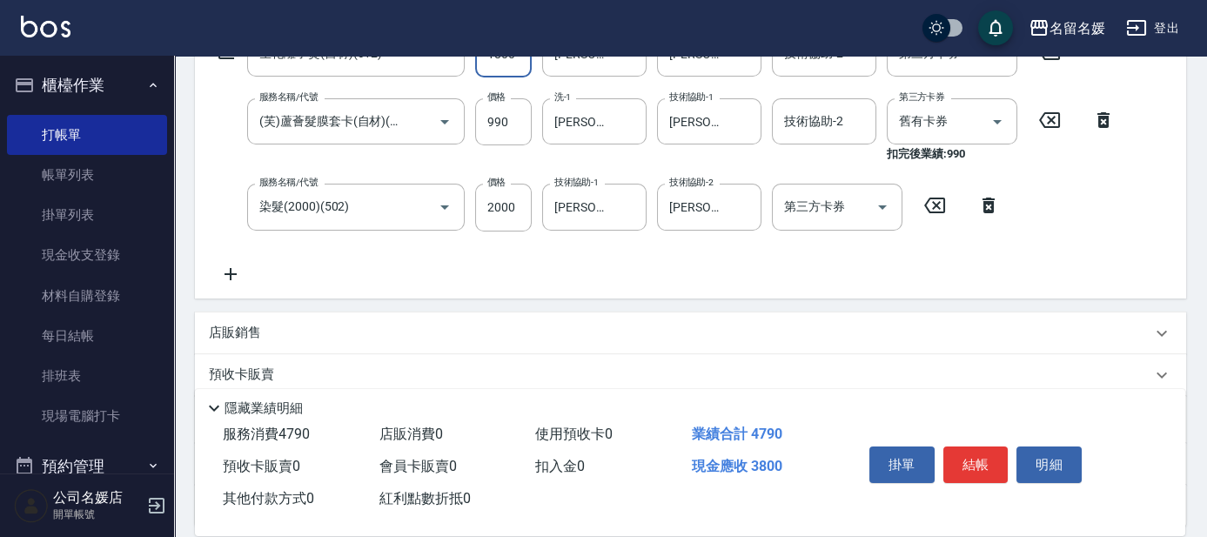
scroll to position [315, 0]
type input "1800"
click at [228, 261] on div "服務名稱/代號 生化離子燙(自材)(312) 服務名稱/代號 價格 1800 價格 洗-1 [PERSON_NAME]-25 洗-1 技術協助-1 [PERS…" at bounding box center [667, 156] width 917 height 253
click at [234, 272] on icon at bounding box center [231, 273] width 44 height 21
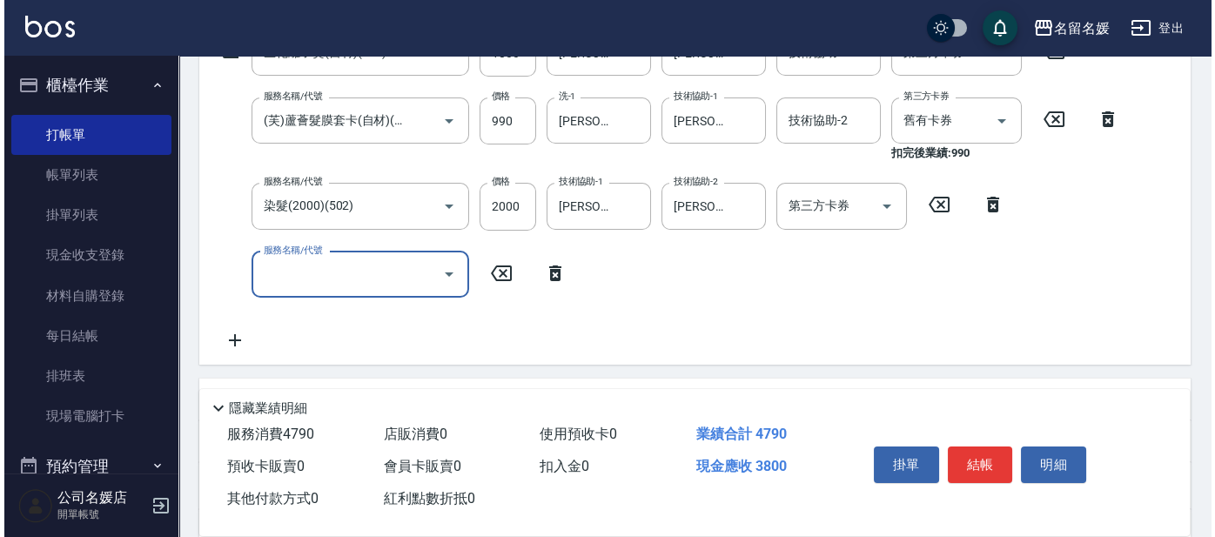
scroll to position [0, 0]
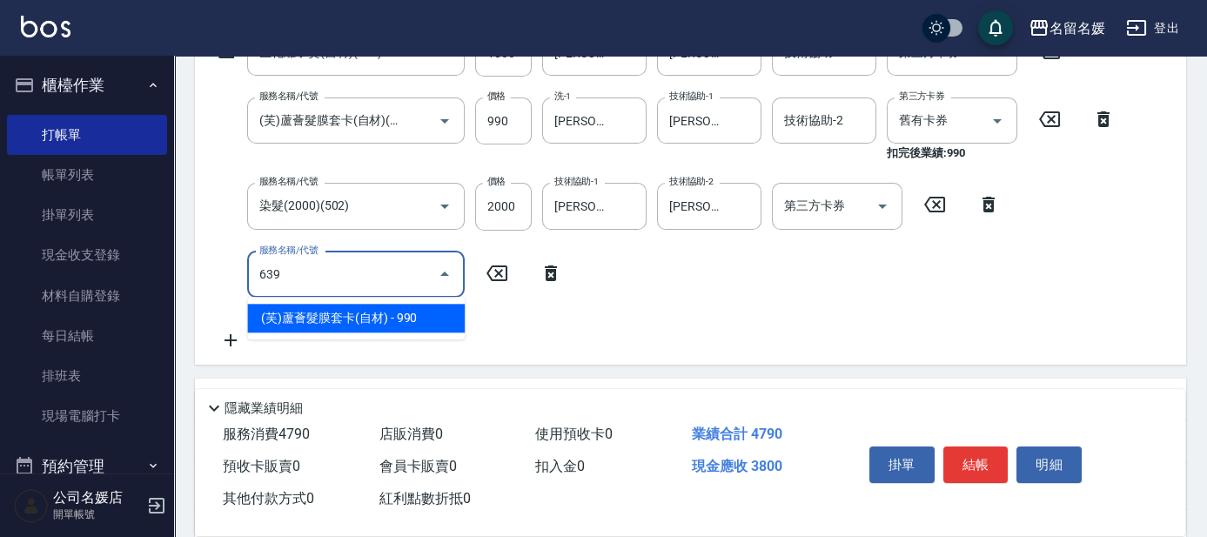
click at [408, 328] on span "(芙)蘆薈髮膜套卡(自材) - 990" at bounding box center [356, 318] width 218 height 29
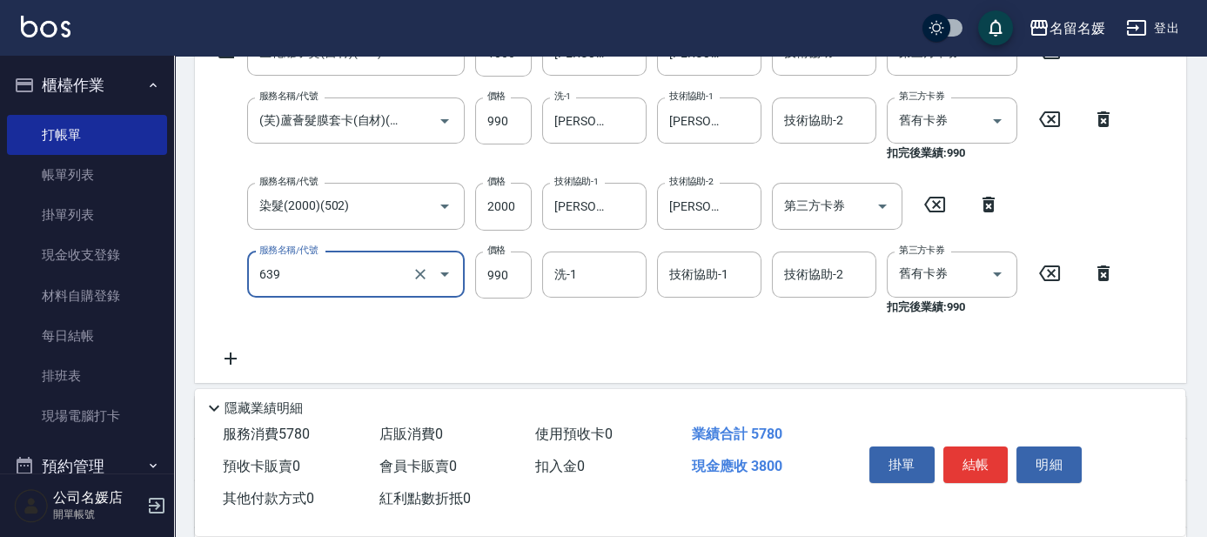
drag, startPoint x: 362, startPoint y: 278, endPoint x: 358, endPoint y: 295, distance: 17.9
click at [358, 295] on div "639 服務名稱/代號" at bounding box center [356, 275] width 218 height 46
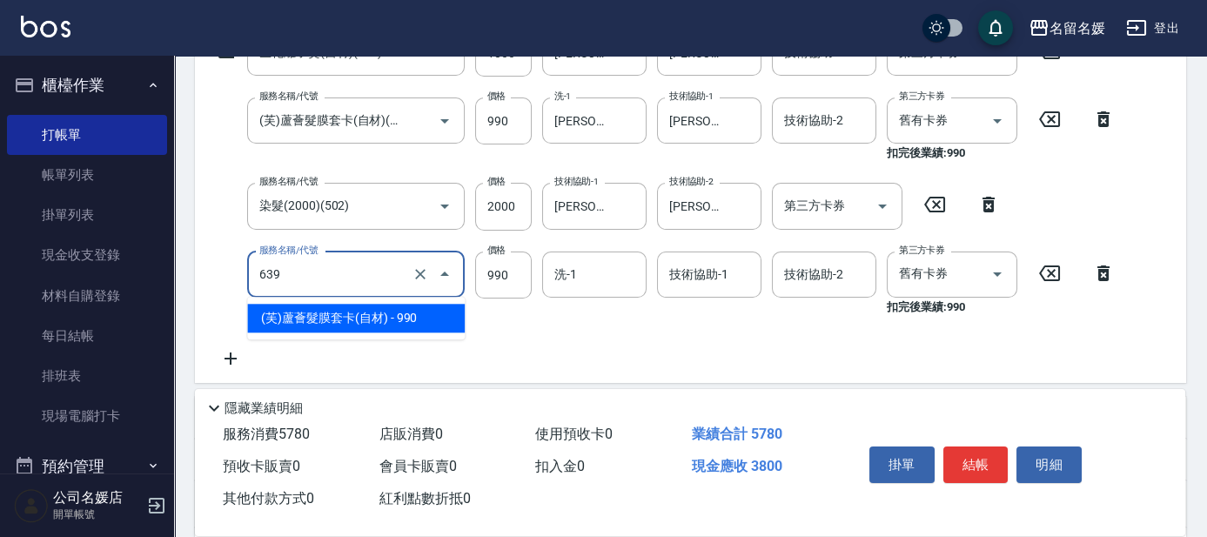
drag, startPoint x: 370, startPoint y: 314, endPoint x: 457, endPoint y: 279, distance: 94.1
click at [428, 291] on body "名留名媛 登出 櫃檯作業 打帳單 帳單列表 掛單列表 現金收支登錄 材料自購登錄 每日結帳 排班表 現場電腦打卡 預約管理 預約管理 單日預約紀錄 單週預約紀…" at bounding box center [603, 231] width 1207 height 1092
click at [592, 292] on div "洗-1" at bounding box center [594, 275] width 104 height 46
type input "(芙)蘆薈髮膜套卡(自材)(639)"
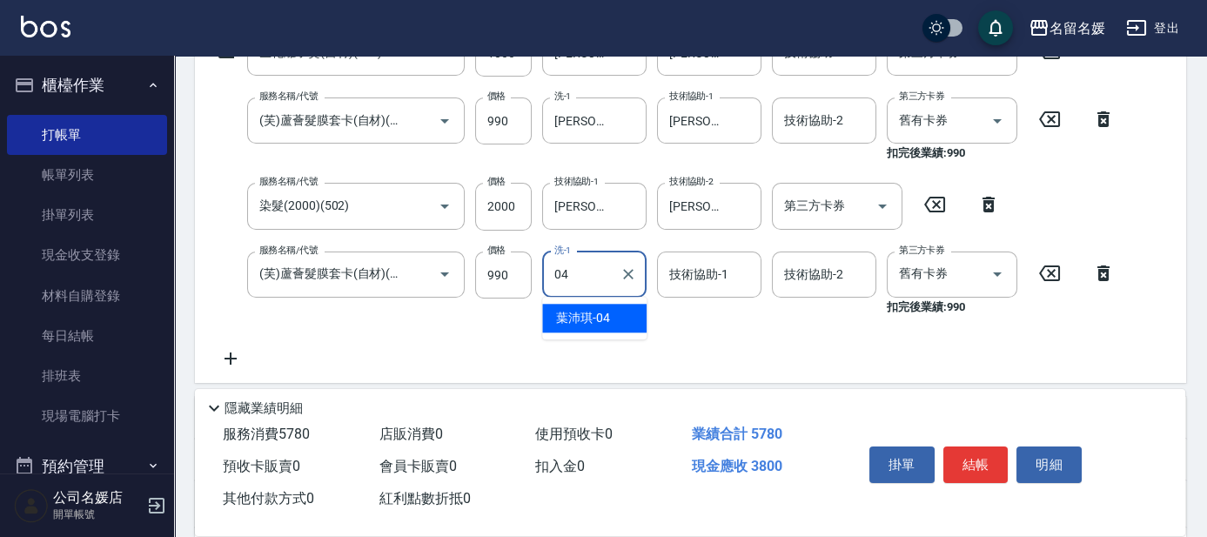
drag, startPoint x: 601, startPoint y: 312, endPoint x: 715, endPoint y: 265, distance: 123.3
click at [602, 312] on span "[PERSON_NAME]-04" at bounding box center [583, 318] width 54 height 18
type input "[PERSON_NAME]-04"
click at [711, 279] on div "技術協助-1 技術協助-1" at bounding box center [709, 275] width 104 height 46
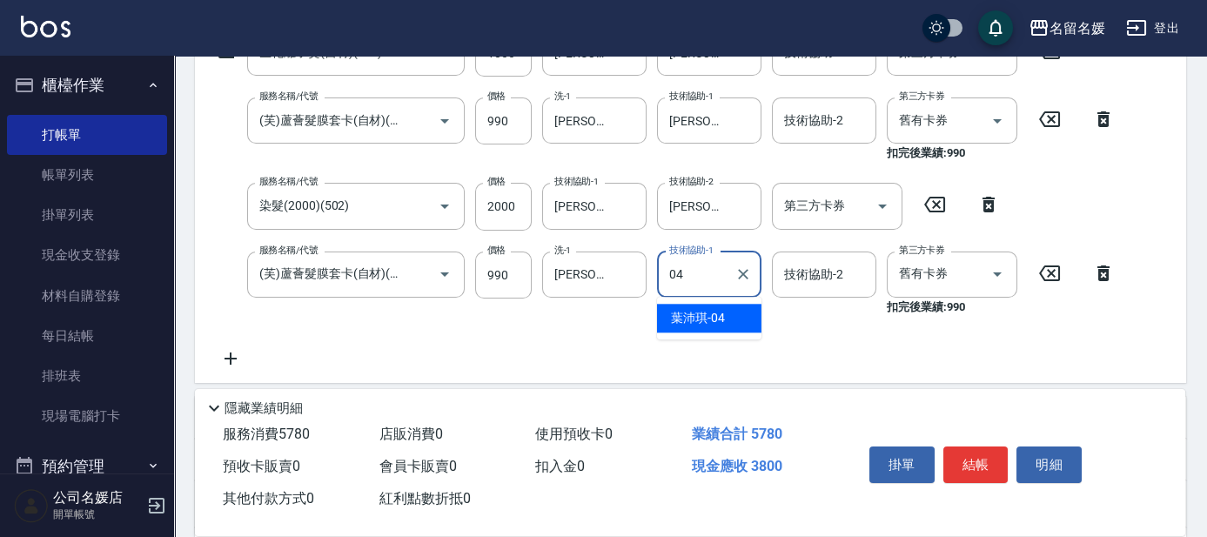
click at [718, 312] on span "[PERSON_NAME]-04" at bounding box center [698, 318] width 54 height 18
type input "[PERSON_NAME]-04"
drag, startPoint x: 980, startPoint y: 465, endPoint x: 696, endPoint y: 456, distance: 284.8
click at [979, 465] on button "結帳" at bounding box center [976, 465] width 65 height 37
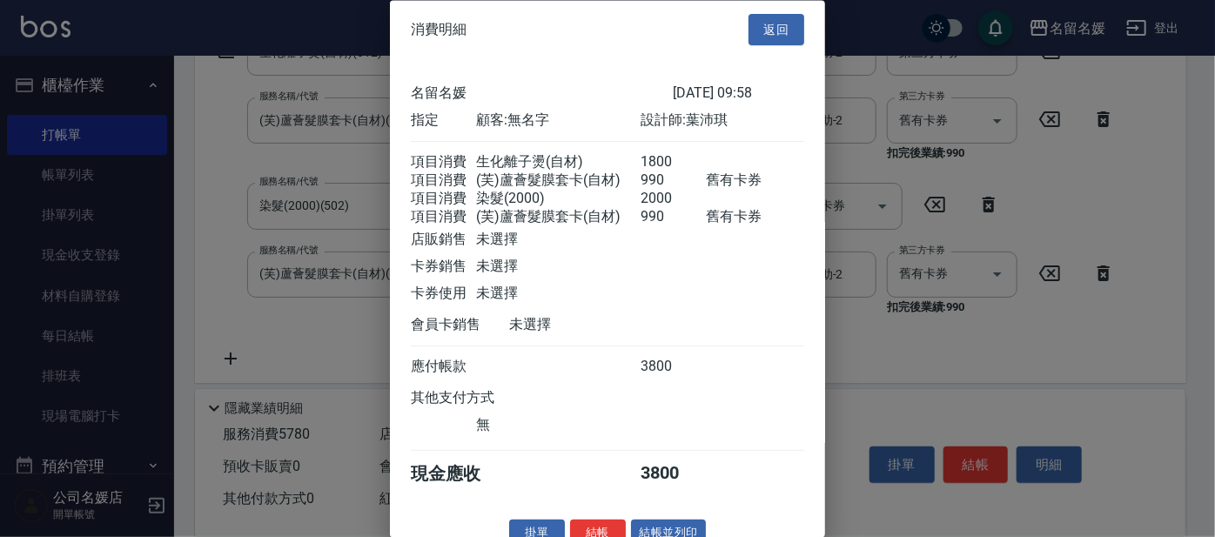
scroll to position [45, 0]
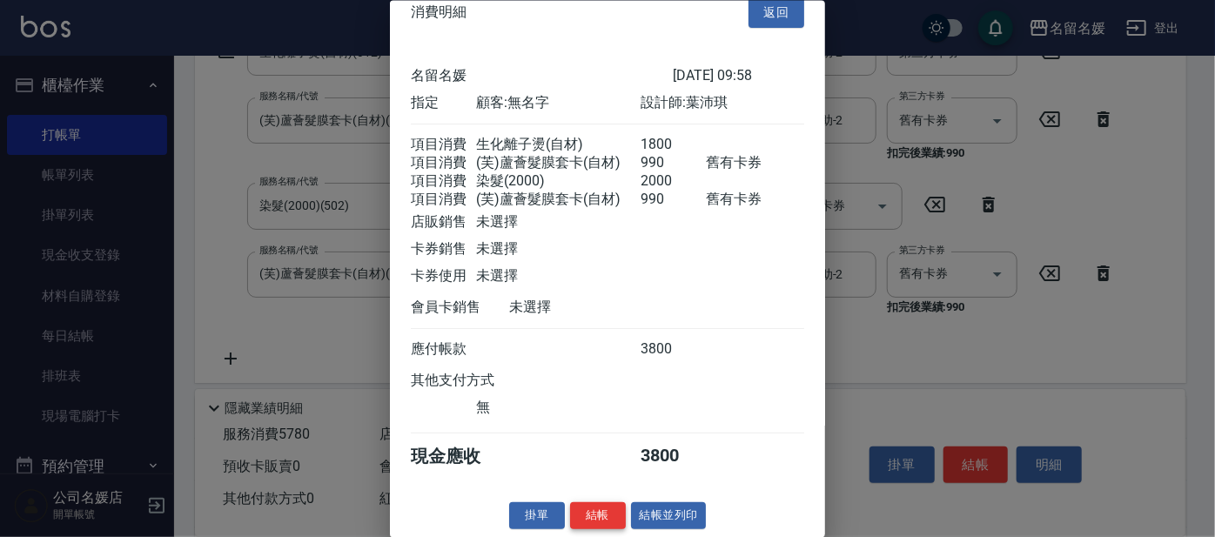
click at [605, 518] on button "結帳" at bounding box center [598, 515] width 56 height 27
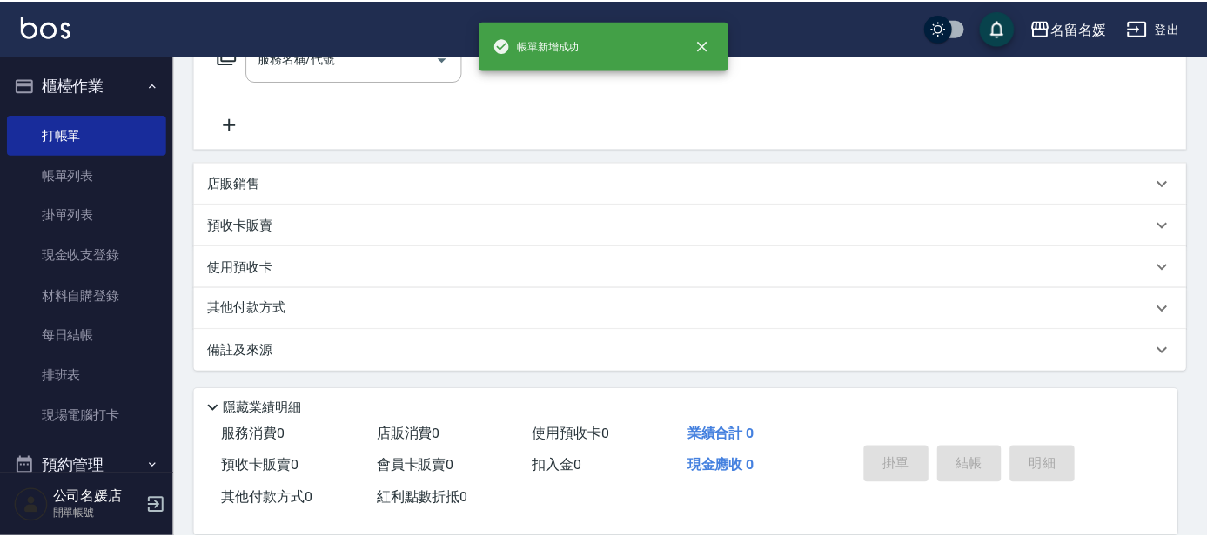
scroll to position [0, 0]
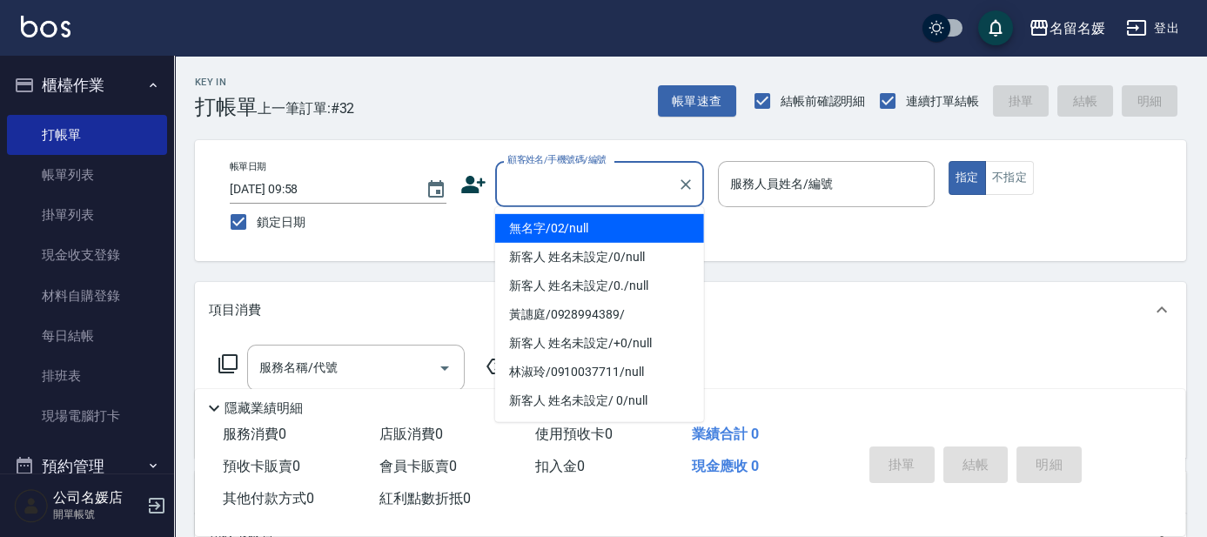
click at [579, 174] on div "顧客姓名/手機號碼/編號 顧客姓名/手機號碼/編號" at bounding box center [599, 184] width 209 height 46
click at [575, 225] on li "無名字/02/null" at bounding box center [599, 228] width 209 height 29
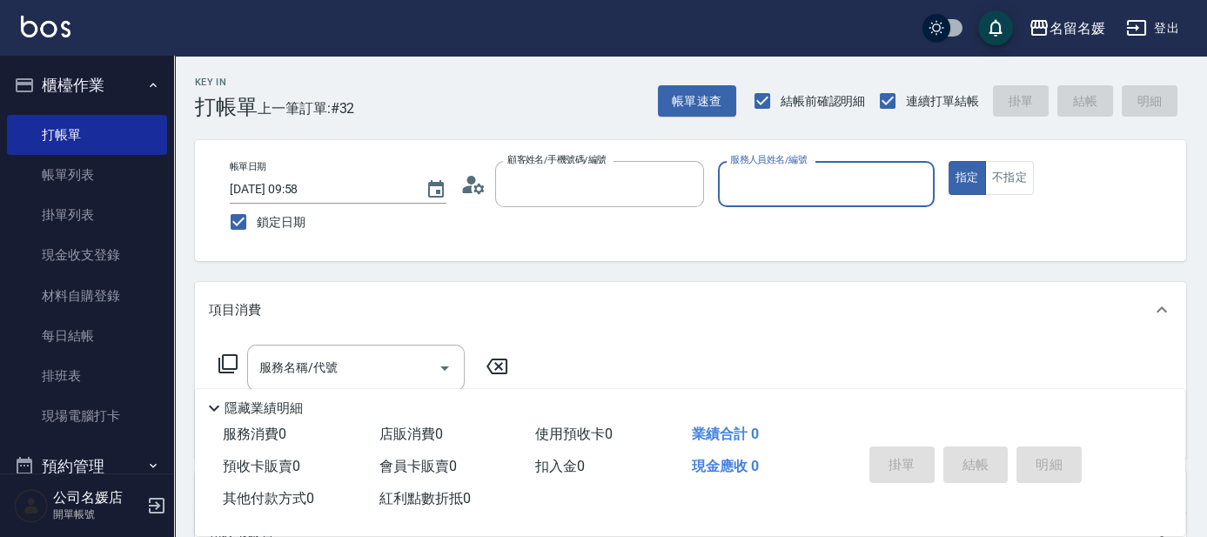
type input "無名字/02/null"
click at [756, 166] on label "服務人員姓名/編號" at bounding box center [768, 159] width 77 height 13
click at [756, 178] on input "服務人員姓名/編號" at bounding box center [826, 184] width 201 height 30
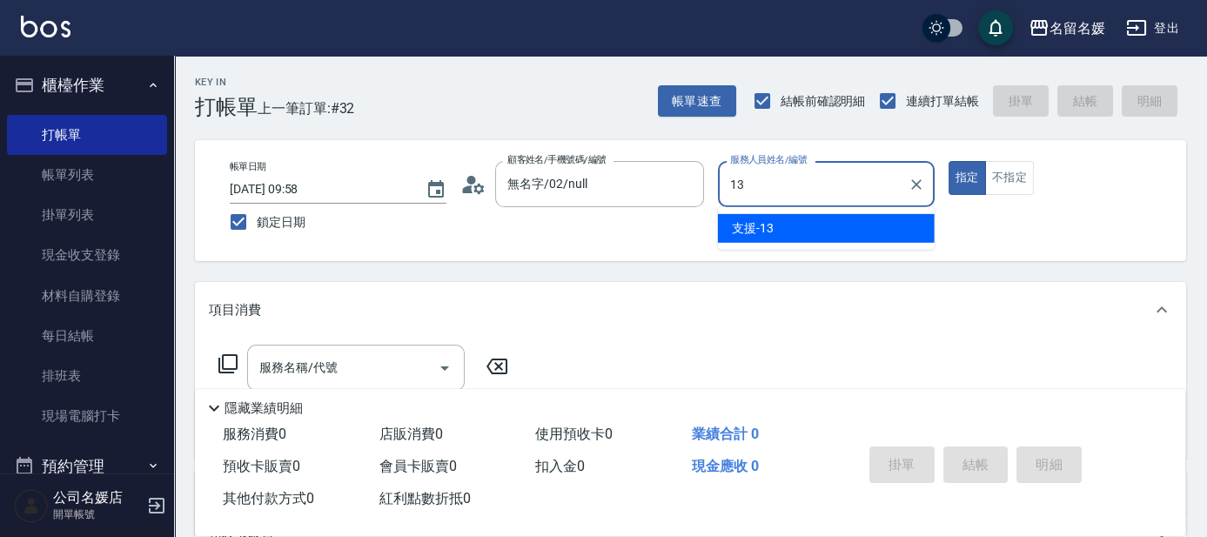
type input "支援-13"
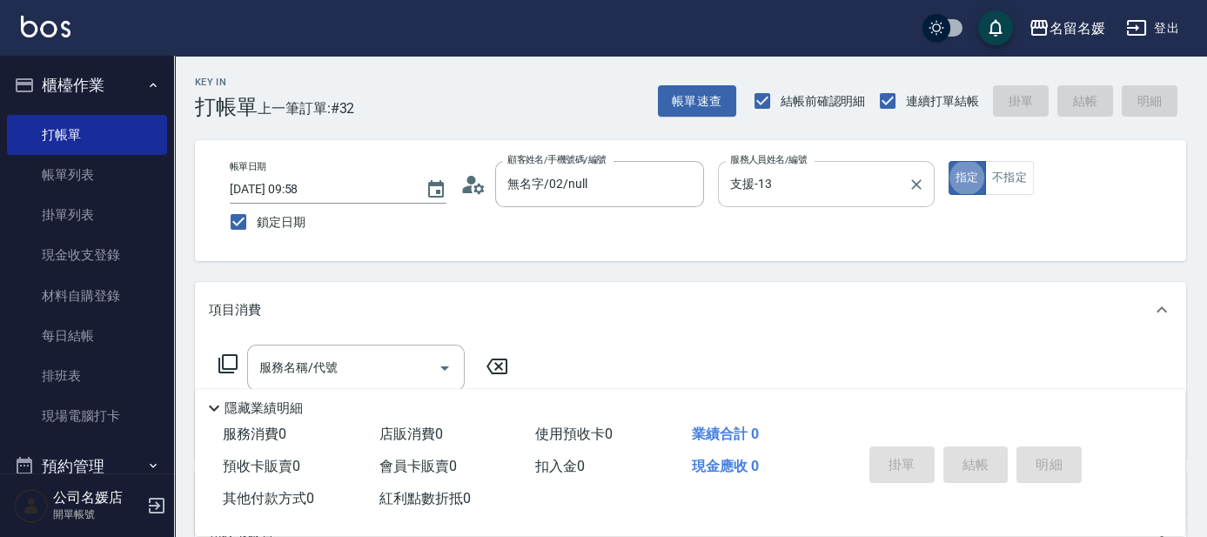
type button "true"
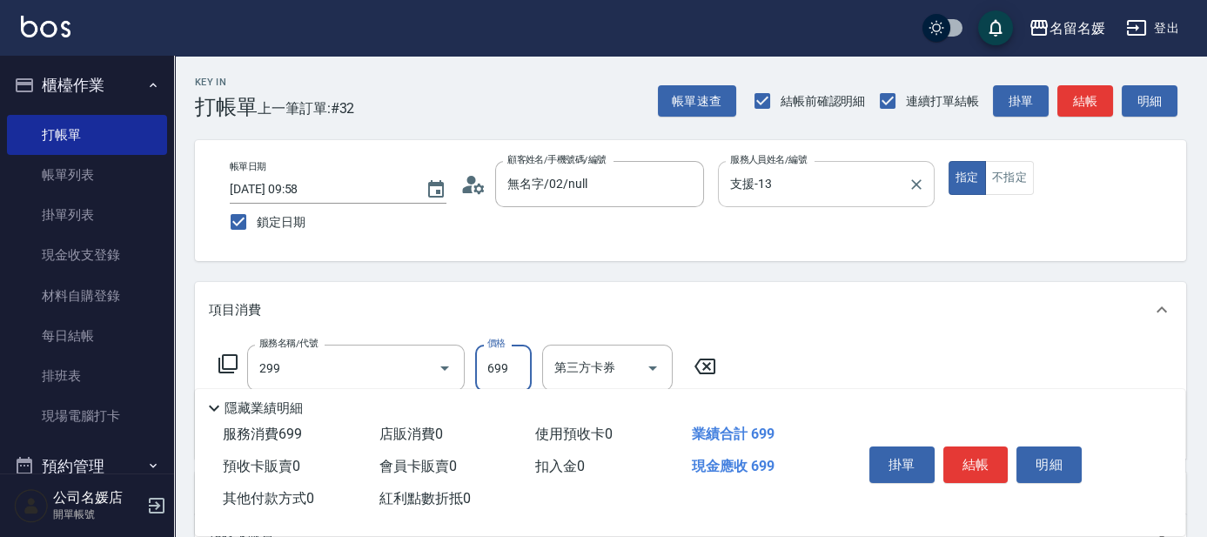
type input "滾珠洗髮699(299)"
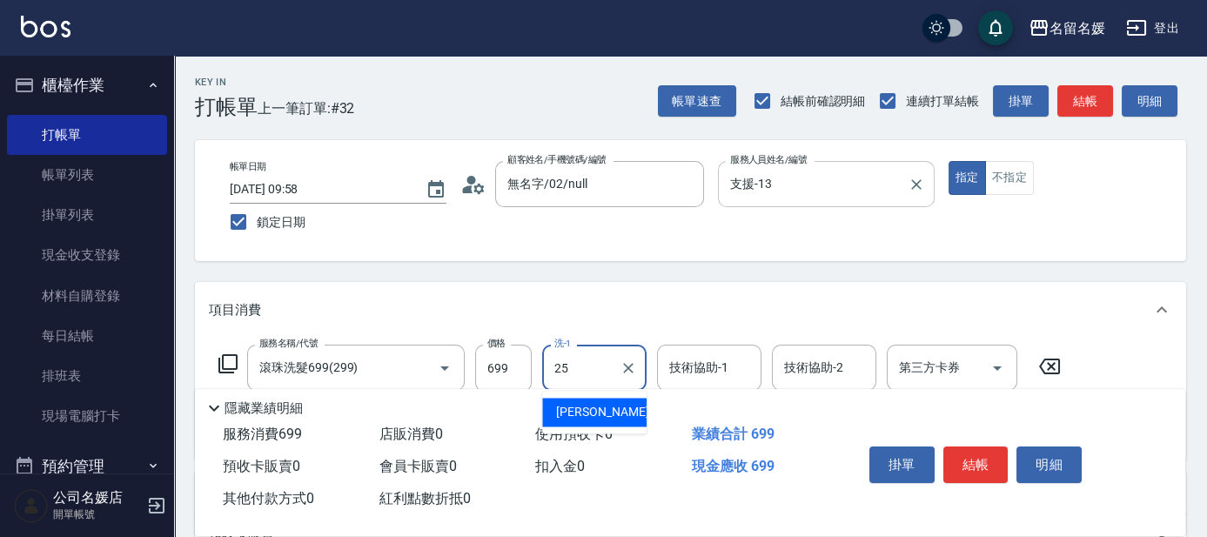
type input "[PERSON_NAME]-25"
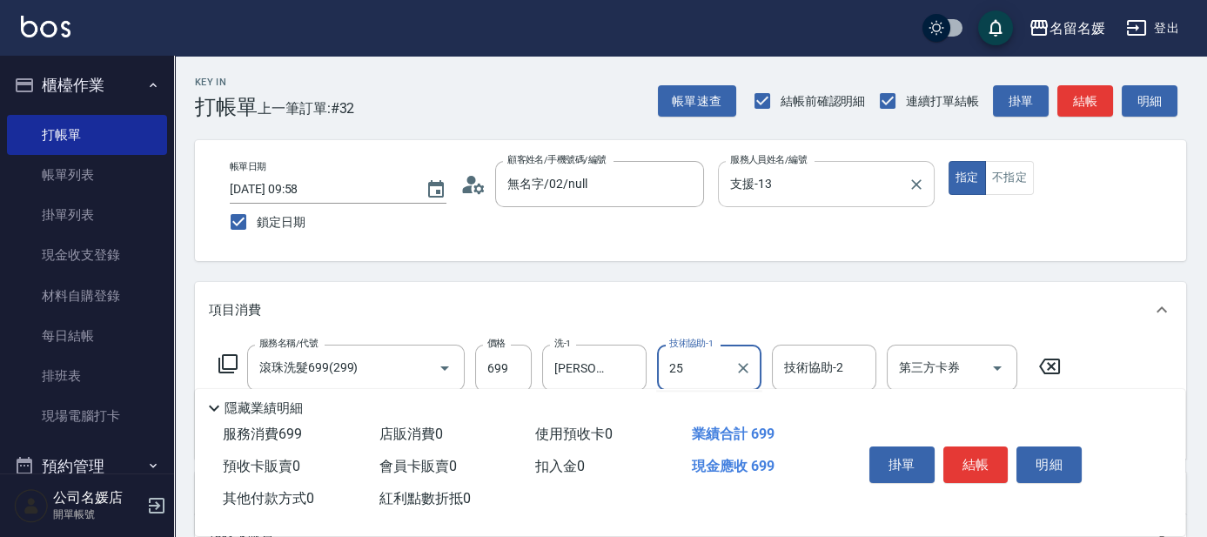
type input "[PERSON_NAME]-25"
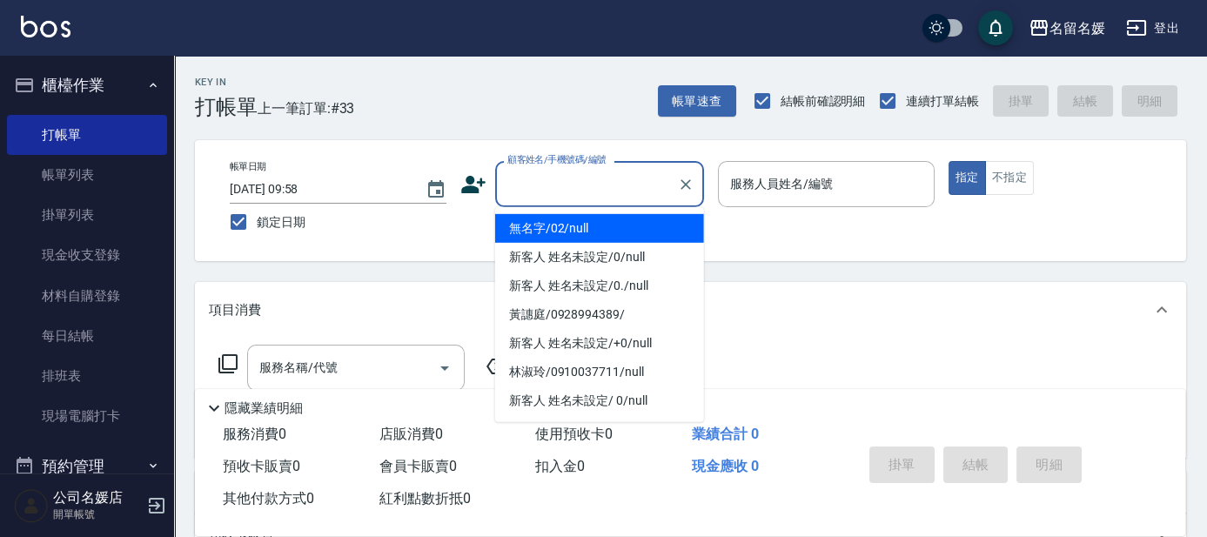
click at [601, 182] on input "顧客姓名/手機號碼/編號" at bounding box center [586, 184] width 167 height 30
click at [605, 230] on li "無名字/02/null" at bounding box center [599, 228] width 209 height 29
type input "無名字/02/null"
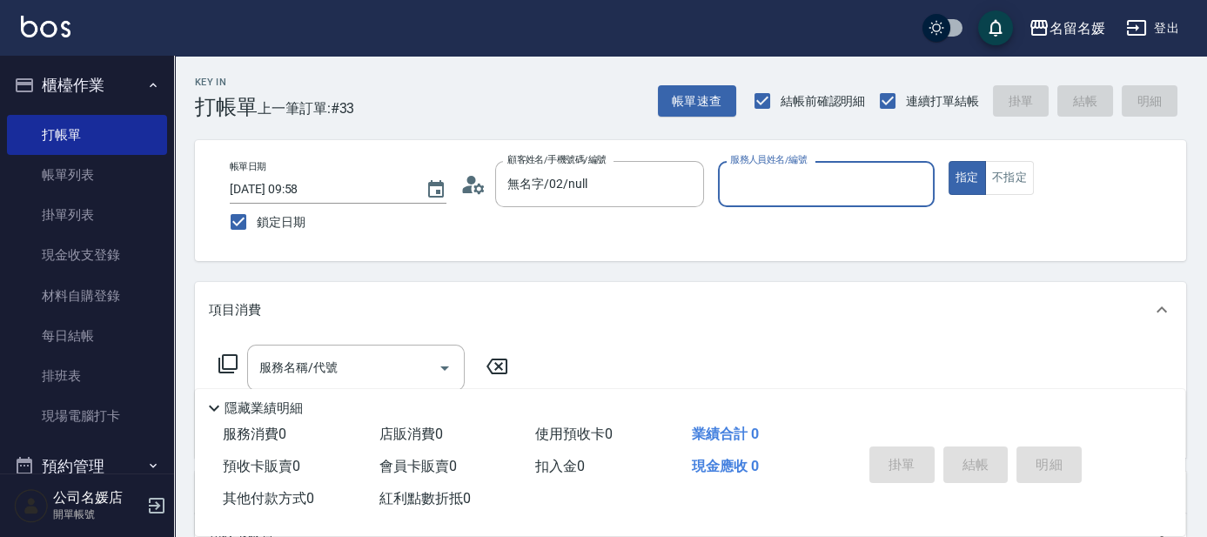
click at [836, 207] on div "服務人員姓名/編號 服務人員姓名/編號" at bounding box center [826, 184] width 217 height 46
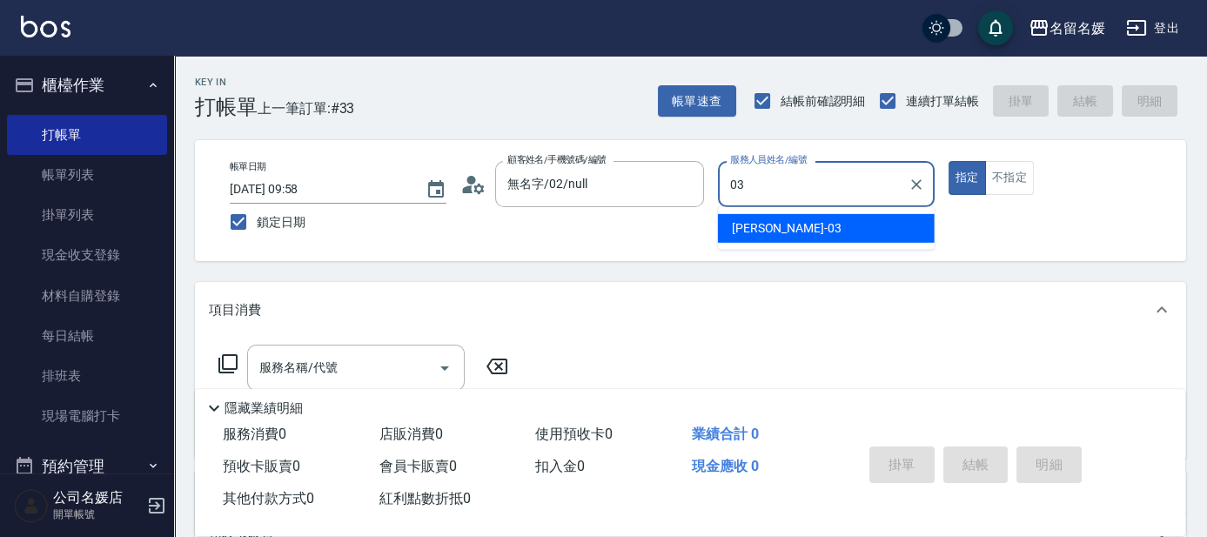
type input "[PERSON_NAME]-03"
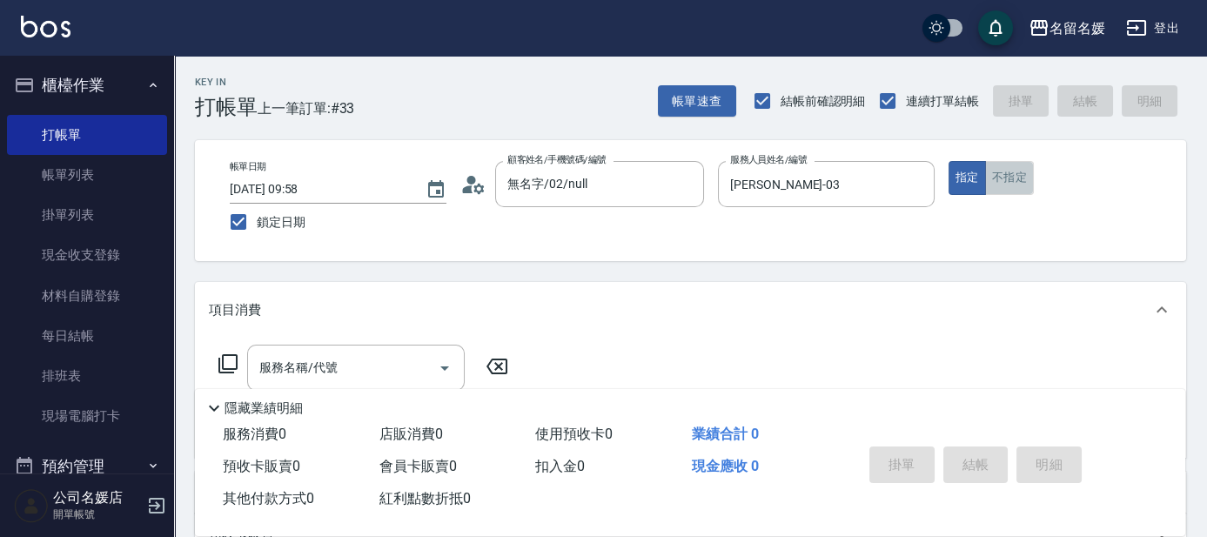
click at [1013, 175] on button "不指定" at bounding box center [1009, 178] width 49 height 34
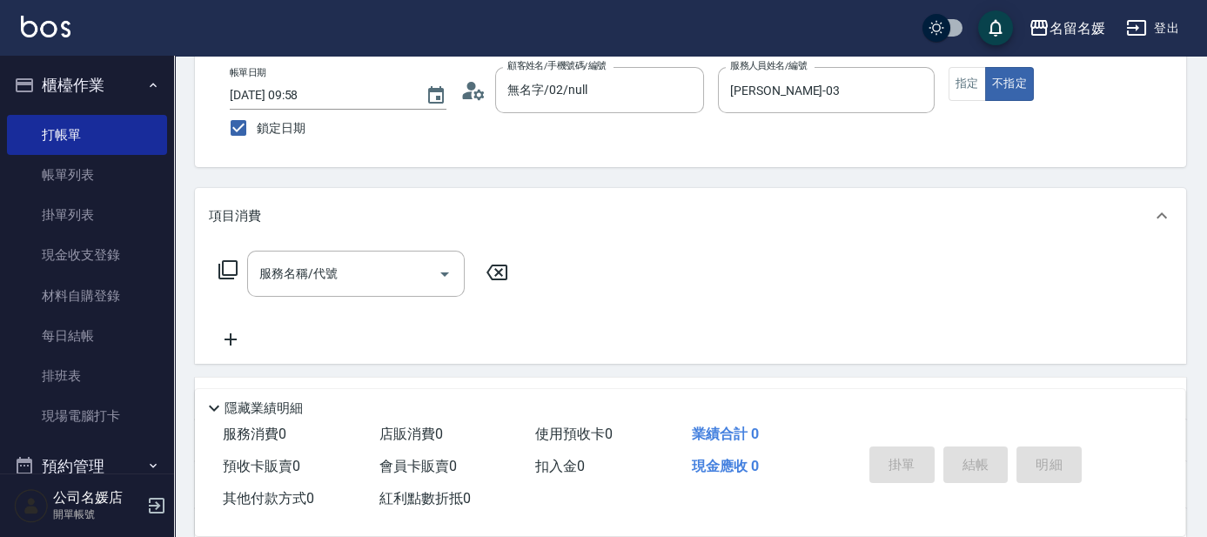
scroll to position [158, 0]
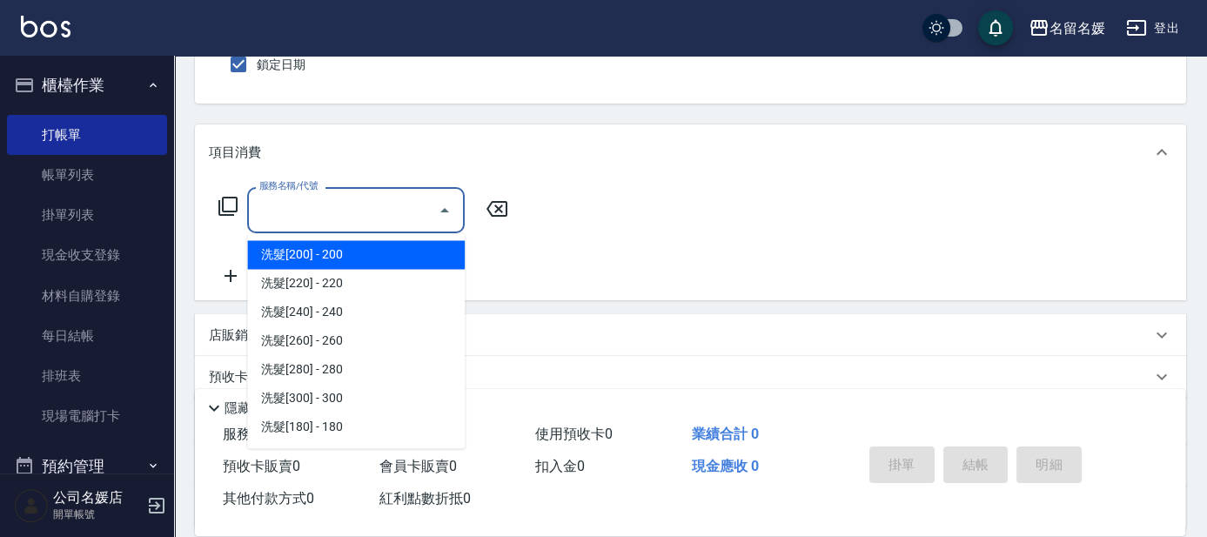
click at [338, 224] on input "服務名稱/代號" at bounding box center [343, 210] width 176 height 30
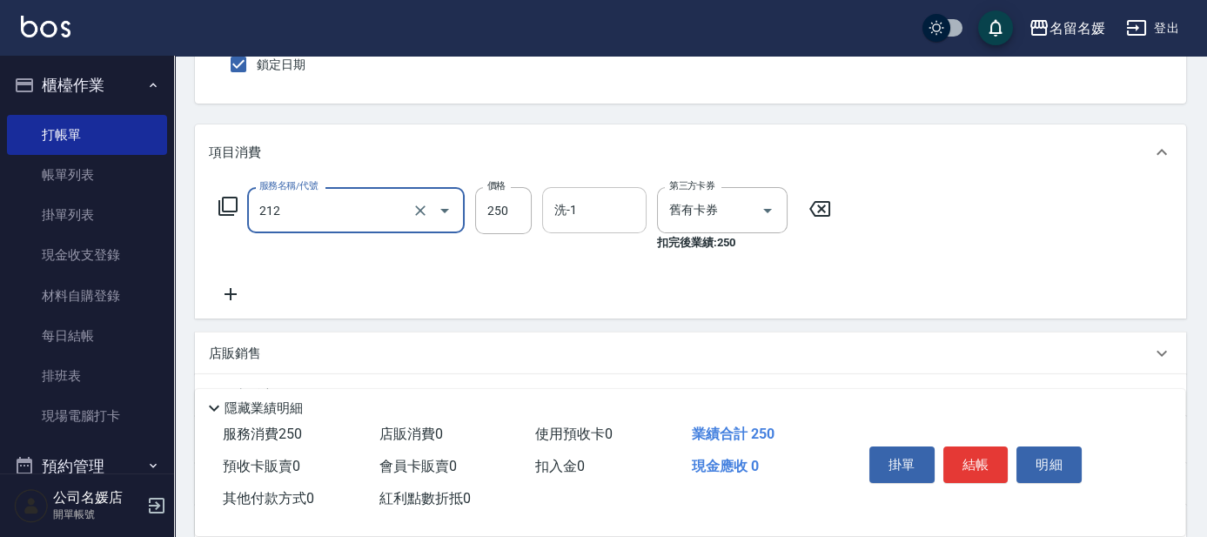
click at [619, 209] on input "洗-1" at bounding box center [594, 210] width 89 height 30
type input "洗髮券-(卡)250(212)"
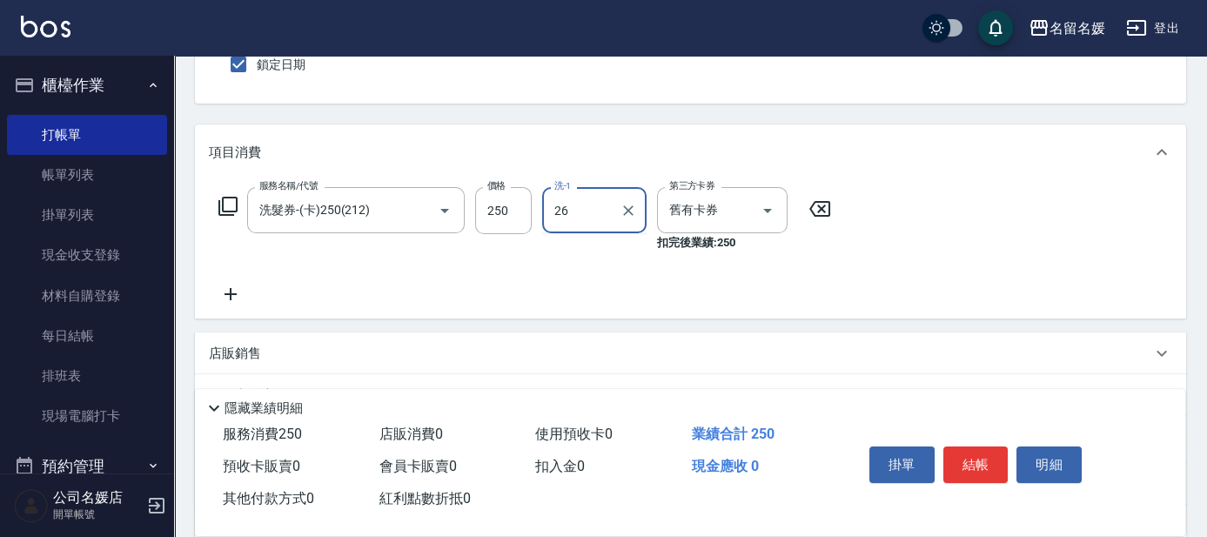
type input "[PERSON_NAME]-26"
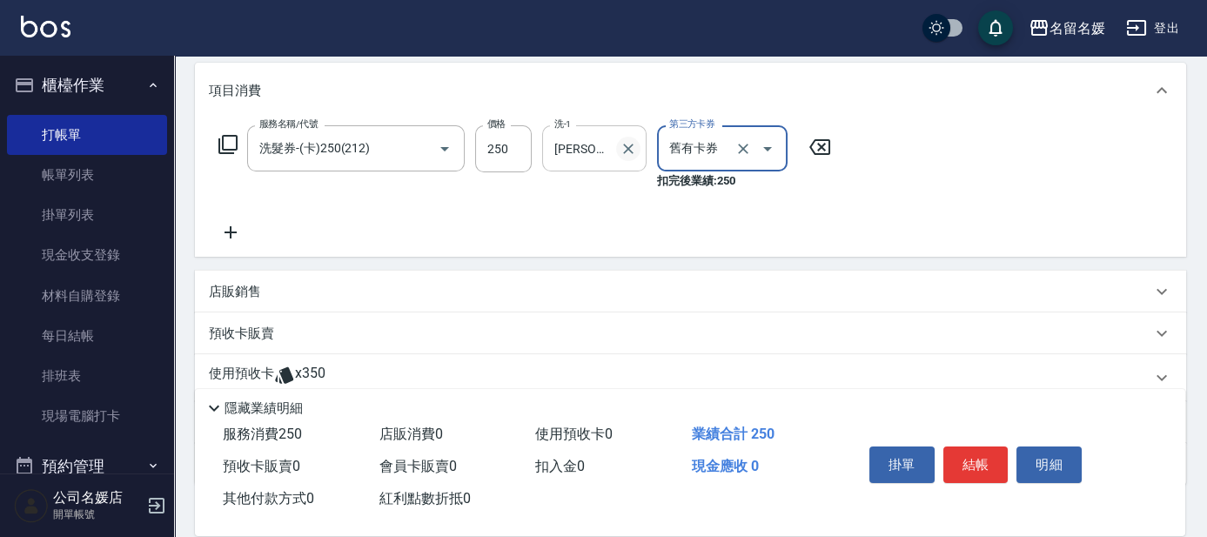
scroll to position [237, 0]
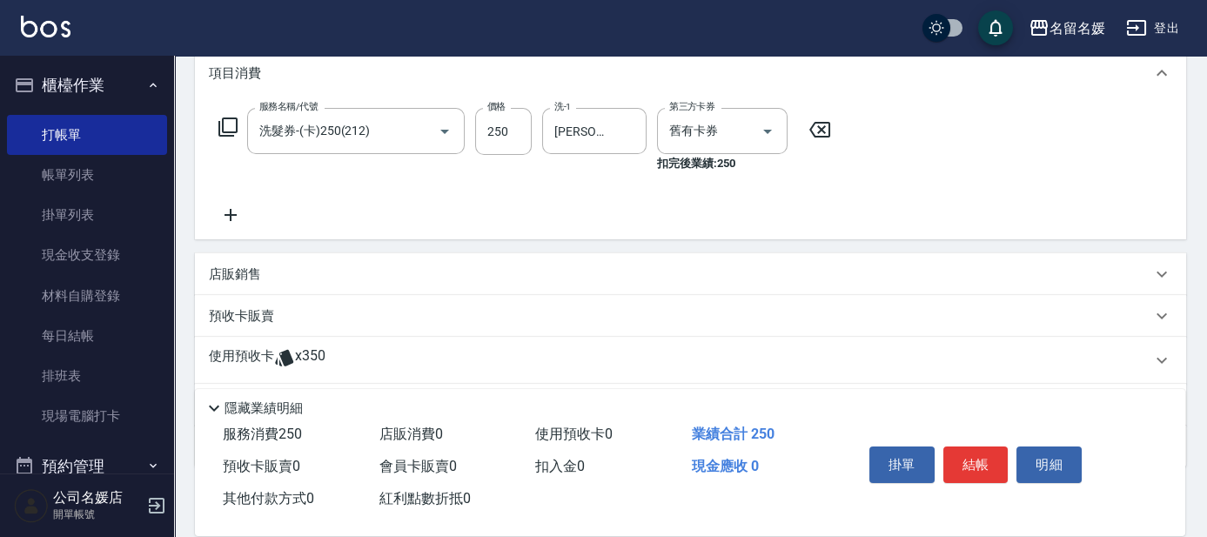
click at [233, 219] on icon at bounding box center [231, 215] width 44 height 21
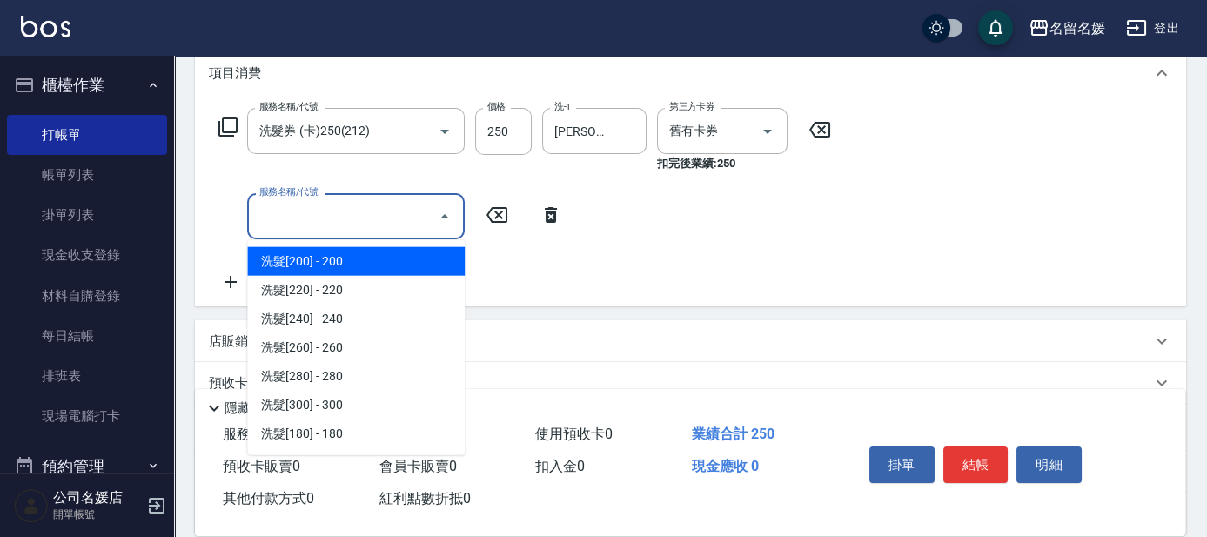
click at [339, 212] on input "服務名稱/代號" at bounding box center [343, 216] width 176 height 30
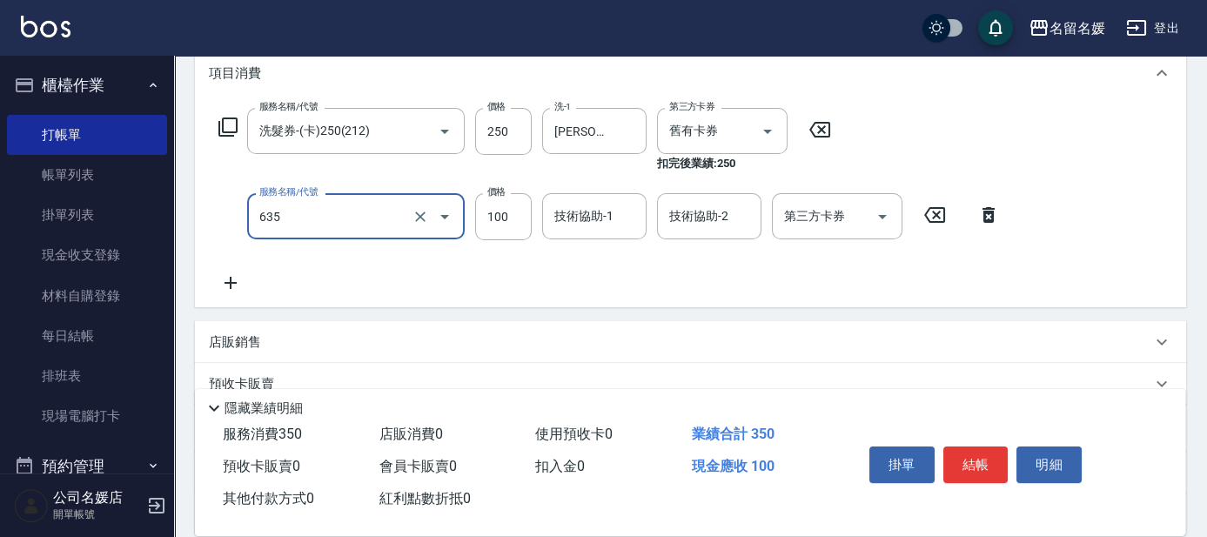
click at [585, 213] on div "技術協助-1 技術協助-1" at bounding box center [594, 216] width 104 height 46
type input "[PERSON_NAME].玻酸.晶膜.水療(635)"
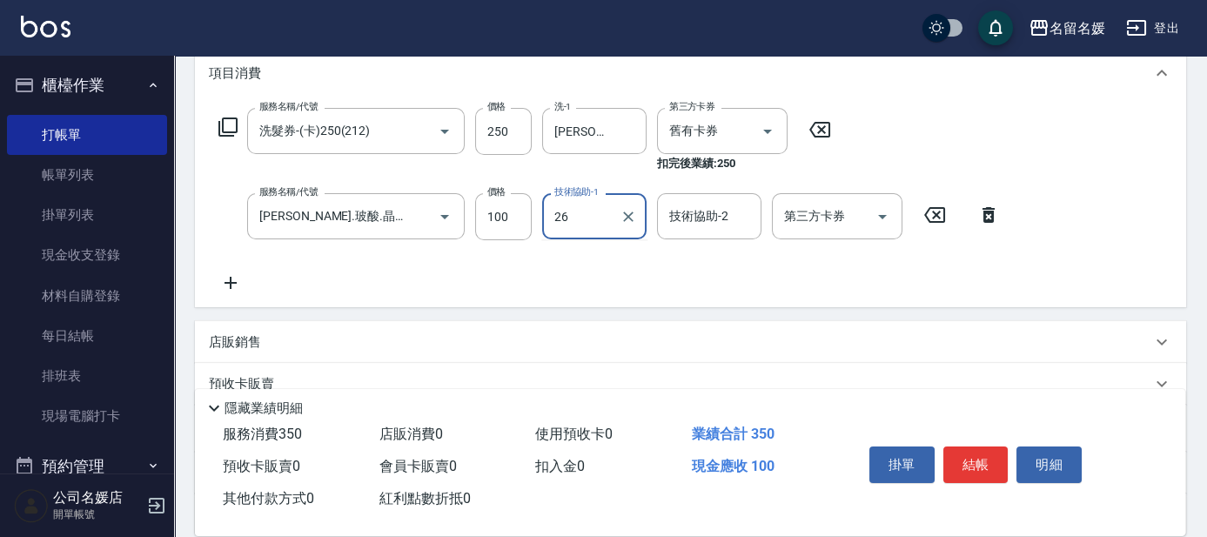
type input "[PERSON_NAME]-26"
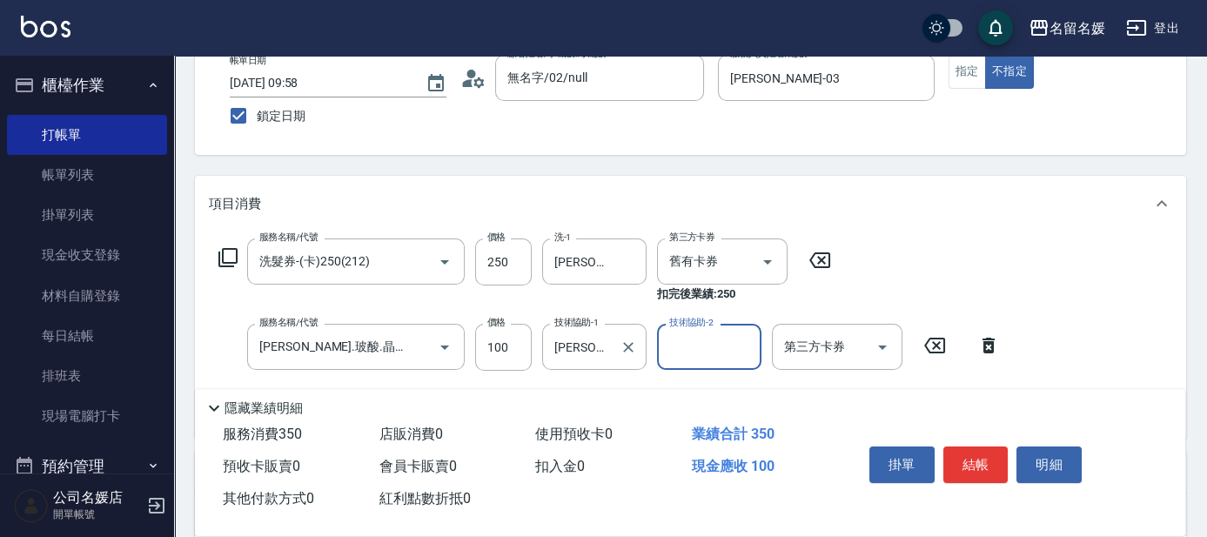
scroll to position [78, 0]
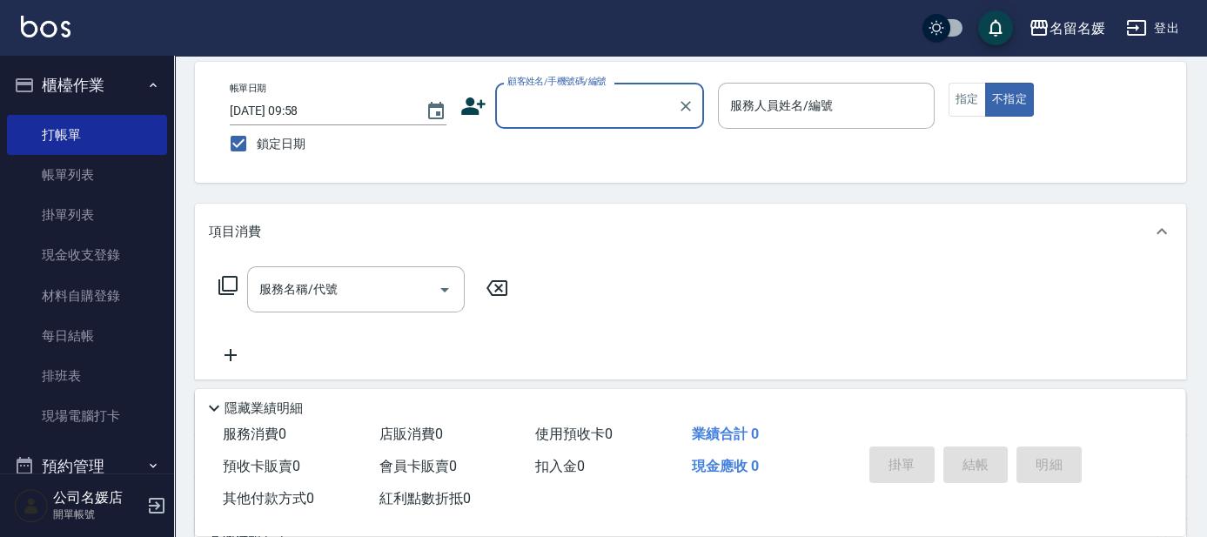
click at [586, 111] on input "顧客姓名/手機號碼/編號" at bounding box center [586, 106] width 167 height 30
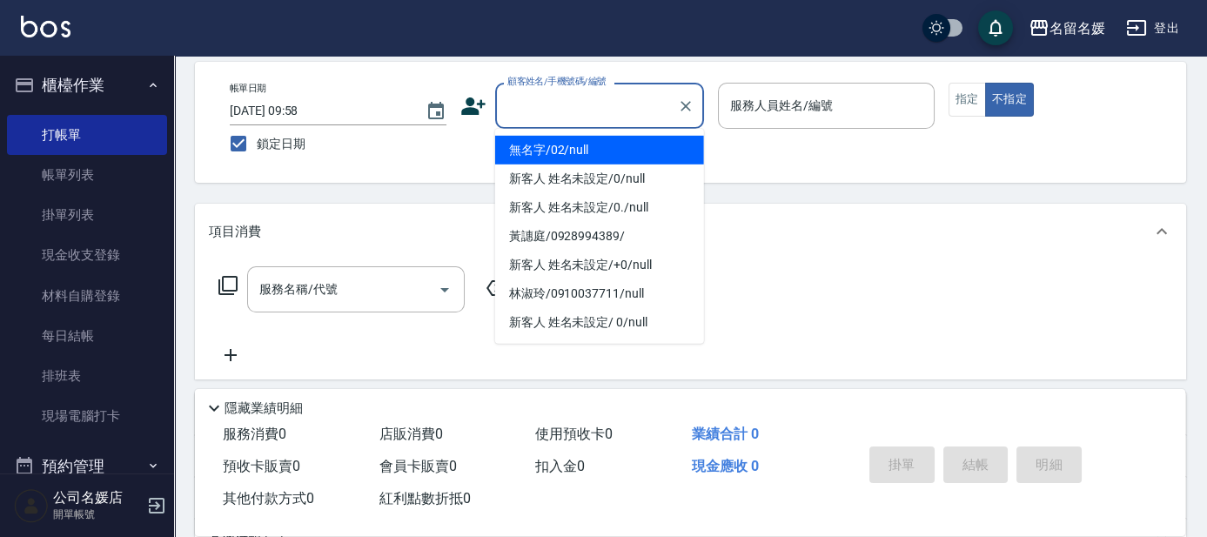
click at [582, 151] on li "無名字/02/null" at bounding box center [599, 150] width 209 height 29
type input "無名字/02/null"
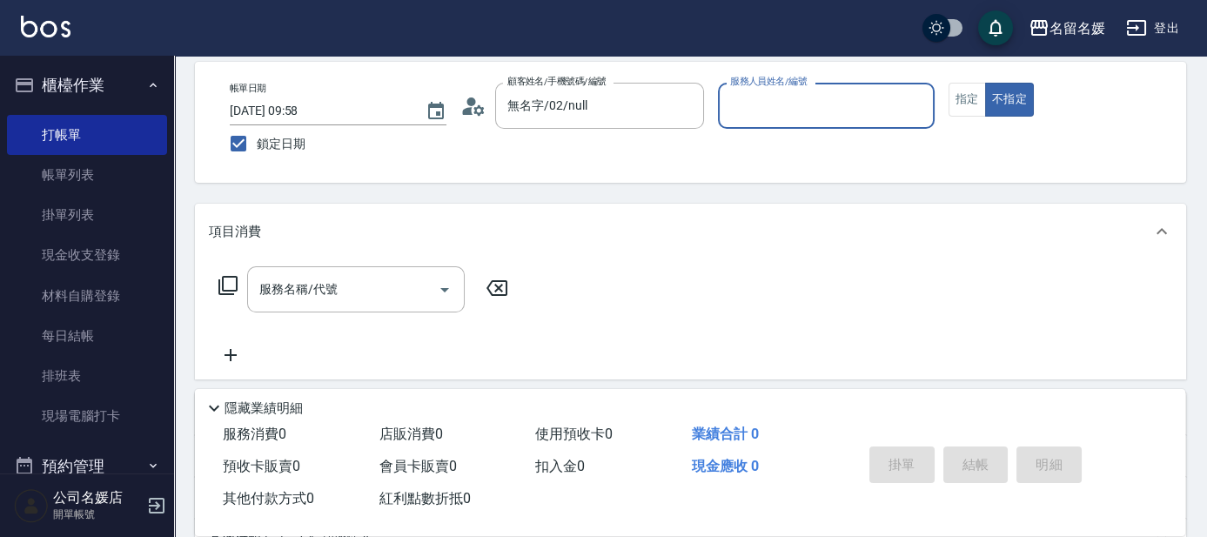
click at [804, 99] on input "服務人員姓名/編號" at bounding box center [826, 106] width 201 height 30
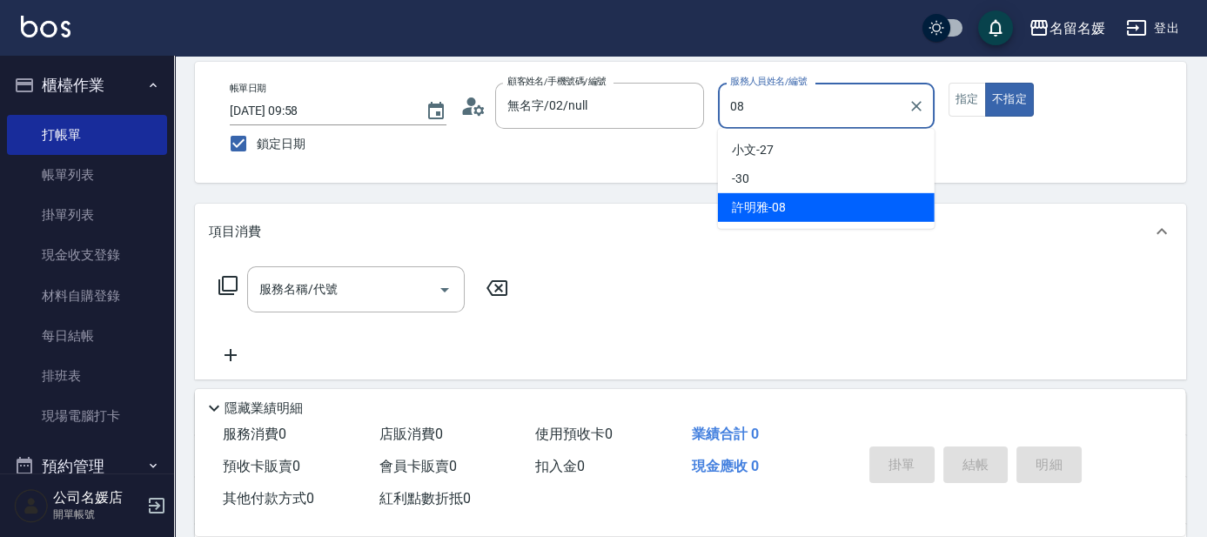
click at [767, 208] on span "[PERSON_NAME]-08" at bounding box center [759, 207] width 54 height 18
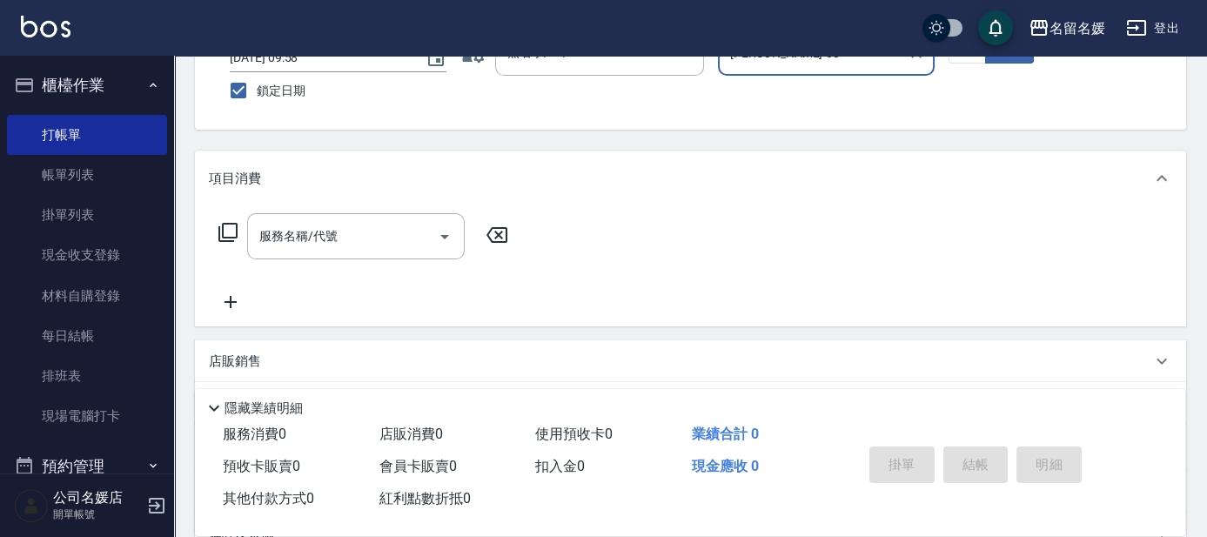
scroll to position [237, 0]
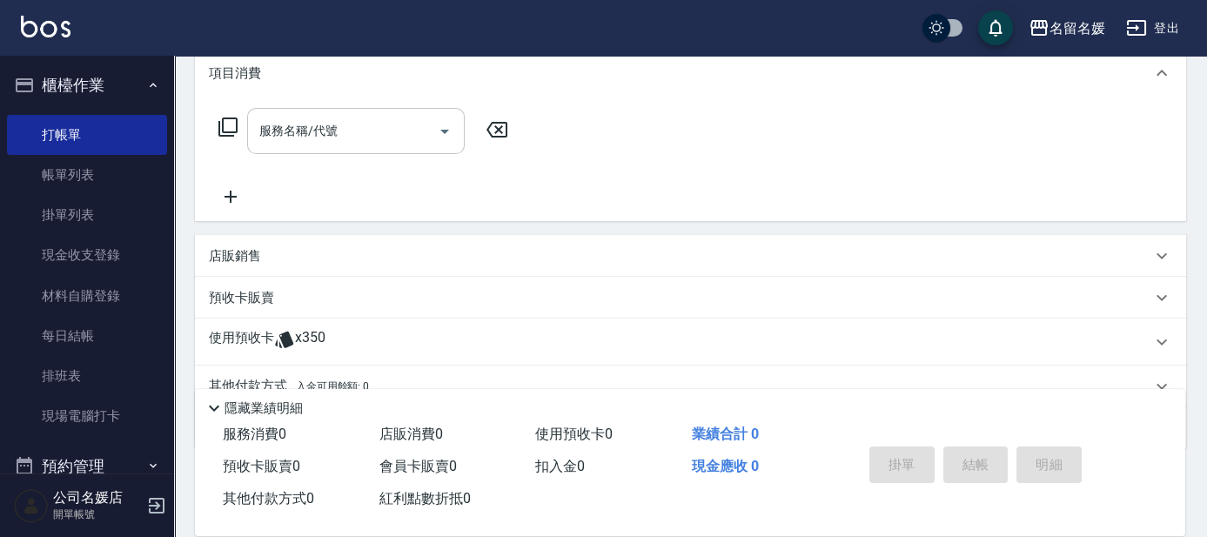
type input "[PERSON_NAME]-08"
click at [325, 132] on div "服務名稱/代號 服務名稱/代號" at bounding box center [356, 131] width 218 height 46
type input "2"
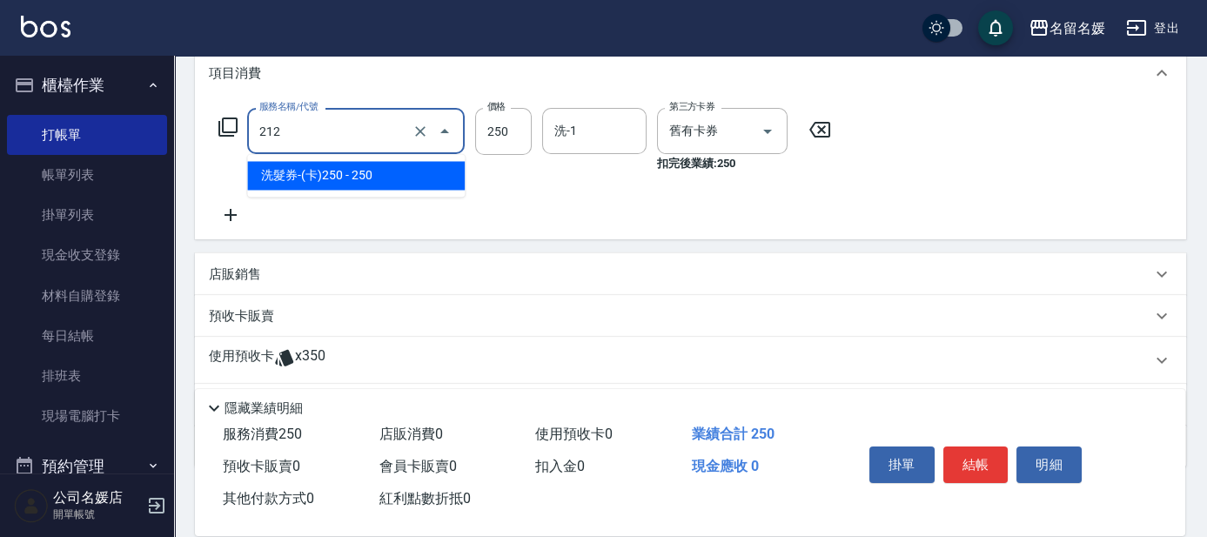
drag, startPoint x: 344, startPoint y: 142, endPoint x: 346, endPoint y: 154, distance: 12.3
click at [345, 144] on input "212" at bounding box center [331, 131] width 153 height 30
click at [341, 171] on span "洗髮券-(卡)250 - 250" at bounding box center [356, 175] width 218 height 29
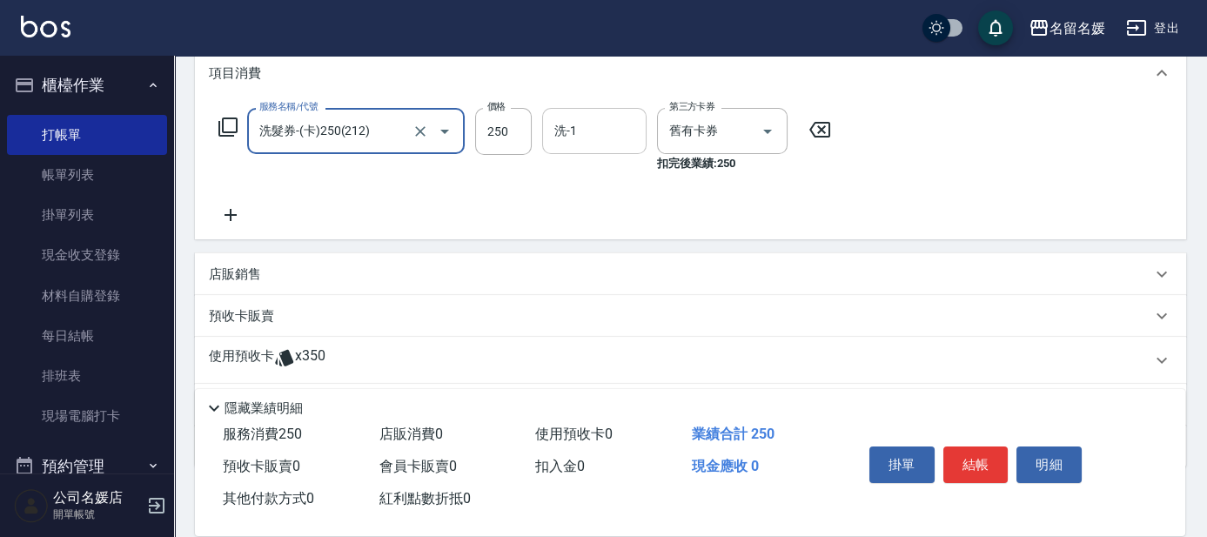
type input "洗髮券-(卡)250(212)"
click at [603, 130] on input "洗-1" at bounding box center [594, 131] width 89 height 30
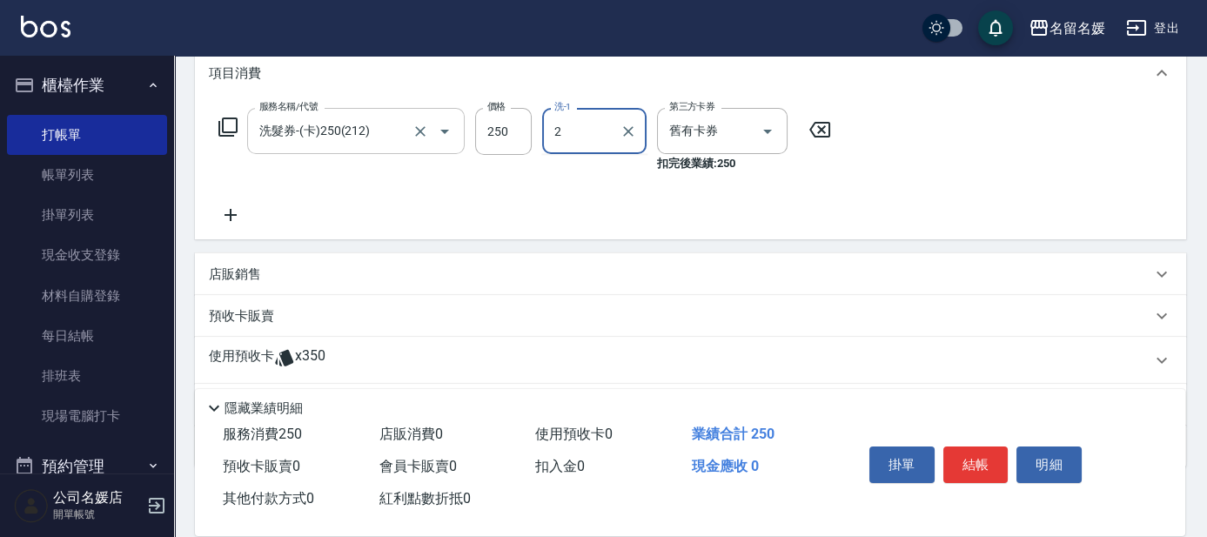
type input "2"
click at [399, 130] on input "洗髮券-(卡)250(212)" at bounding box center [331, 131] width 153 height 30
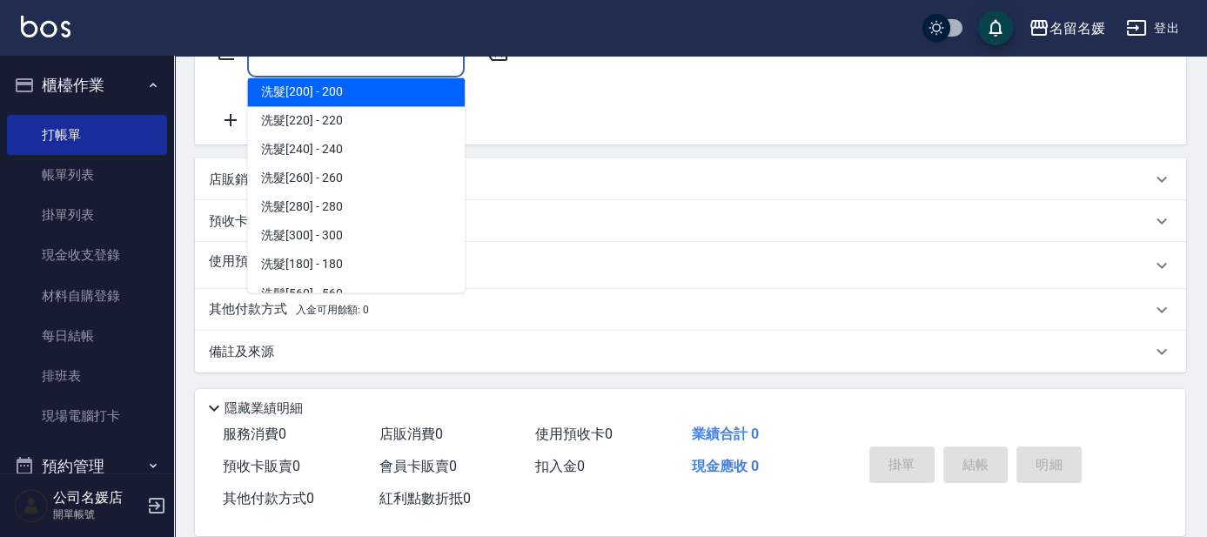
scroll to position [77, 0]
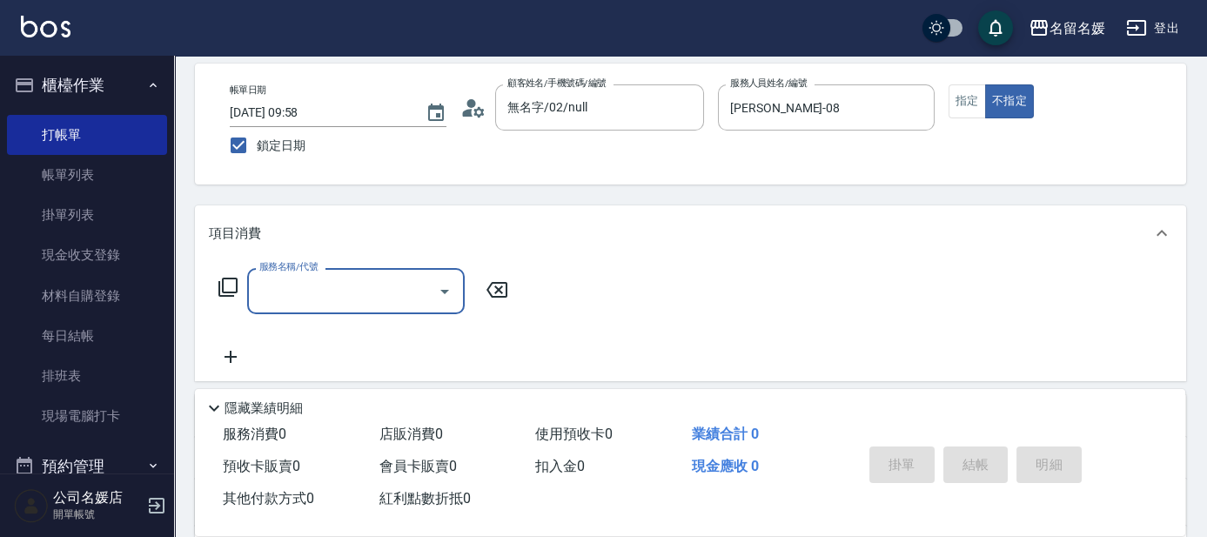
click at [343, 288] on input "服務名稱/代號" at bounding box center [343, 291] width 176 height 30
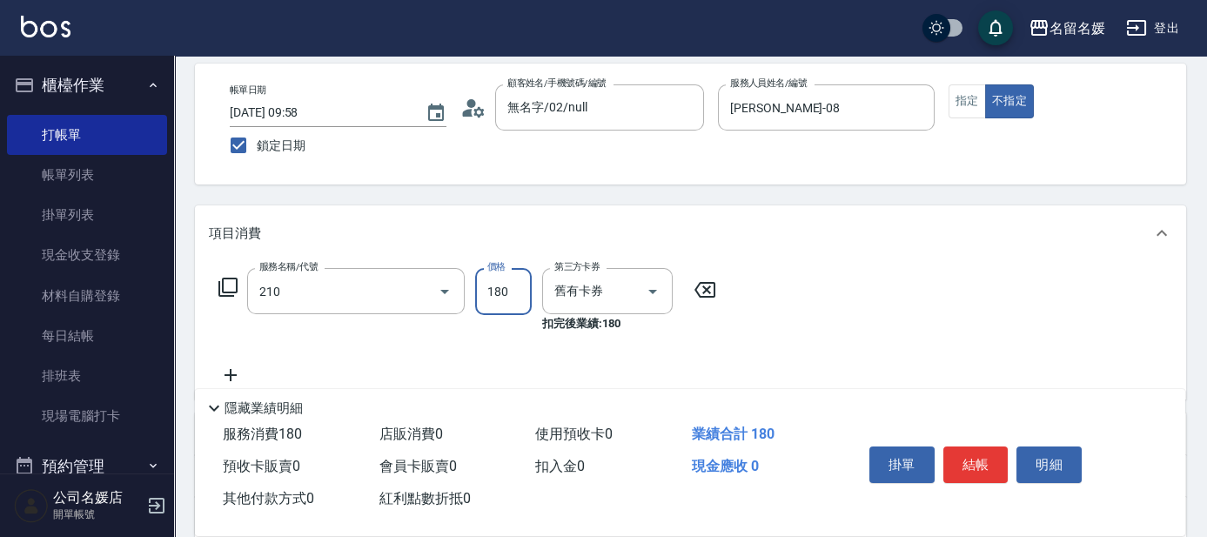
type input "洗券-(卡)180(210)"
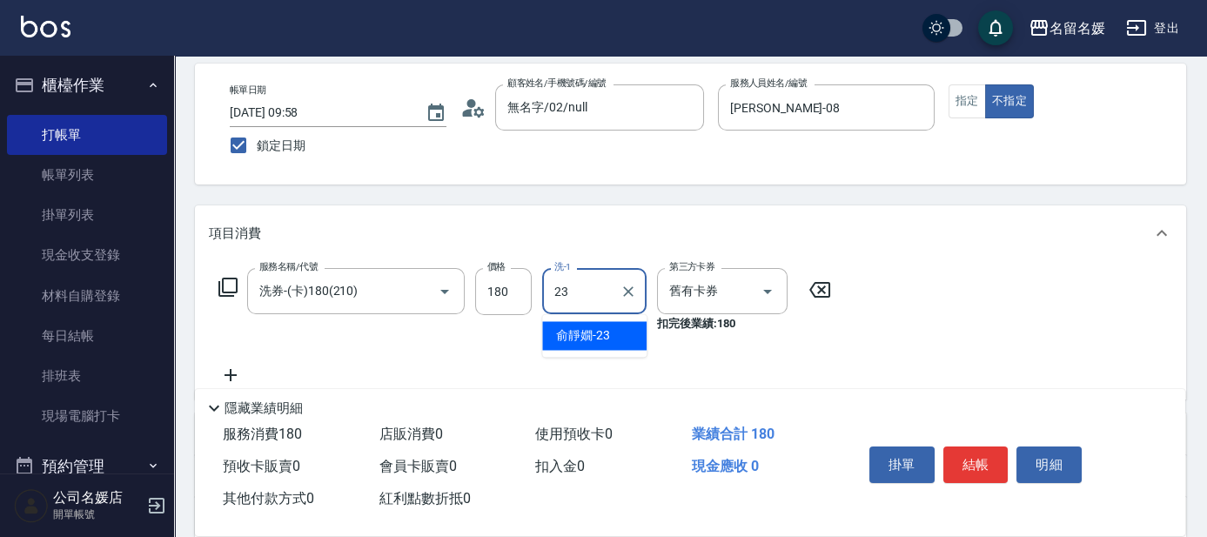
type input "[PERSON_NAME]-23"
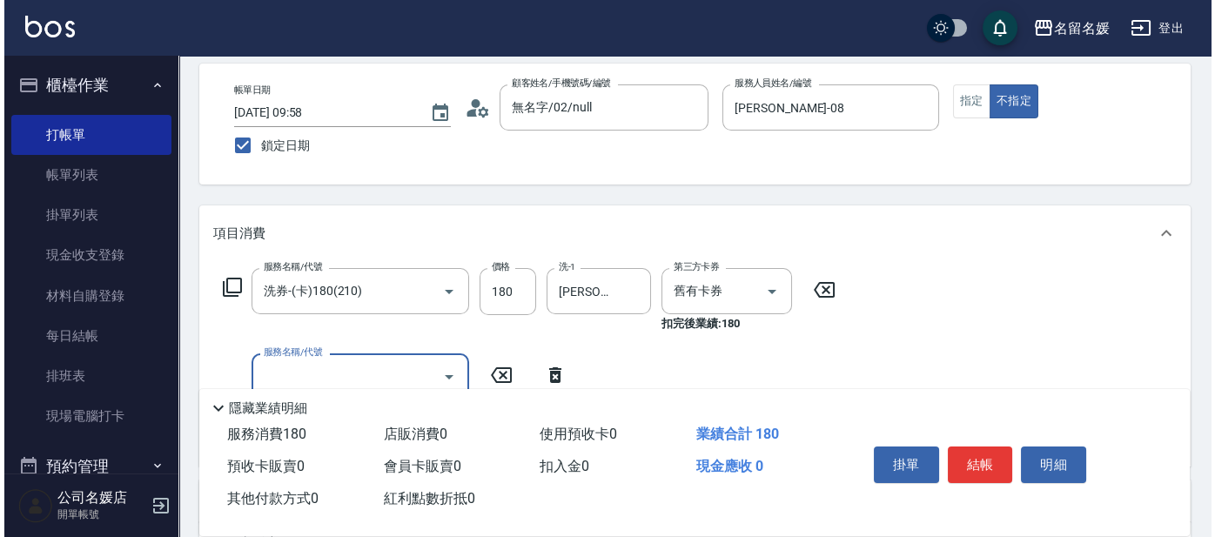
scroll to position [0, 0]
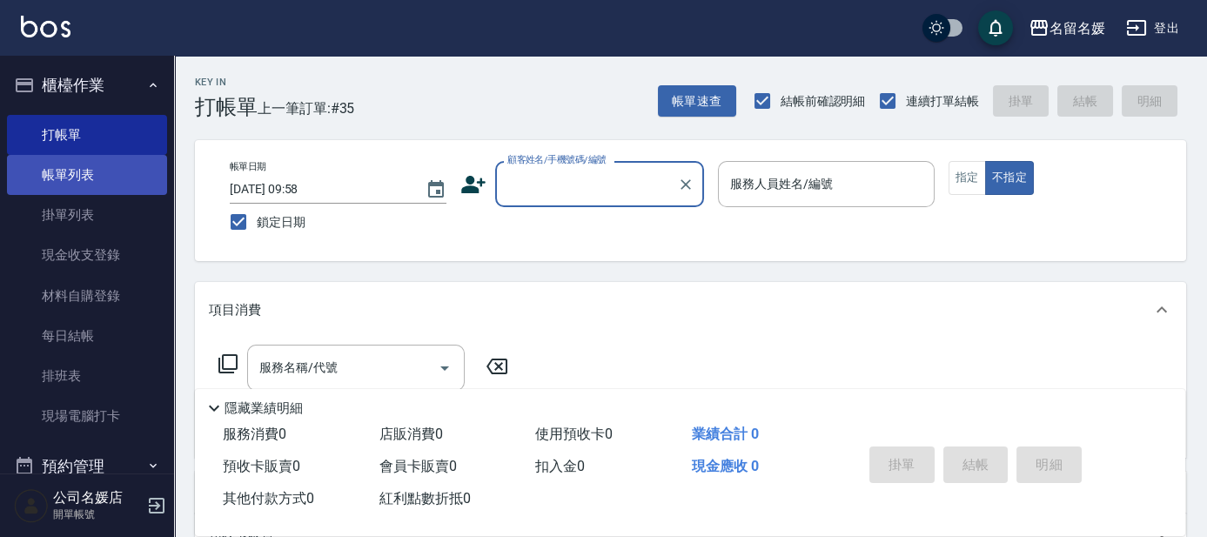
click at [78, 187] on link "帳單列表" at bounding box center [87, 175] width 160 height 40
click at [78, 188] on link "帳單列表" at bounding box center [87, 175] width 160 height 40
click at [78, 189] on link "帳單列表" at bounding box center [87, 175] width 160 height 40
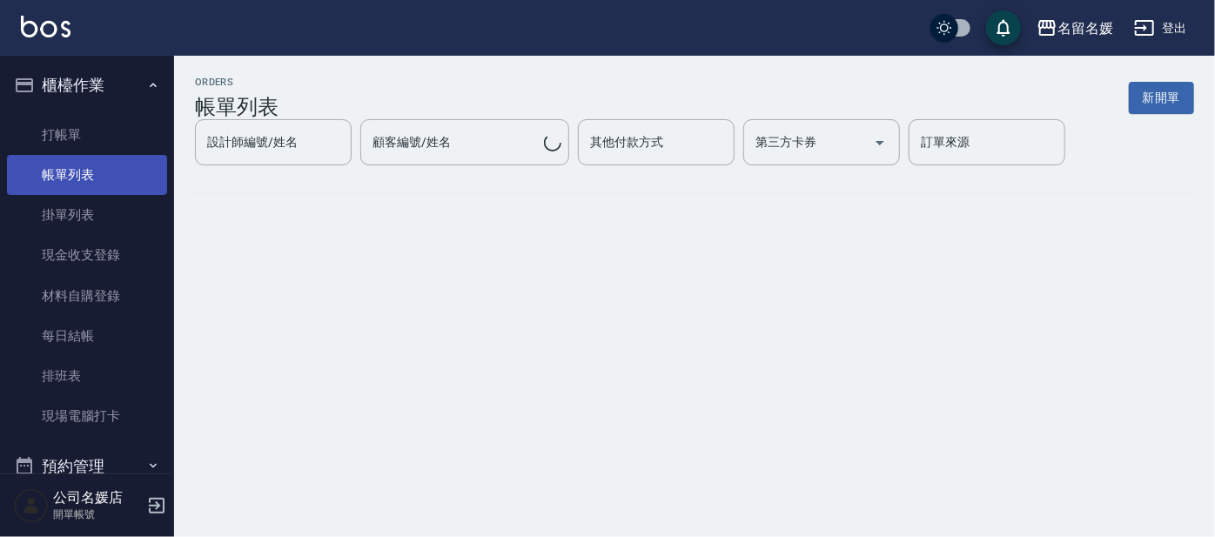
click at [84, 181] on link "帳單列表" at bounding box center [87, 175] width 160 height 40
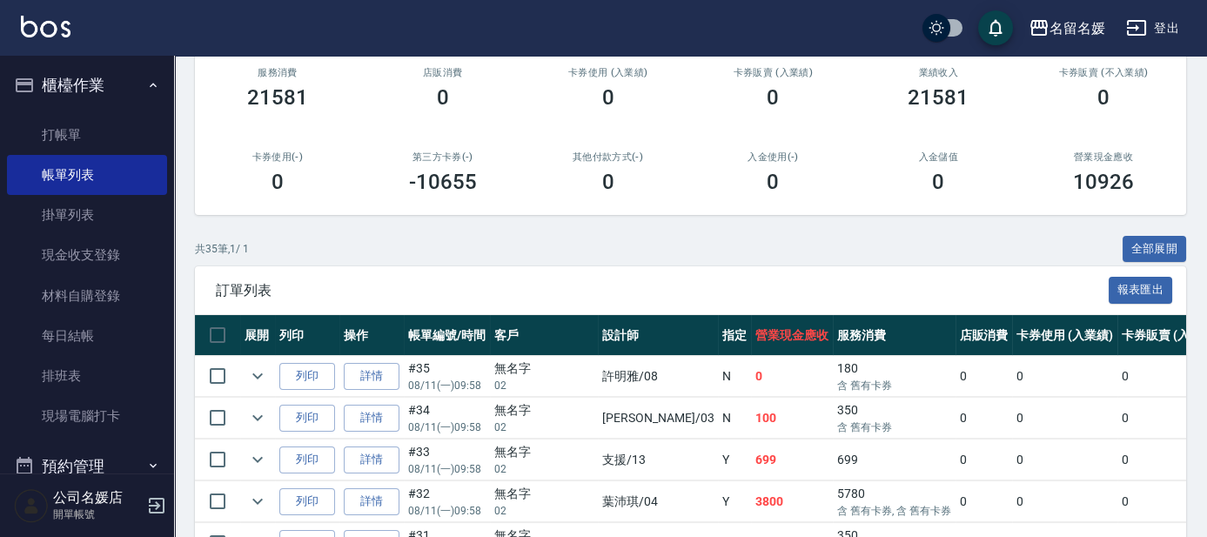
scroll to position [395, 0]
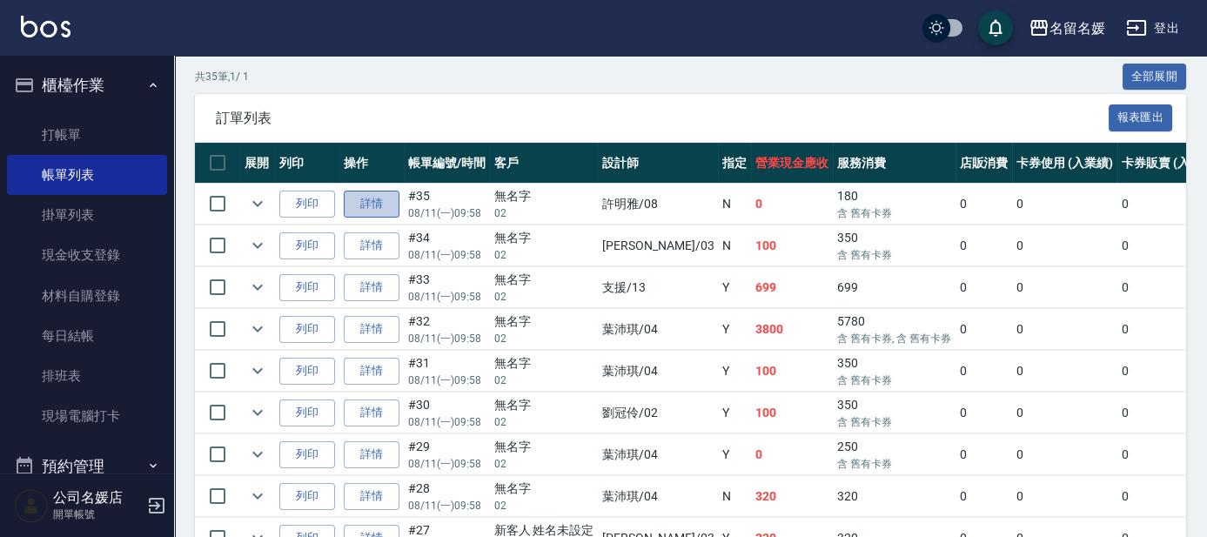
click at [362, 205] on link "詳情" at bounding box center [372, 204] width 56 height 27
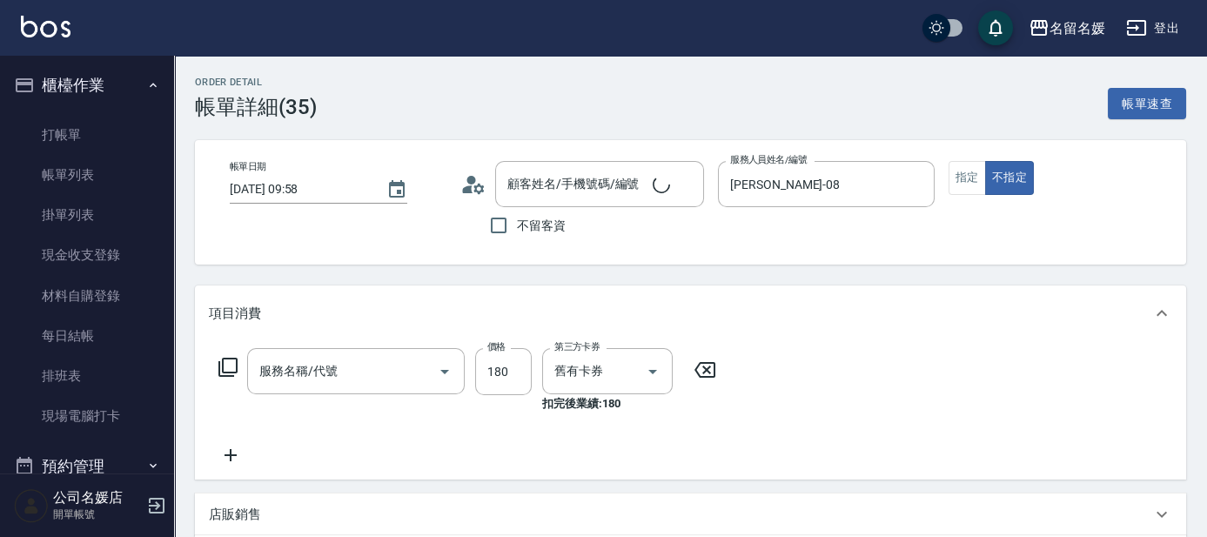
type input "[DATE] 09:58"
type input "[PERSON_NAME]-08"
click at [943, 181] on div "帳單日期 [DATE] 09:58 顧客姓名/手機號碼/編號 顧客姓名/手機號碼/編號 不留客資 服務人員姓名/編號 [PERSON_NAME]-08 服務人…" at bounding box center [691, 202] width 950 height 83
type input "洗券-(卡)180(210)"
click at [962, 176] on button "指定" at bounding box center [967, 178] width 37 height 34
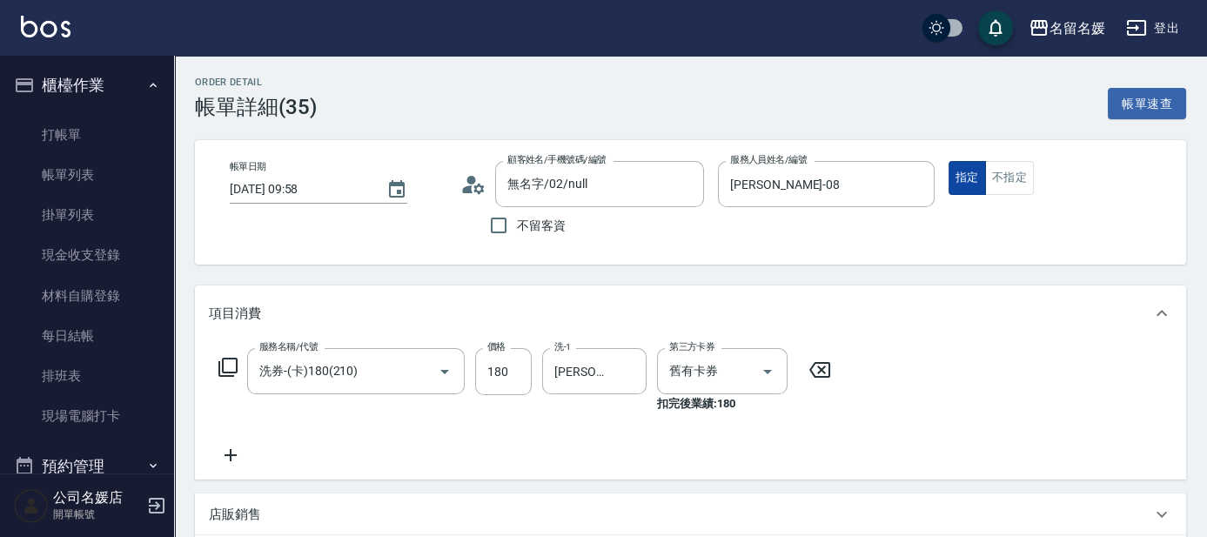
type input "無名字/02/null"
type button "true"
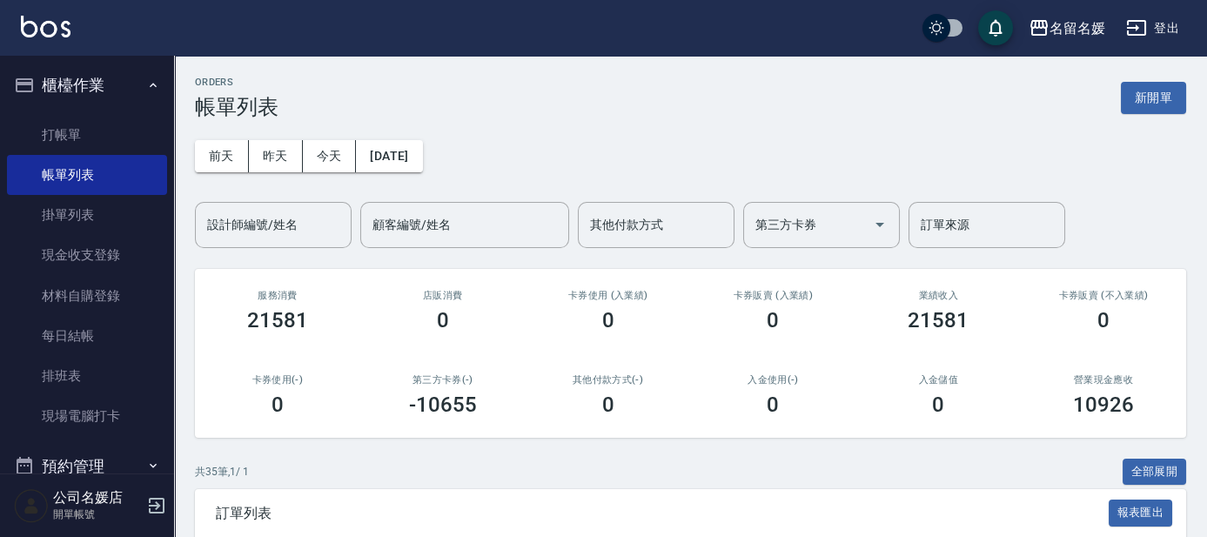
scroll to position [237, 0]
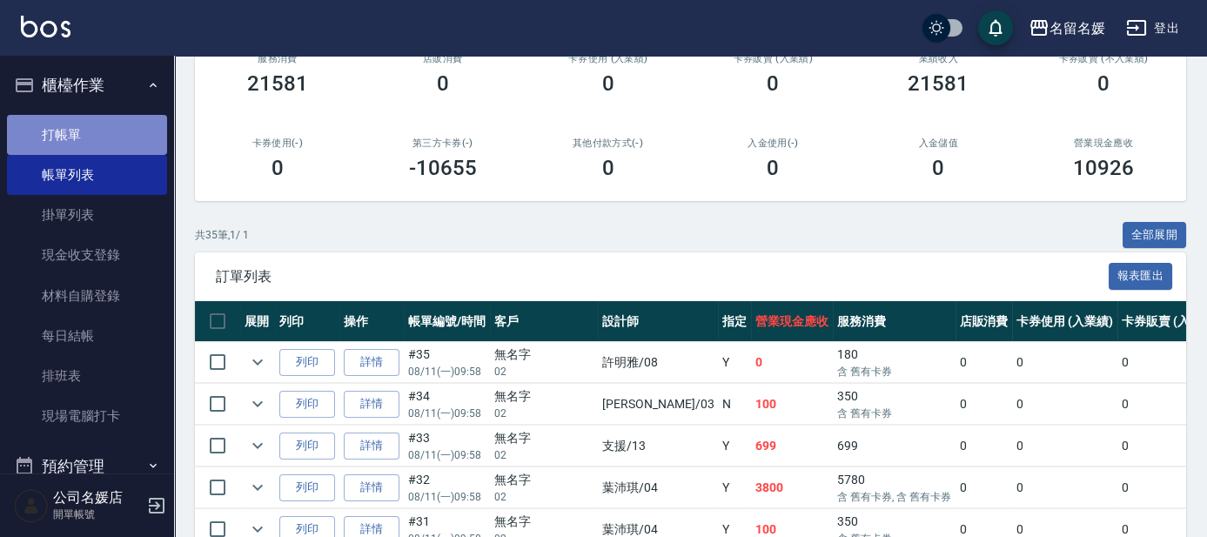
click at [116, 140] on link "打帳單" at bounding box center [87, 135] width 160 height 40
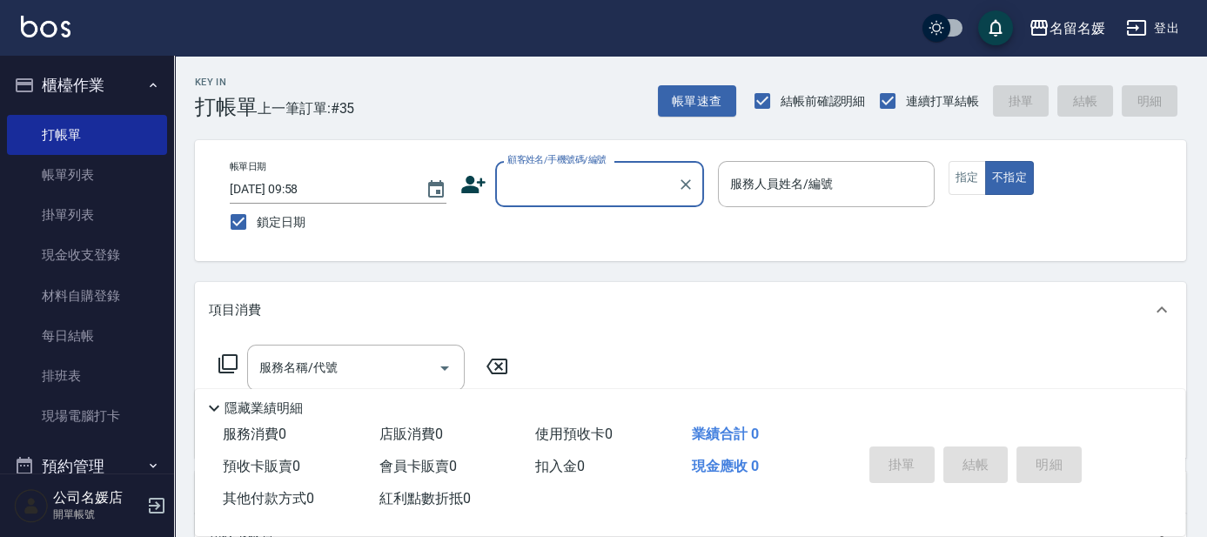
click at [434, 402] on div "隱藏業績明細" at bounding box center [695, 408] width 982 height 21
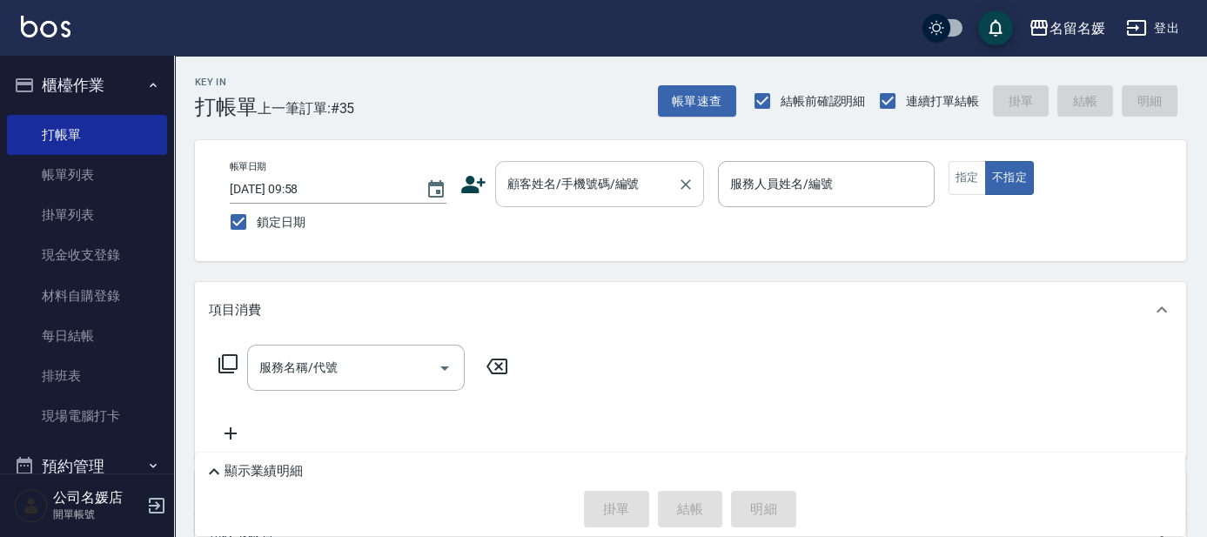
click at [602, 171] on div "顧客姓名/手機號碼/編號 顧客姓名/手機號碼/編號" at bounding box center [599, 184] width 209 height 46
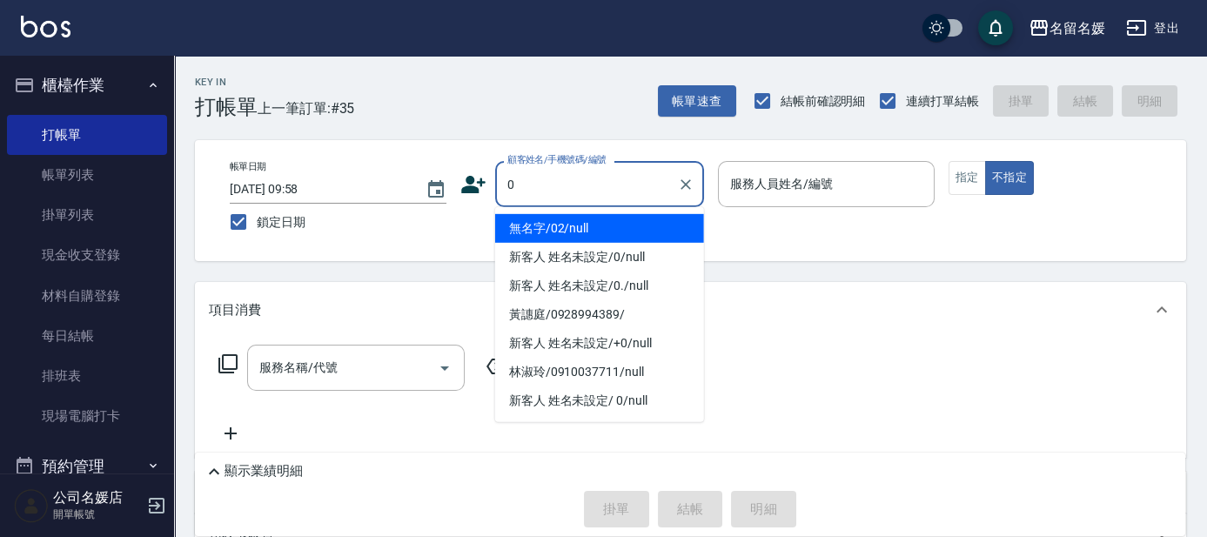
type input "0"
type input "無名字/02/null"
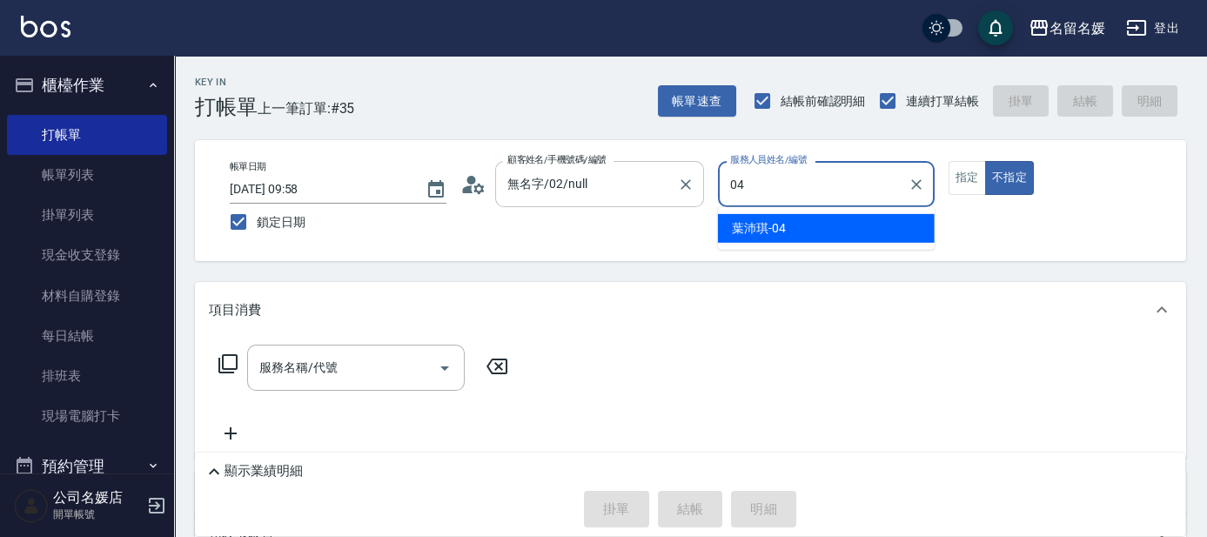
type input "04"
type button "false"
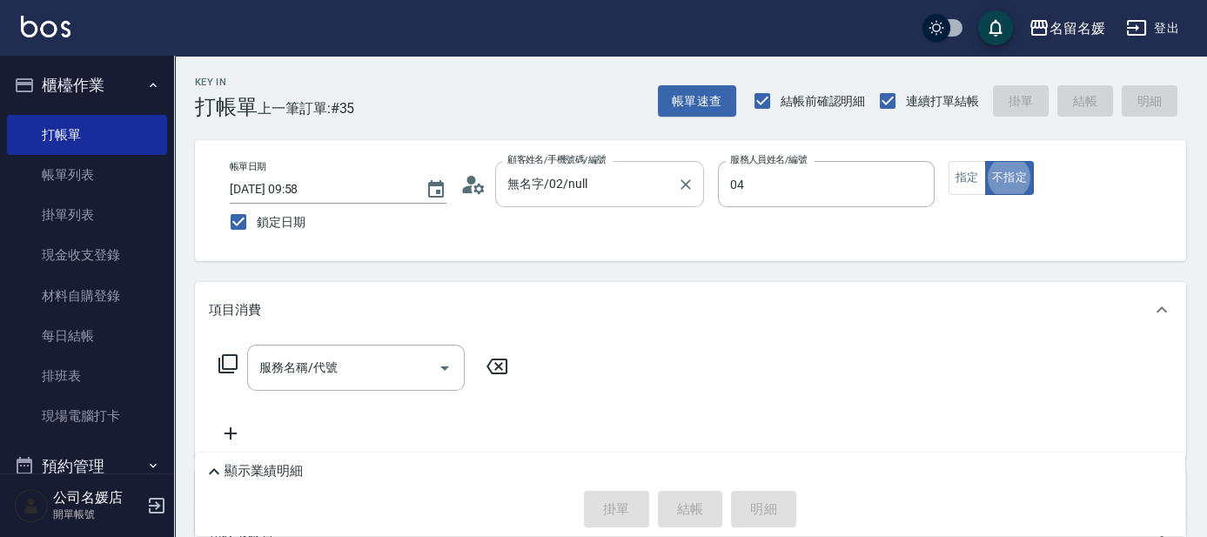
type input "[PERSON_NAME]-04"
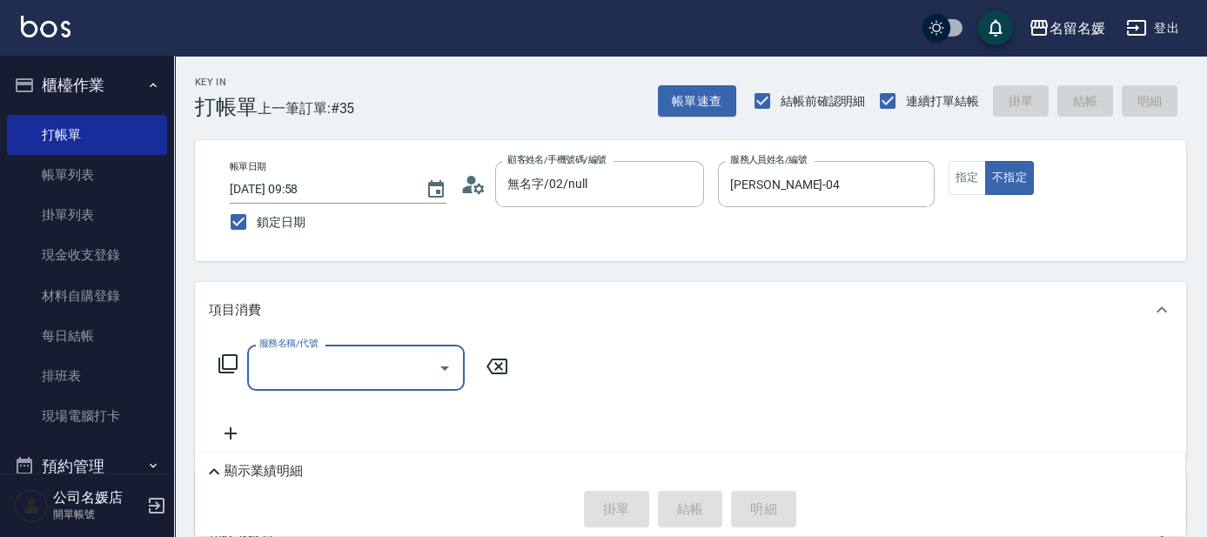
type input "新客人 姓名未設定/0/null"
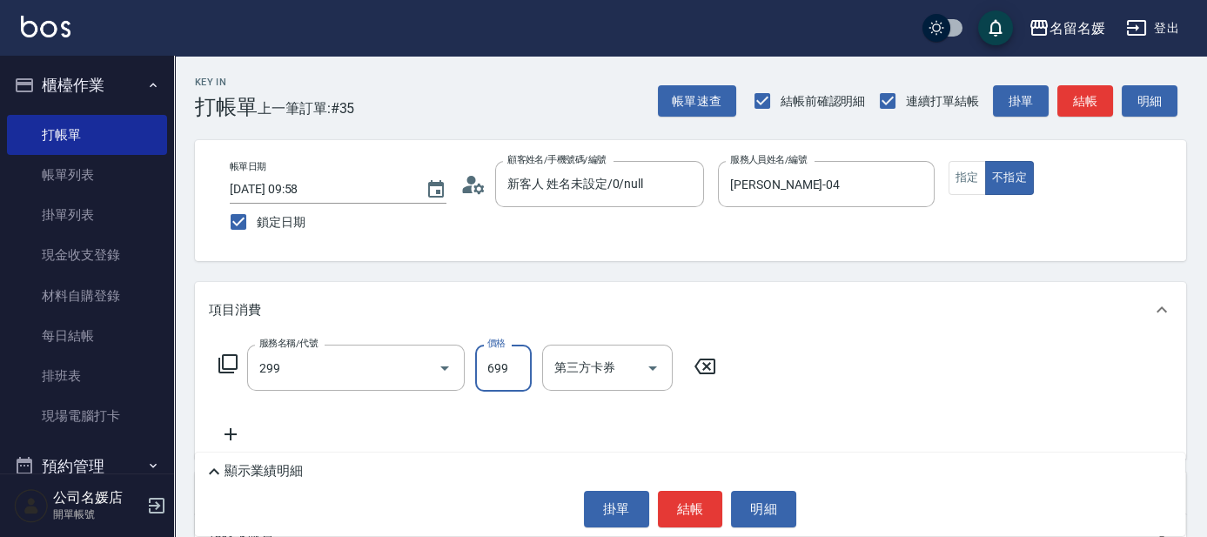
type input "滾珠洗髮699(299)"
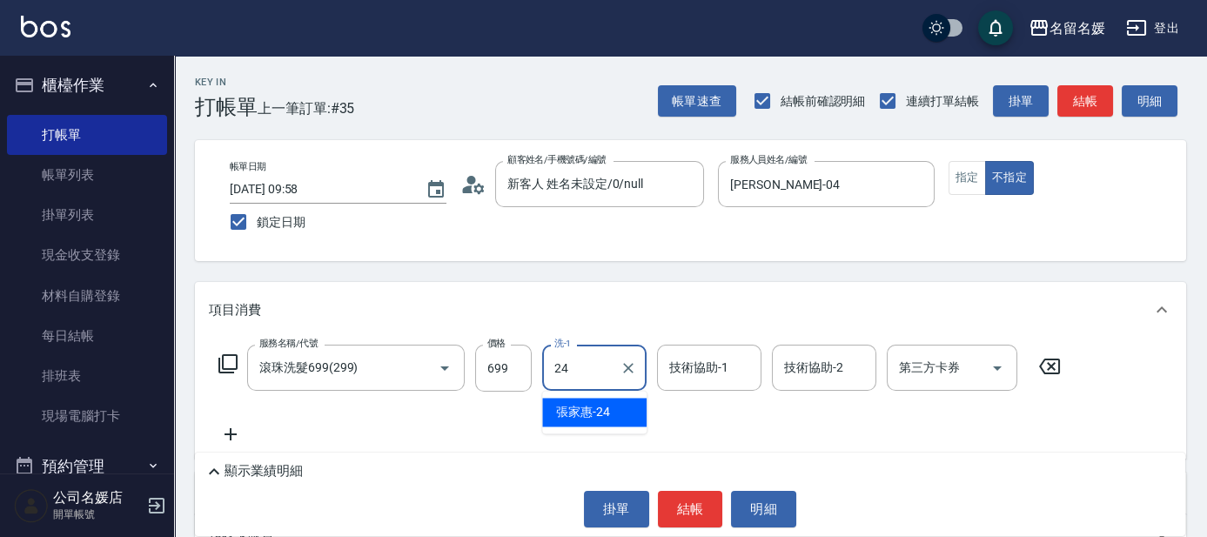
type input "24"
type input "2"
type input "張家惠-24"
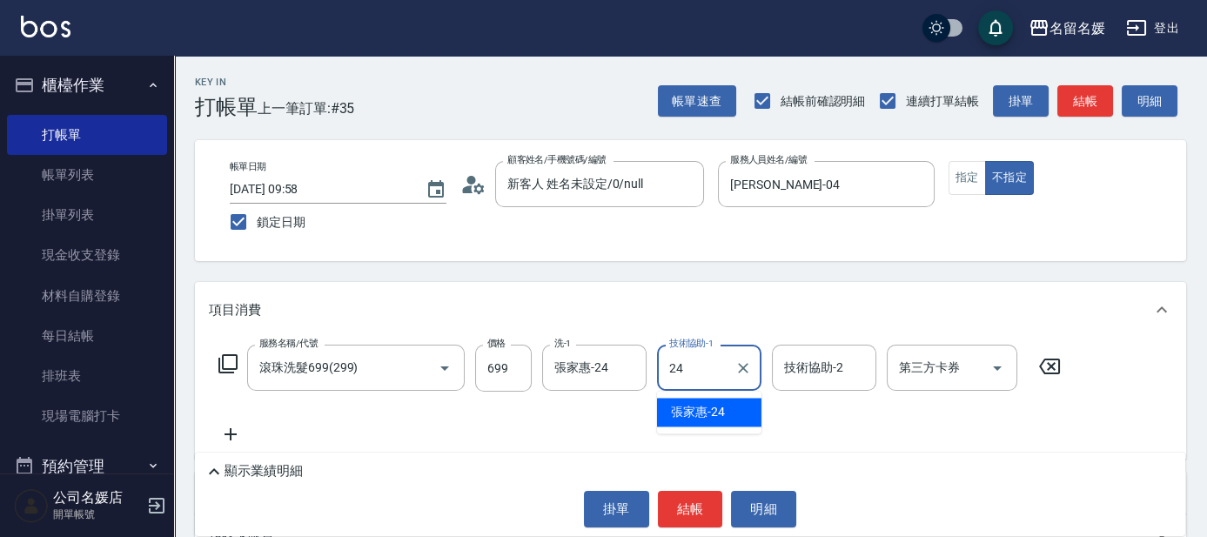
type input "張家惠-24"
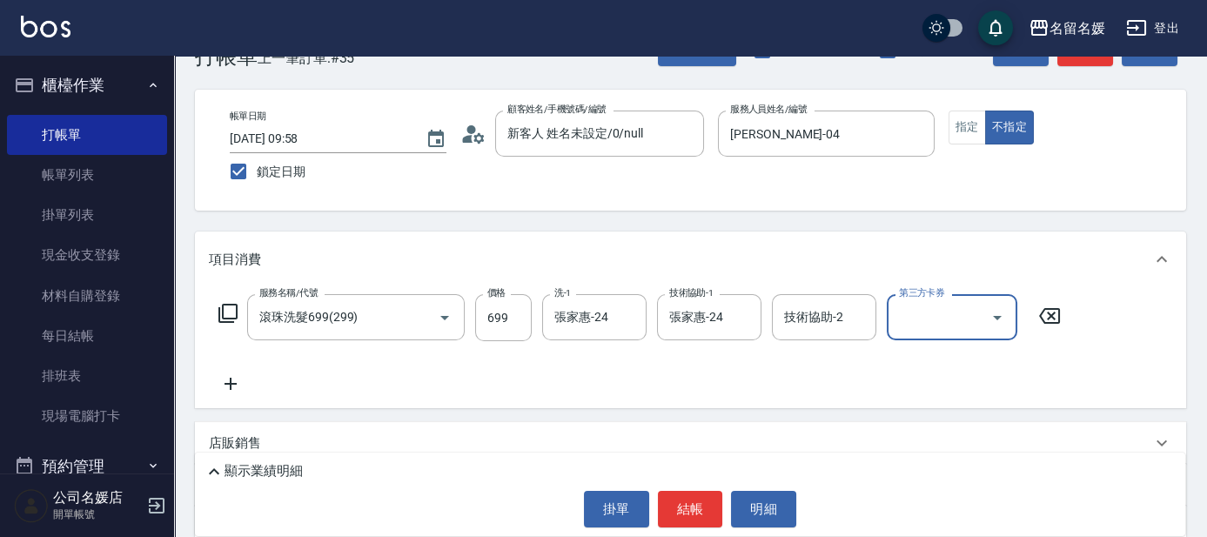
scroll to position [78, 0]
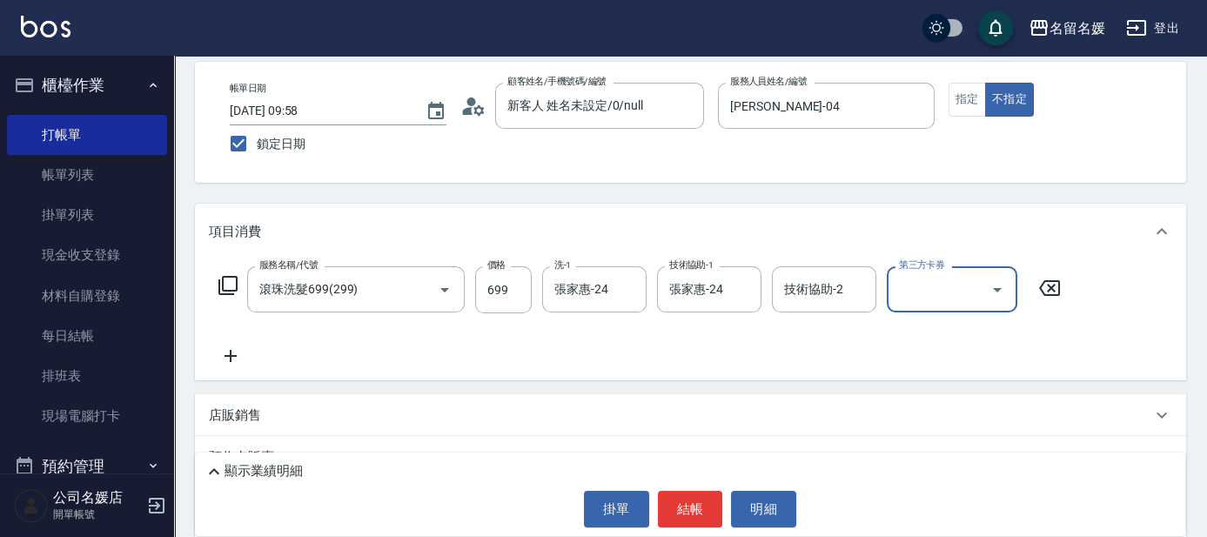
click at [228, 357] on icon at bounding box center [231, 356] width 44 height 21
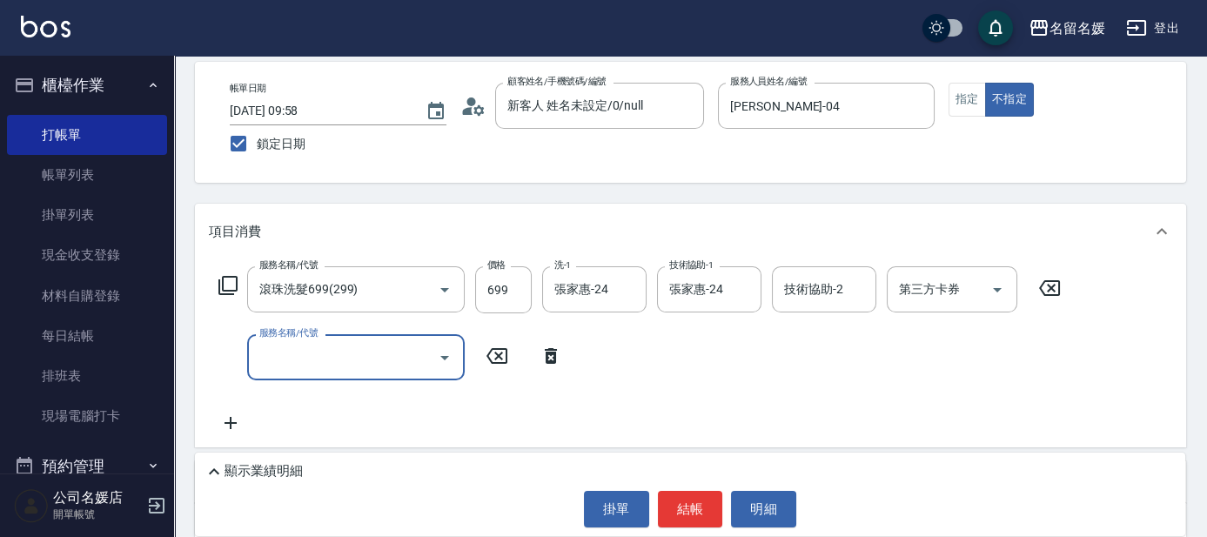
click at [310, 353] on input "服務名稱/代號" at bounding box center [343, 357] width 176 height 30
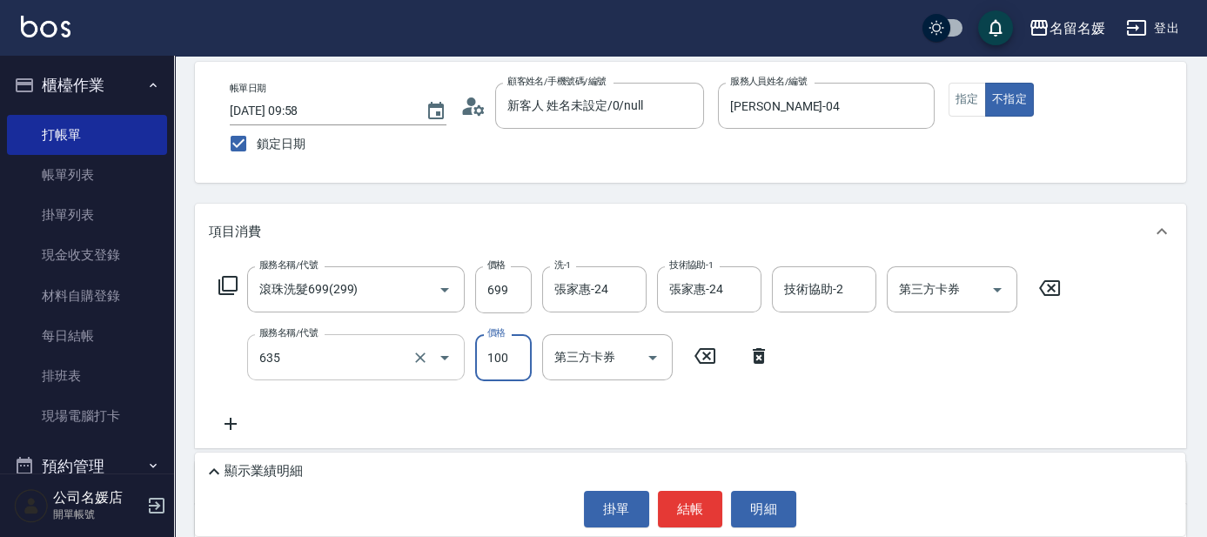
type input "[PERSON_NAME].玻酸.晶膜.水療(635)"
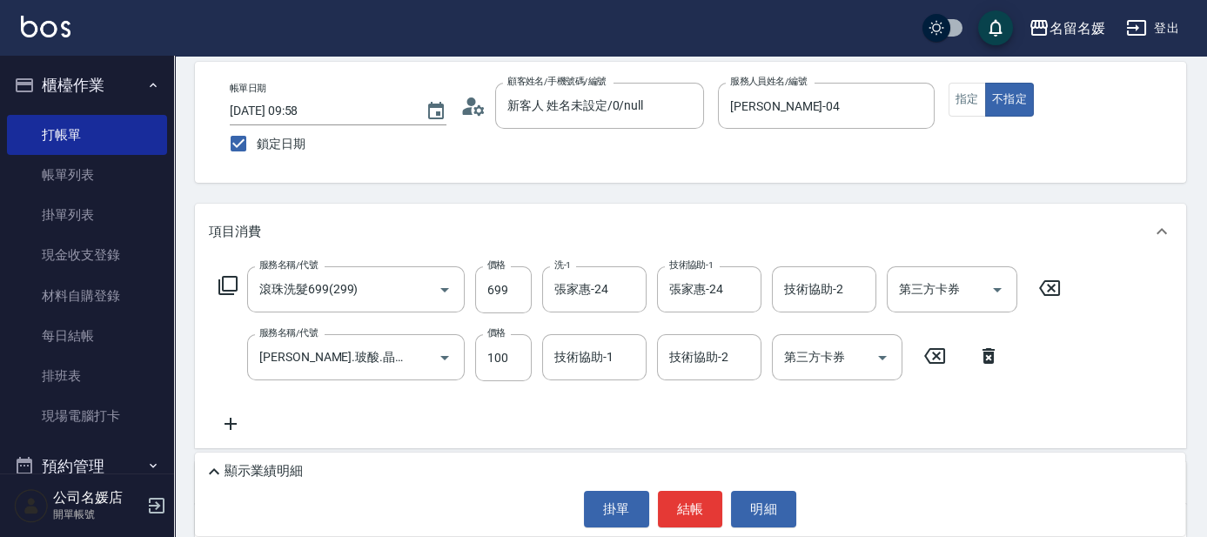
click at [993, 354] on icon at bounding box center [989, 356] width 12 height 16
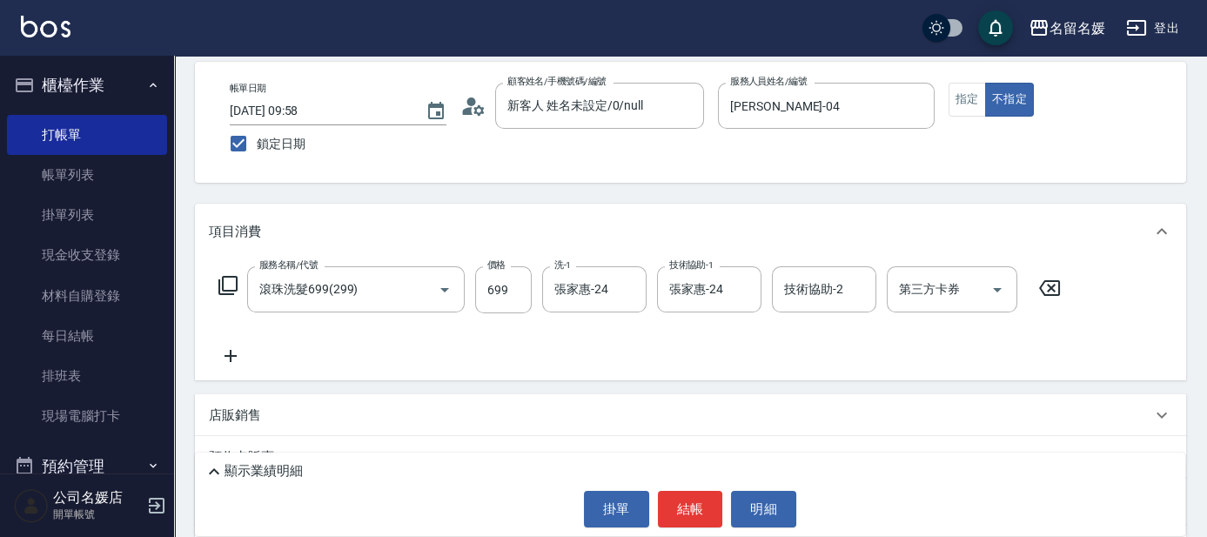
click at [211, 286] on div "服務名稱/代號 滾珠洗髮699(299) 服務名稱/代號 價格 699 價格 洗-1 [PERSON_NAME]-24 洗-1 技術協助-1 [PERSON_…" at bounding box center [640, 289] width 863 height 47
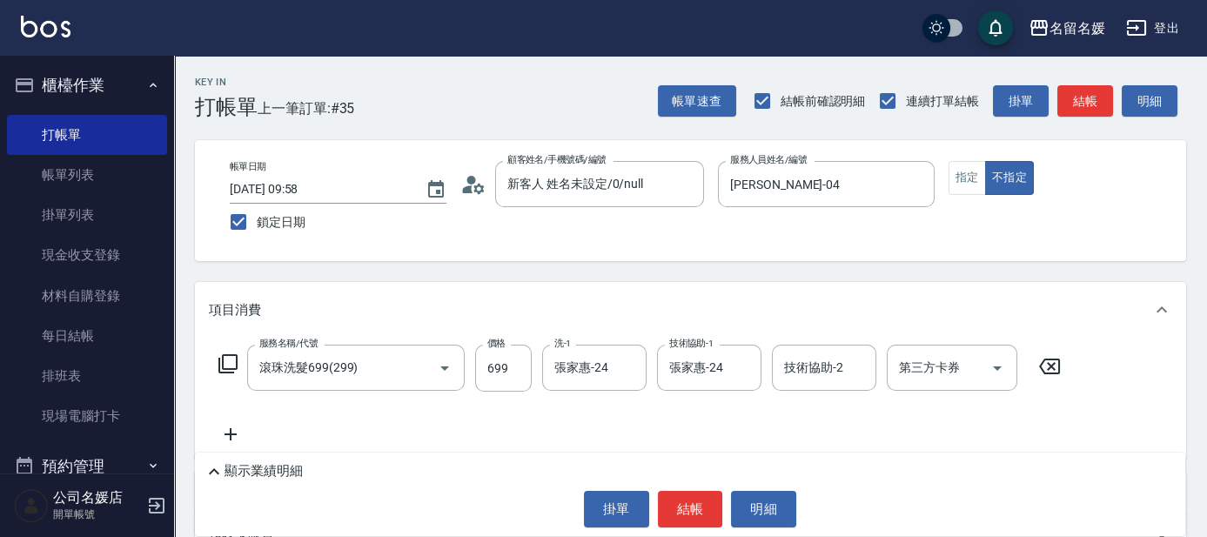
click at [425, 110] on div "Key In 打帳單 上一筆訂單:#35 帳單速查 結帳前確認明細 連續打單結帳 掛單 結帳 明細" at bounding box center [680, 88] width 1012 height 64
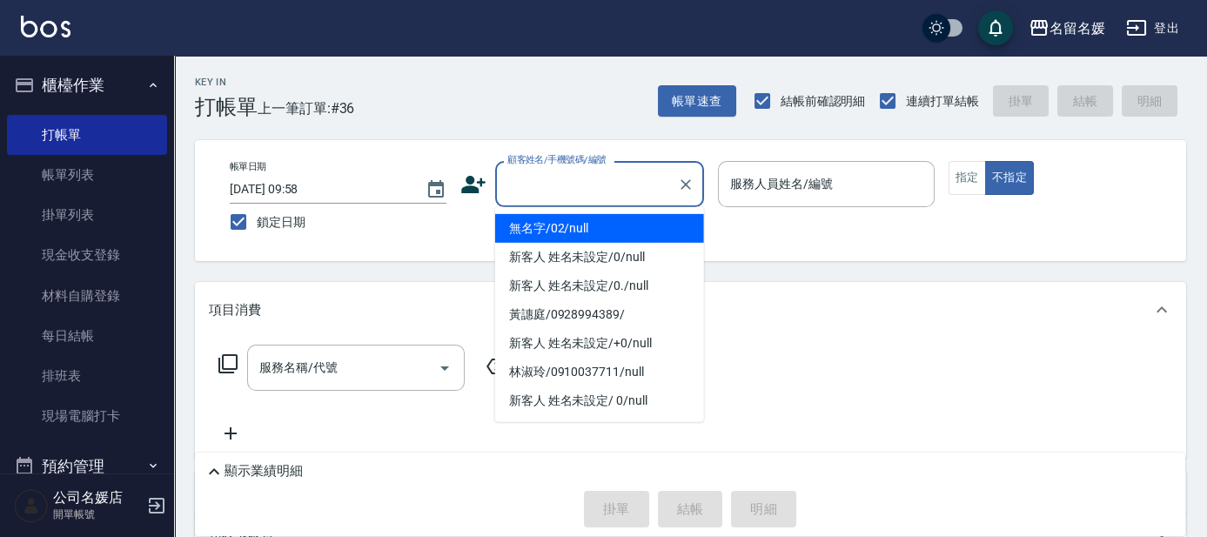
type input "無名字/02/null"
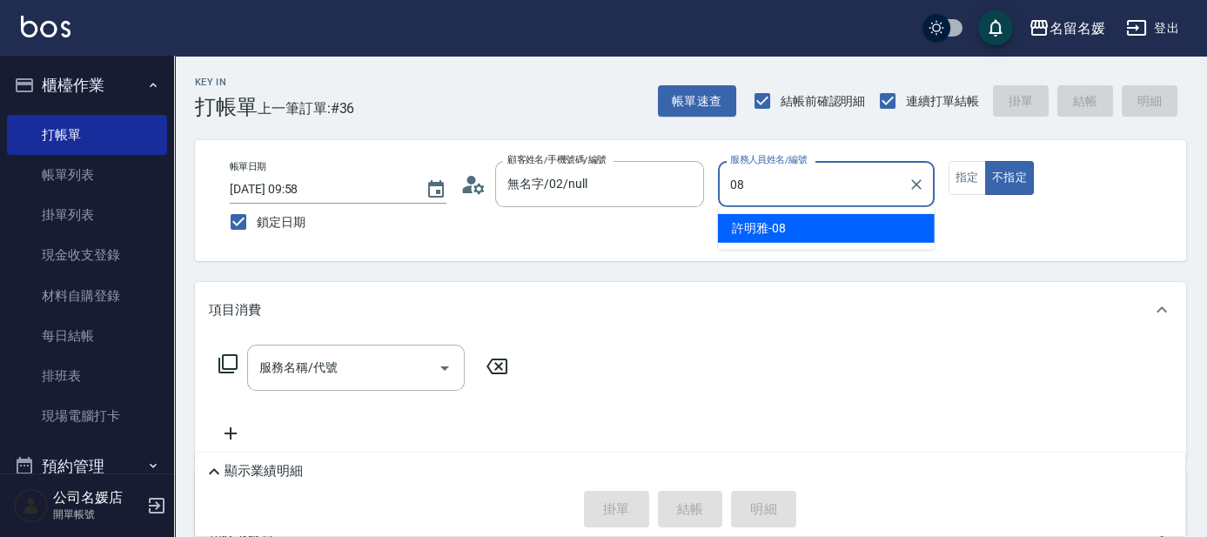
type input "[PERSON_NAME]-08"
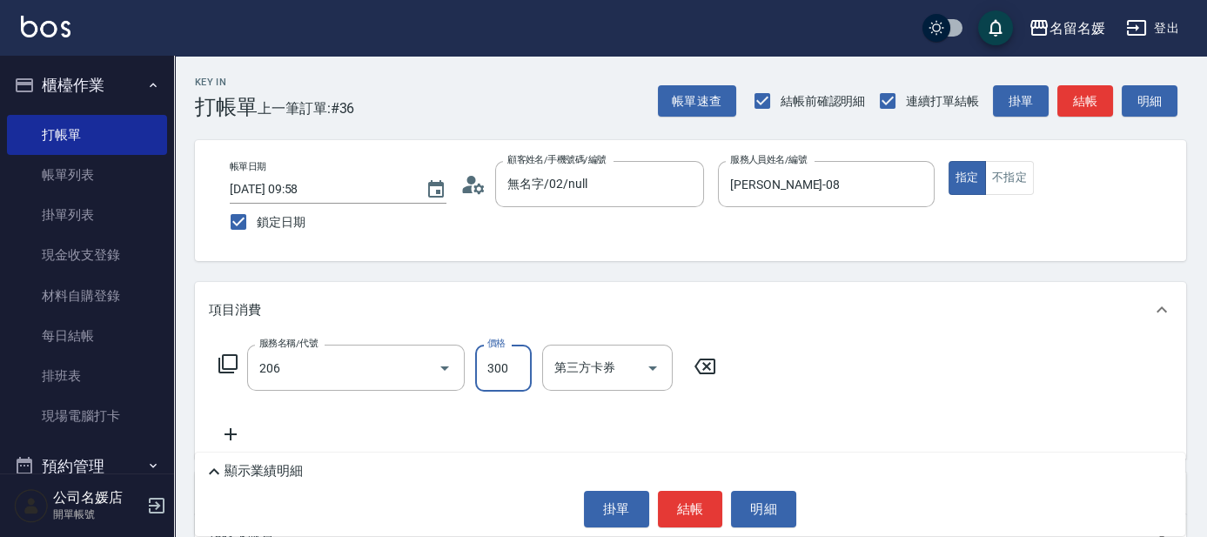
type input "洗髮[300](206)"
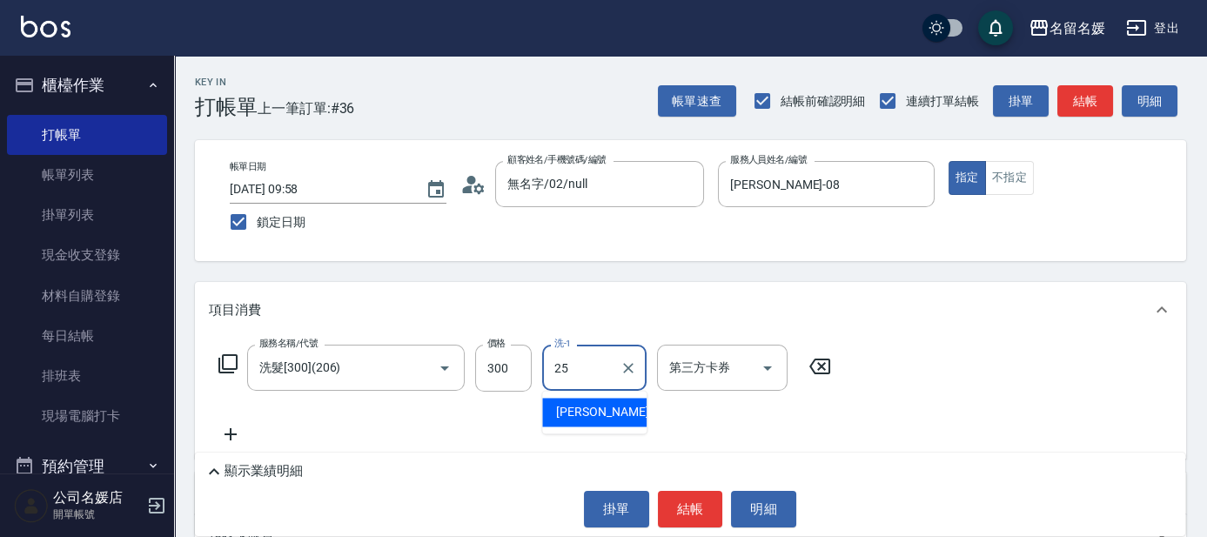
type input "[PERSON_NAME]-25"
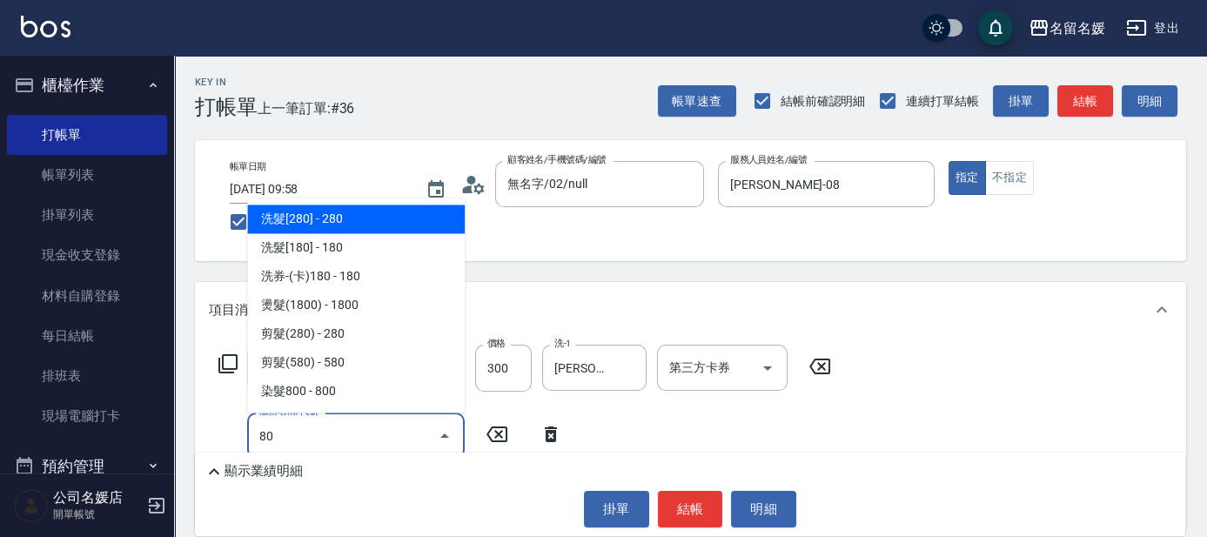
type input "8"
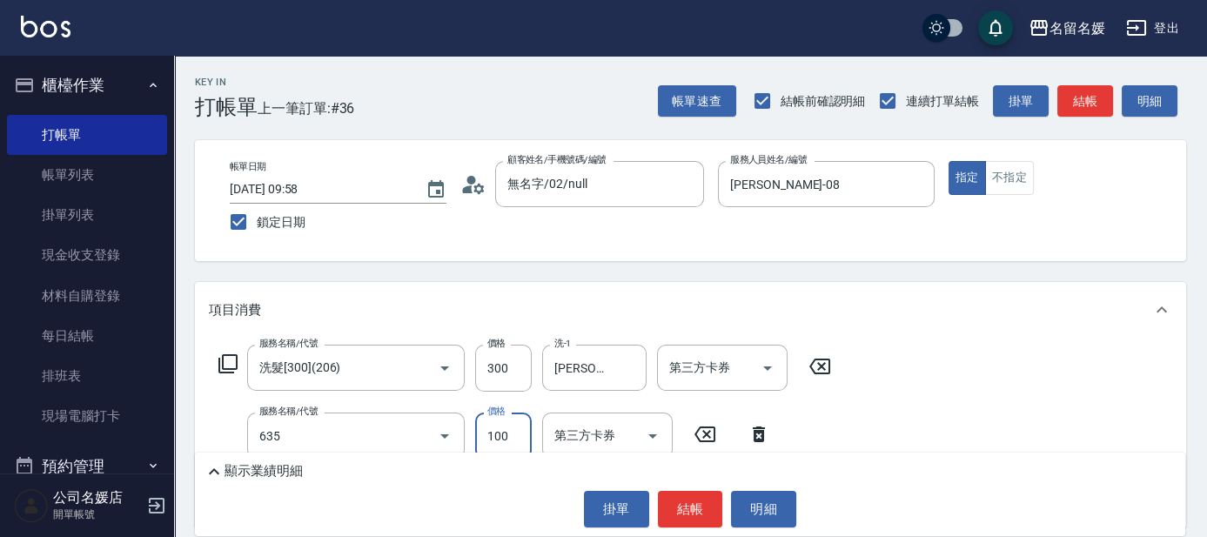
type input "[PERSON_NAME].玻酸.晶膜.水療(635)"
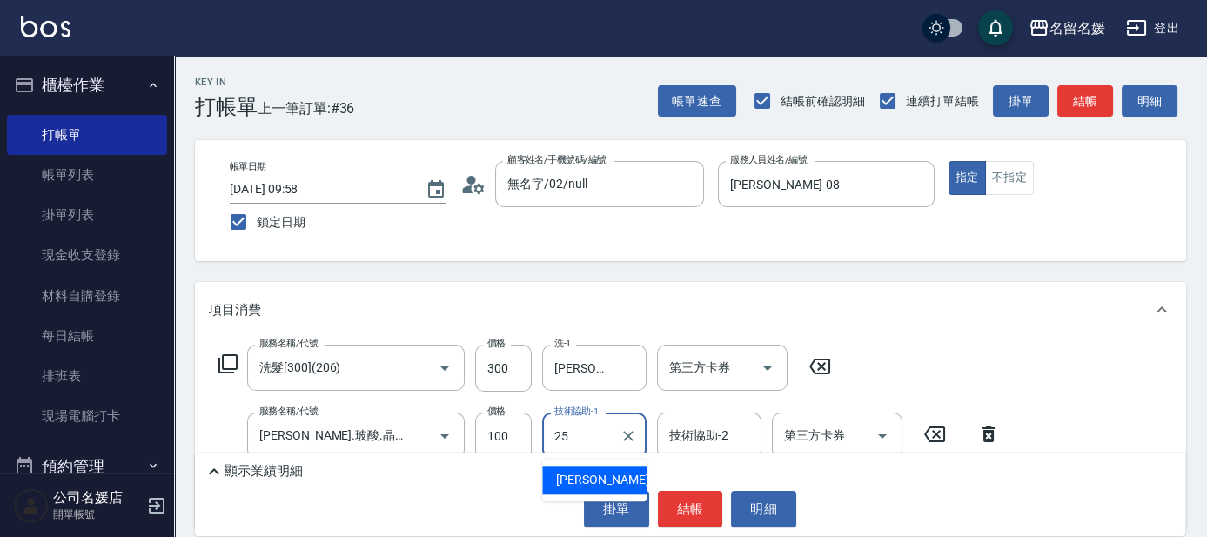
type input "[PERSON_NAME]-25"
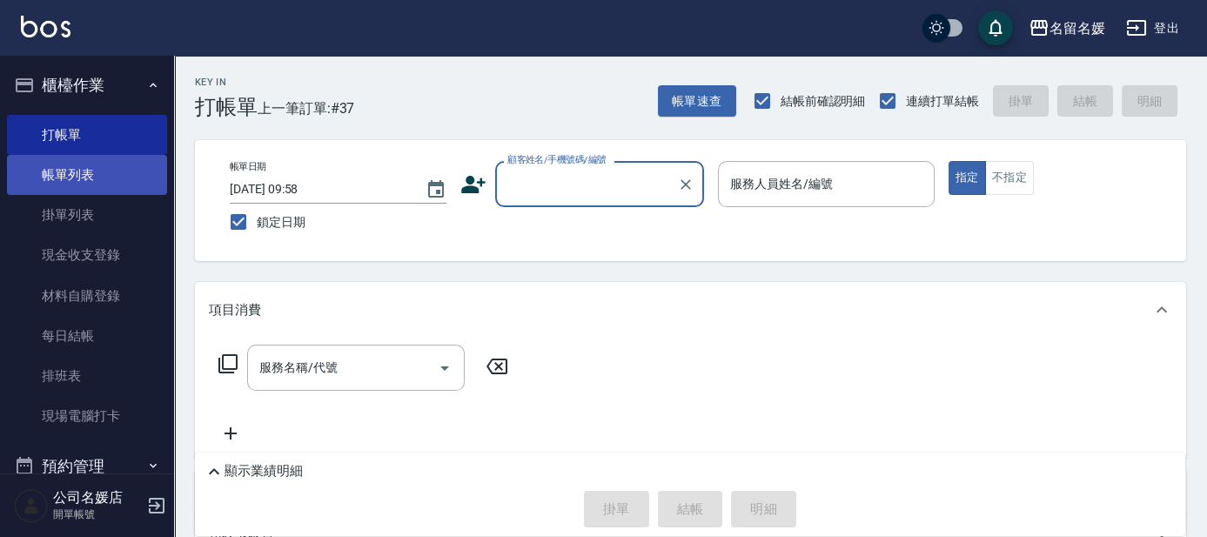
click at [115, 162] on link "帳單列表" at bounding box center [87, 175] width 160 height 40
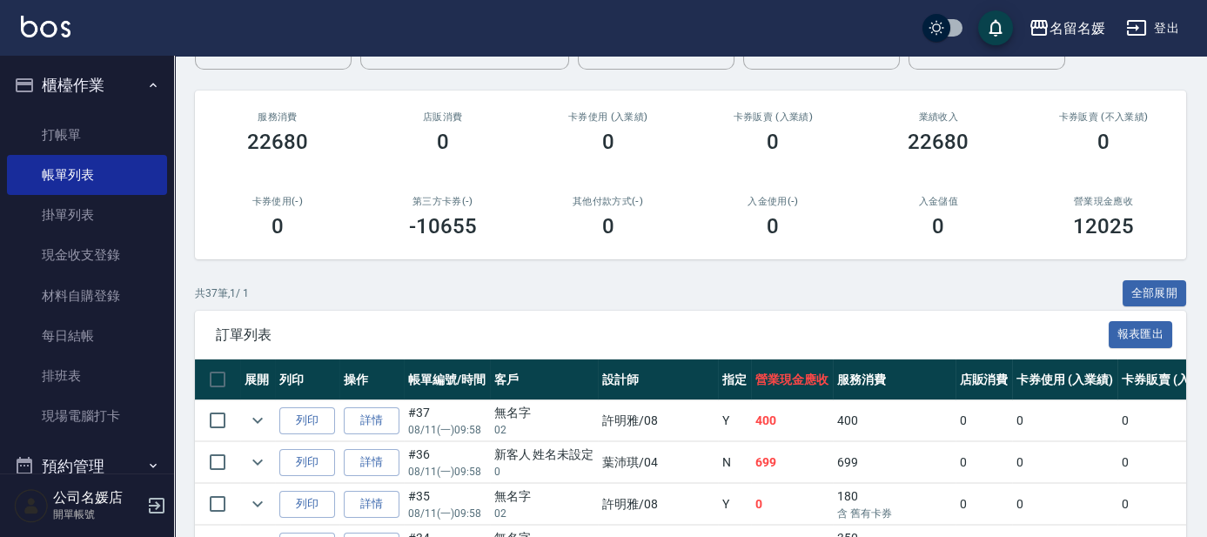
scroll to position [237, 0]
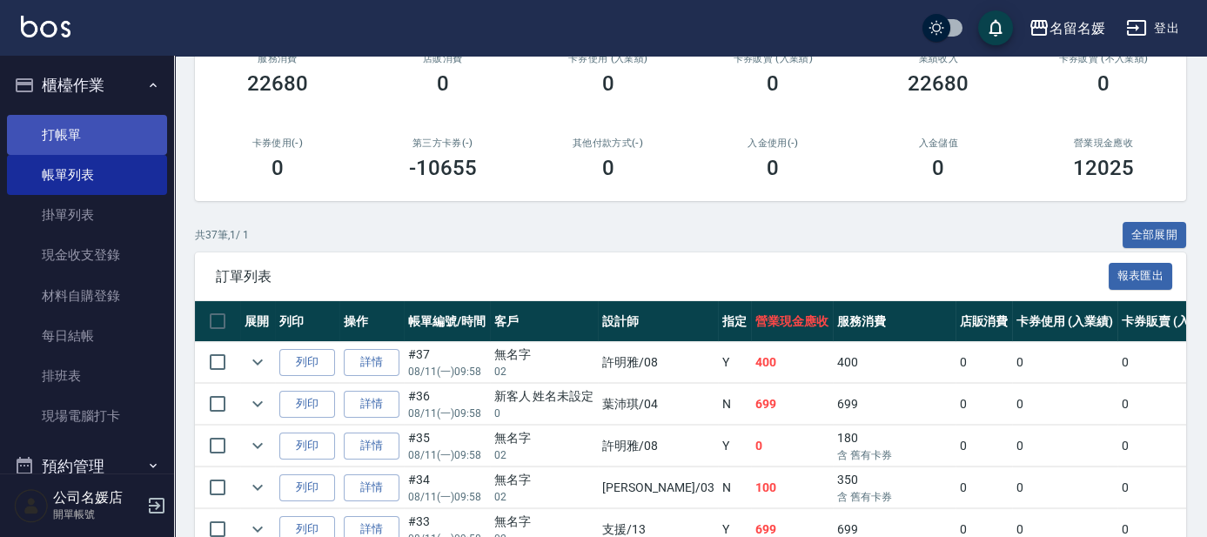
click at [118, 137] on link "打帳單" at bounding box center [87, 135] width 160 height 40
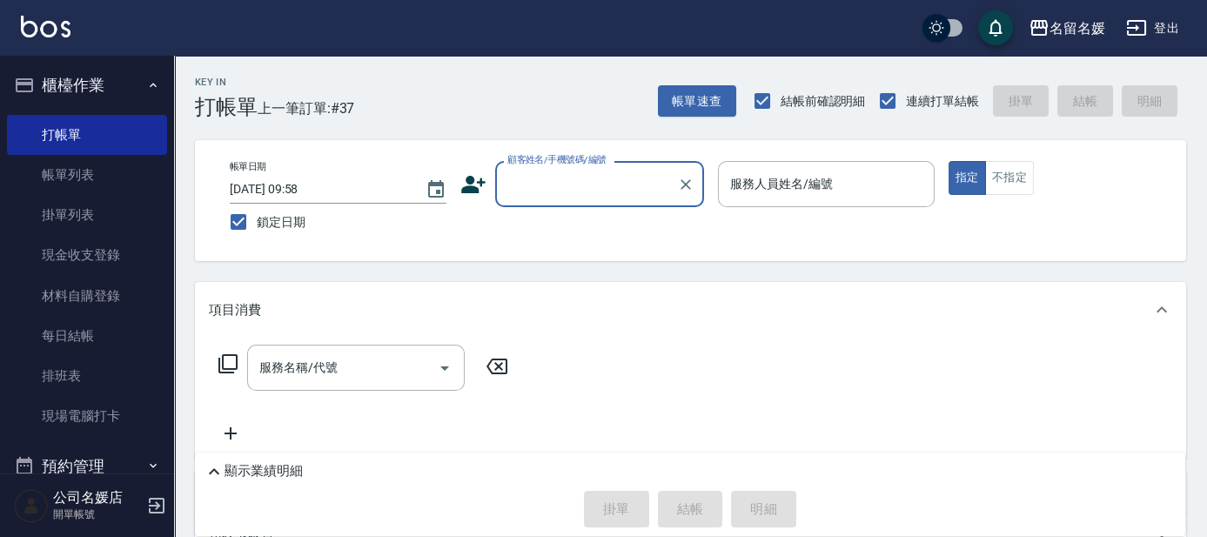
click at [595, 188] on input "顧客姓名/手機號碼/編號" at bounding box center [586, 184] width 167 height 30
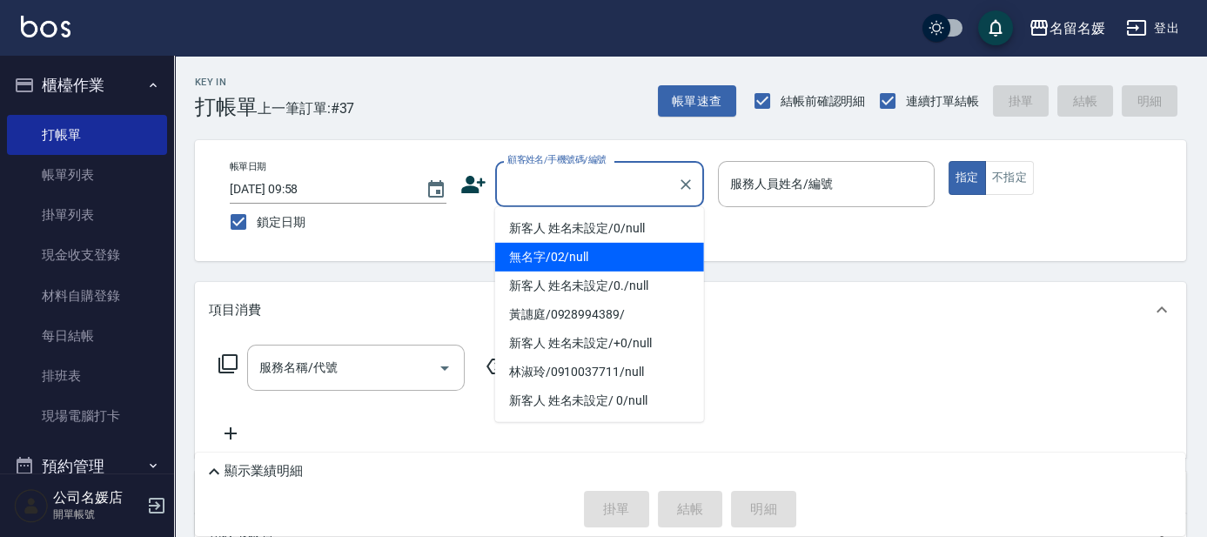
click at [581, 258] on li "無名字/02/null" at bounding box center [599, 257] width 209 height 29
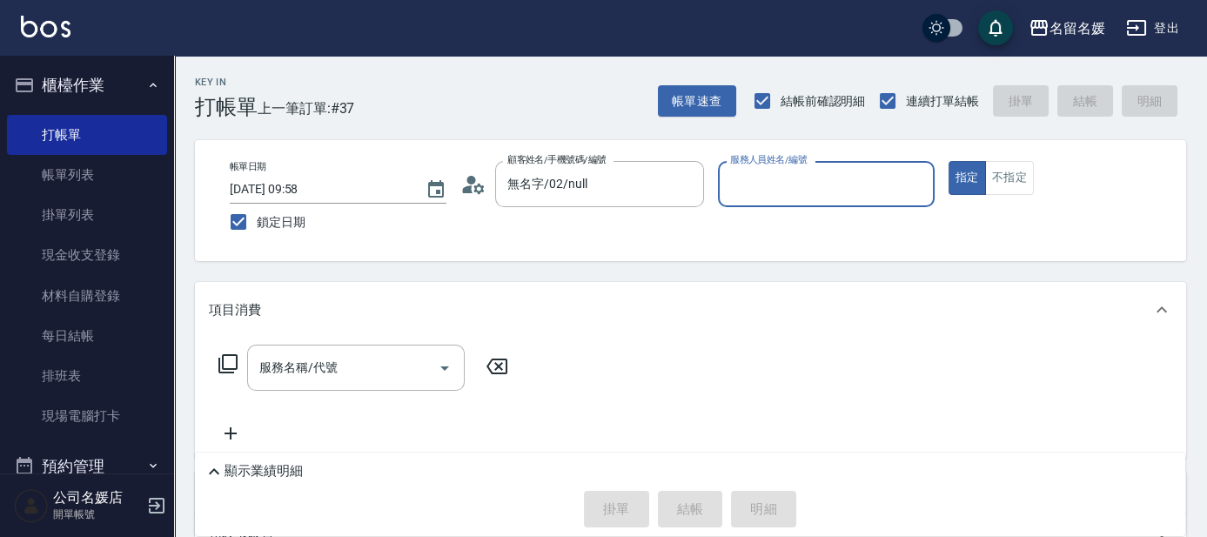
type input "無名字/02/null"
click at [770, 178] on input "服務人員姓名/編號" at bounding box center [826, 184] width 201 height 30
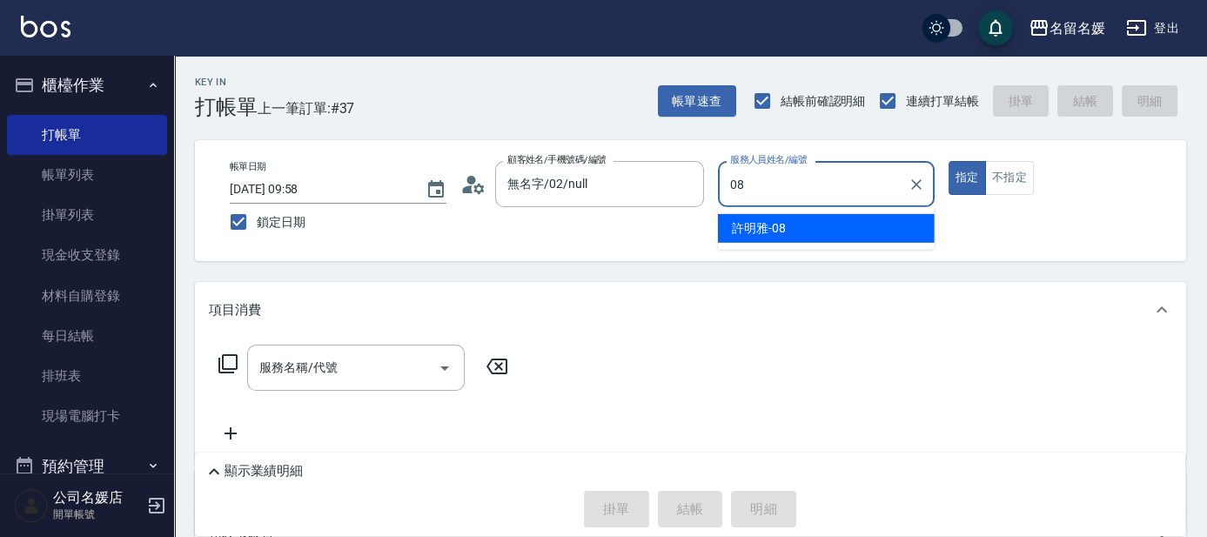
click at [805, 228] on div "[PERSON_NAME]-08" at bounding box center [826, 228] width 217 height 29
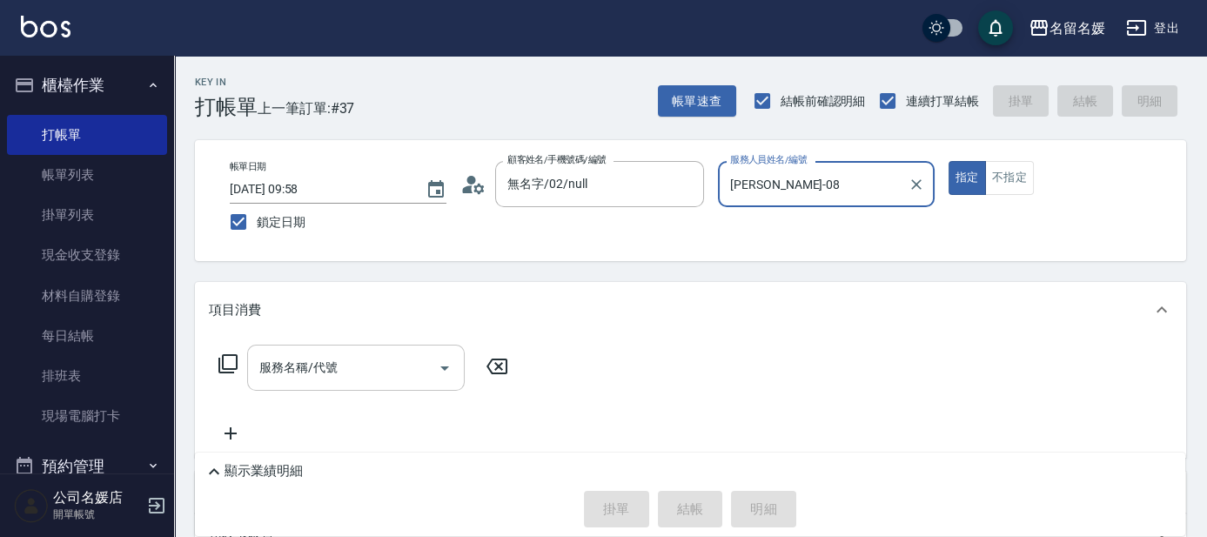
type input "[PERSON_NAME]-08"
click at [353, 368] on input "服務名稱/代號" at bounding box center [343, 368] width 176 height 30
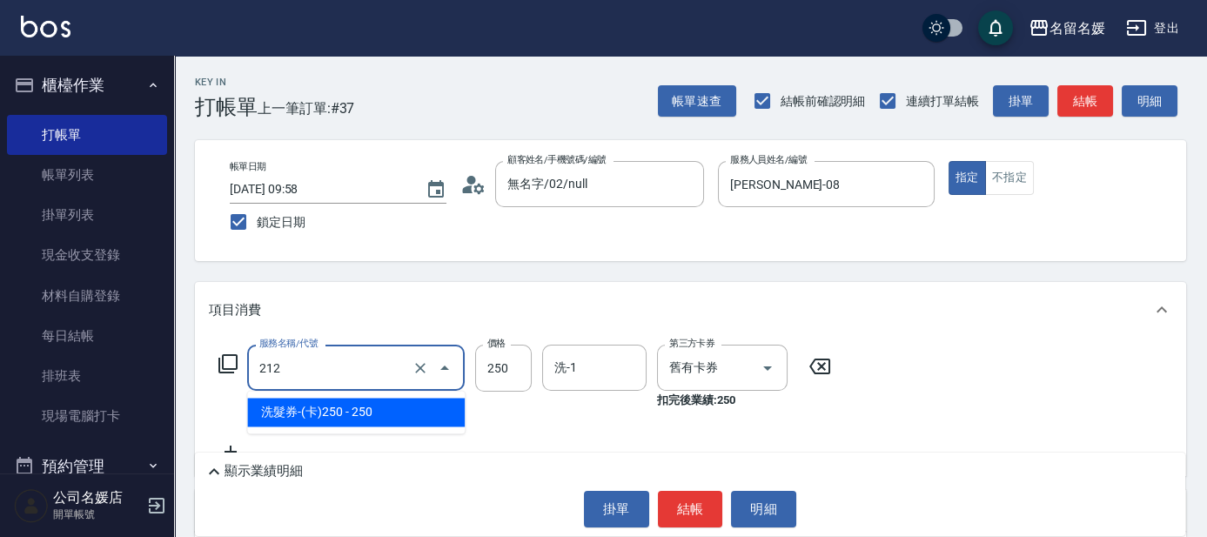
click at [387, 372] on input "212" at bounding box center [331, 368] width 153 height 30
drag, startPoint x: 374, startPoint y: 419, endPoint x: 547, endPoint y: 391, distance: 174.6
click at [410, 414] on span "洗髮券-(卡)250 - 250" at bounding box center [356, 412] width 218 height 29
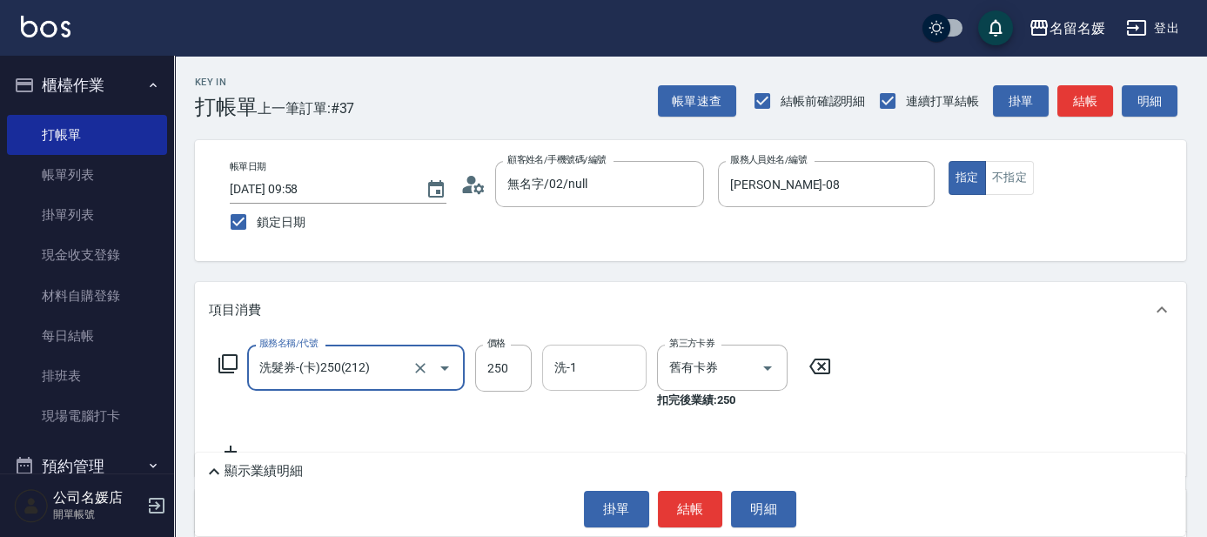
type input "洗髮券-(卡)250(212)"
click at [595, 365] on input "洗-1" at bounding box center [594, 368] width 89 height 30
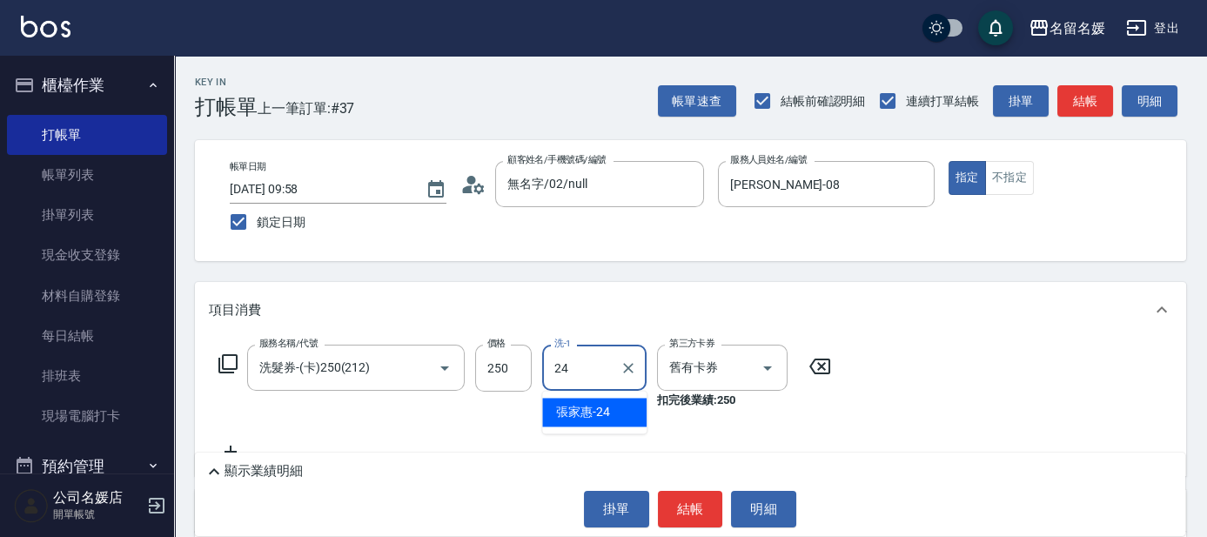
click at [610, 421] on div "張家惠 -24" at bounding box center [594, 412] width 104 height 29
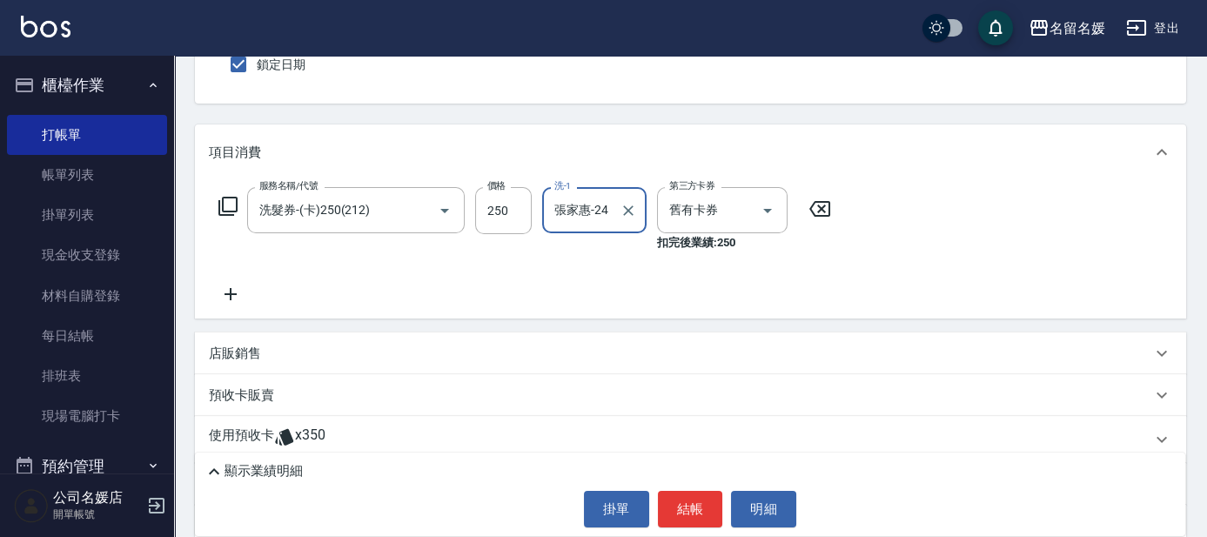
scroll to position [158, 0]
type input "張家惠-24"
click at [231, 355] on p "店販銷售" at bounding box center [235, 354] width 52 height 18
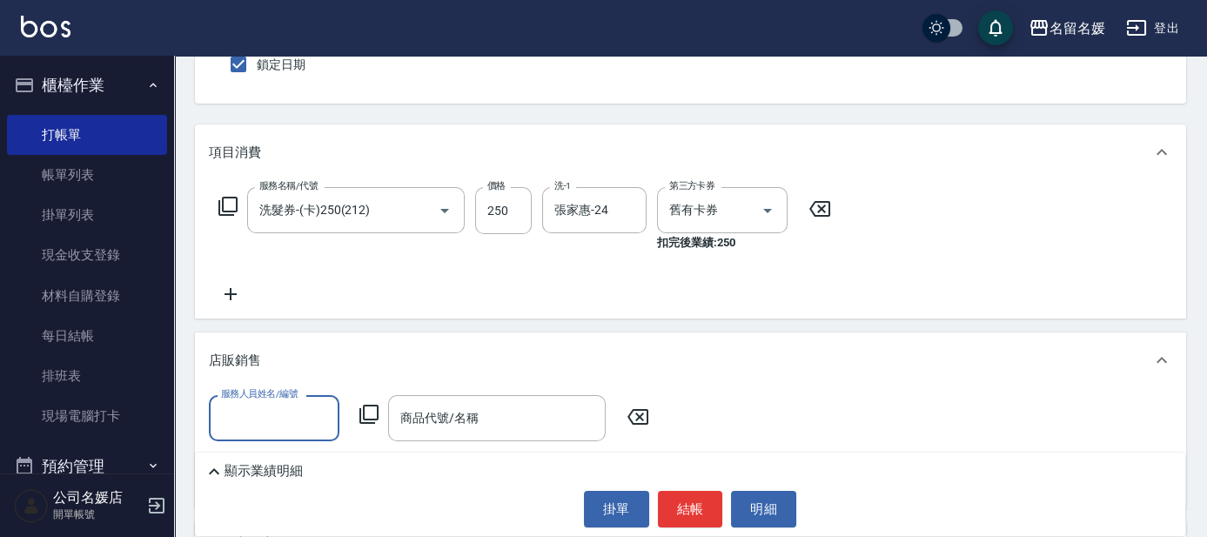
scroll to position [0, 0]
click at [286, 465] on div "[PERSON_NAME]-08" at bounding box center [274, 463] width 131 height 29
type input "[PERSON_NAME]-08"
click at [371, 411] on icon at bounding box center [369, 414] width 21 height 21
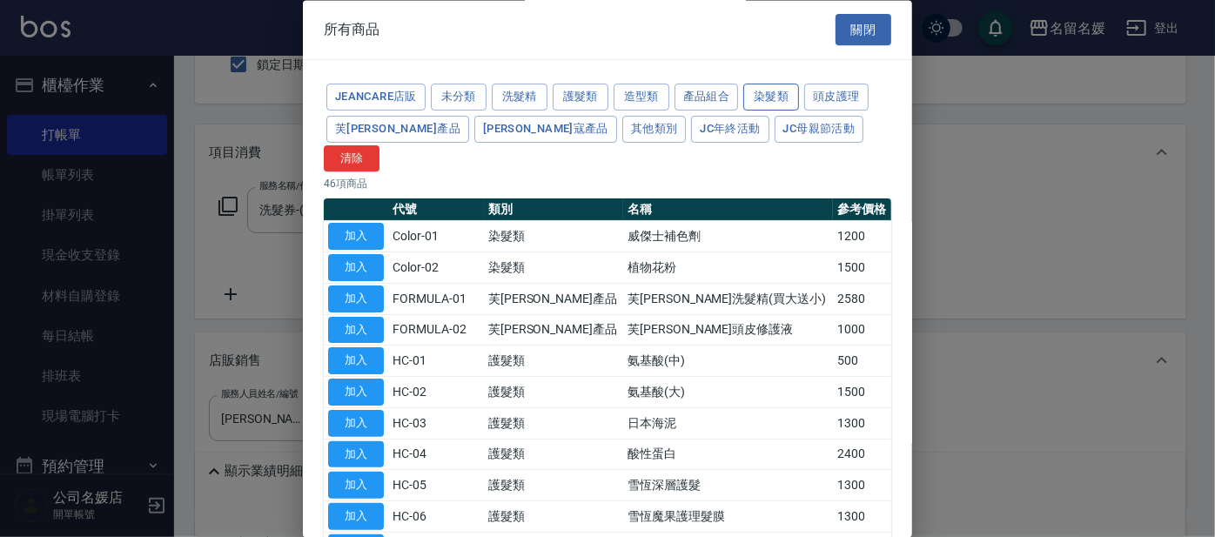
click at [783, 96] on button "染髮類" at bounding box center [771, 97] width 56 height 27
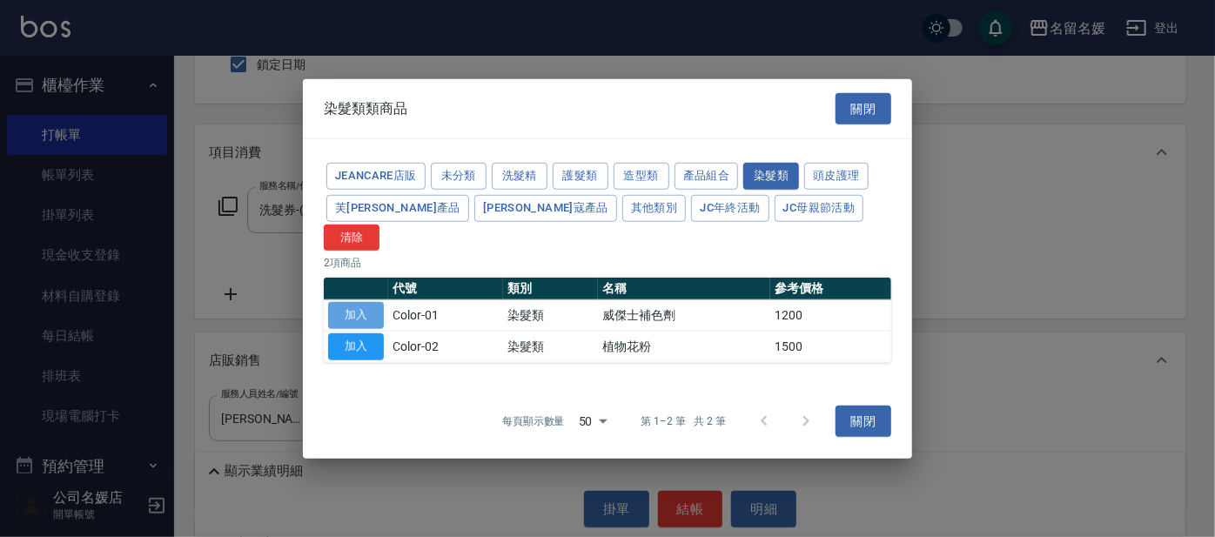
click at [359, 302] on button "加入" at bounding box center [356, 315] width 56 height 27
type input "威傑士補色劑"
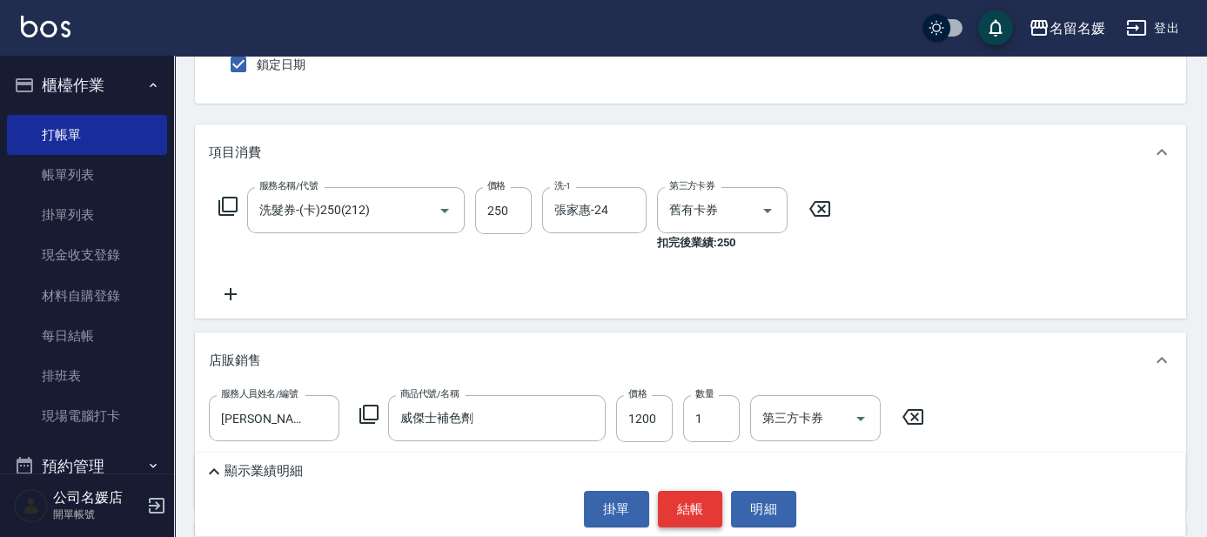
click at [678, 497] on button "結帳" at bounding box center [690, 509] width 65 height 37
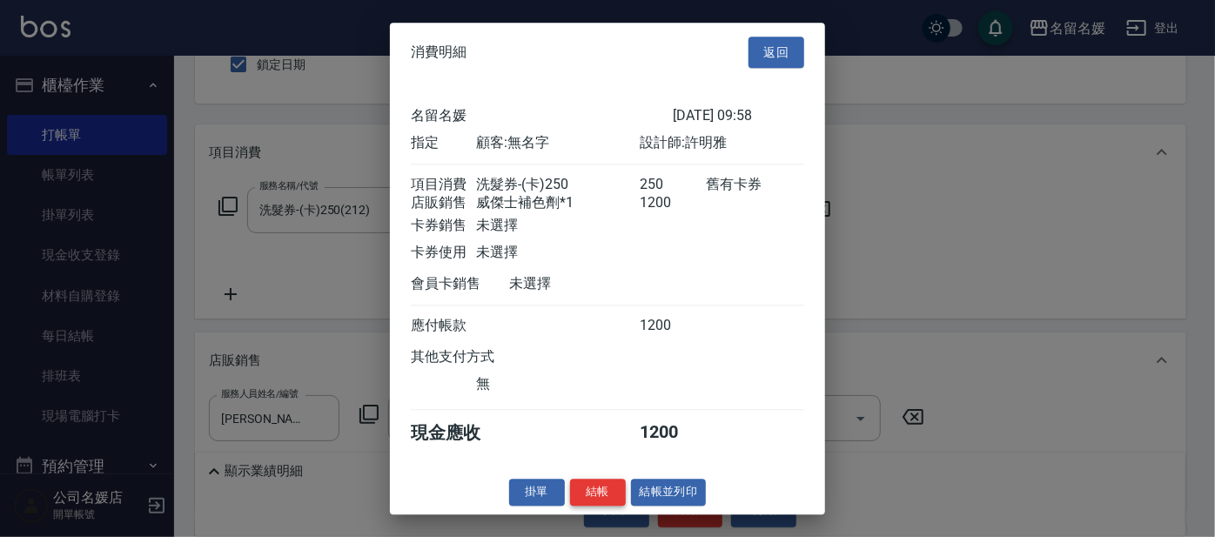
click at [601, 501] on button "結帳" at bounding box center [598, 492] width 56 height 27
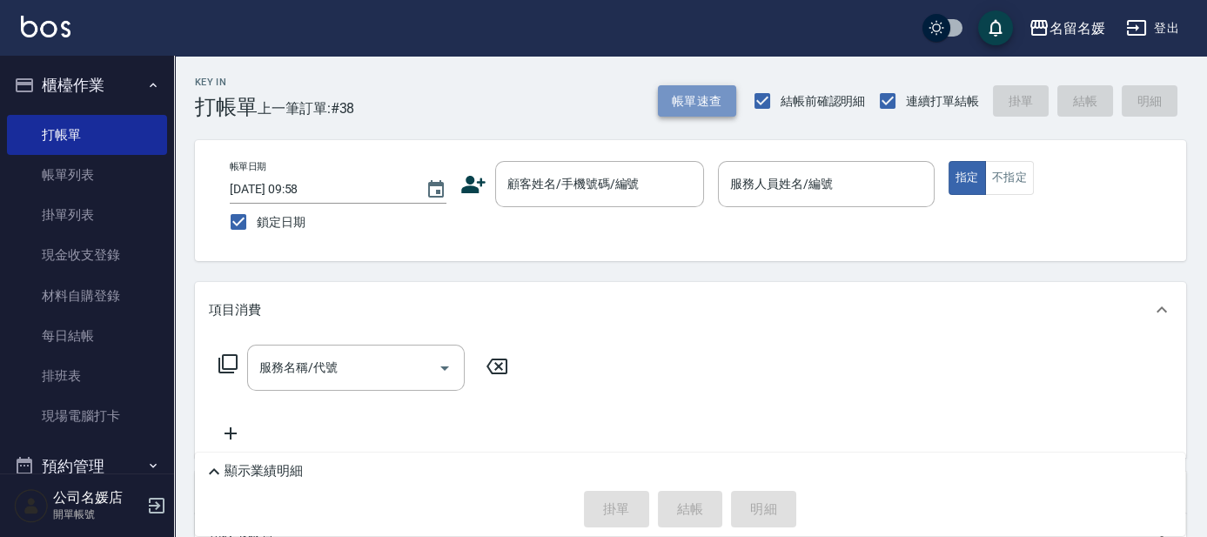
click at [691, 104] on button "帳單速查" at bounding box center [697, 101] width 78 height 32
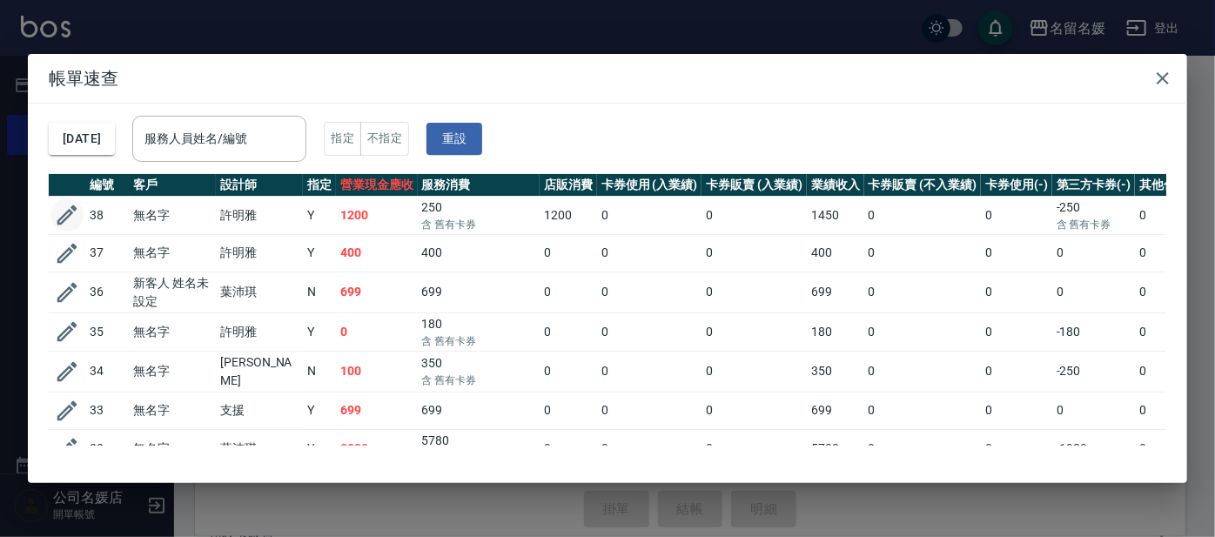
click at [68, 216] on icon "button" at bounding box center [67, 215] width 20 height 20
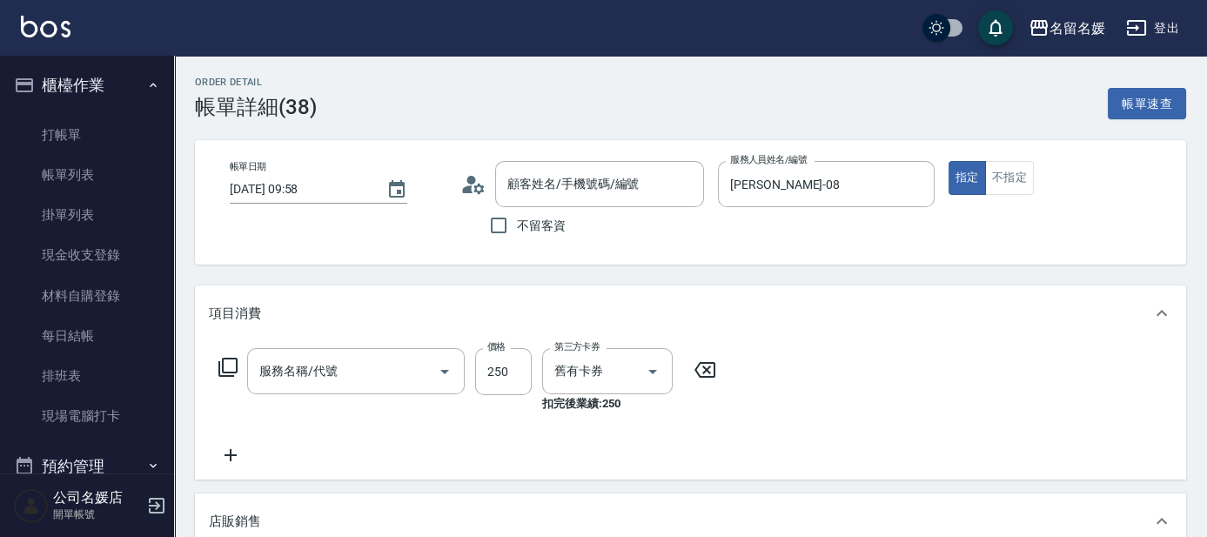
type input "[DATE] 09:58"
type input "[PERSON_NAME]-08"
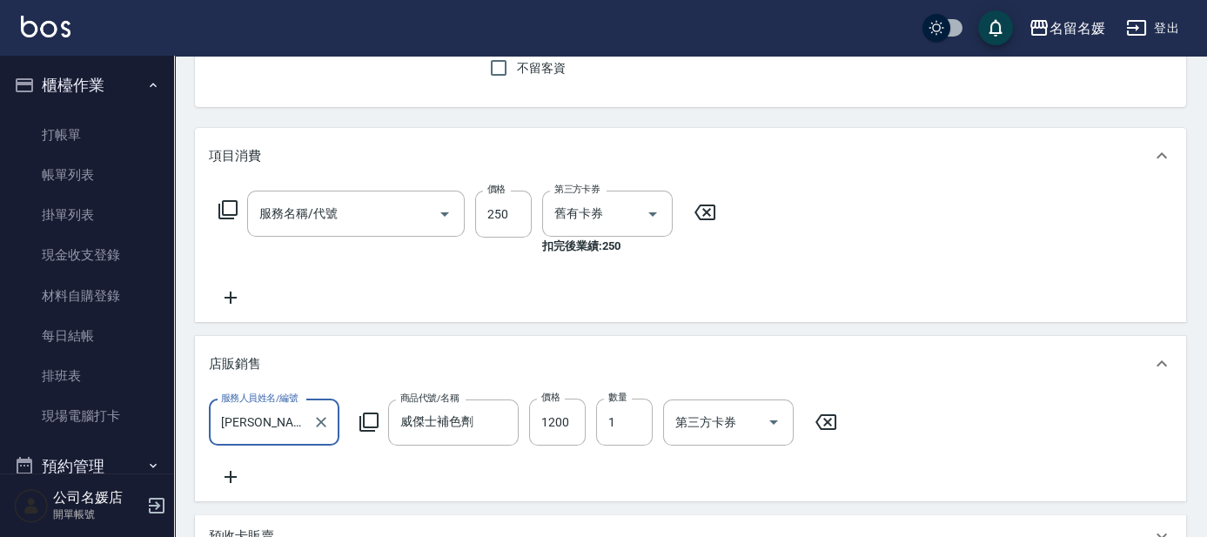
type input "洗髮券-(卡)250(212)"
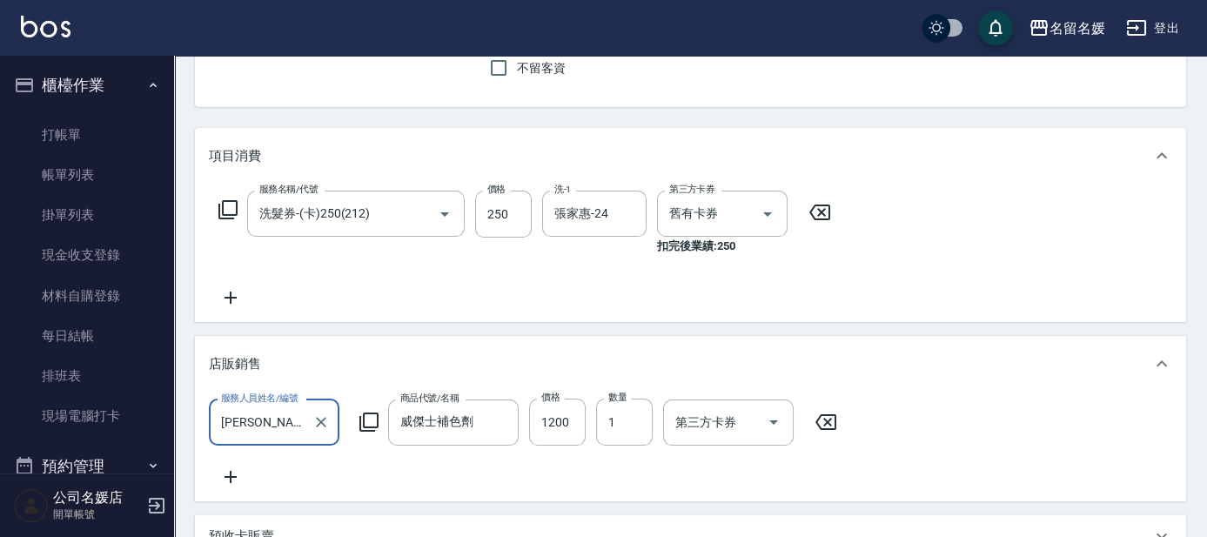
type input "無名字/02/null"
click at [227, 206] on icon at bounding box center [228, 209] width 21 height 21
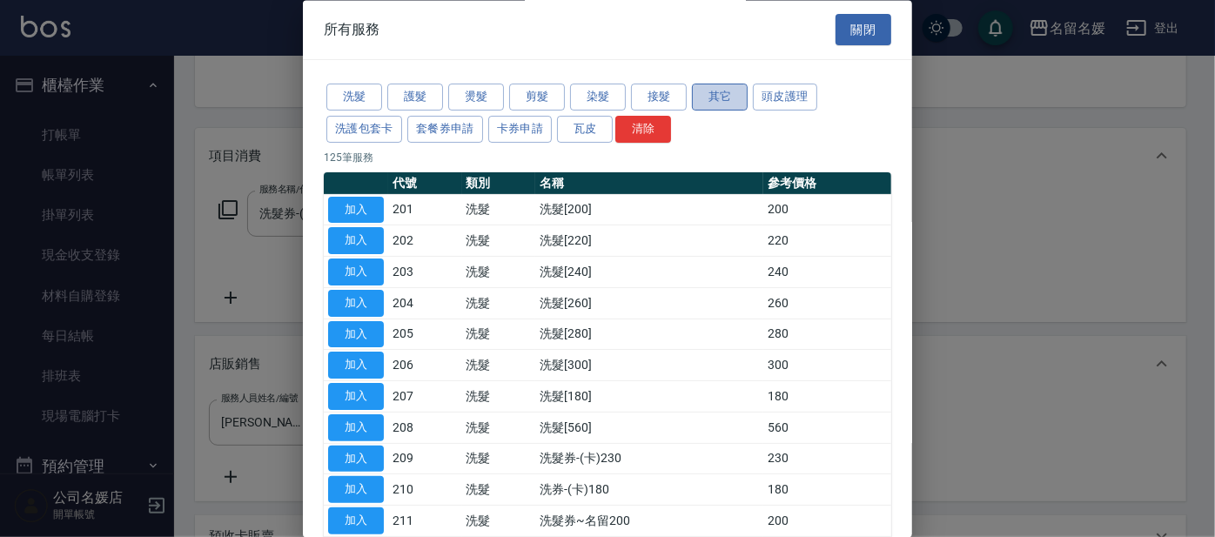
click at [714, 93] on button "其它" at bounding box center [720, 97] width 56 height 27
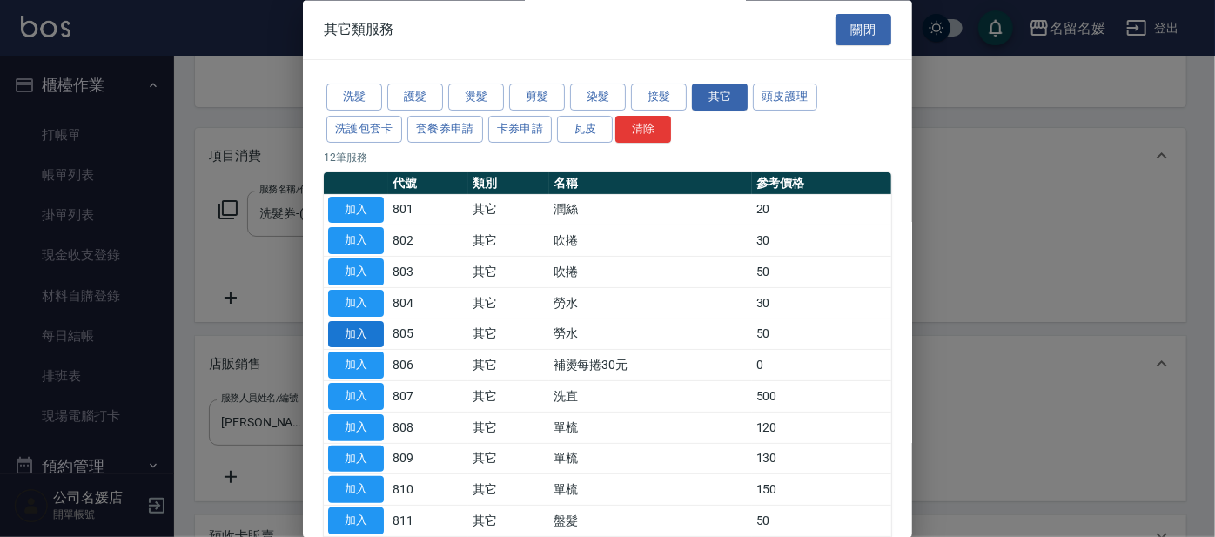
click at [350, 329] on button "加入" at bounding box center [356, 334] width 56 height 27
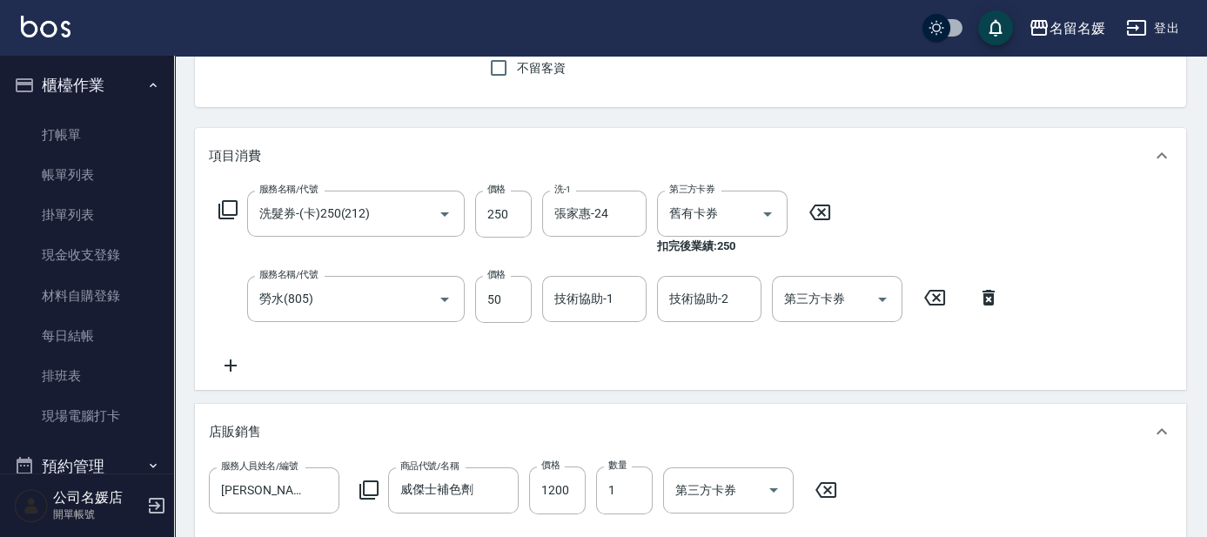
drag, startPoint x: 636, startPoint y: 302, endPoint x: 535, endPoint y: 295, distance: 101.2
click at [635, 302] on input "技術協助-1" at bounding box center [594, 299] width 89 height 30
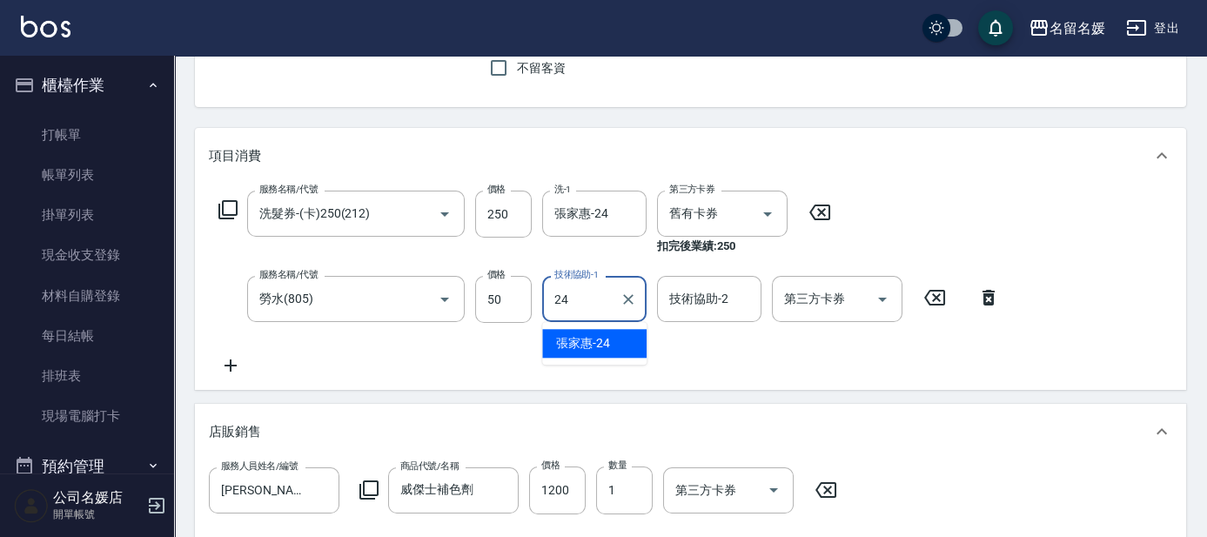
click at [584, 340] on span "張家惠 -24" at bounding box center [583, 343] width 54 height 18
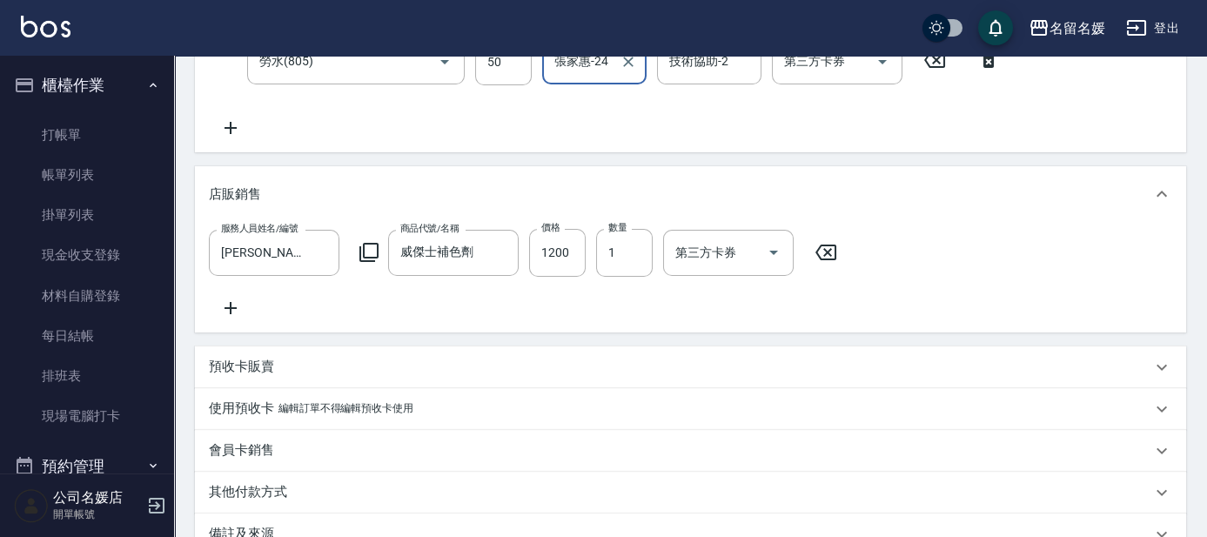
scroll to position [613, 0]
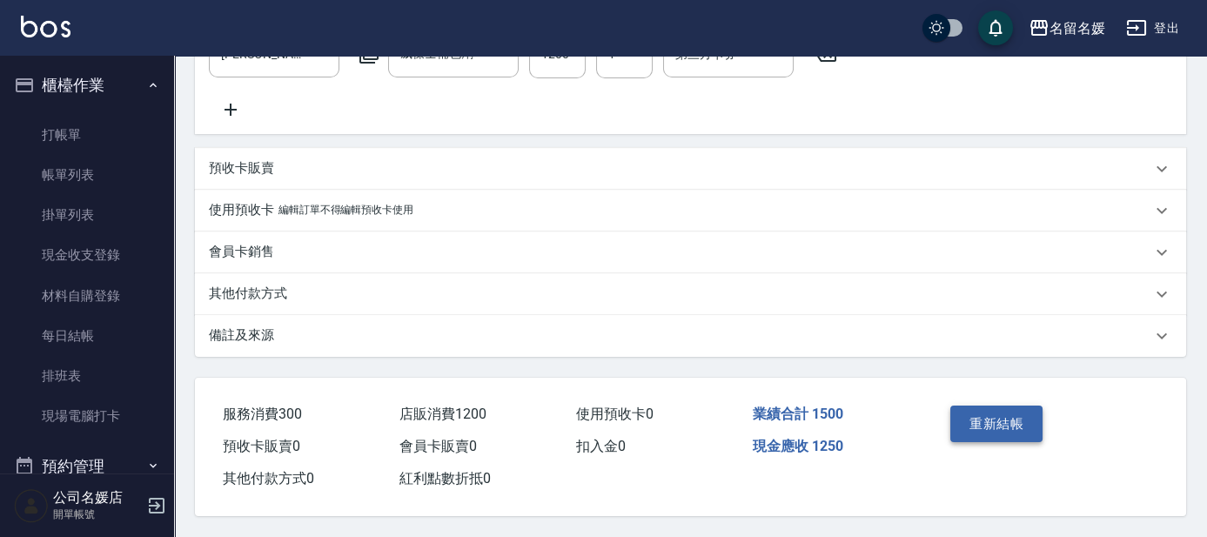
type input "張家惠-24"
click at [995, 420] on button "重新結帳" at bounding box center [997, 424] width 92 height 37
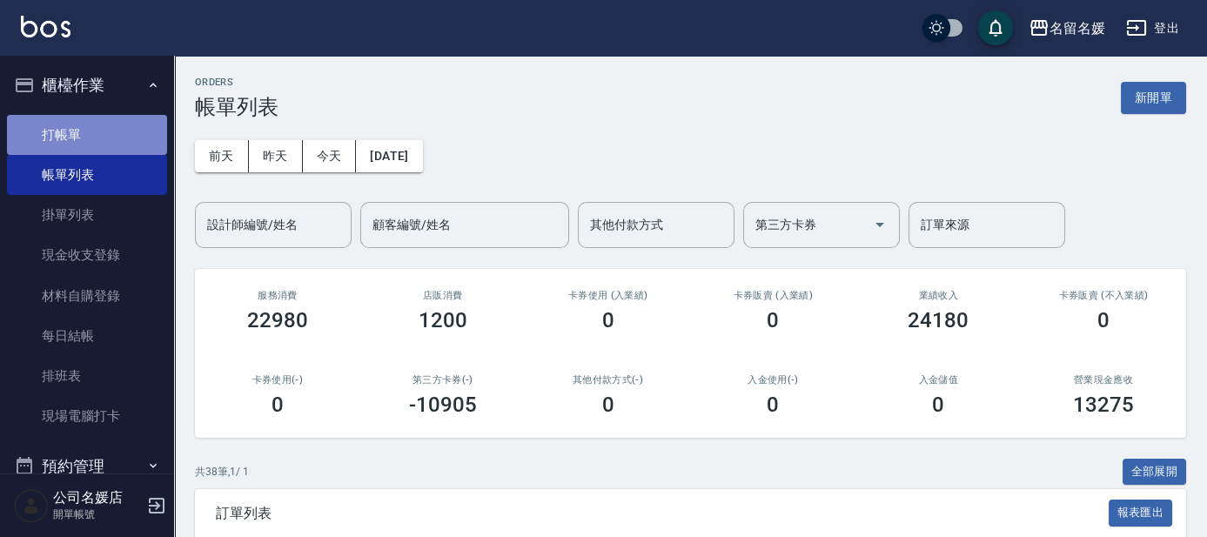
click at [129, 130] on link "打帳單" at bounding box center [87, 135] width 160 height 40
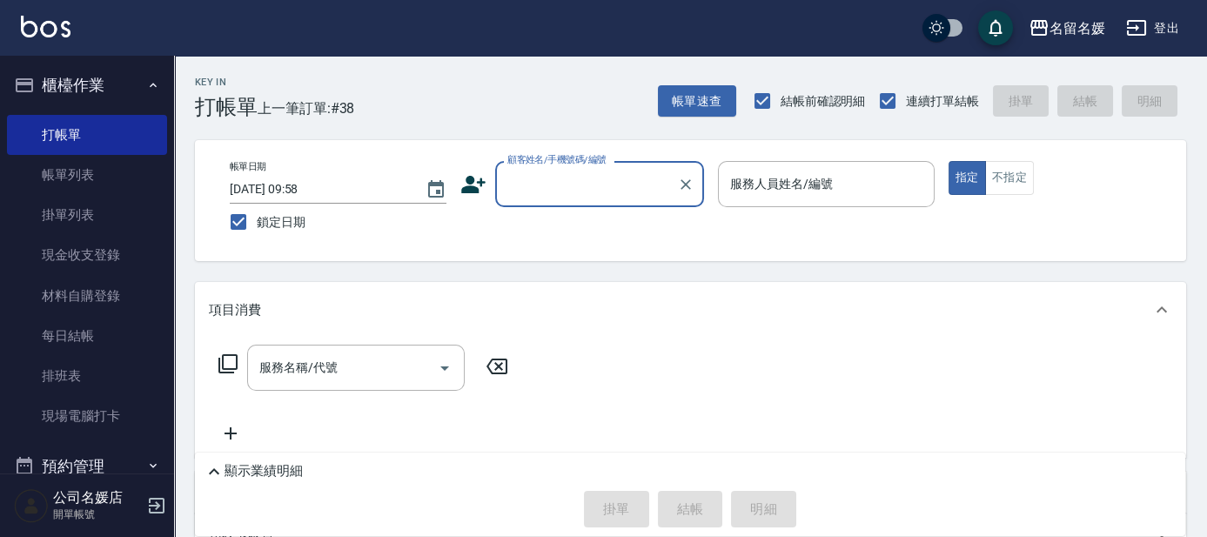
click at [582, 188] on input "顧客姓名/手機號碼/編號" at bounding box center [586, 184] width 167 height 30
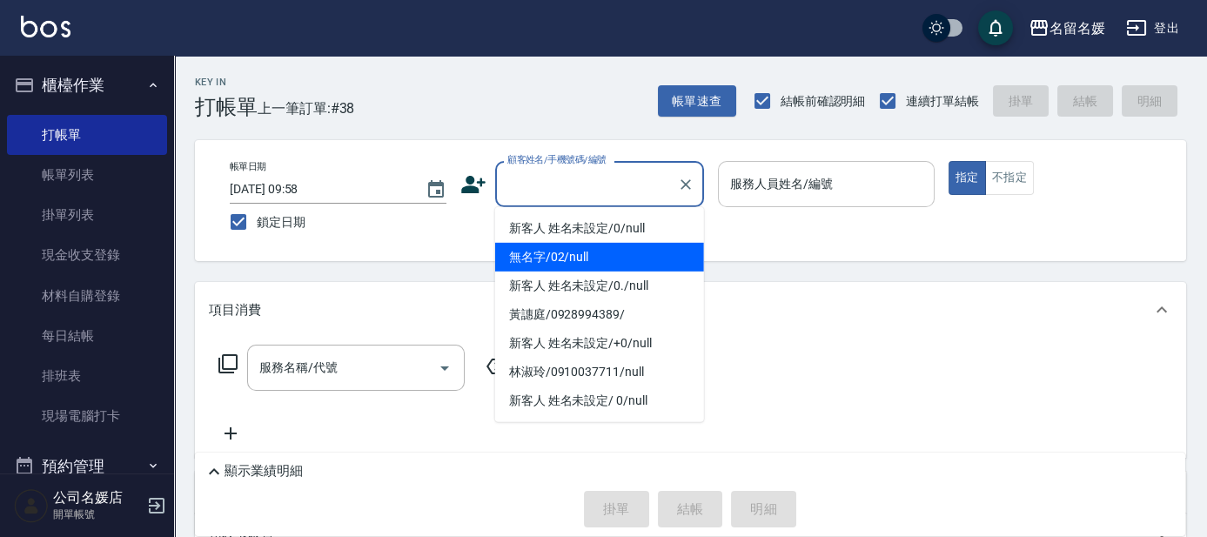
drag, startPoint x: 592, startPoint y: 262, endPoint x: 840, endPoint y: 191, distance: 258.2
click at [594, 260] on li "無名字/02/null" at bounding box center [599, 257] width 209 height 29
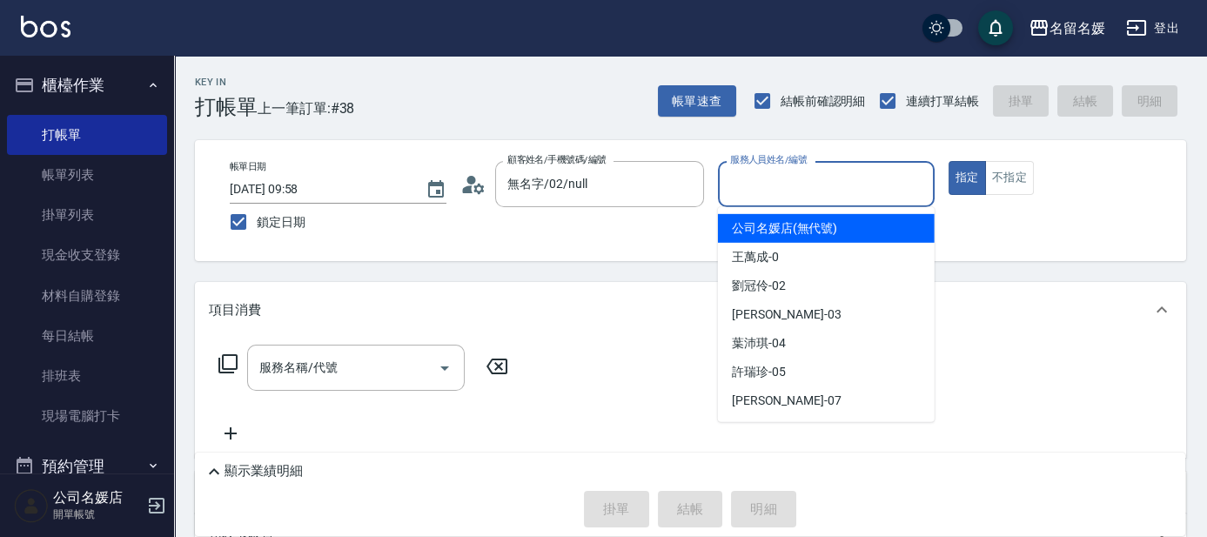
click at [832, 172] on input "服務人員姓名/編號" at bounding box center [826, 184] width 201 height 30
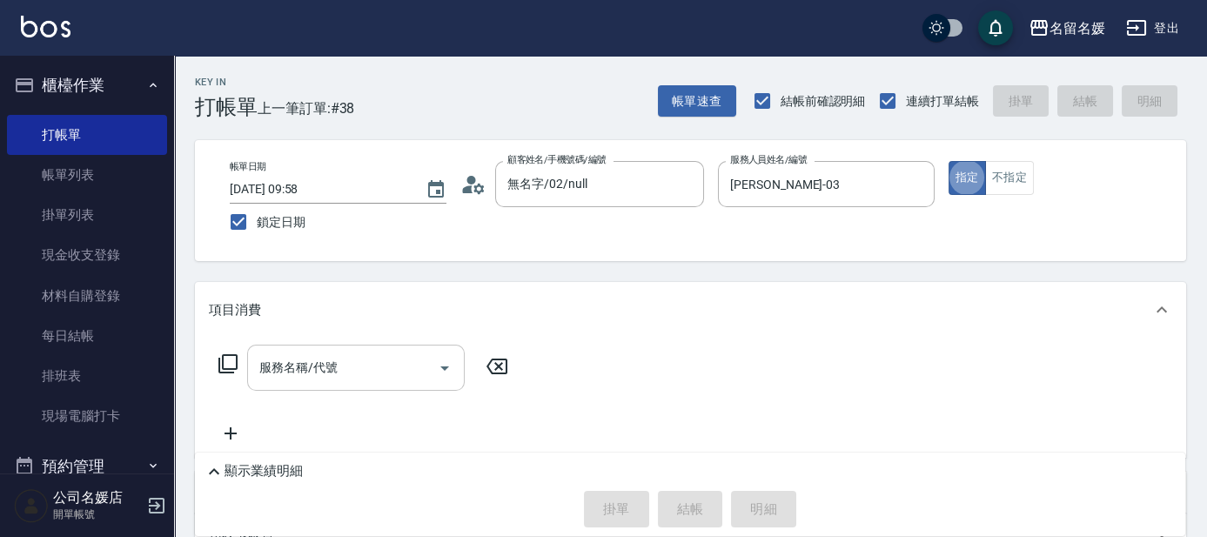
click at [334, 383] on div "服務名稱/代號" at bounding box center [356, 368] width 218 height 46
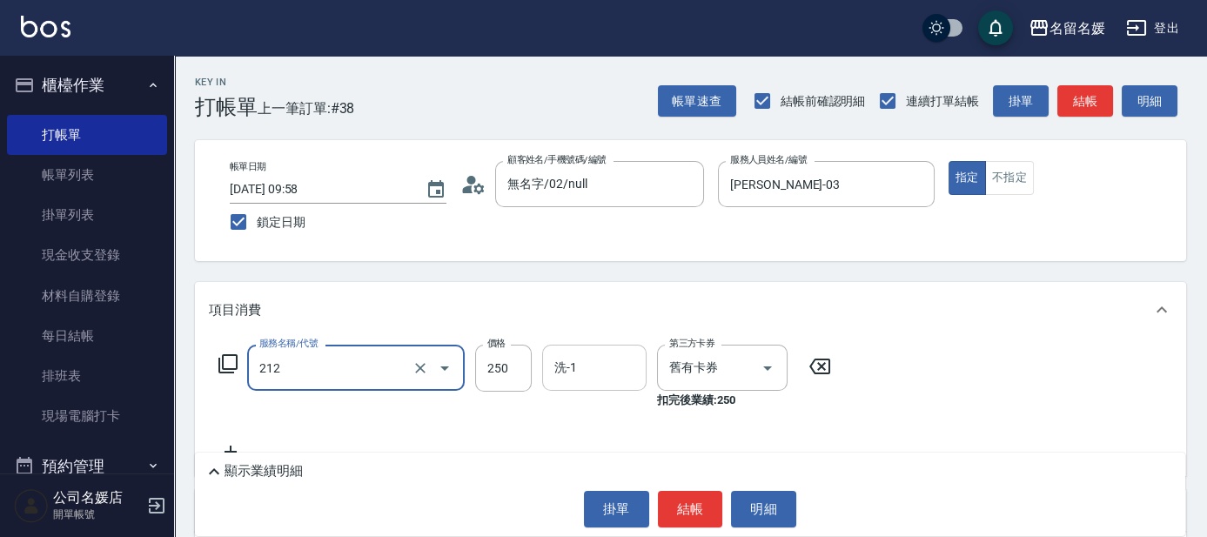
click at [605, 376] on input "洗-1" at bounding box center [594, 368] width 89 height 30
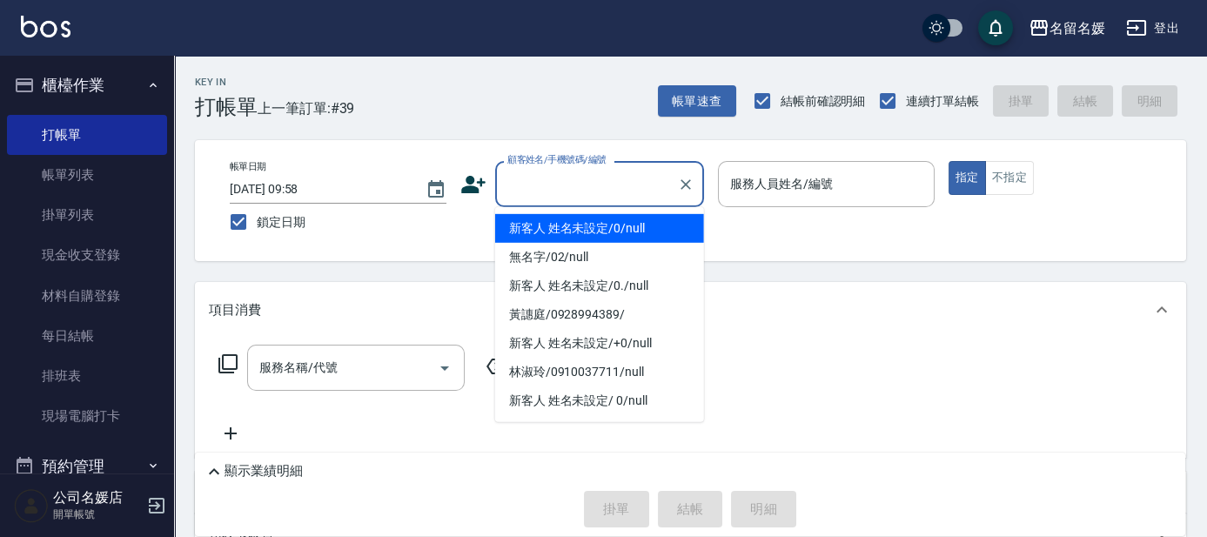
click at [598, 186] on input "顧客姓名/手機號碼/編號" at bounding box center [586, 184] width 167 height 30
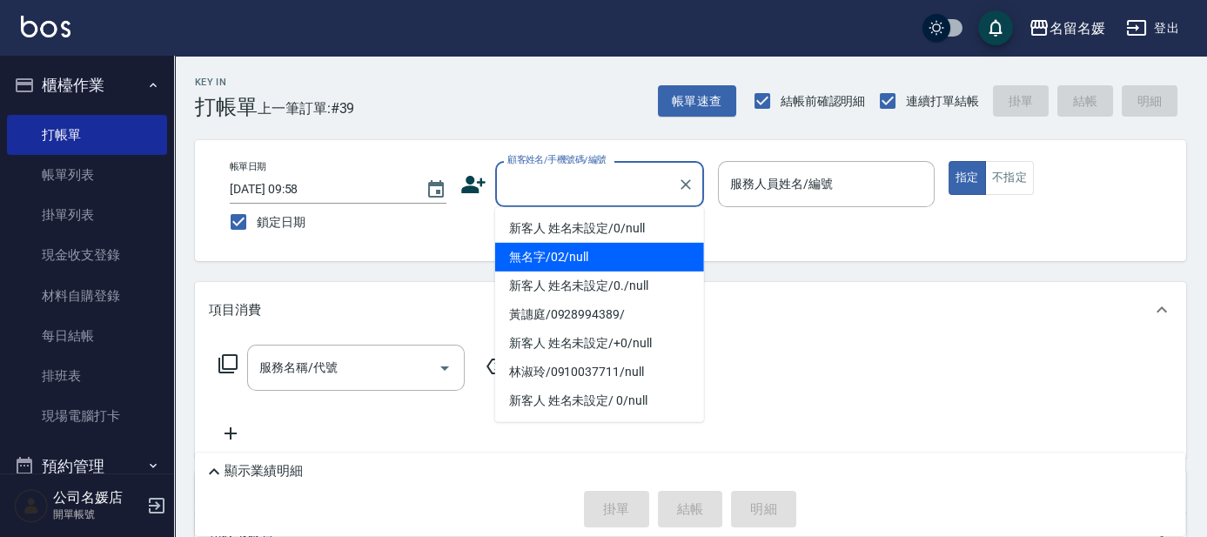
drag, startPoint x: 582, startPoint y: 256, endPoint x: 763, endPoint y: 186, distance: 194.0
click at [582, 257] on li "無名字/02/null" at bounding box center [599, 257] width 209 height 29
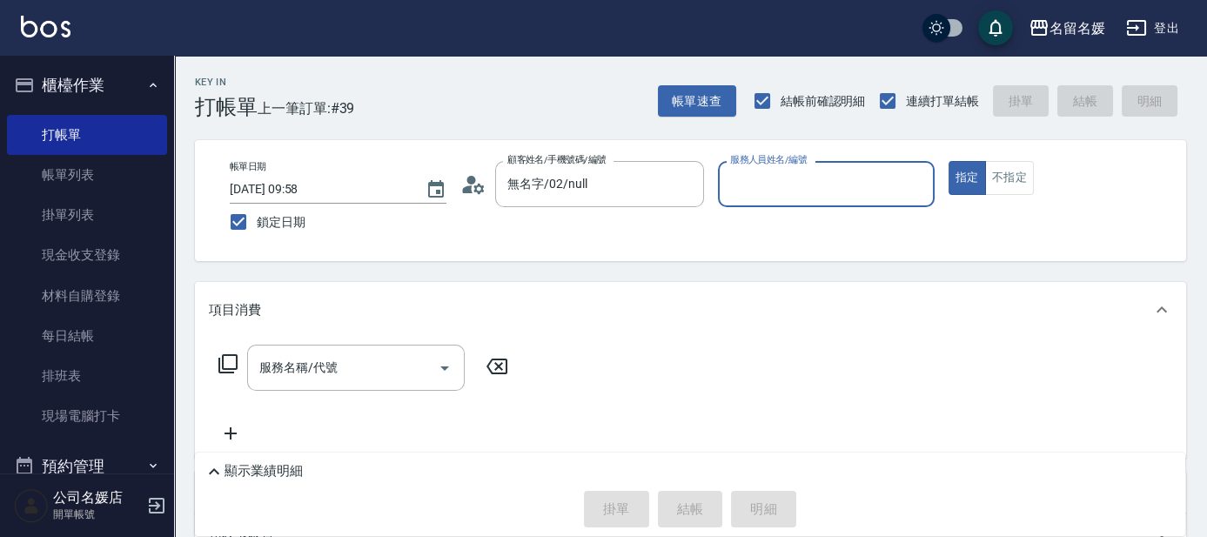
click at [773, 182] on input "服務人員姓名/編號" at bounding box center [826, 184] width 201 height 30
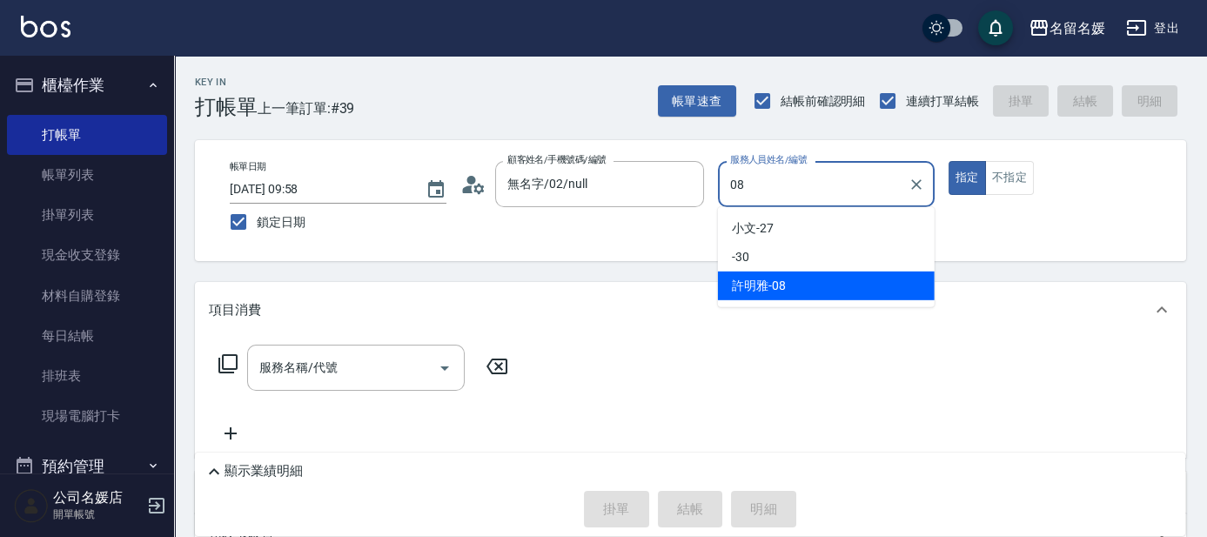
click at [790, 286] on div "[PERSON_NAME]-08" at bounding box center [826, 286] width 217 height 29
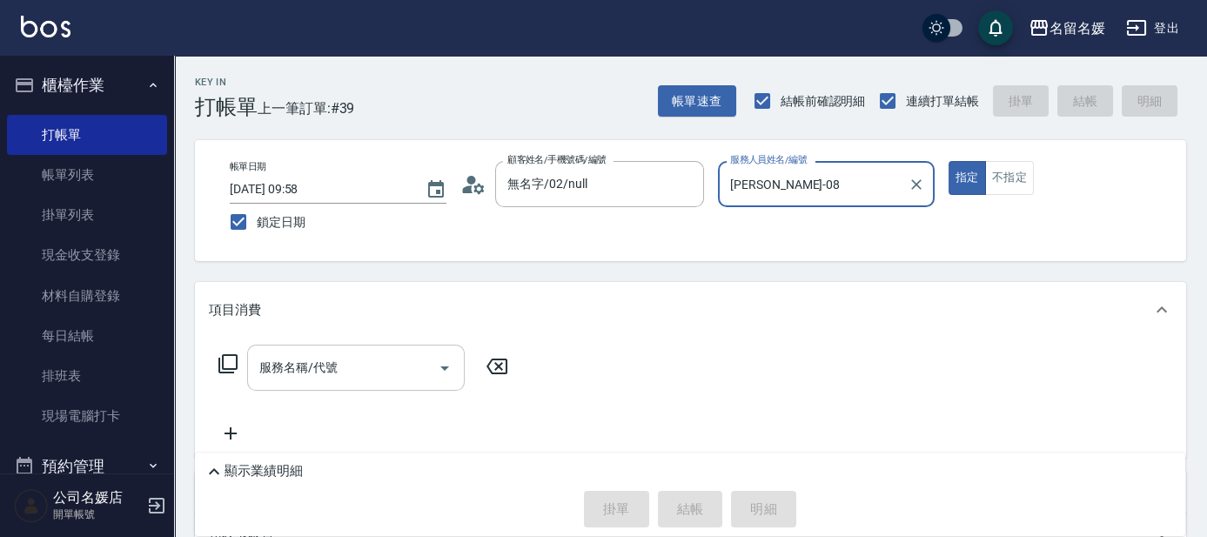
click at [277, 364] on div "服務名稱/代號 服務名稱/代號" at bounding box center [356, 368] width 218 height 46
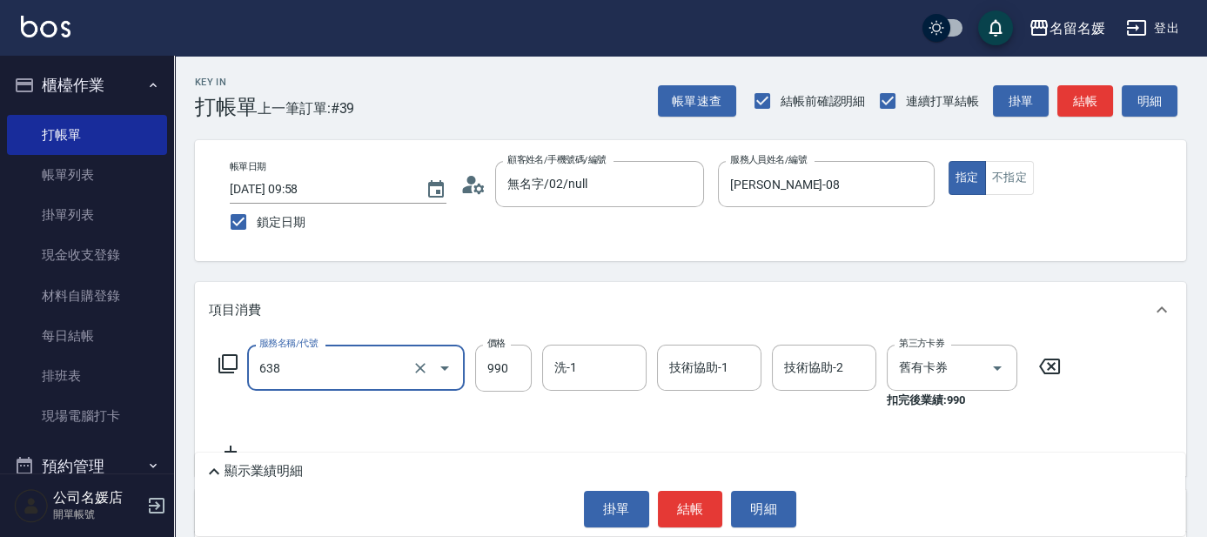
click at [317, 362] on input "638" at bounding box center [331, 368] width 153 height 30
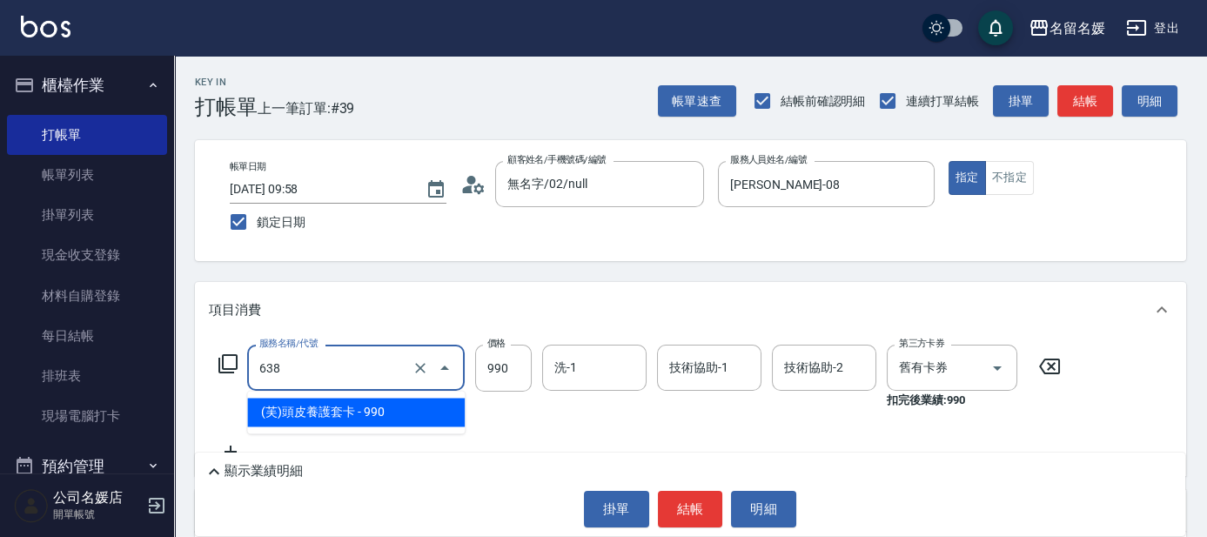
click at [319, 414] on span "(芙)頭皮養護套卡 - 990" at bounding box center [356, 412] width 218 height 29
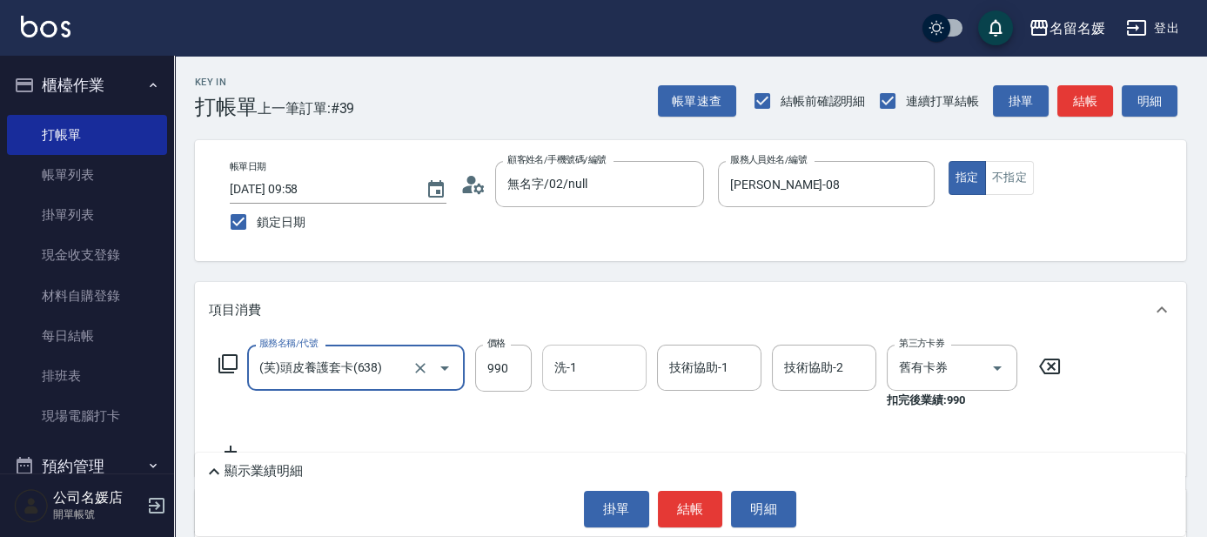
click at [592, 366] on input "洗-1" at bounding box center [594, 368] width 89 height 30
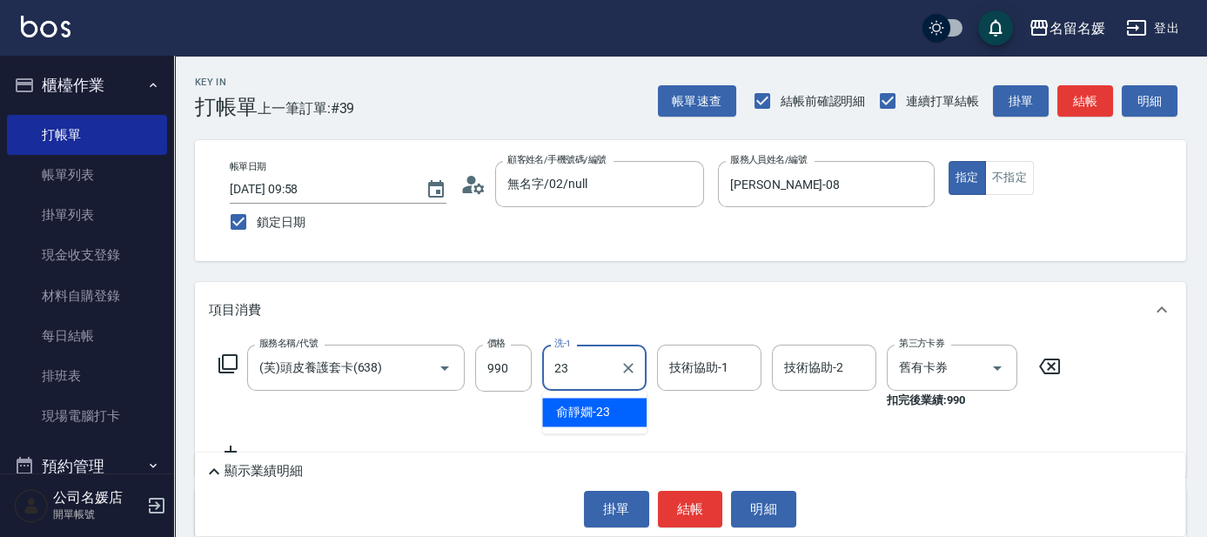
click at [610, 408] on div "[PERSON_NAME]-23" at bounding box center [594, 412] width 104 height 29
click at [691, 363] on div "技術協助-1 技術協助-1" at bounding box center [709, 368] width 104 height 46
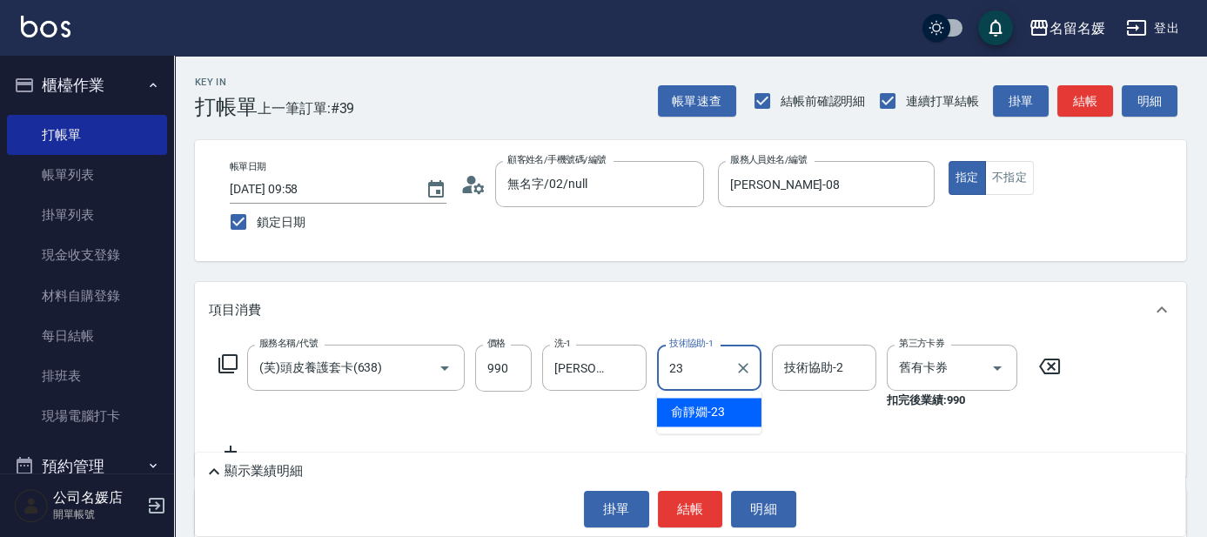
click at [702, 408] on span "[PERSON_NAME]-23" at bounding box center [698, 412] width 54 height 18
click at [685, 513] on button "結帳" at bounding box center [690, 509] width 65 height 37
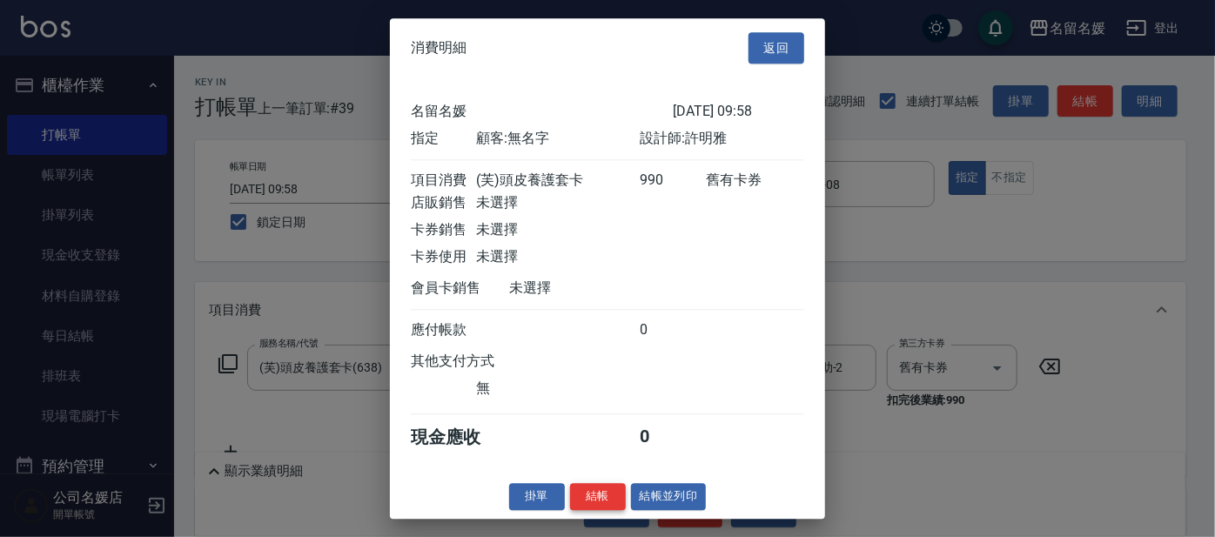
click at [598, 501] on button "結帳" at bounding box center [598, 496] width 56 height 27
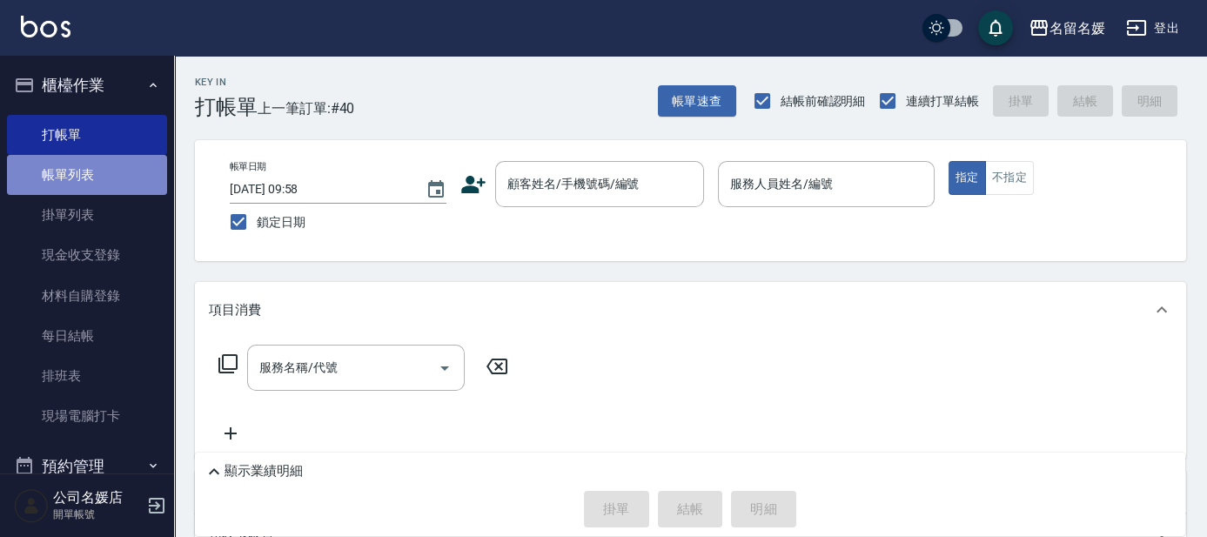
click at [126, 171] on link "帳單列表" at bounding box center [87, 175] width 160 height 40
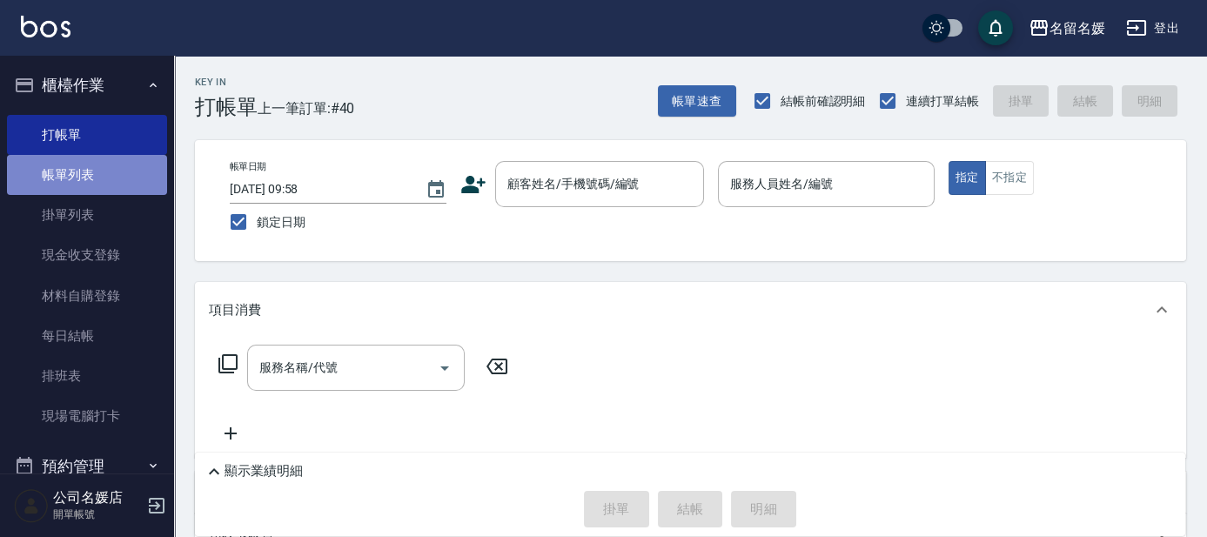
click at [126, 171] on link "帳單列表" at bounding box center [87, 175] width 160 height 40
click at [125, 171] on link "帳單列表" at bounding box center [87, 175] width 160 height 40
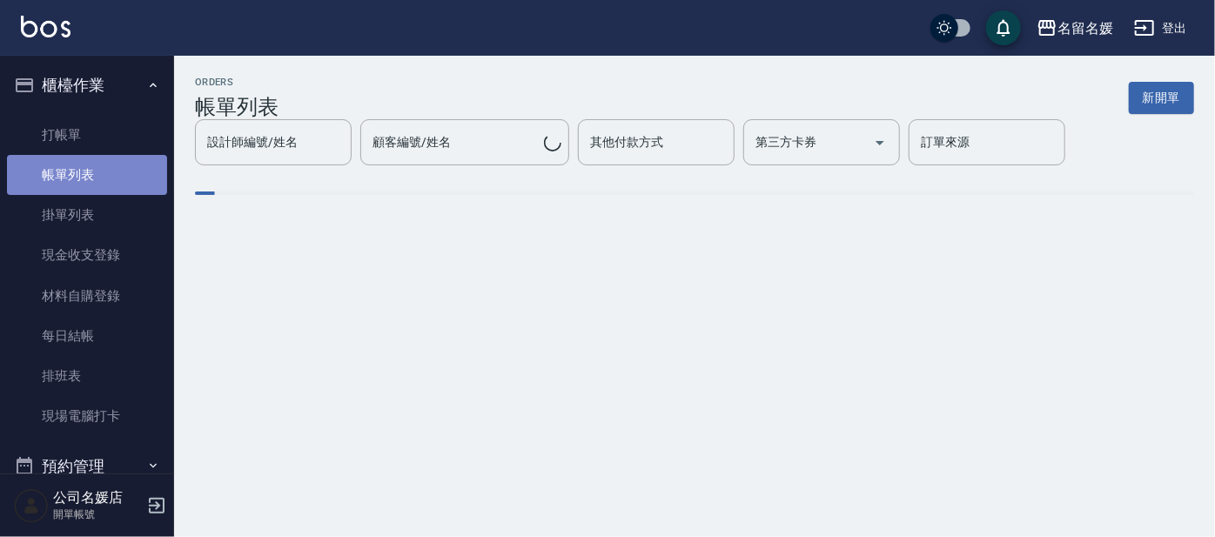
click at [124, 171] on link "帳單列表" at bounding box center [87, 175] width 160 height 40
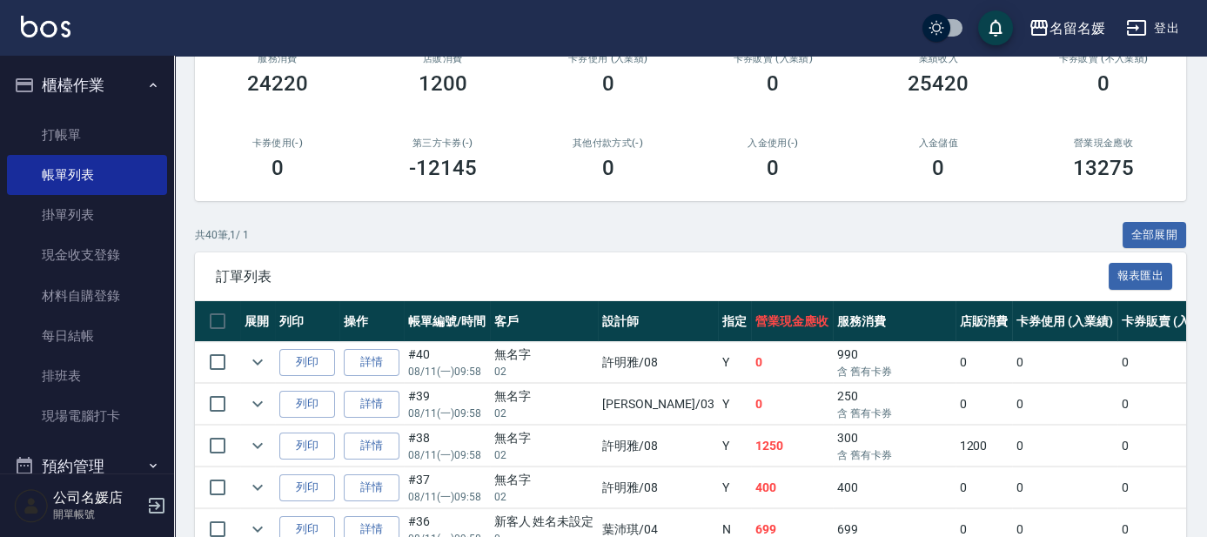
scroll to position [395, 0]
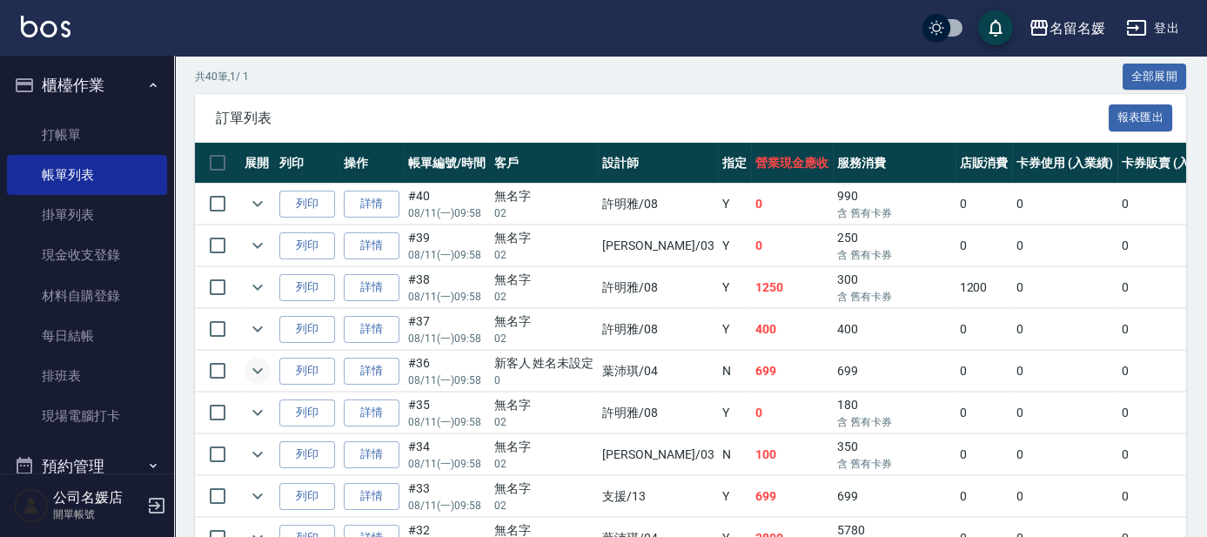
click at [259, 369] on icon "expand row" at bounding box center [257, 370] width 21 height 21
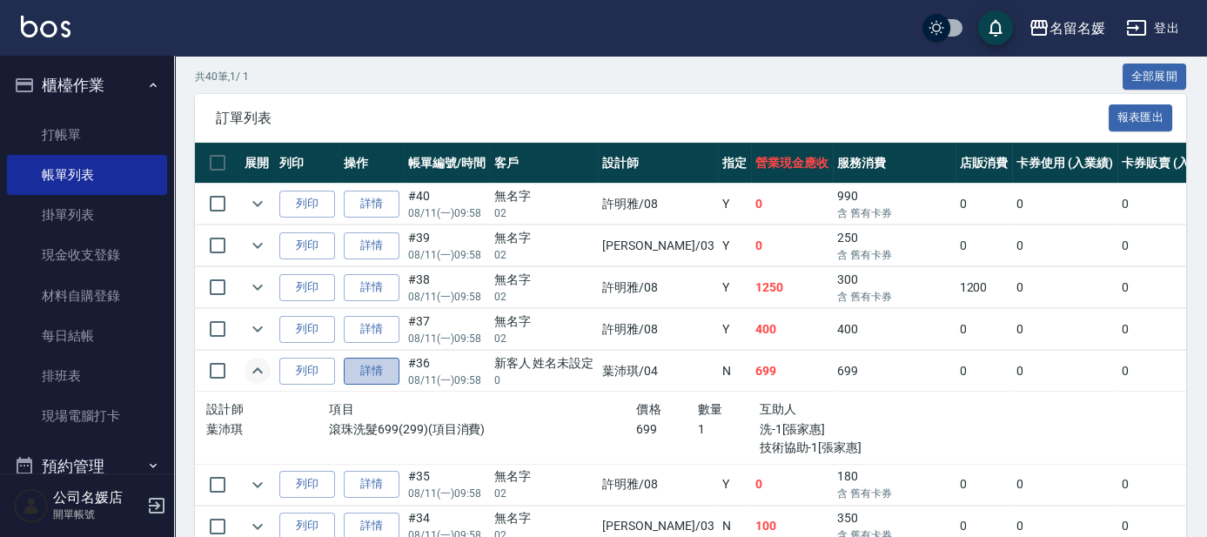
click at [373, 372] on link "詳情" at bounding box center [372, 371] width 56 height 27
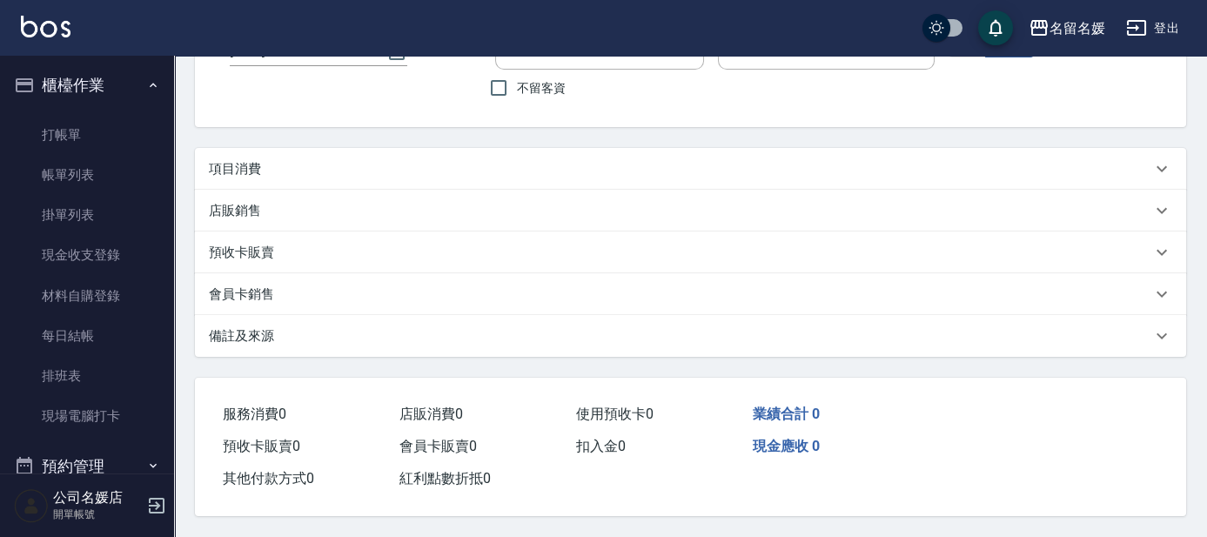
click at [373, 273] on div "預收卡販賣" at bounding box center [691, 253] width 992 height 42
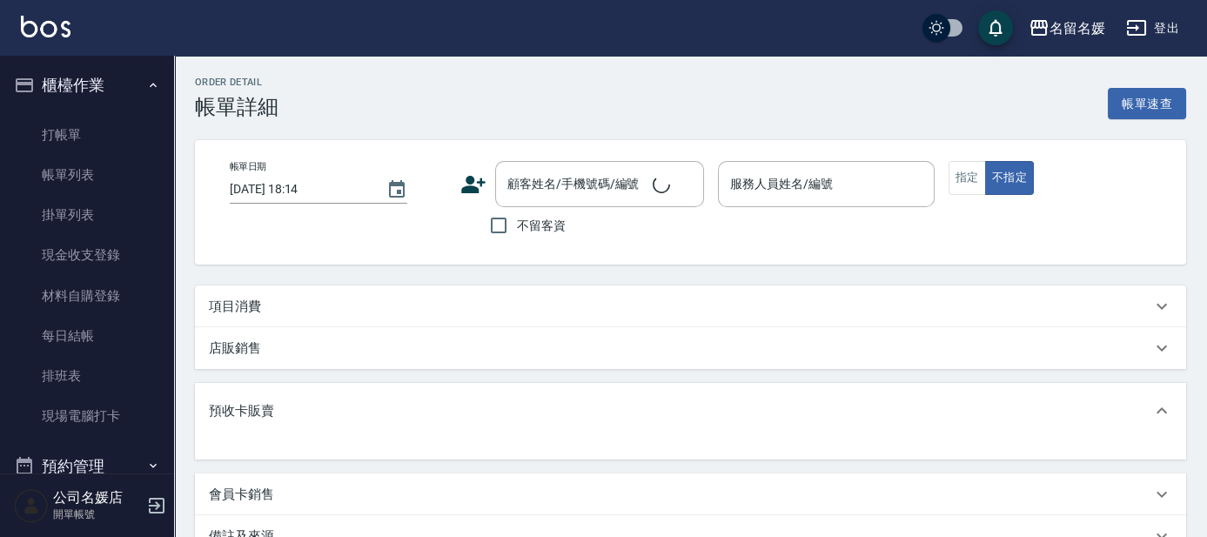
drag, startPoint x: 373, startPoint y: 372, endPoint x: 386, endPoint y: 367, distance: 12.9
click at [373, 372] on div "項目消費 店販銷售 預收卡販賣 會員卡銷售 備註及來源 備註 備註 訂單來源 ​ 訂單來源" at bounding box center [691, 422] width 992 height 272
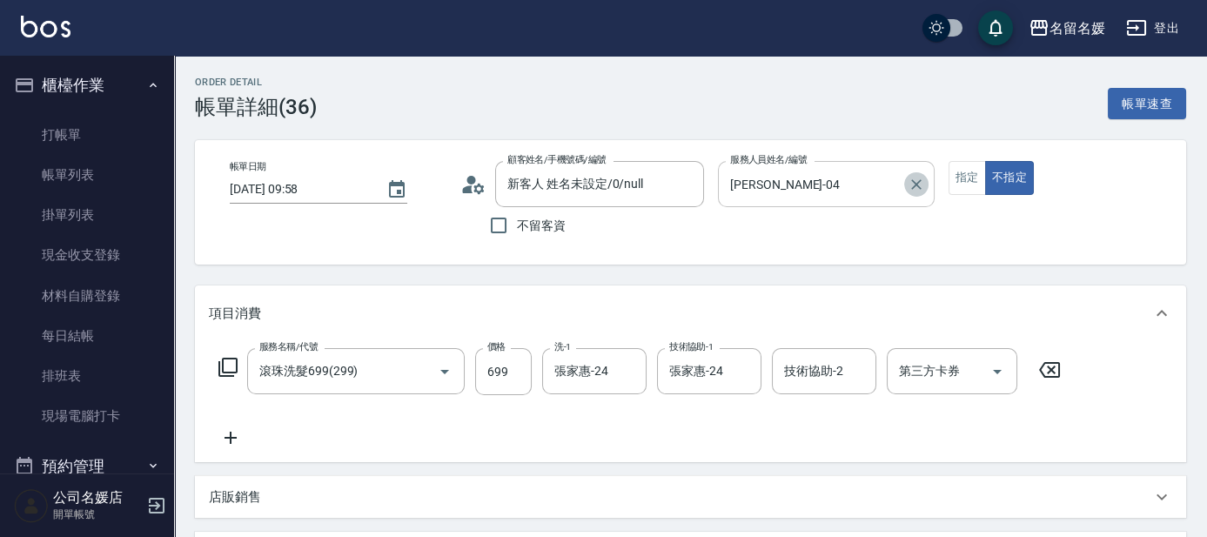
click at [918, 185] on icon "Clear" at bounding box center [916, 184] width 17 height 17
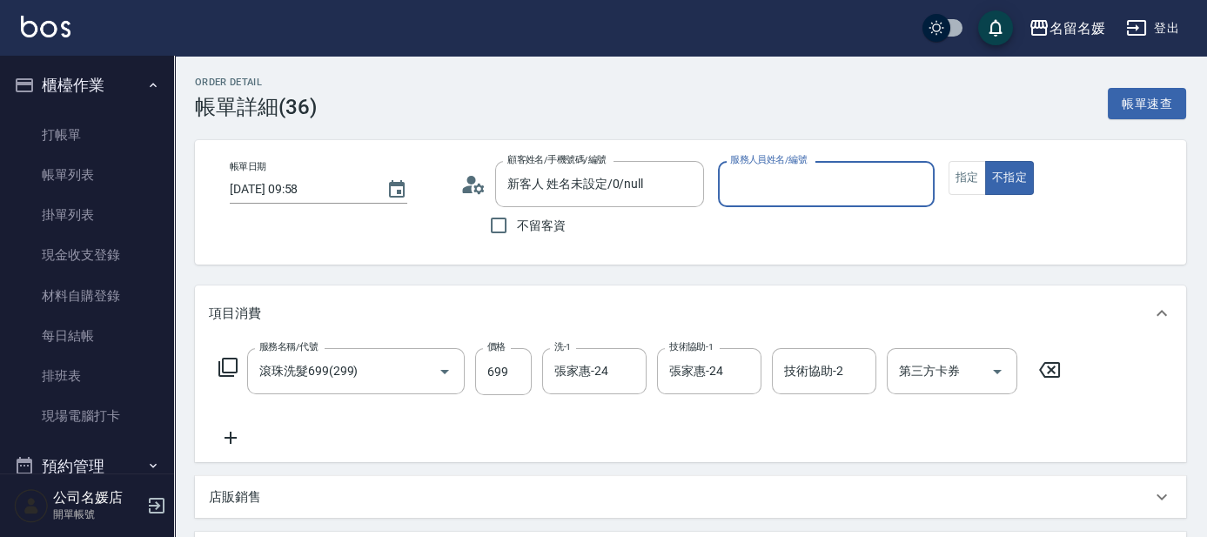
click at [793, 179] on input "服務人員姓名/編號" at bounding box center [826, 184] width 201 height 30
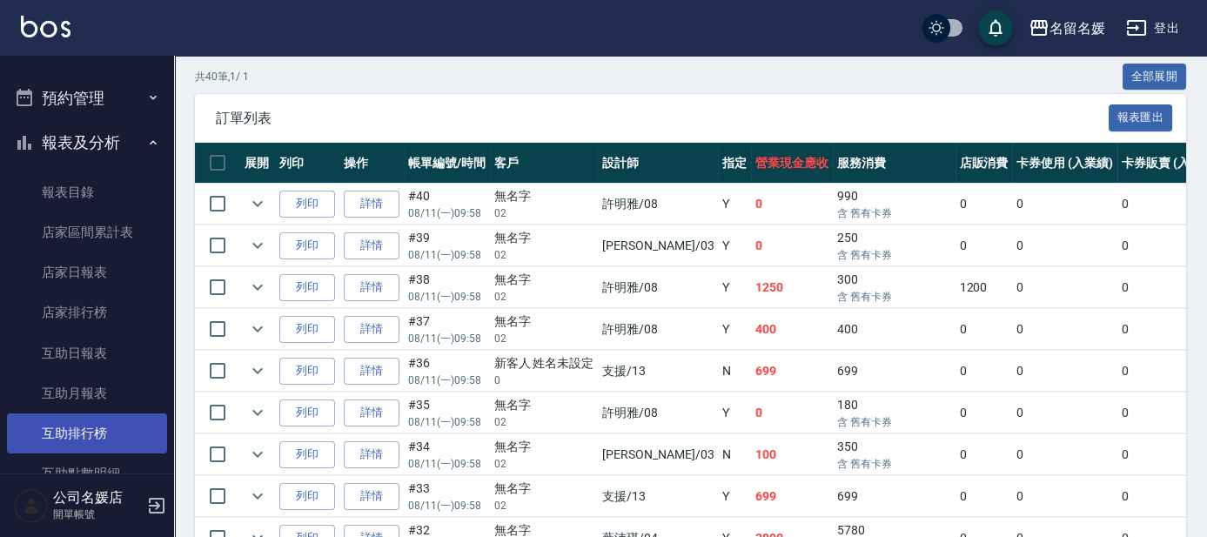
scroll to position [395, 0]
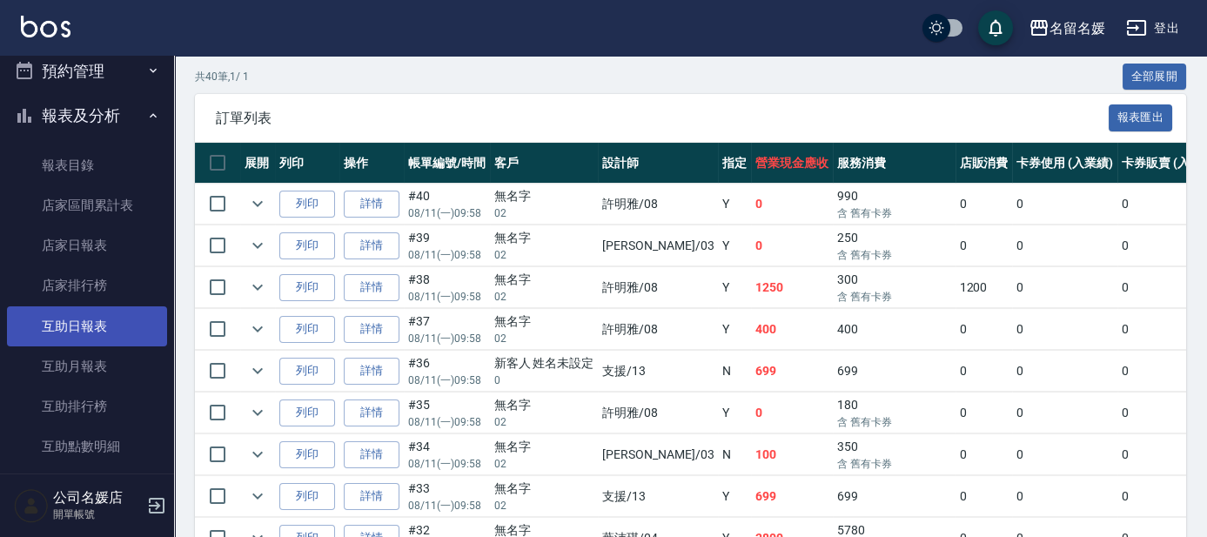
click at [118, 323] on link "互助日報表" at bounding box center [87, 326] width 160 height 40
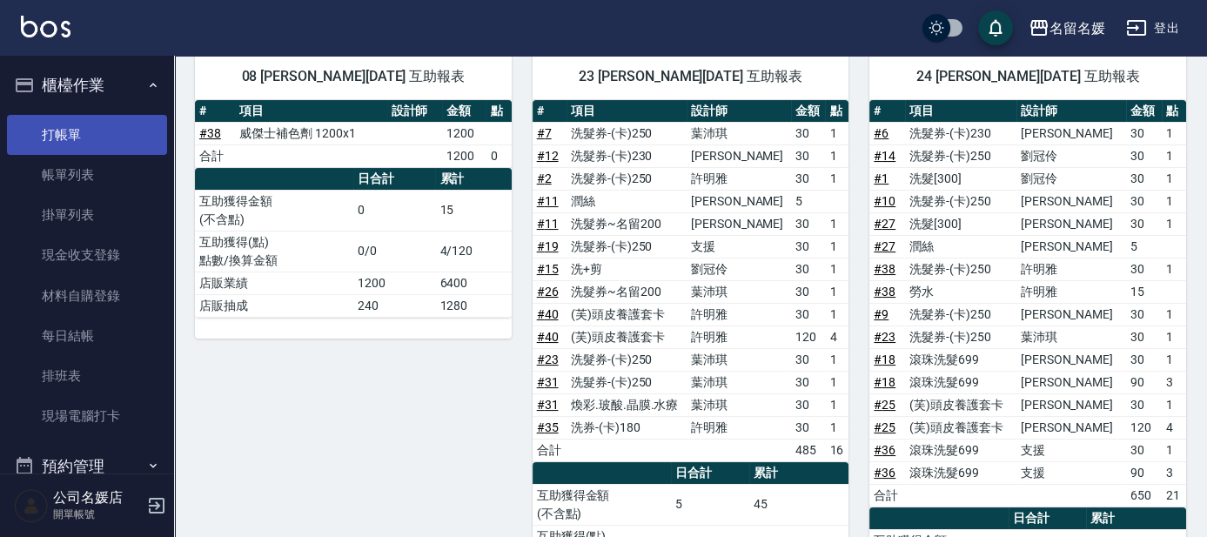
click at [91, 135] on link "打帳單" at bounding box center [87, 135] width 160 height 40
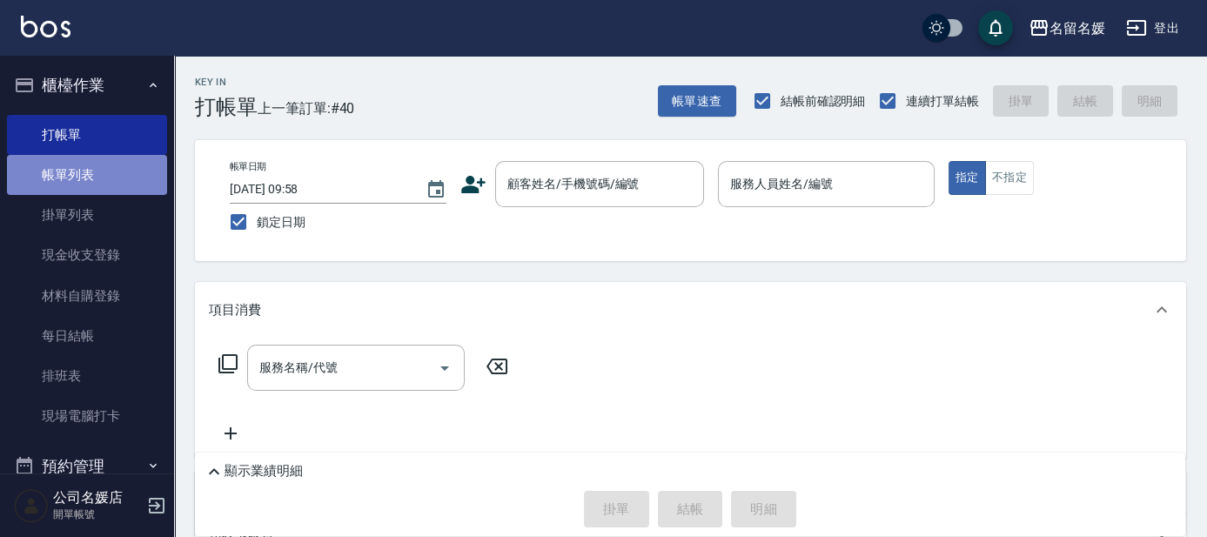
click at [105, 169] on link "帳單列表" at bounding box center [87, 175] width 160 height 40
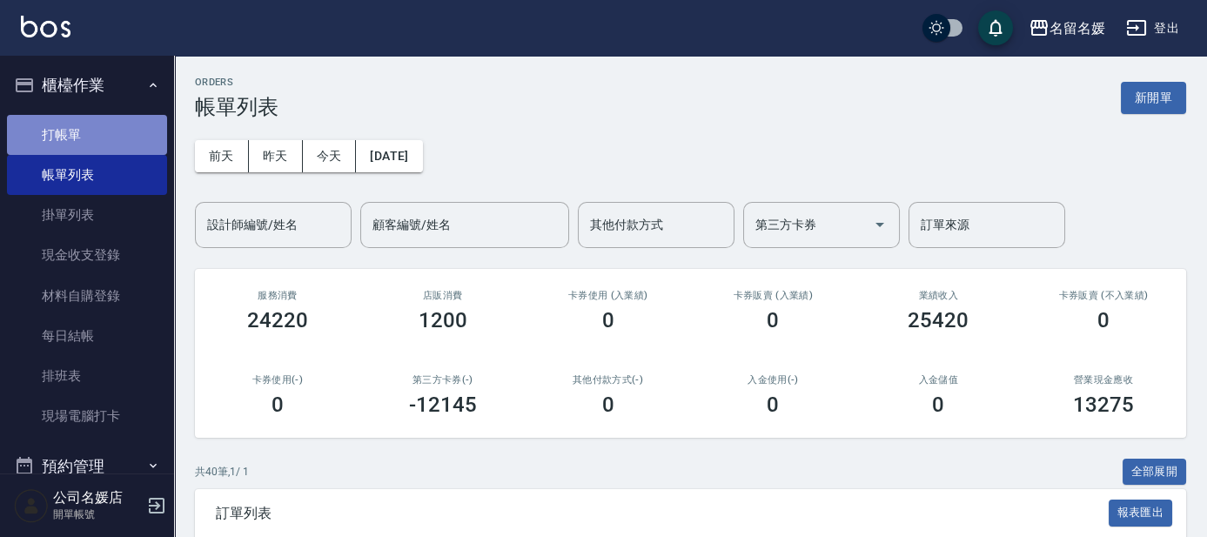
click at [106, 132] on link "打帳單" at bounding box center [87, 135] width 160 height 40
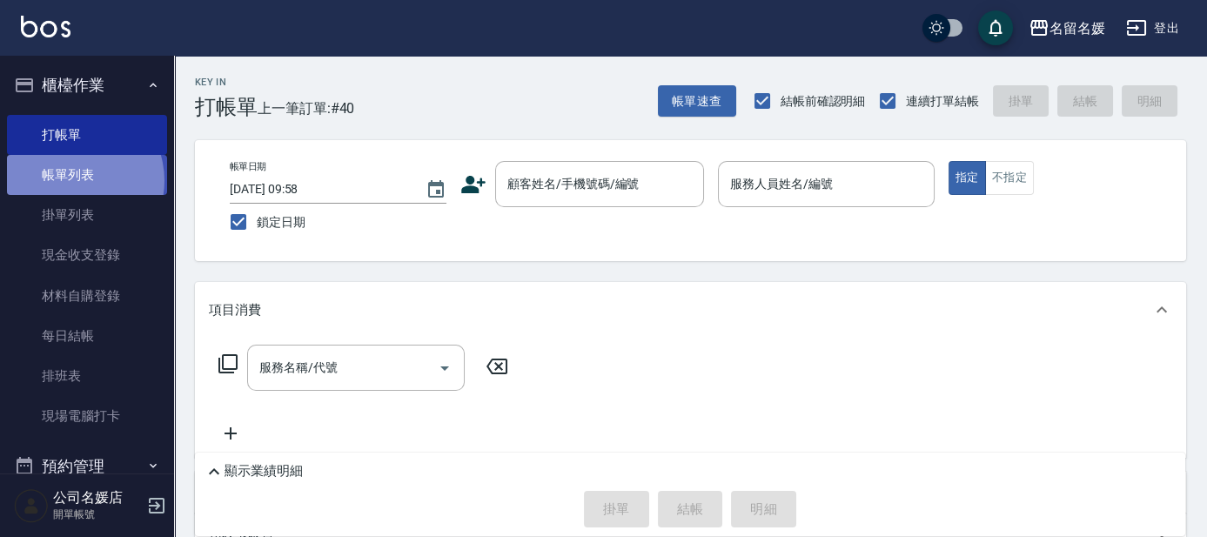
click at [71, 181] on link "帳單列表" at bounding box center [87, 175] width 160 height 40
click at [83, 178] on link "帳單列表" at bounding box center [87, 175] width 160 height 40
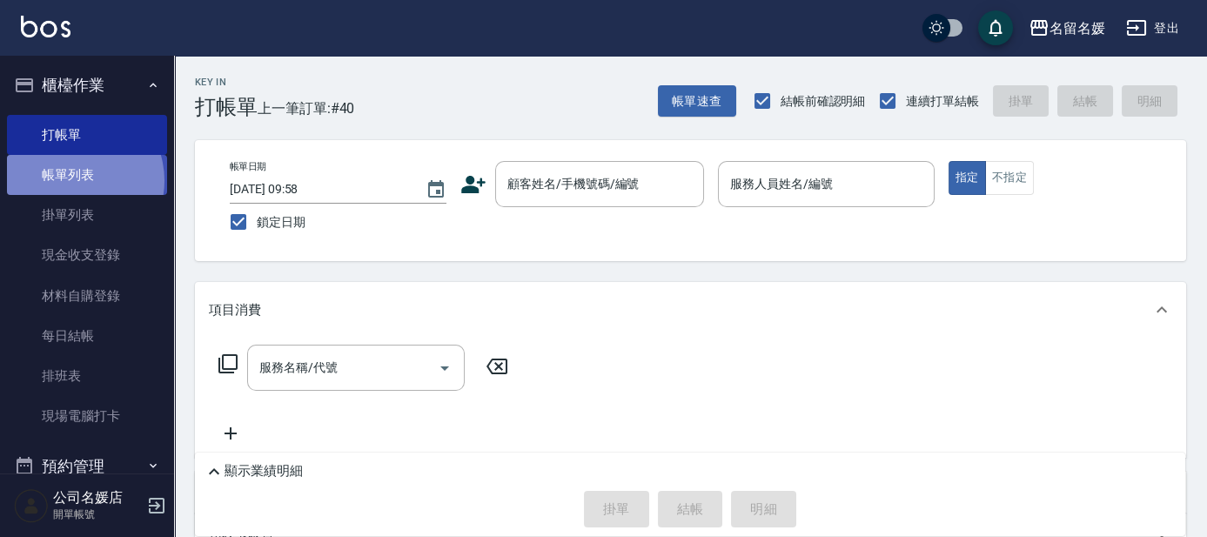
click at [83, 178] on link "帳單列表" at bounding box center [87, 175] width 160 height 40
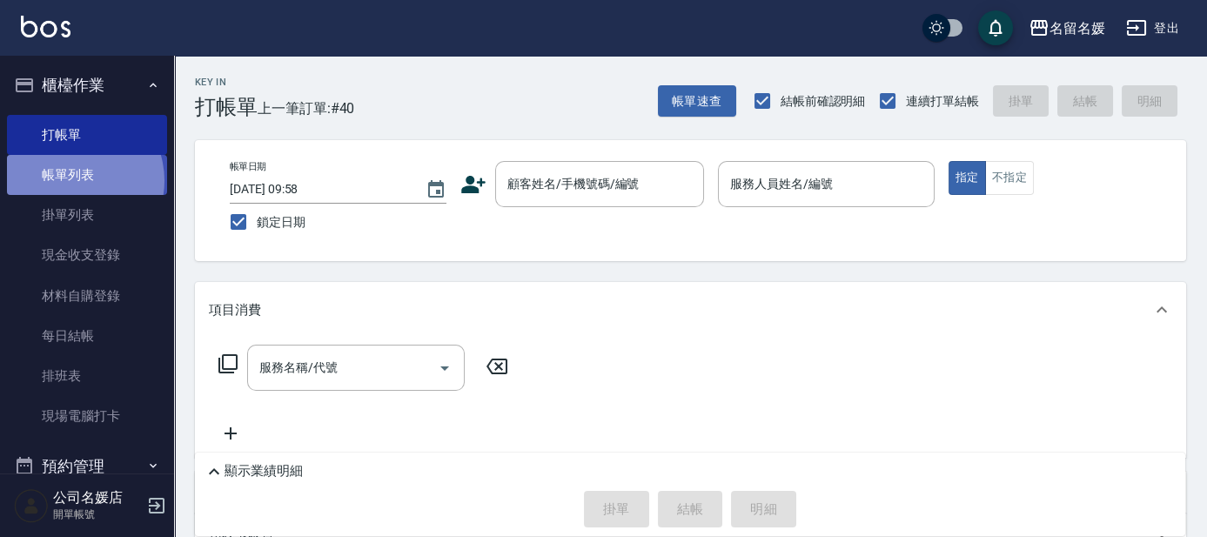
click at [83, 178] on link "帳單列表" at bounding box center [87, 175] width 160 height 40
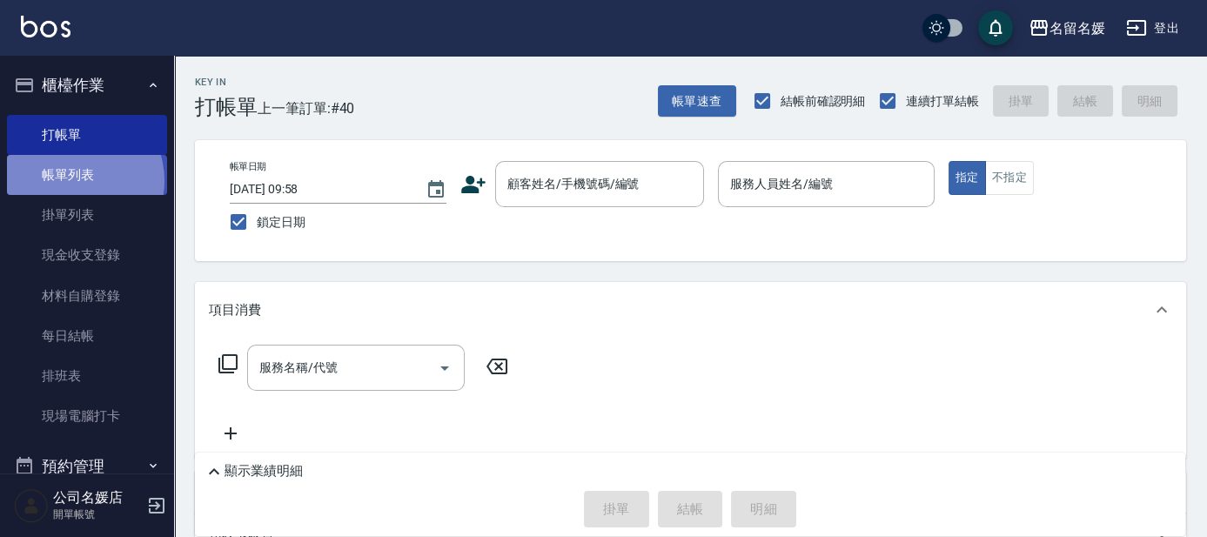
click at [83, 178] on link "帳單列表" at bounding box center [87, 175] width 160 height 40
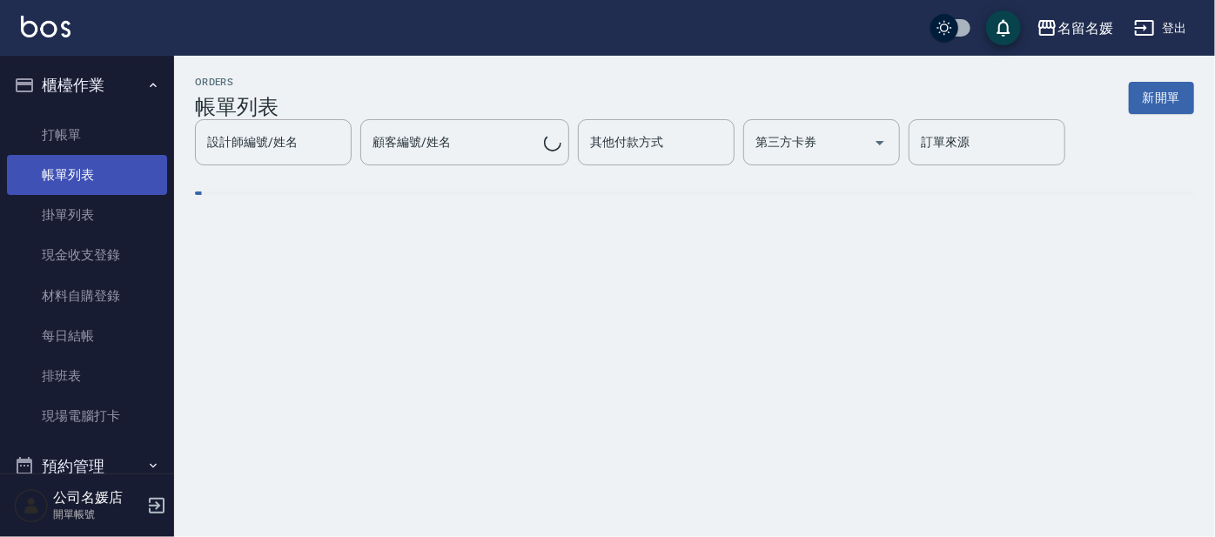
click at [83, 178] on link "帳單列表" at bounding box center [87, 175] width 160 height 40
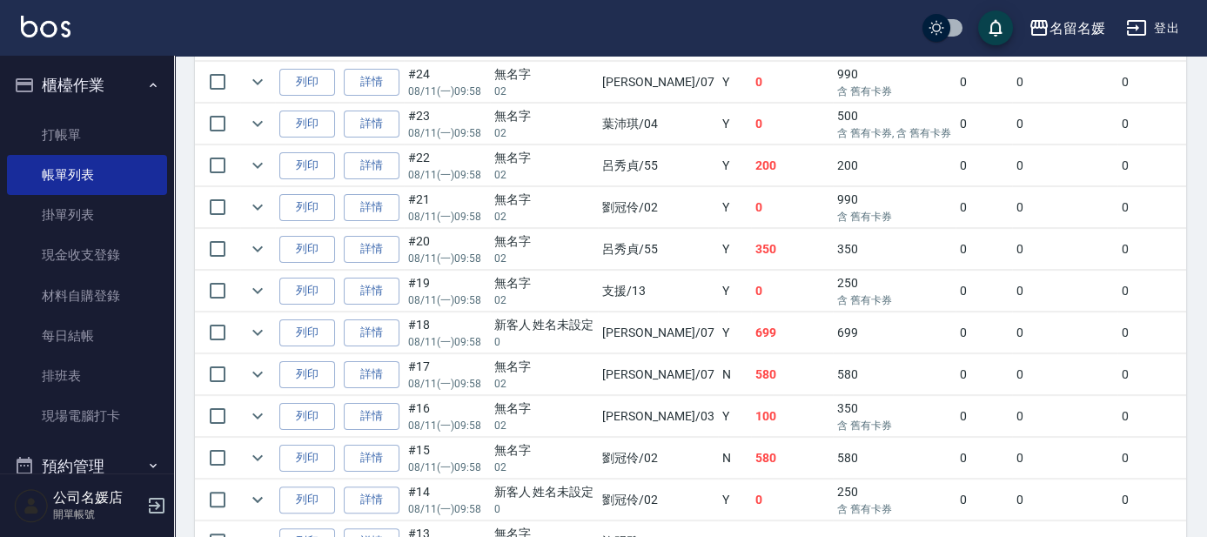
scroll to position [1187, 0]
click at [254, 363] on icon "expand row" at bounding box center [257, 373] width 21 height 21
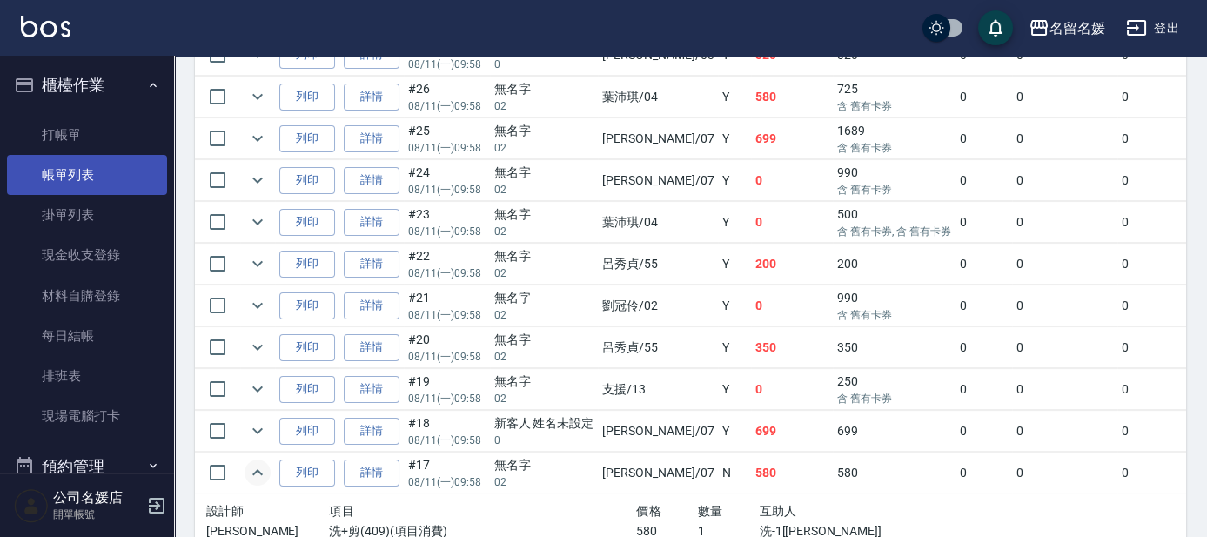
scroll to position [871, 0]
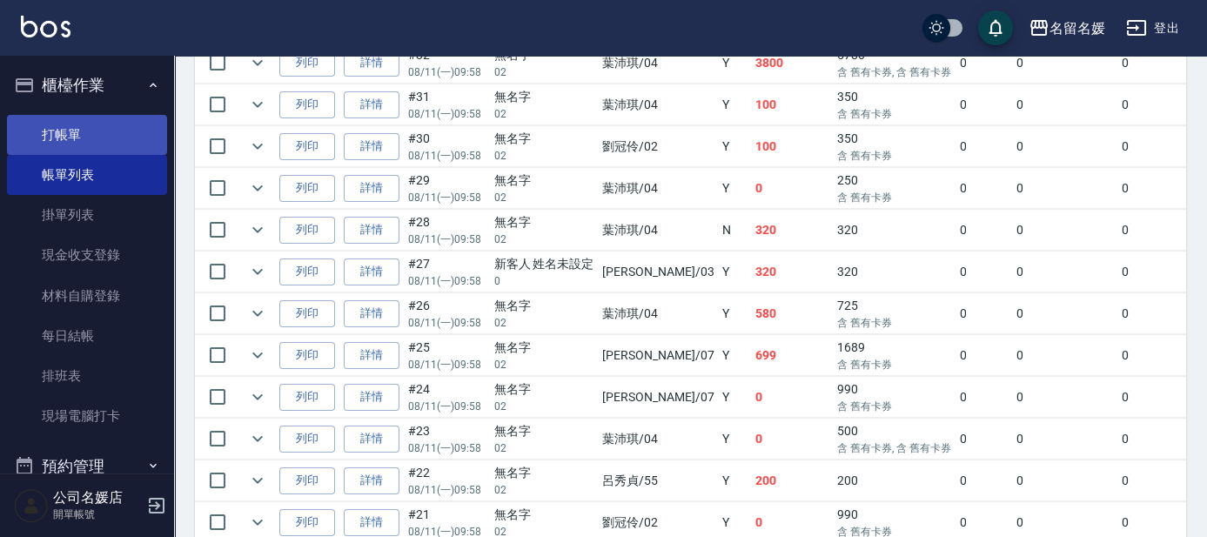
click at [79, 135] on link "打帳單" at bounding box center [87, 135] width 160 height 40
